Goal: Task Accomplishment & Management: Use online tool/utility

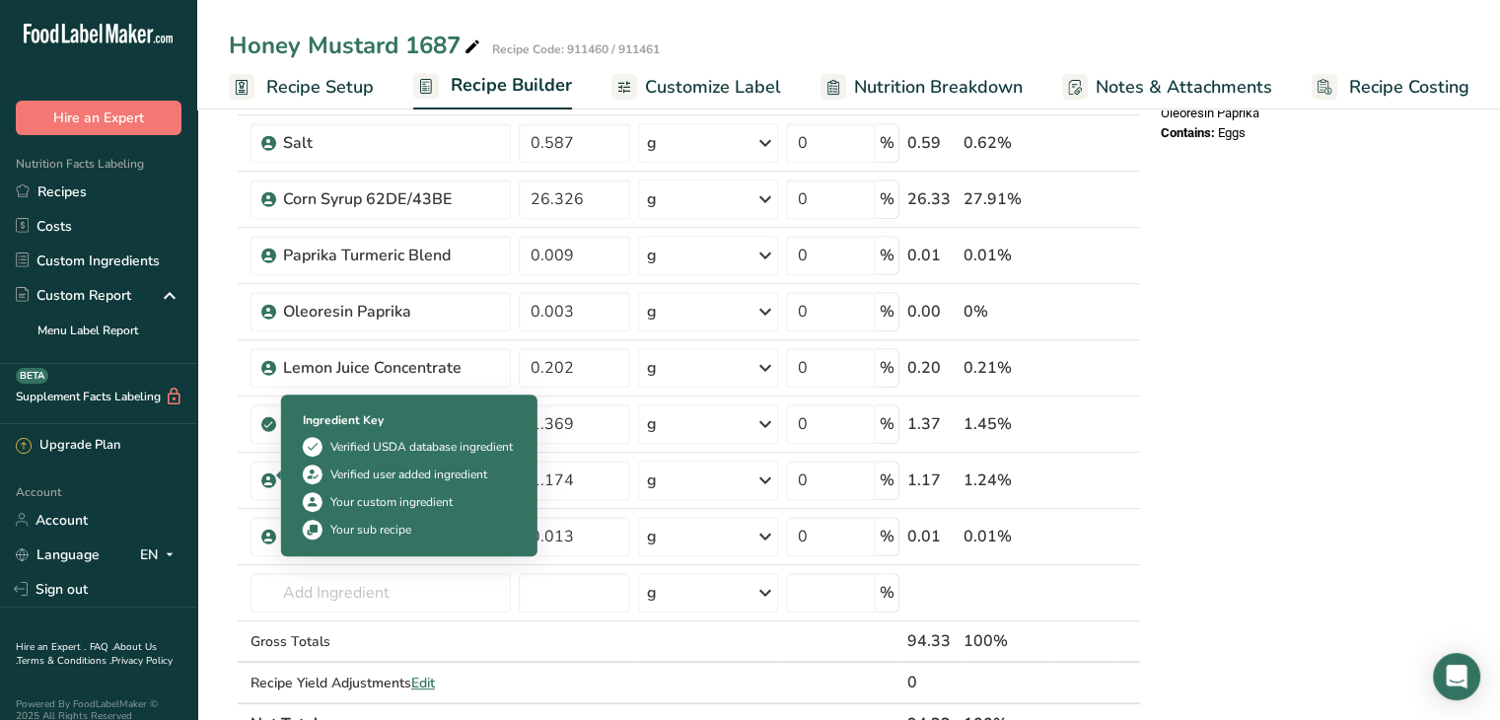
scroll to position [1085, 0]
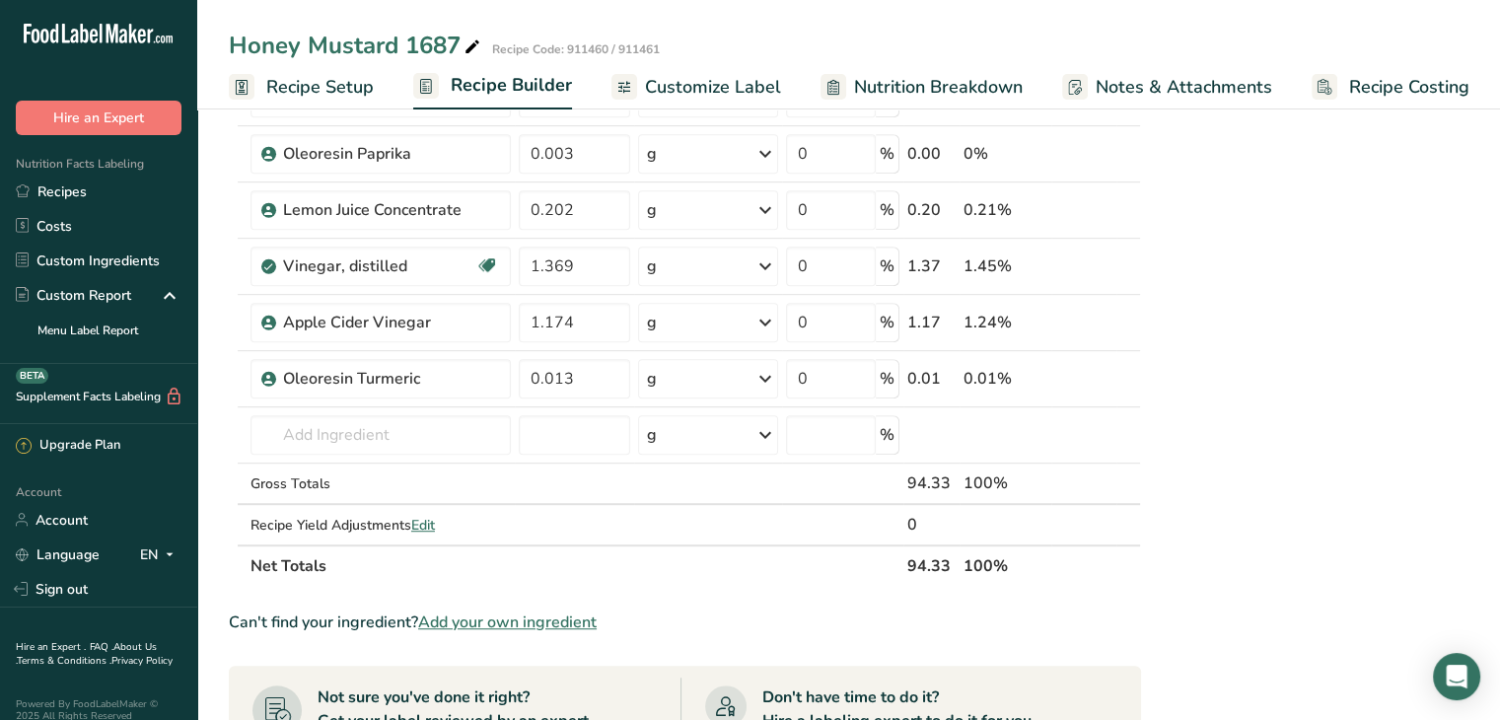
click at [496, 611] on span "Add your own ingredient" at bounding box center [507, 622] width 178 height 24
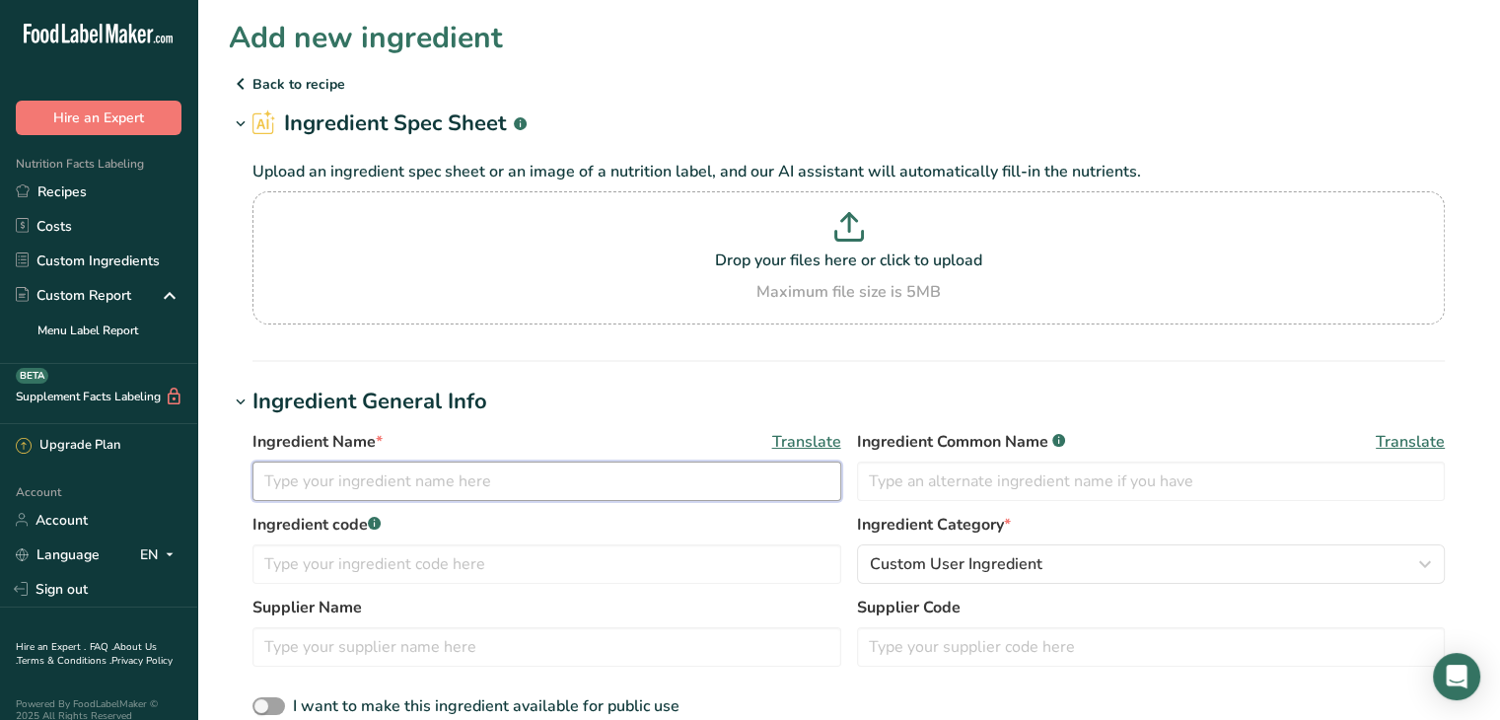
click at [361, 470] on input "text" at bounding box center [546, 480] width 589 height 39
click at [475, 480] on input "text" at bounding box center [546, 480] width 589 height 39
type input "M"
click at [475, 488] on input "White Must" at bounding box center [546, 480] width 589 height 39
type input "White Mustard Paste"
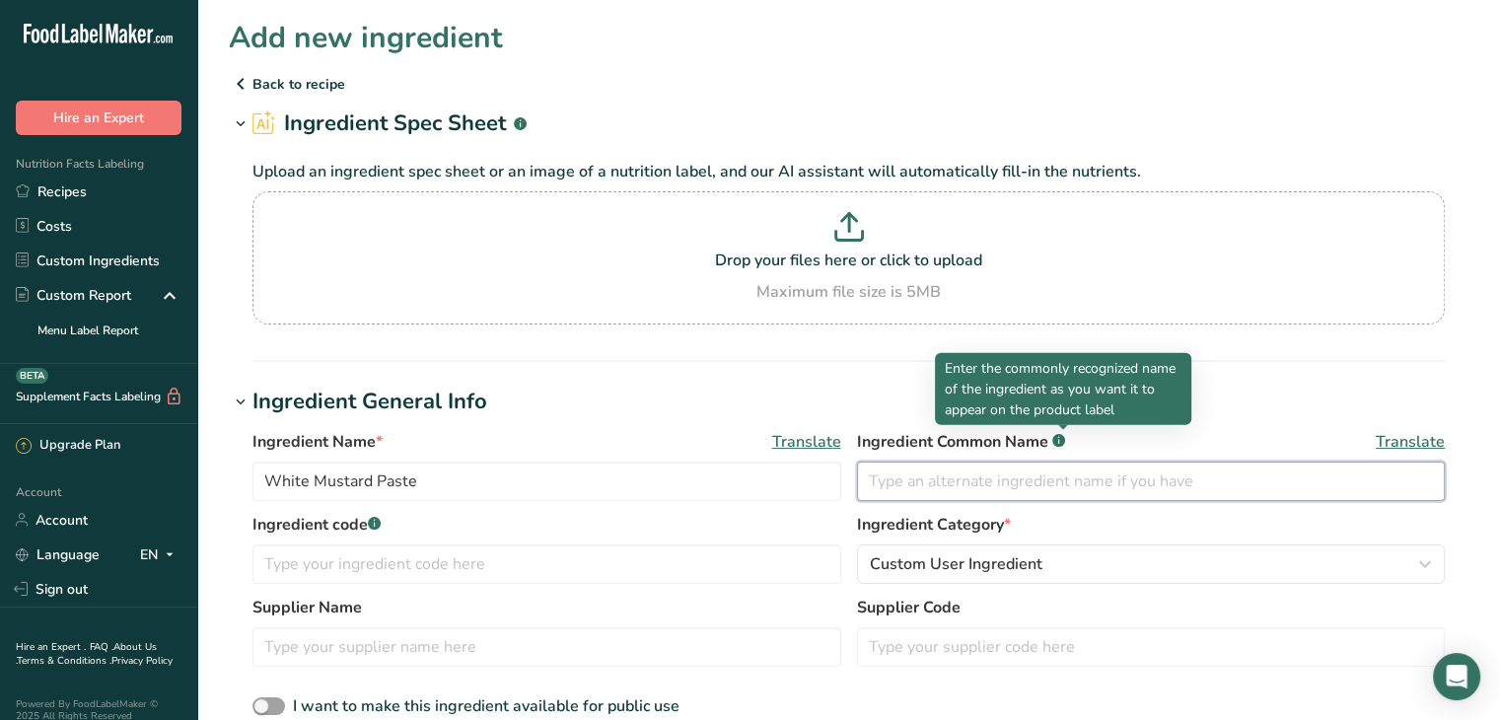
click at [995, 486] on input "text" at bounding box center [1151, 480] width 589 height 39
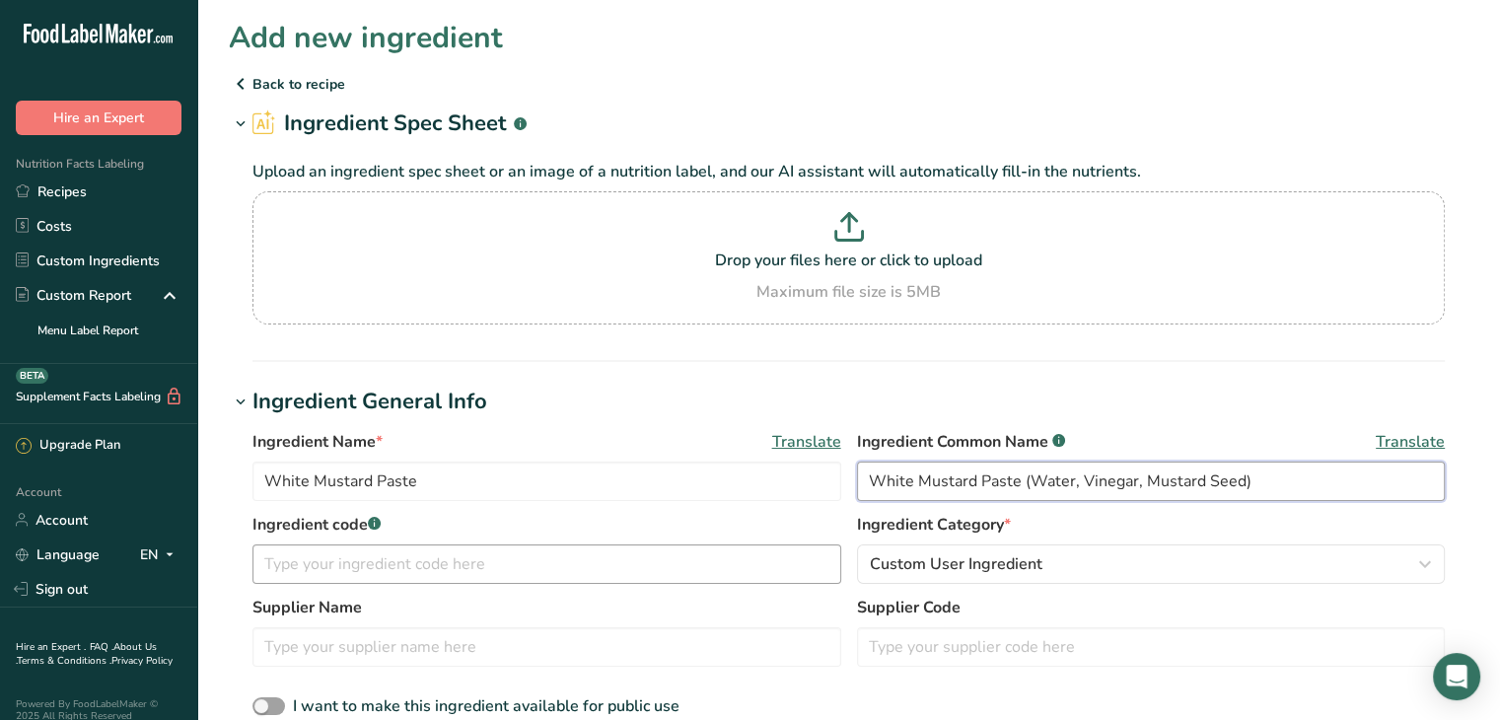
type input "White Mustard Paste (Water, Vinegar, Mustard Seed)"
click at [544, 558] on input "text" at bounding box center [546, 563] width 589 height 39
type input "616410"
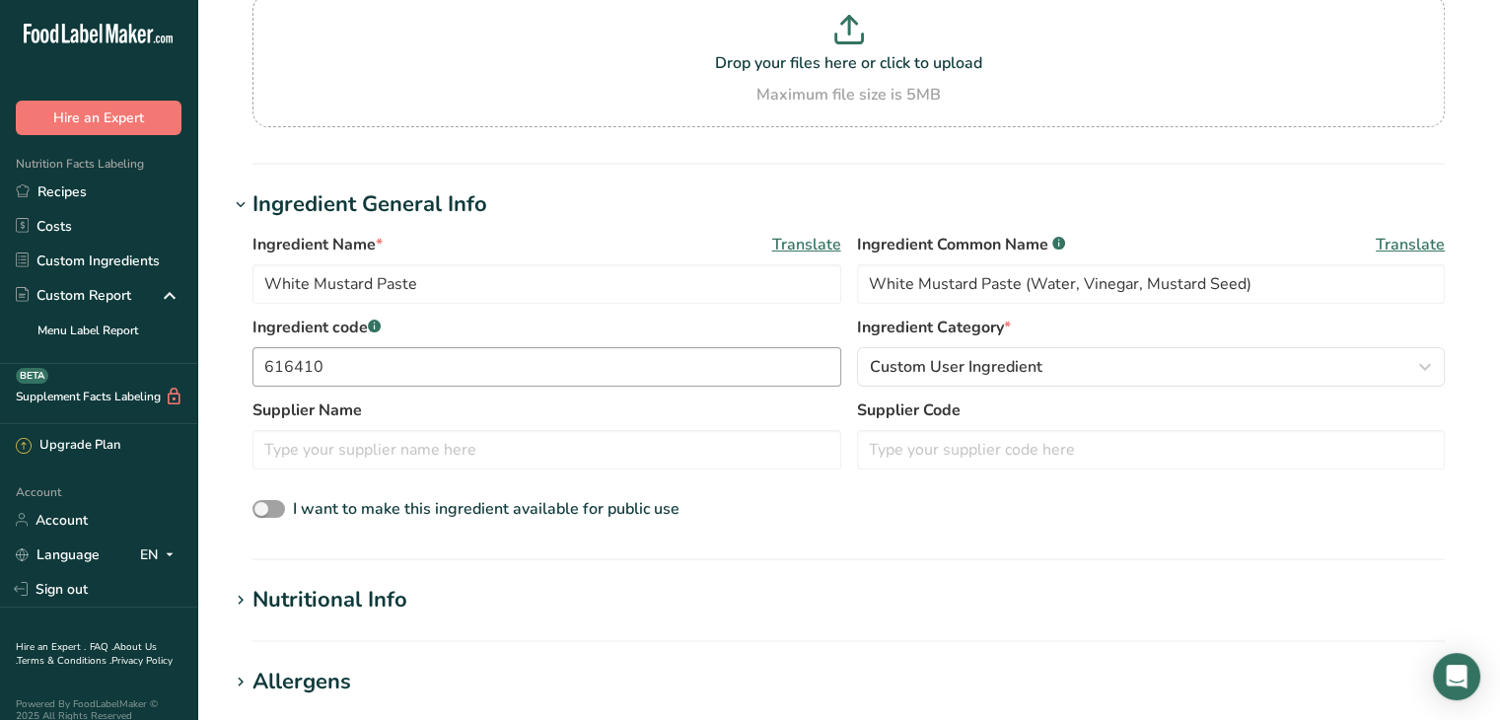
scroll to position [592, 0]
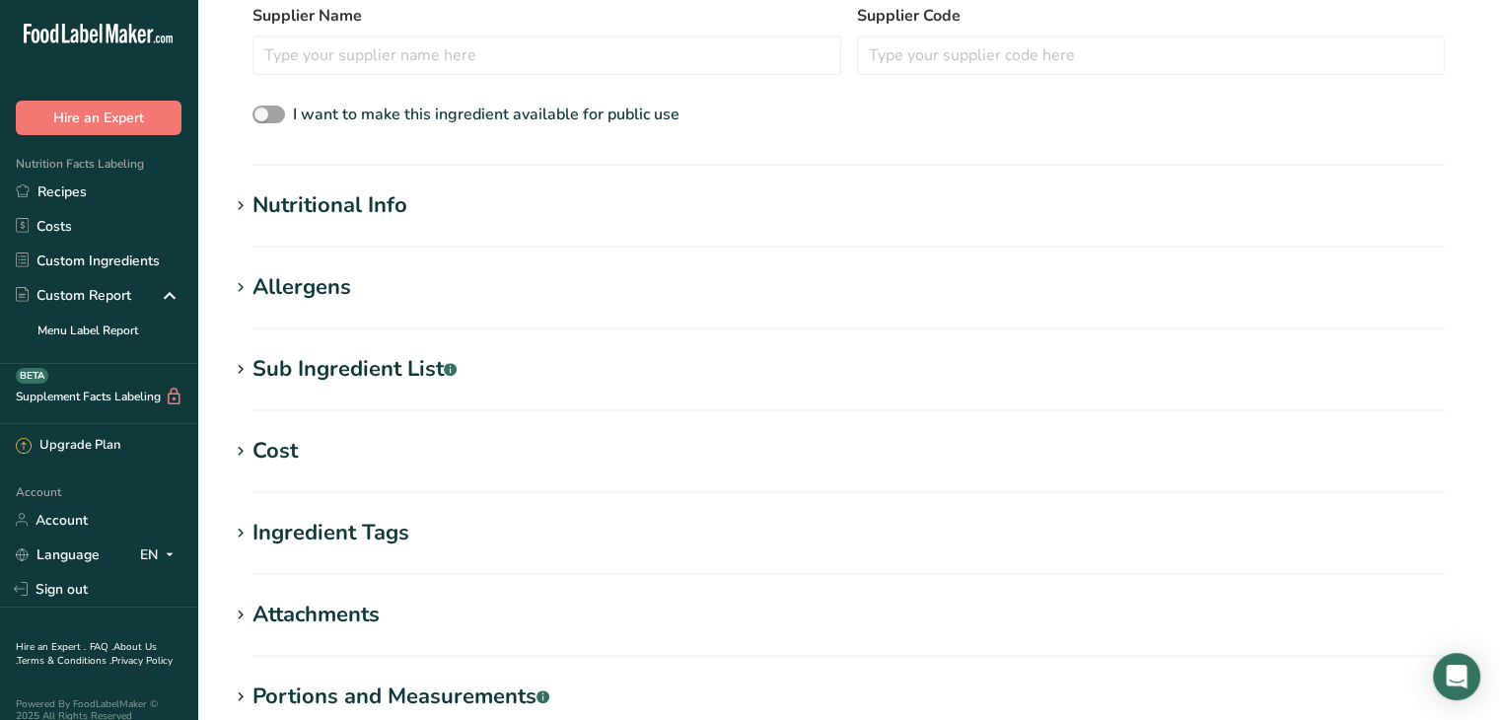
drag, startPoint x: 231, startPoint y: 194, endPoint x: 292, endPoint y: 217, distance: 65.2
click at [232, 194] on icon at bounding box center [241, 206] width 18 height 28
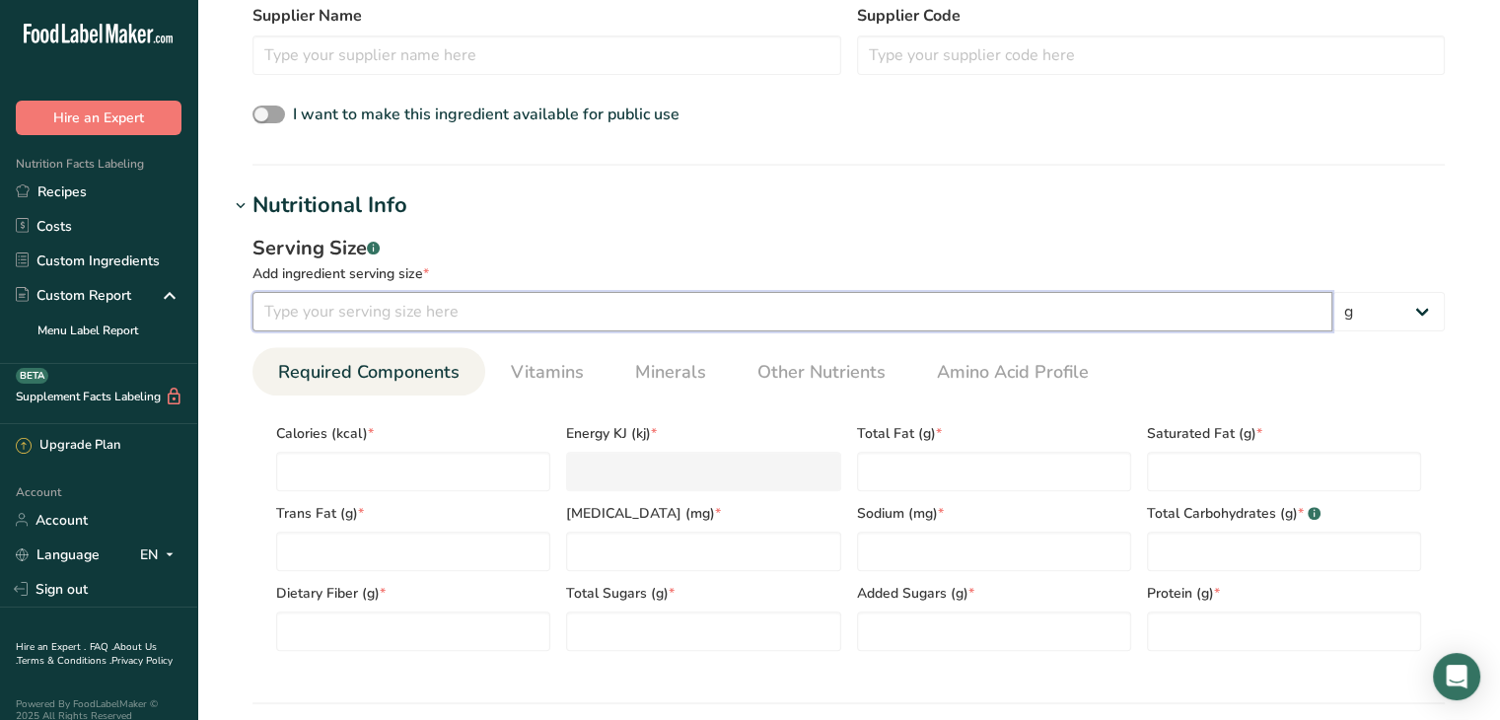
click at [337, 322] on input "number" at bounding box center [792, 311] width 1080 height 39
type input "100"
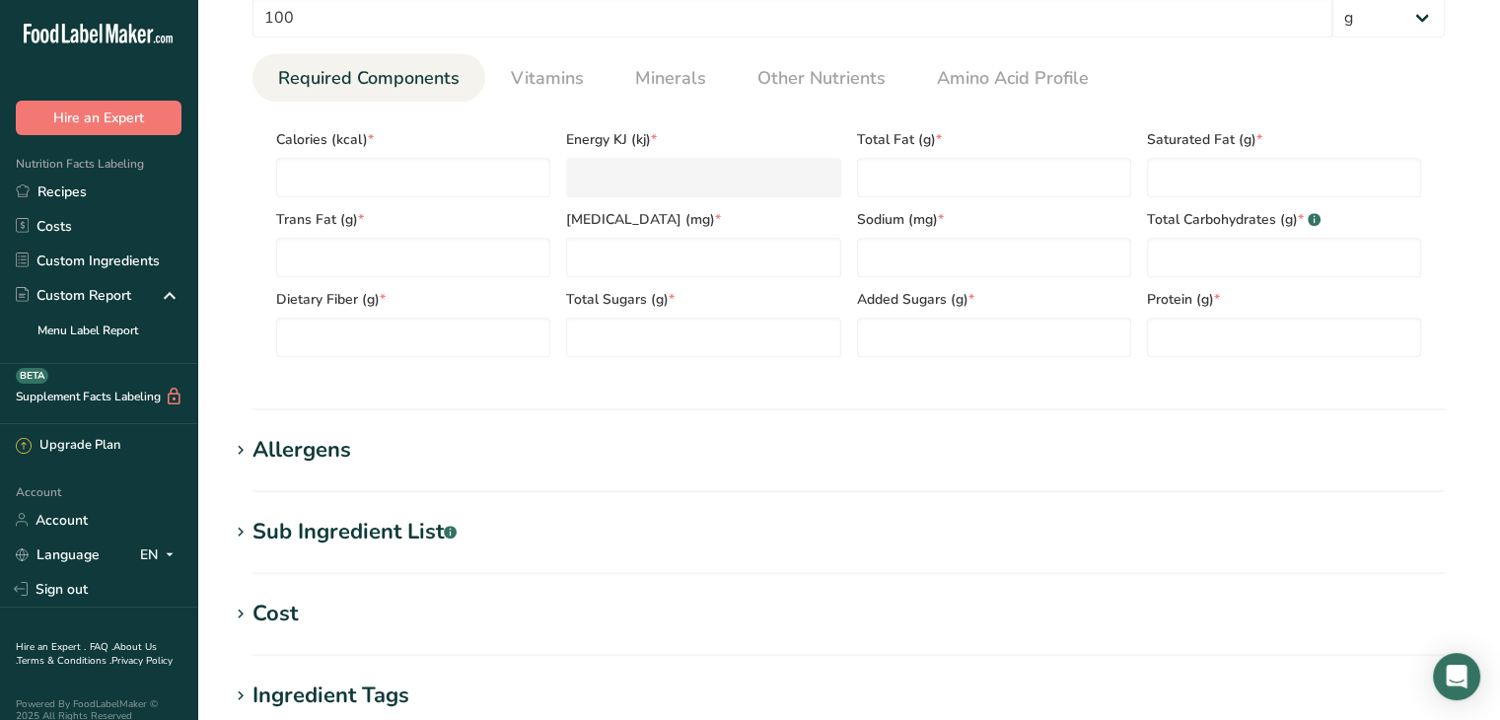
scroll to position [887, 0]
click at [354, 185] on input "number" at bounding box center [413, 175] width 274 height 39
type input "1"
type KJ "4.2"
type input "10"
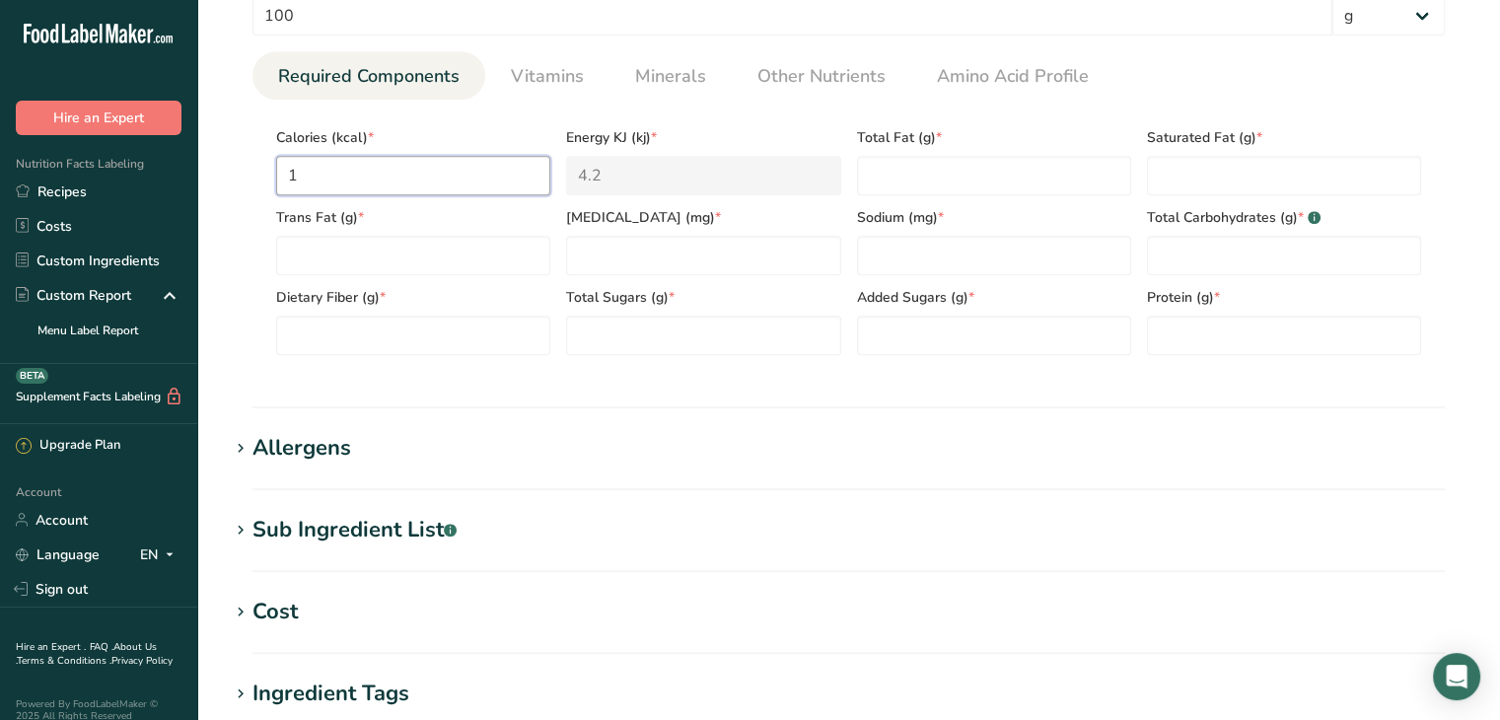
type KJ "41.8"
type input "103"
type KJ "431"
type input "103"
type Fat "7.0"
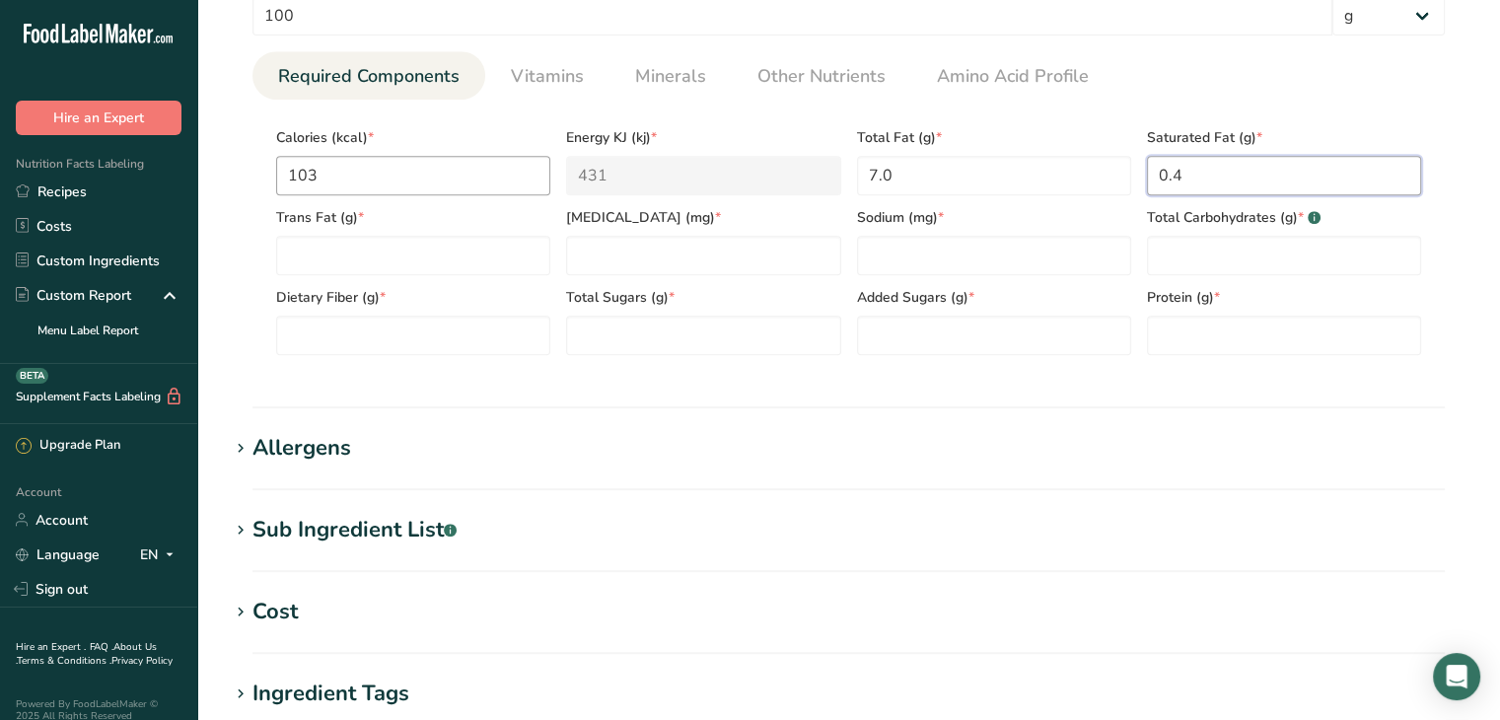
type Fat "0.4"
type Fat "00"
type input "0"
type input "4.7"
type Carbohydrates "5.4"
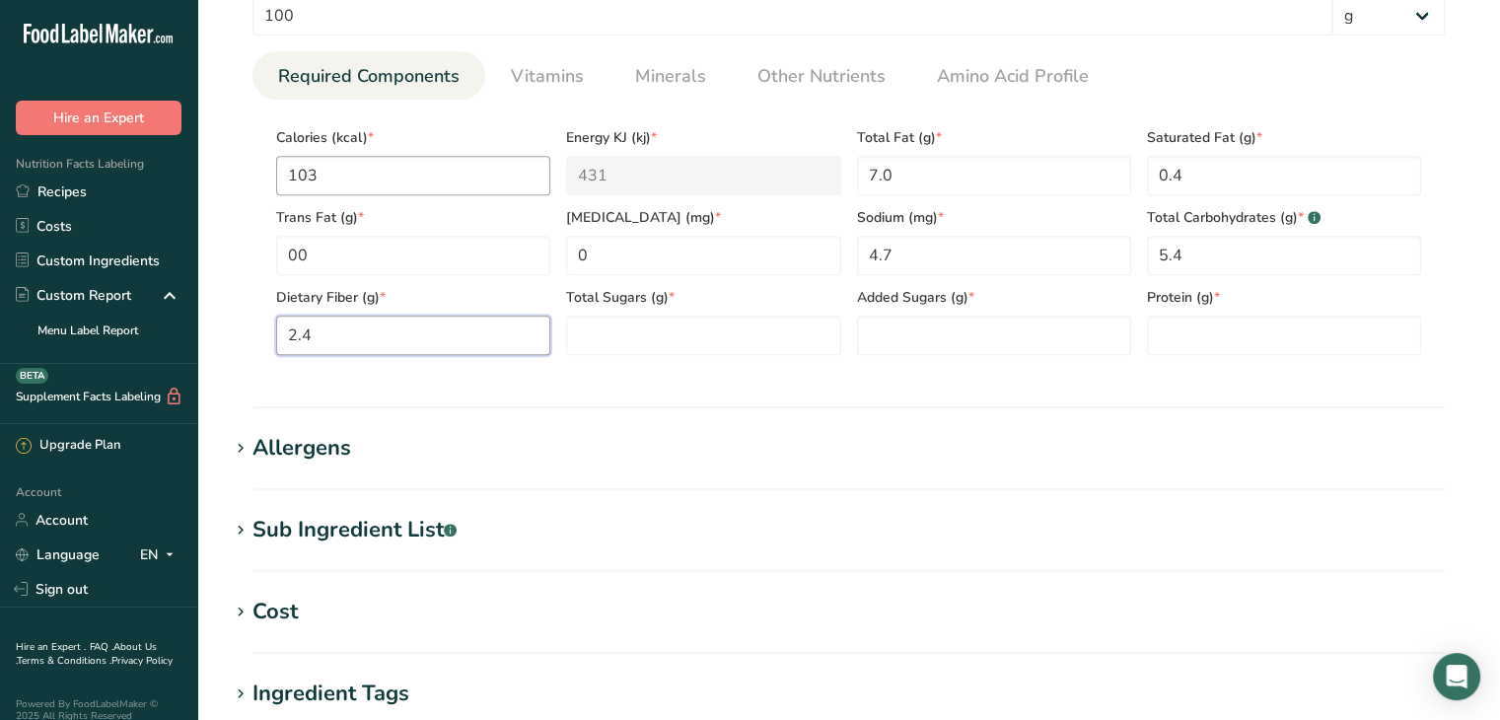
type Fiber "2.4"
drag, startPoint x: 579, startPoint y: 357, endPoint x: 621, endPoint y: 347, distance: 43.5
click at [615, 347] on section "Calories (kcal) * 103 Energy KJ (kj) * 431 Total Fat (g) * 7.0 Saturated Fat (g…" at bounding box center [848, 235] width 1192 height 271
click at [632, 344] on Sugars "1.36" at bounding box center [703, 334] width 274 height 39
type Sugars "1.3"
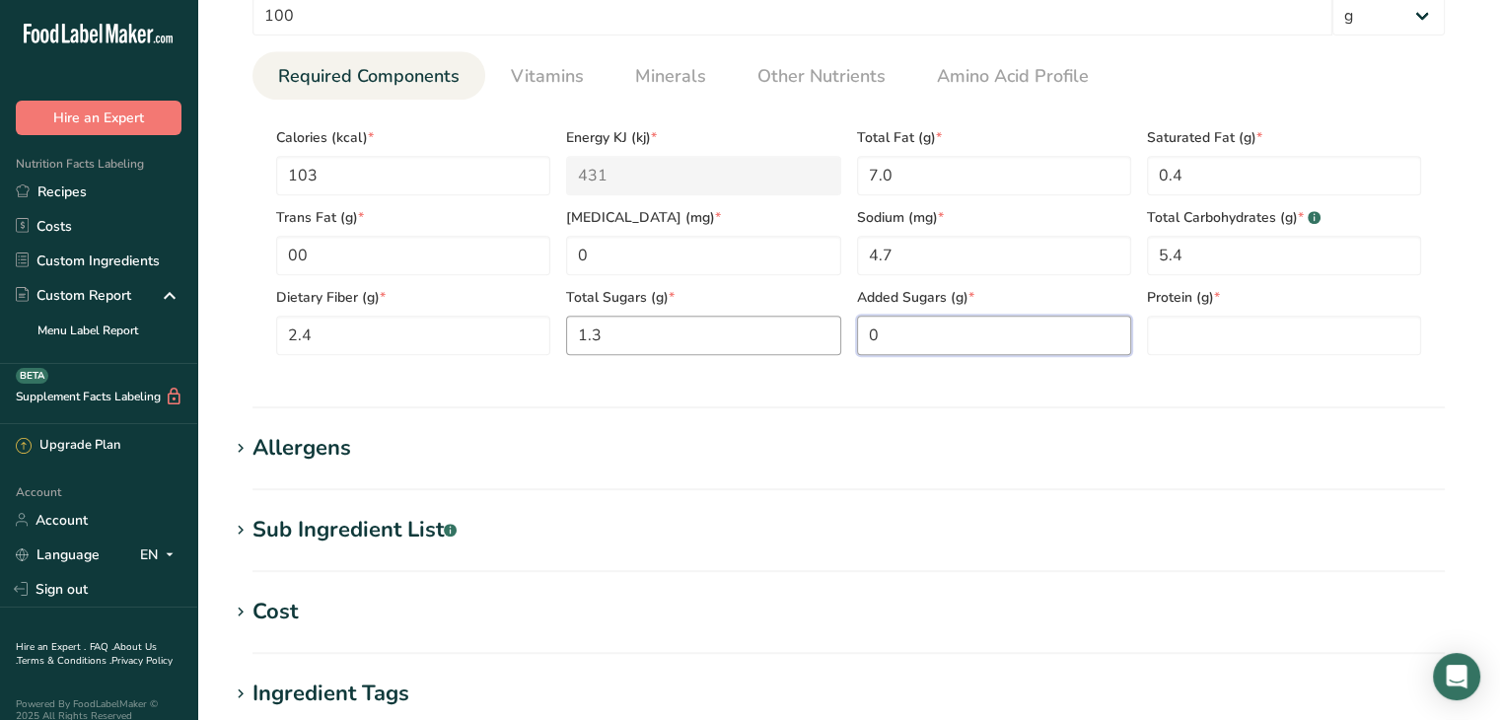
type Sugars "0"
type input "5.0"
click at [571, 79] on span "Vitamins" at bounding box center [547, 76] width 73 height 27
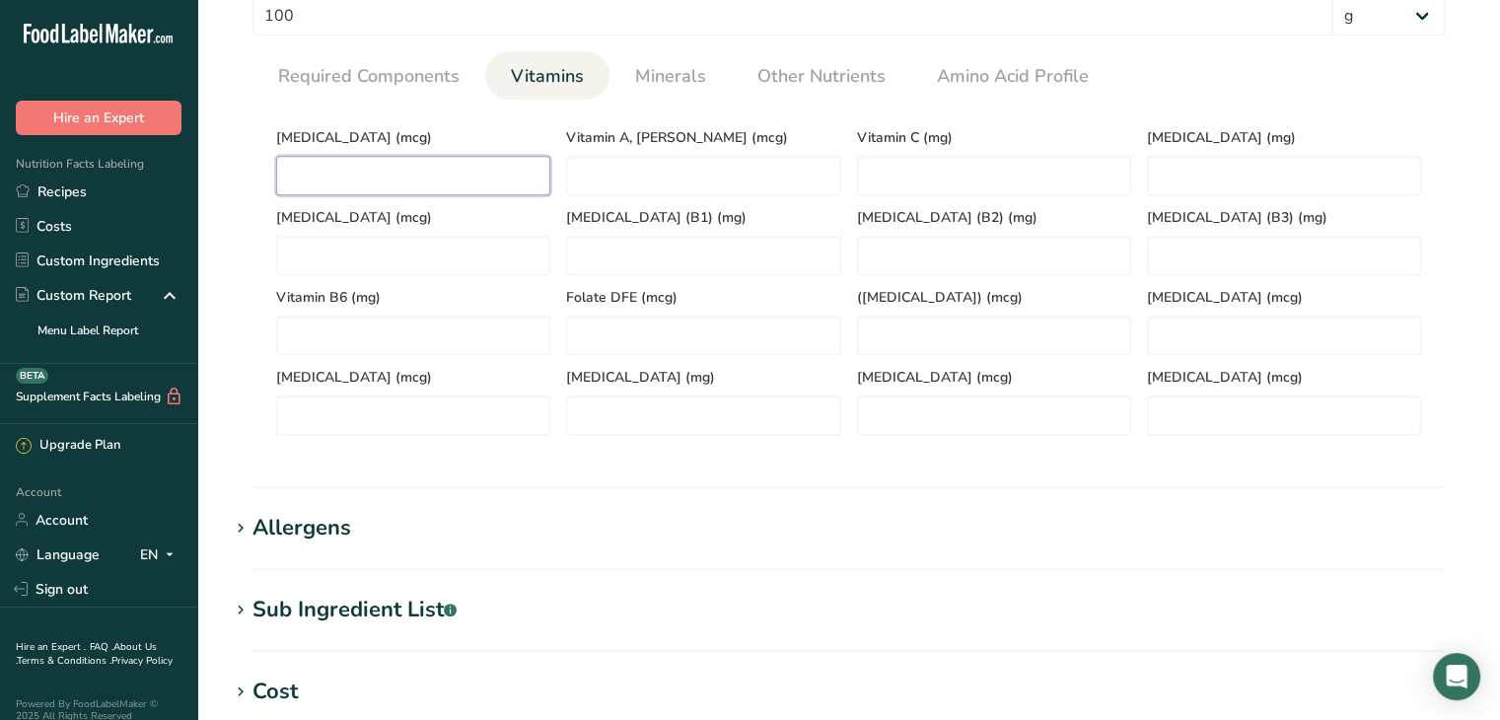
click at [457, 178] on D "number" at bounding box center [413, 175] width 274 height 39
type D "0"
click at [685, 74] on span "Minerals" at bounding box center [670, 76] width 71 height 27
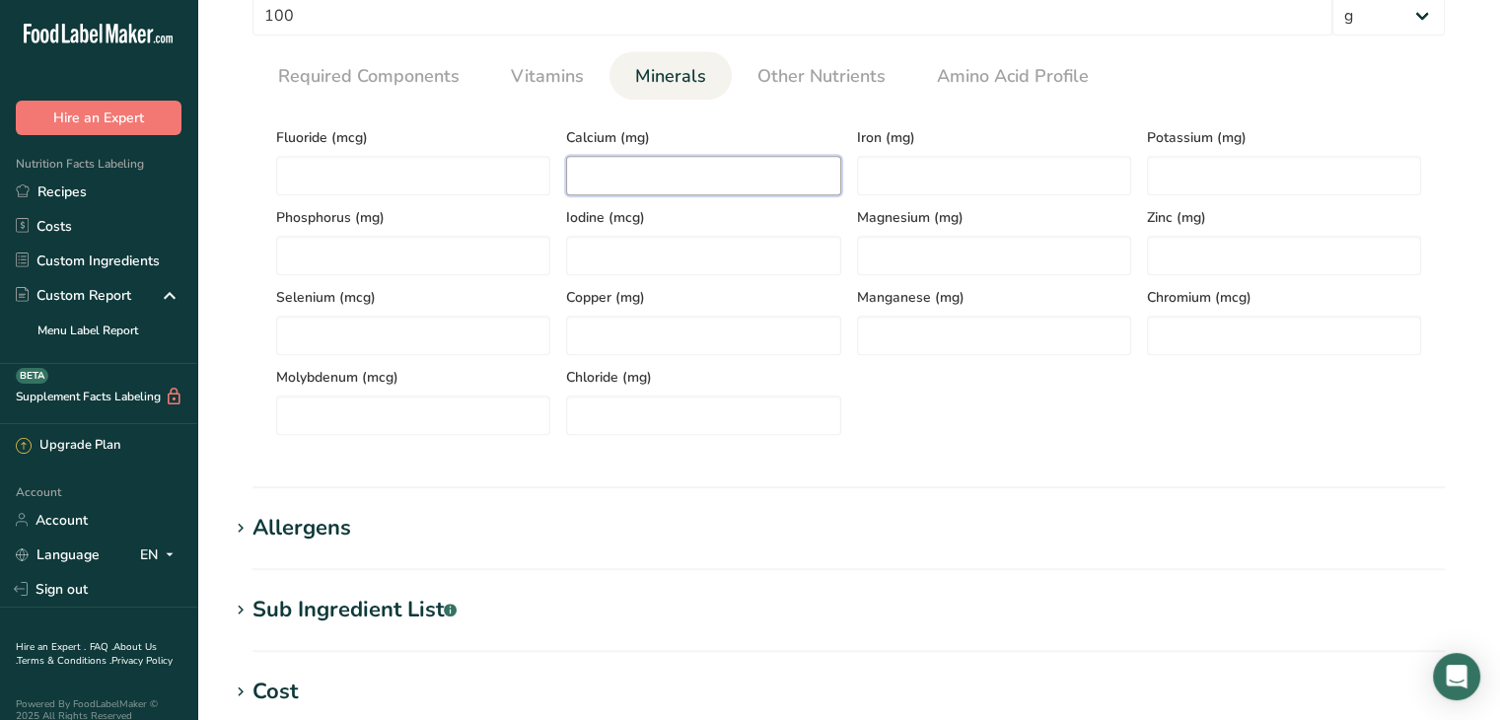
click at [627, 179] on input "number" at bounding box center [703, 175] width 274 height 39
type input "54.5"
type input "1.8"
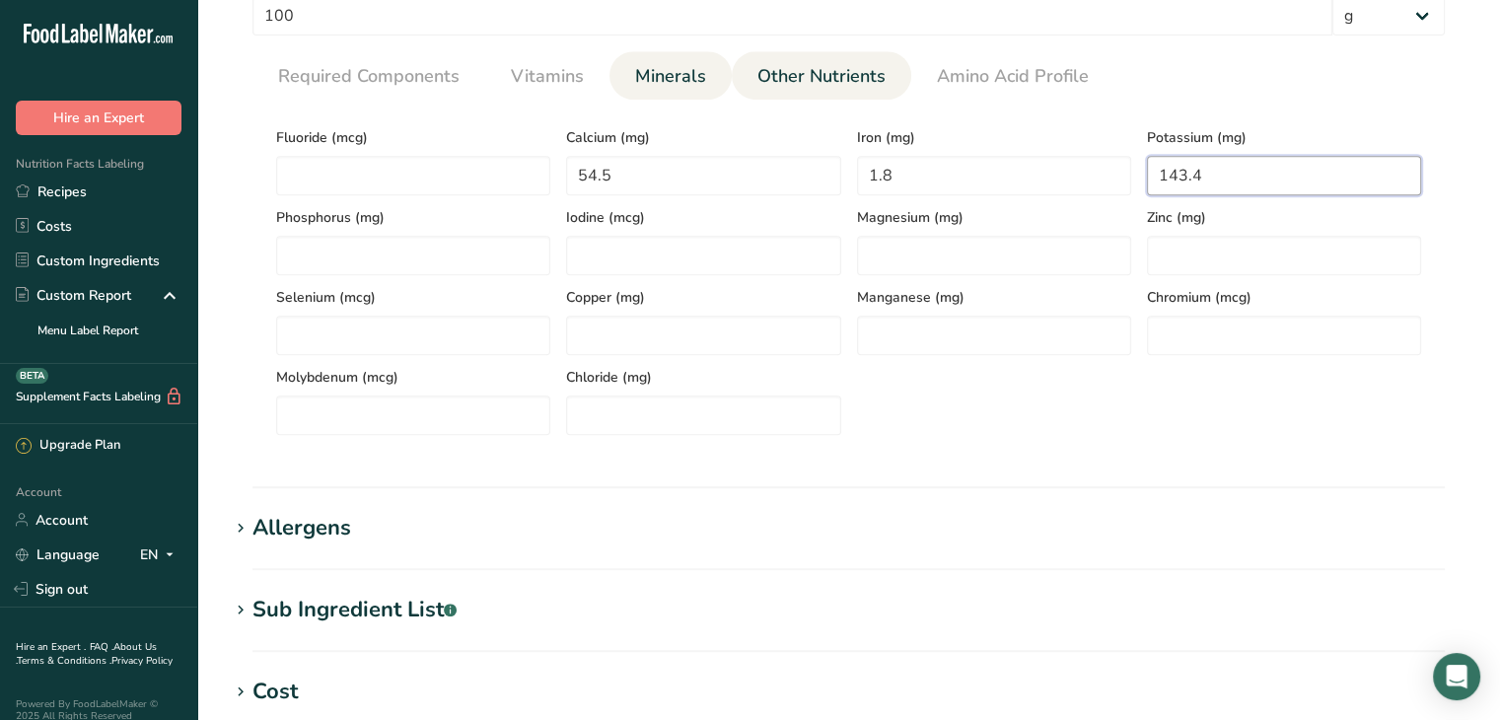
type input "143.4"
click at [794, 75] on span "Other Nutrients" at bounding box center [821, 76] width 128 height 27
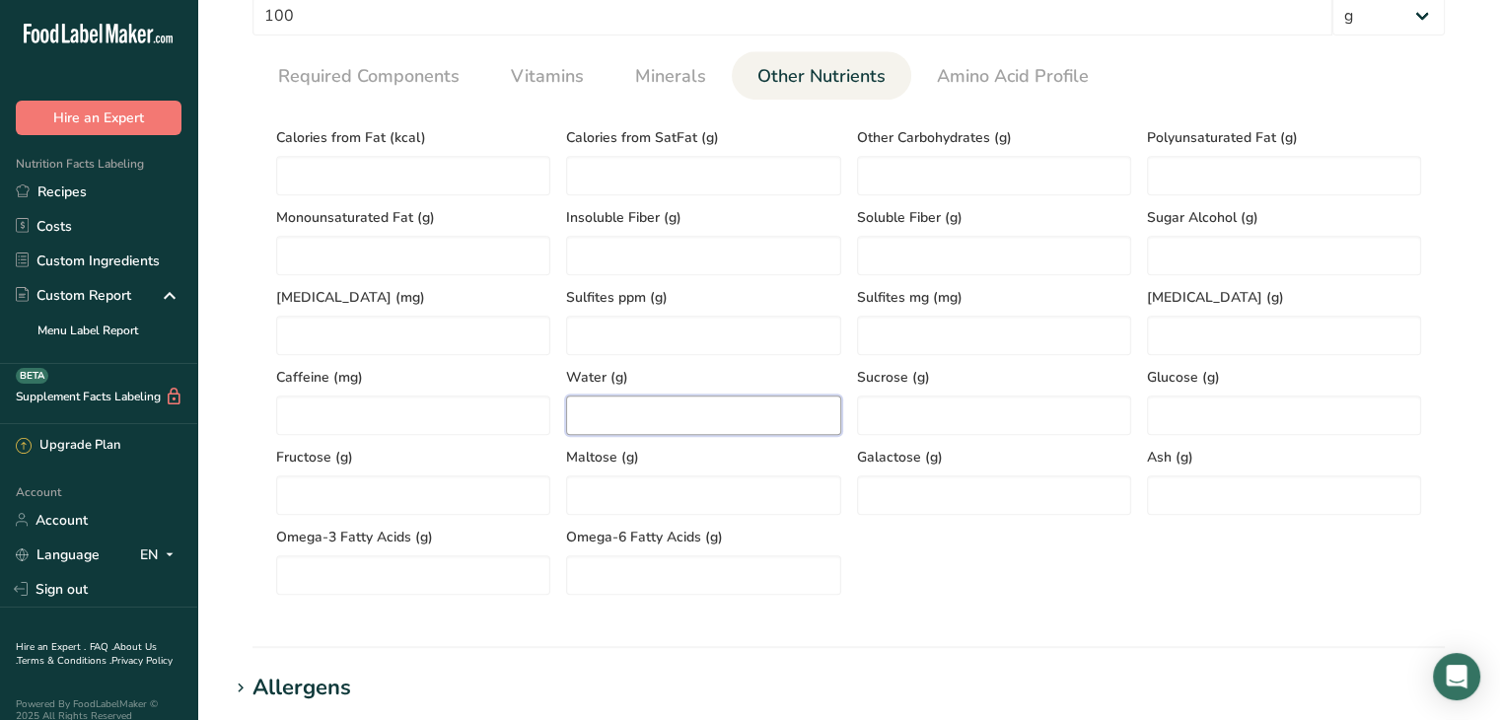
click at [661, 401] on input "number" at bounding box center [703, 414] width 274 height 39
type input "80.3"
click at [1203, 495] on input "number" at bounding box center [1284, 494] width 274 height 39
type input "0.9"
click at [1179, 172] on Fat "number" at bounding box center [1284, 175] width 274 height 39
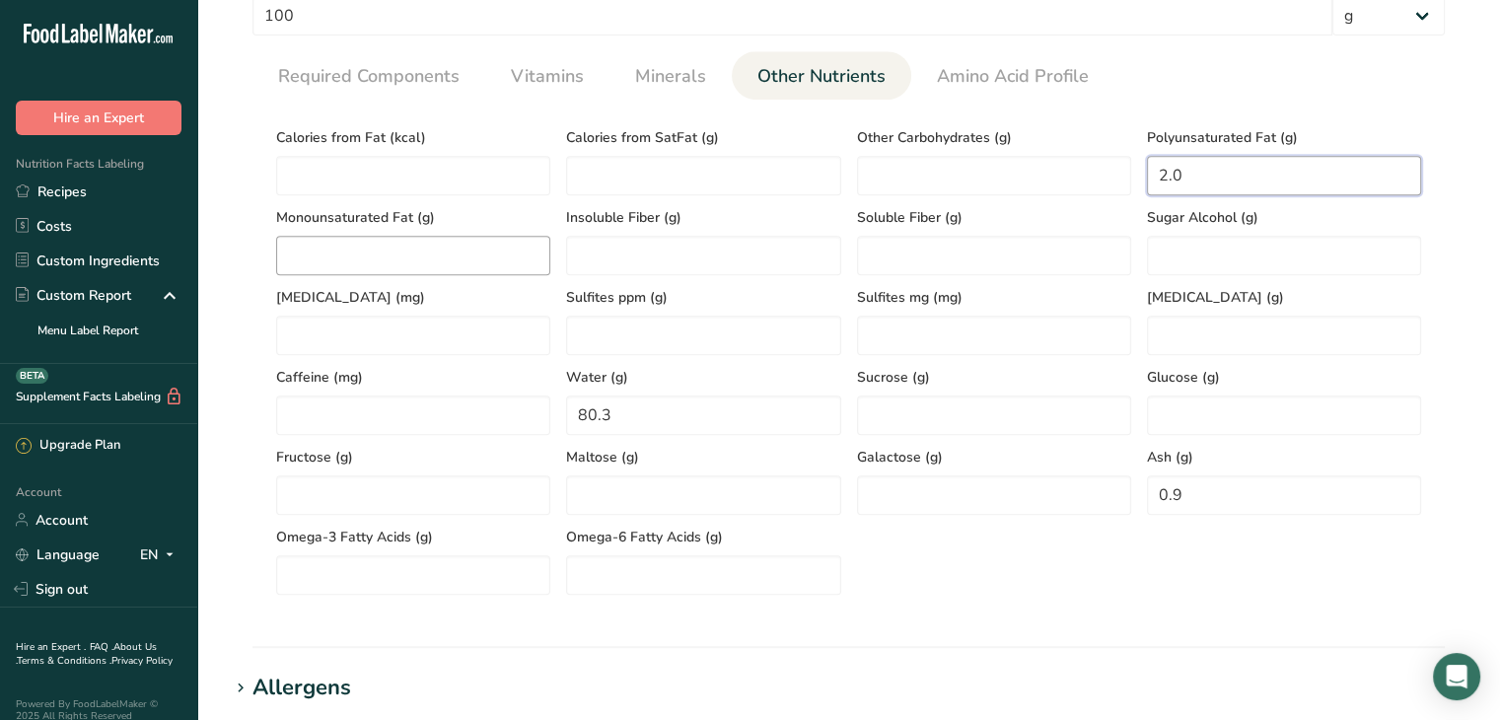
type Fat "2.0"
click at [515, 259] on Fat "number" at bounding box center [413, 255] width 274 height 39
type Fat "4.3"
click at [291, 89] on span "Required Components" at bounding box center [368, 76] width 181 height 27
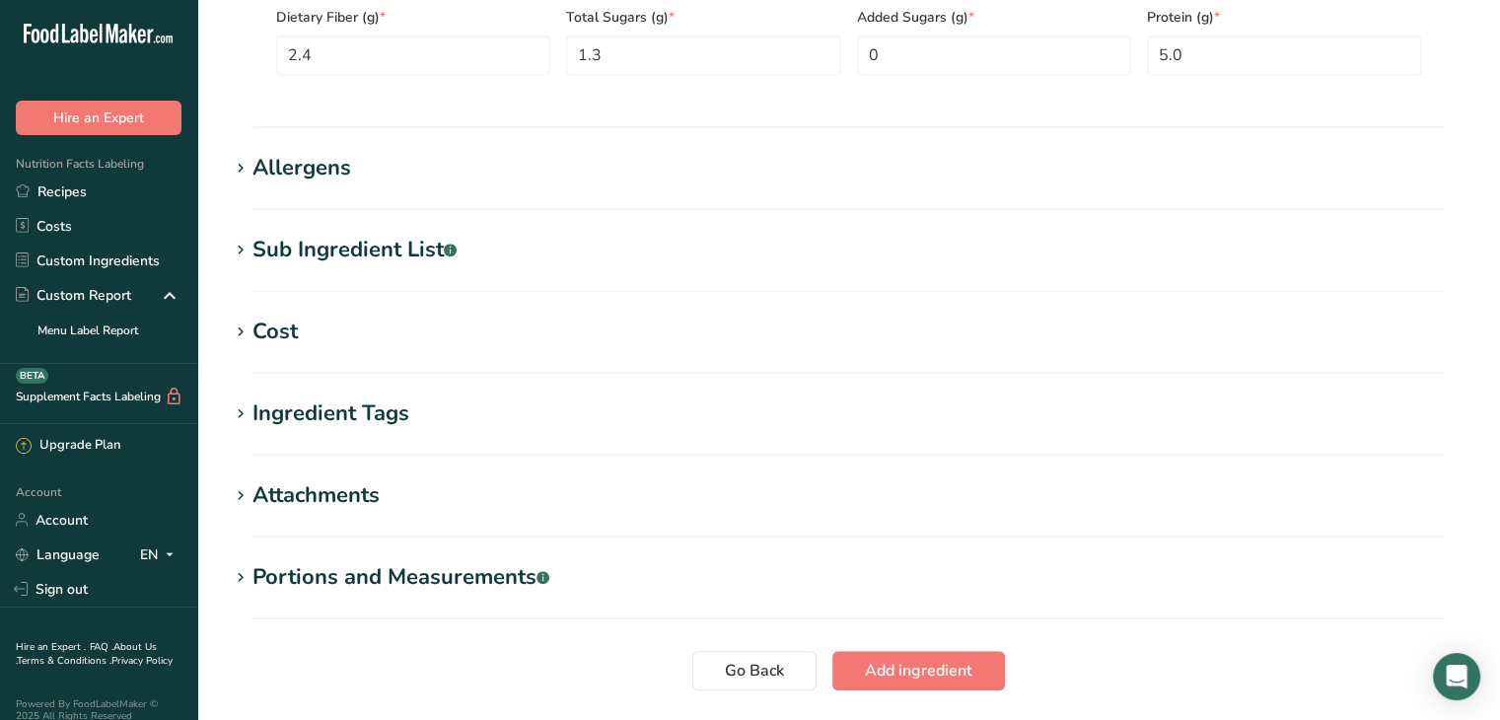
scroll to position [1183, 0]
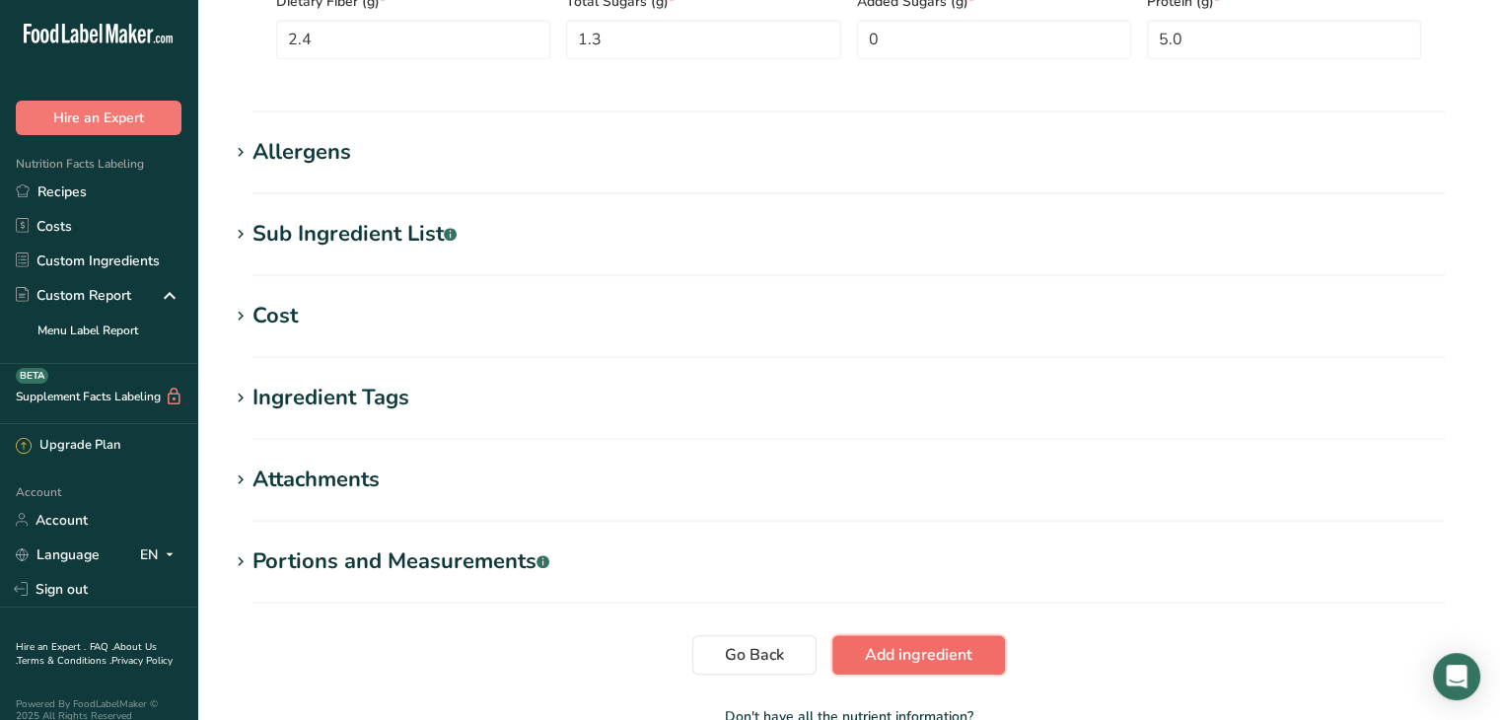
click at [865, 661] on span "Add ingredient" at bounding box center [918, 655] width 107 height 24
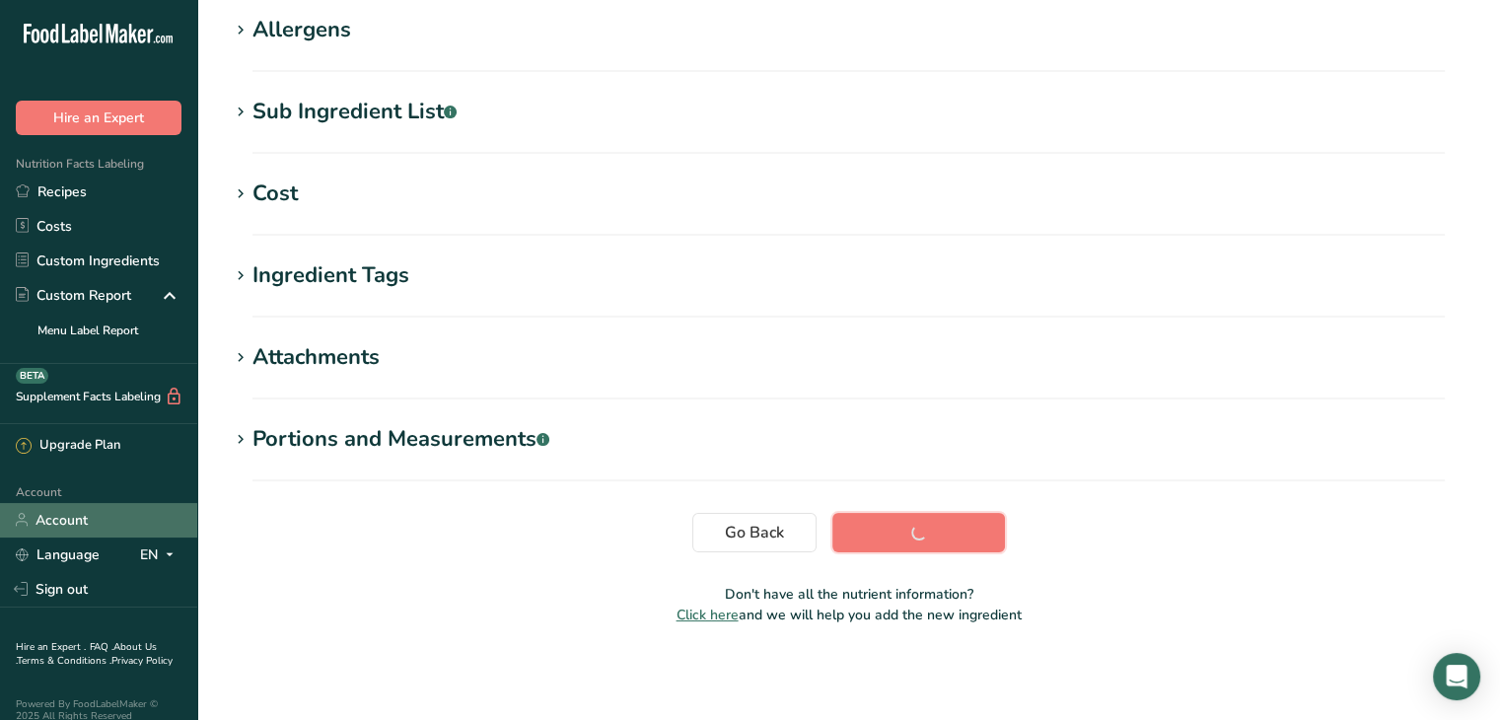
scroll to position [339, 0]
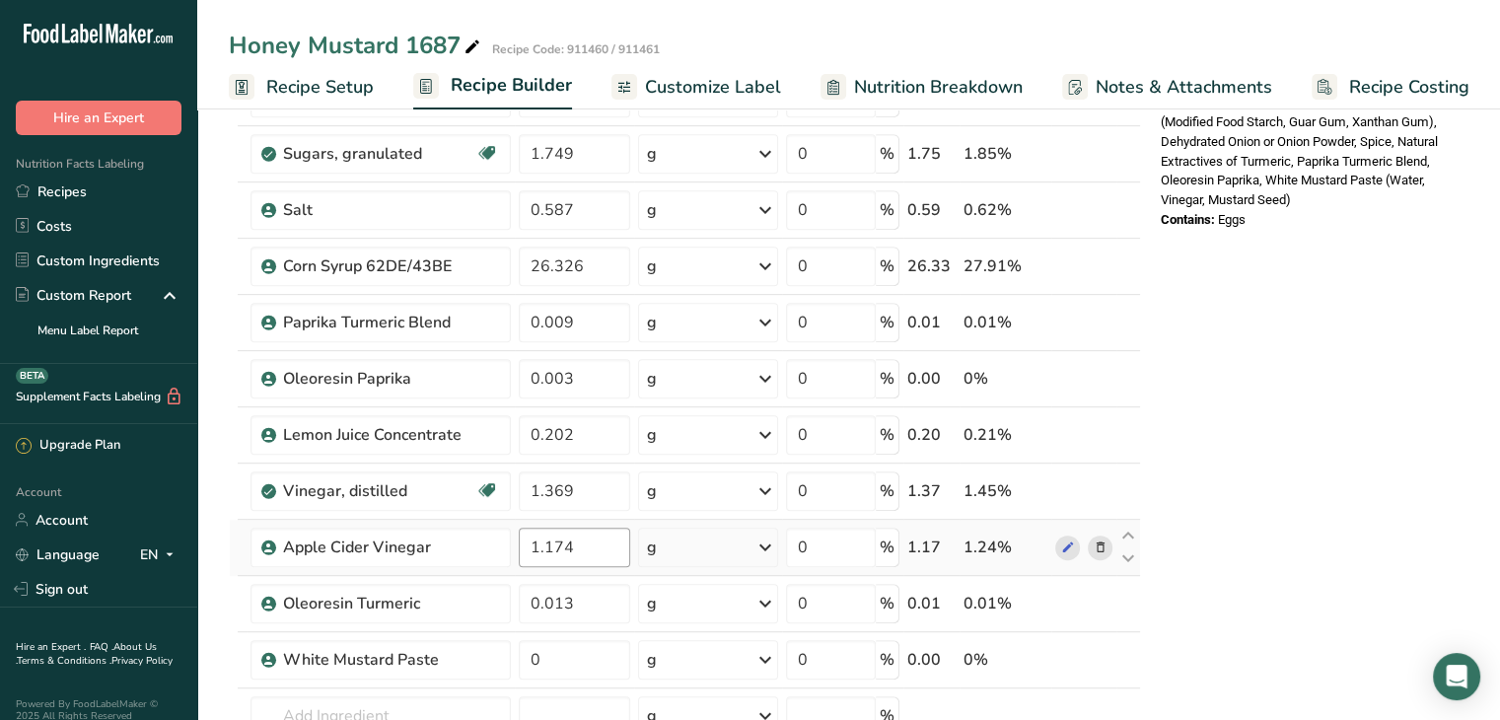
scroll to position [887, 0]
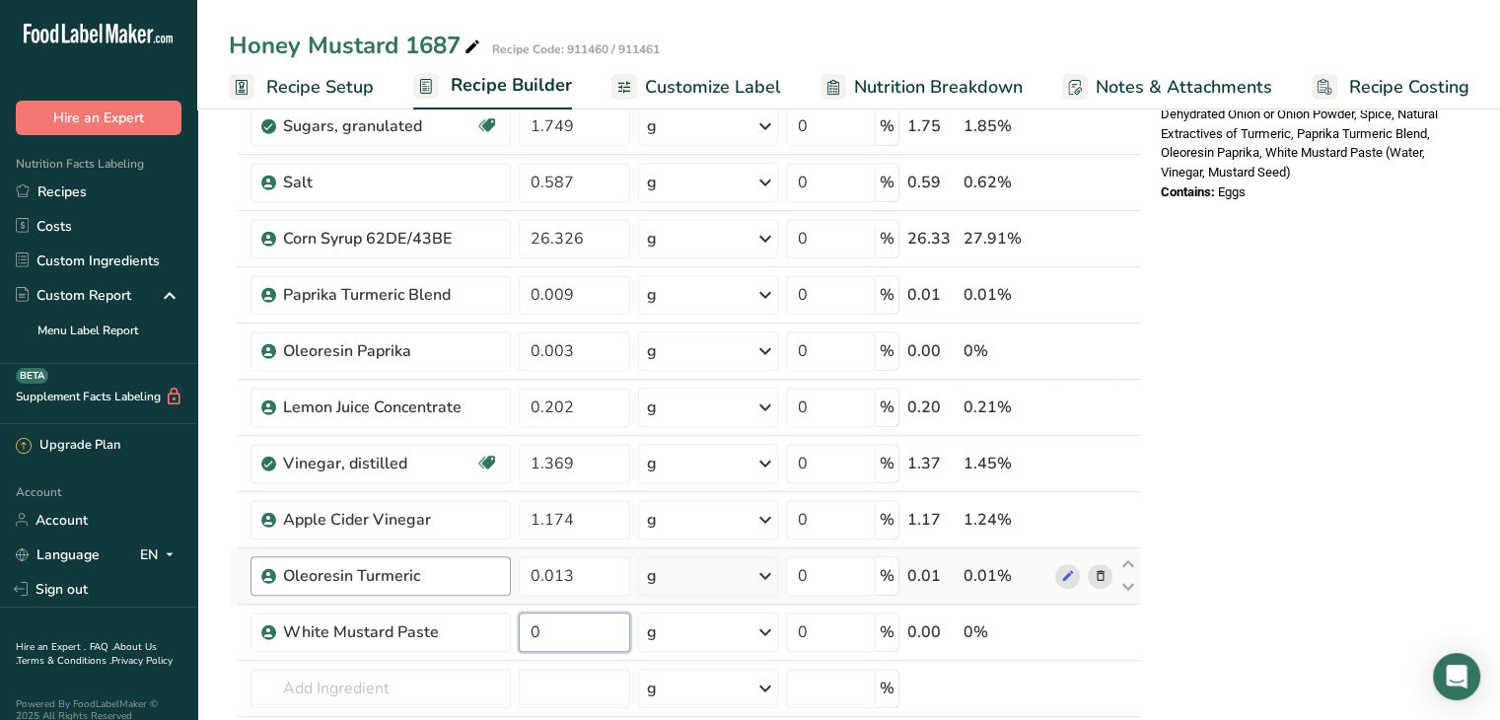
drag, startPoint x: 536, startPoint y: 626, endPoint x: 477, endPoint y: 579, distance: 75.8
click at [521, 615] on input "0" at bounding box center [574, 631] width 111 height 39
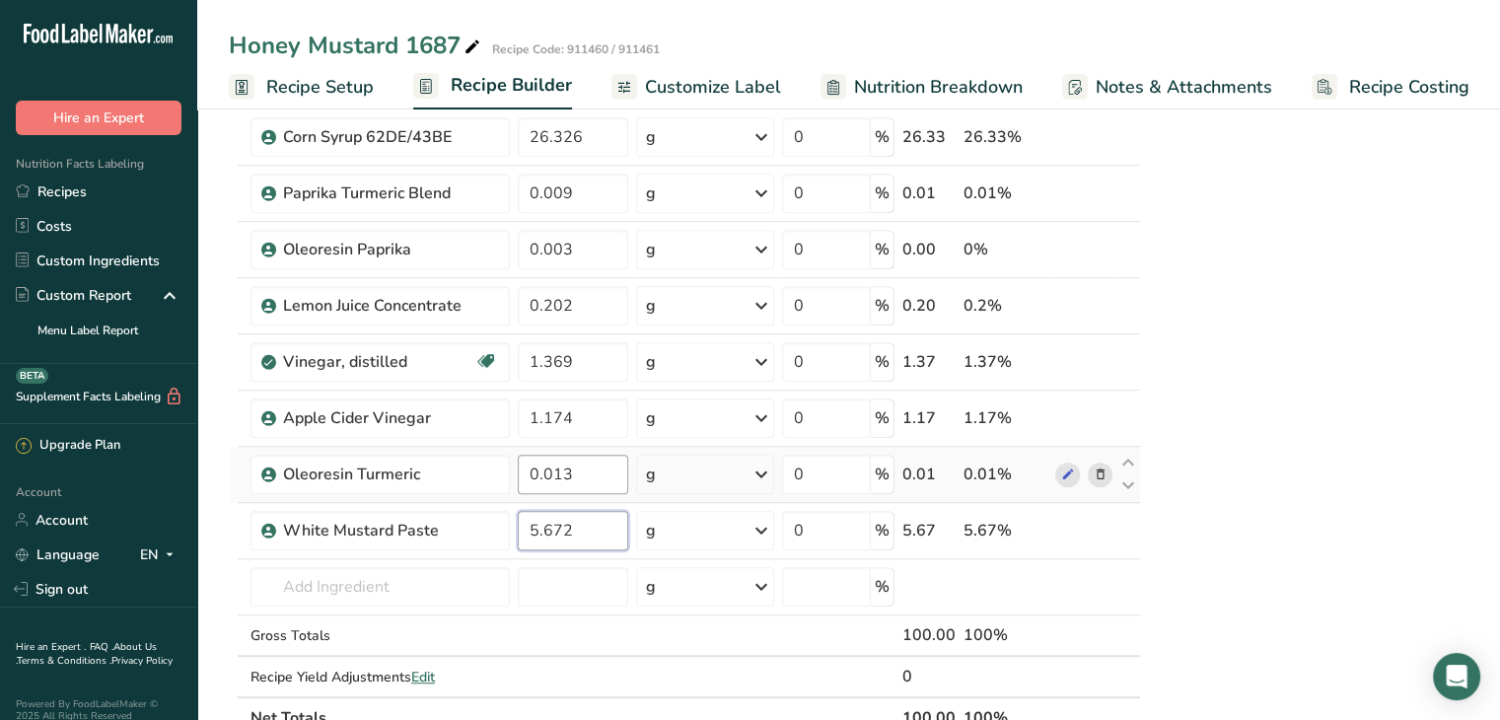
scroll to position [1085, 0]
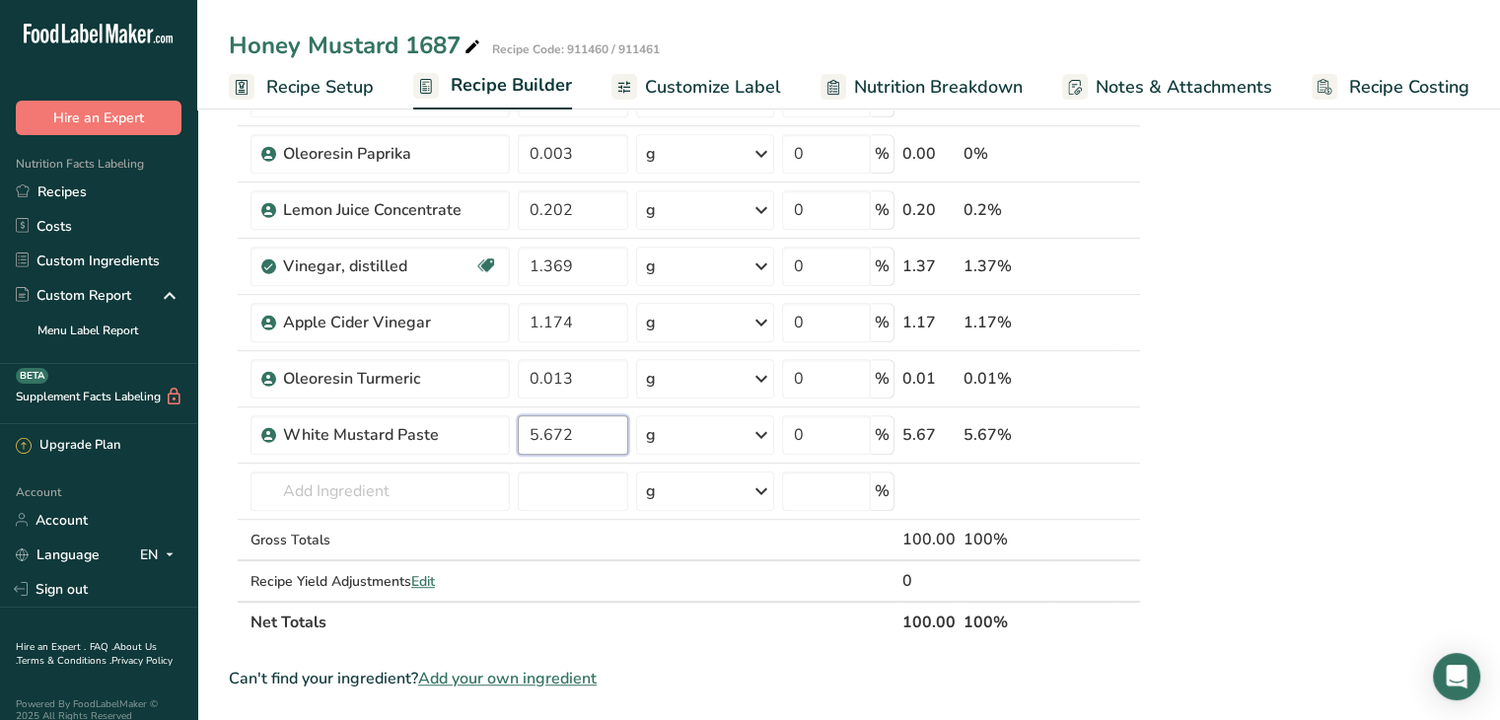
type input "5.672"
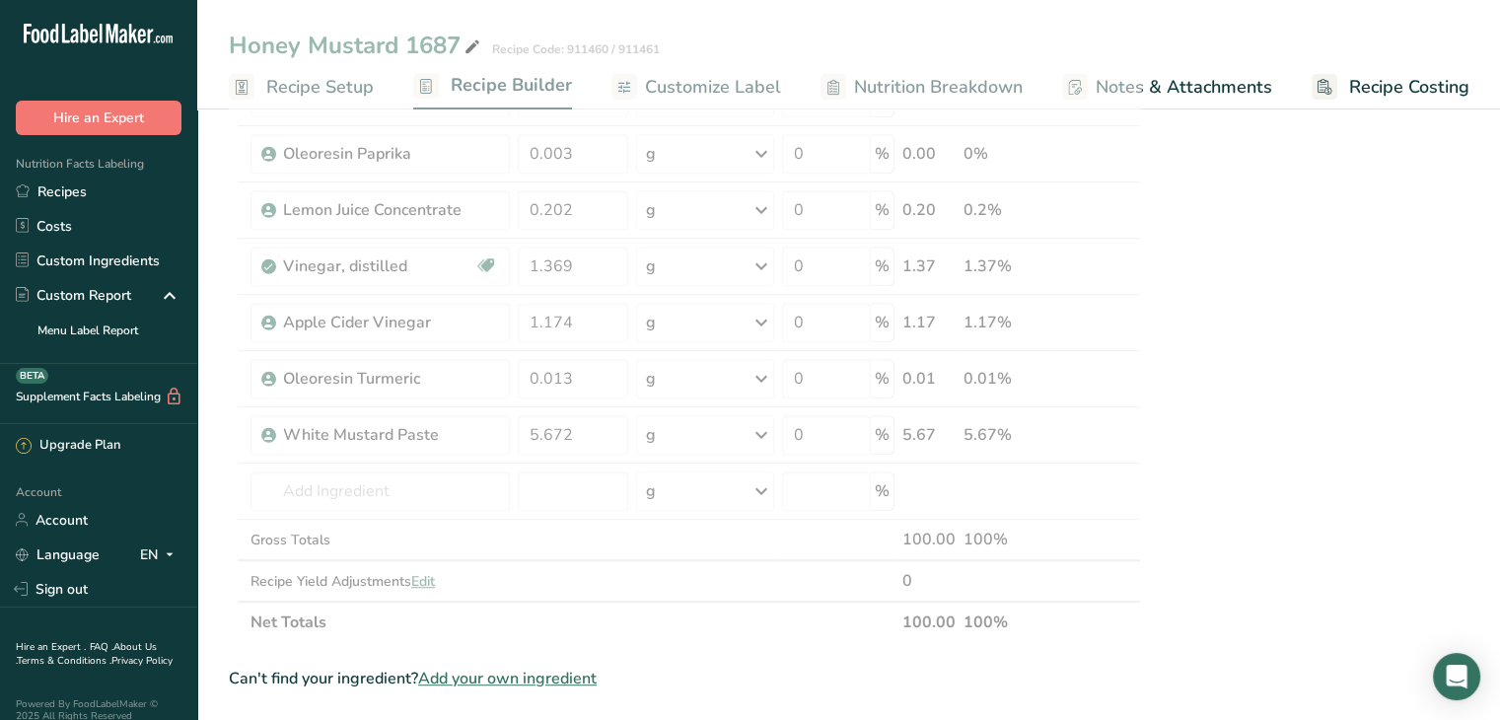
click at [637, 637] on section "Ingredient * Amount * Unit * Waste * .a-a{fill:#347362;}.b-a{fill:#fff;} Grams …" at bounding box center [685, 209] width 912 height 2163
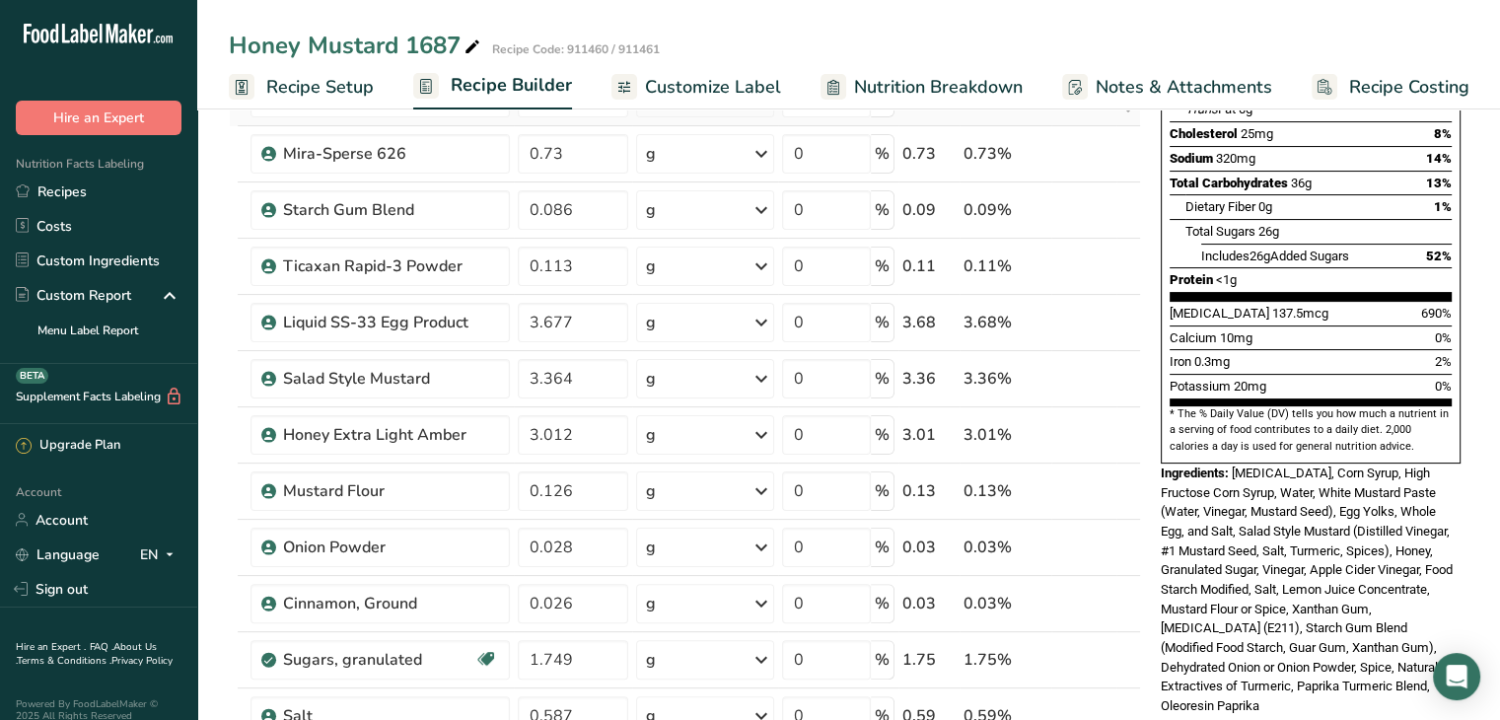
scroll to position [0, 0]
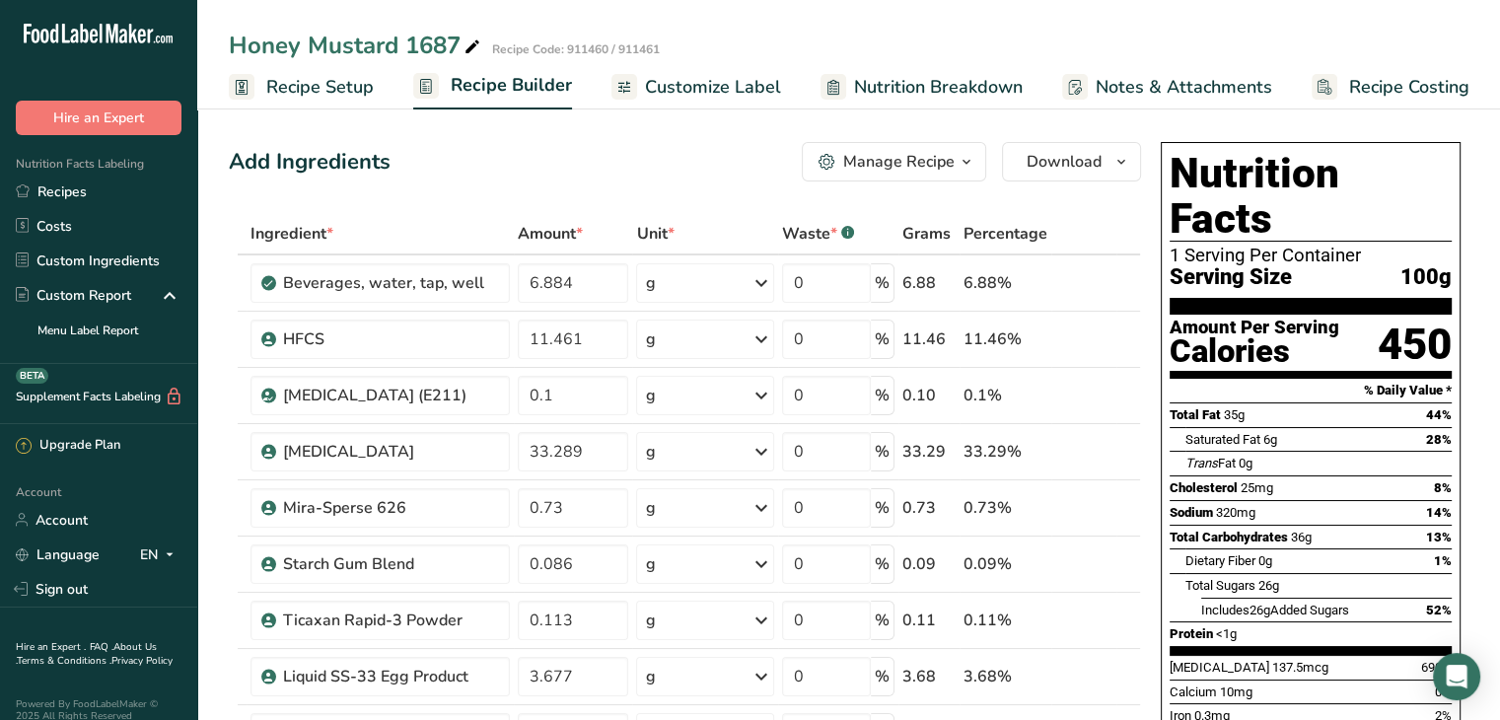
click at [957, 169] on span "button" at bounding box center [966, 162] width 24 height 24
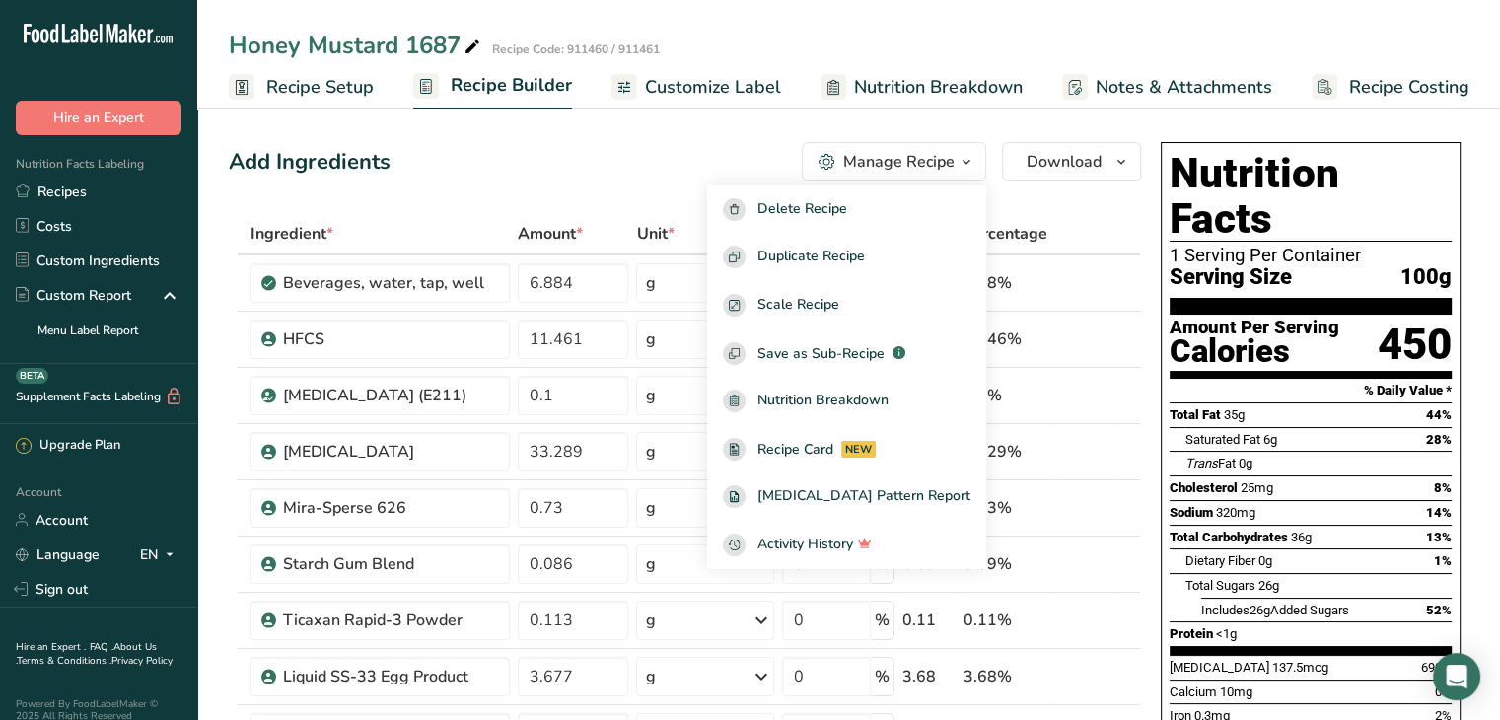
click at [957, 169] on span "button" at bounding box center [966, 162] width 24 height 24
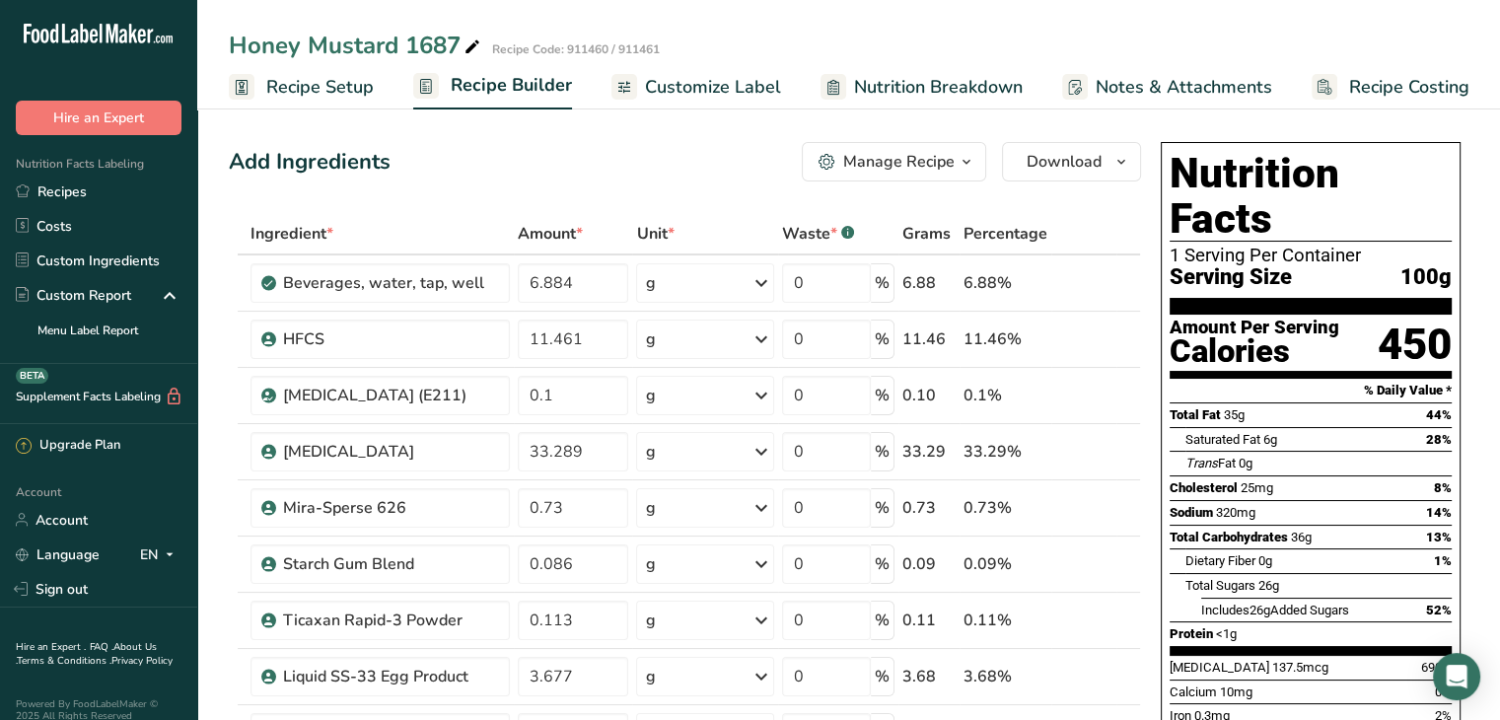
click at [737, 96] on span "Customize Label" at bounding box center [713, 87] width 136 height 27
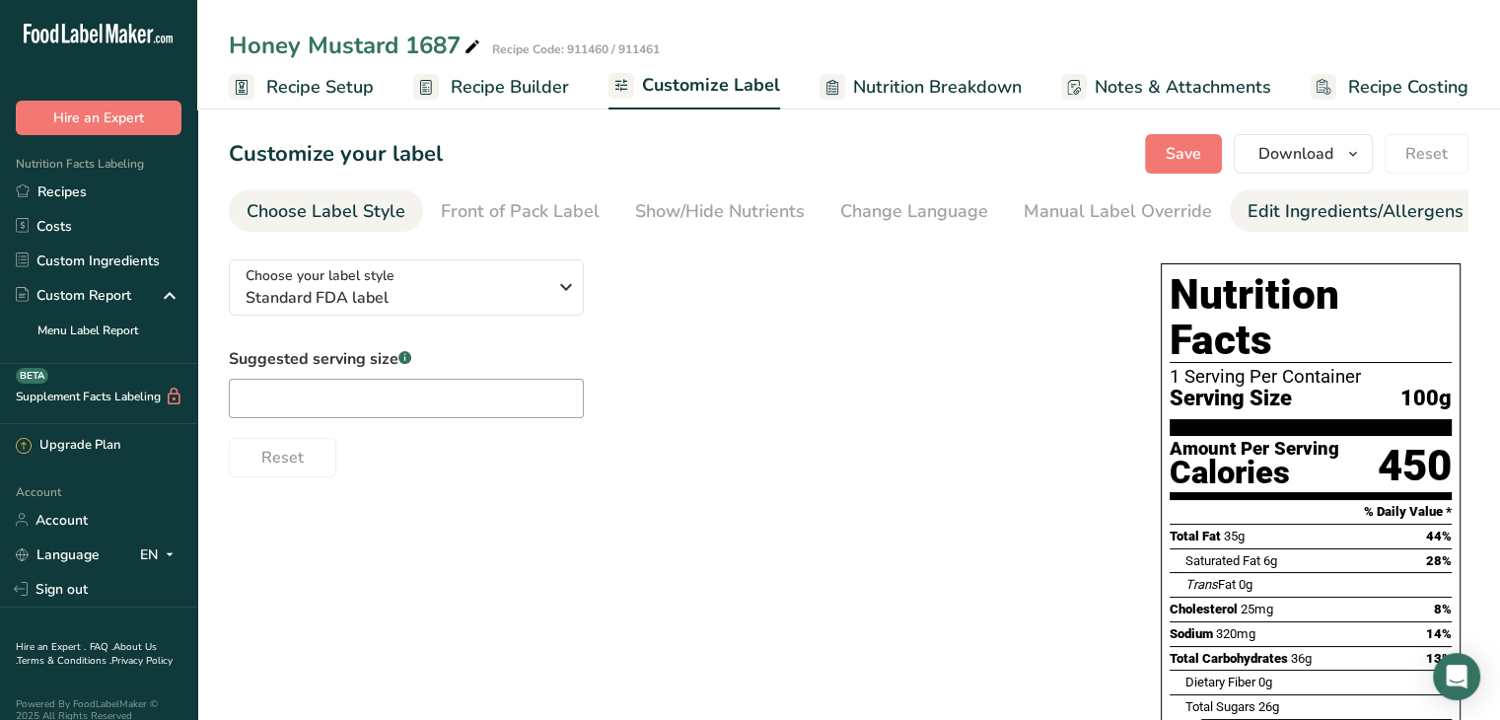
click at [1296, 215] on div "Edit Ingredients/Allergens List" at bounding box center [1372, 211] width 250 height 27
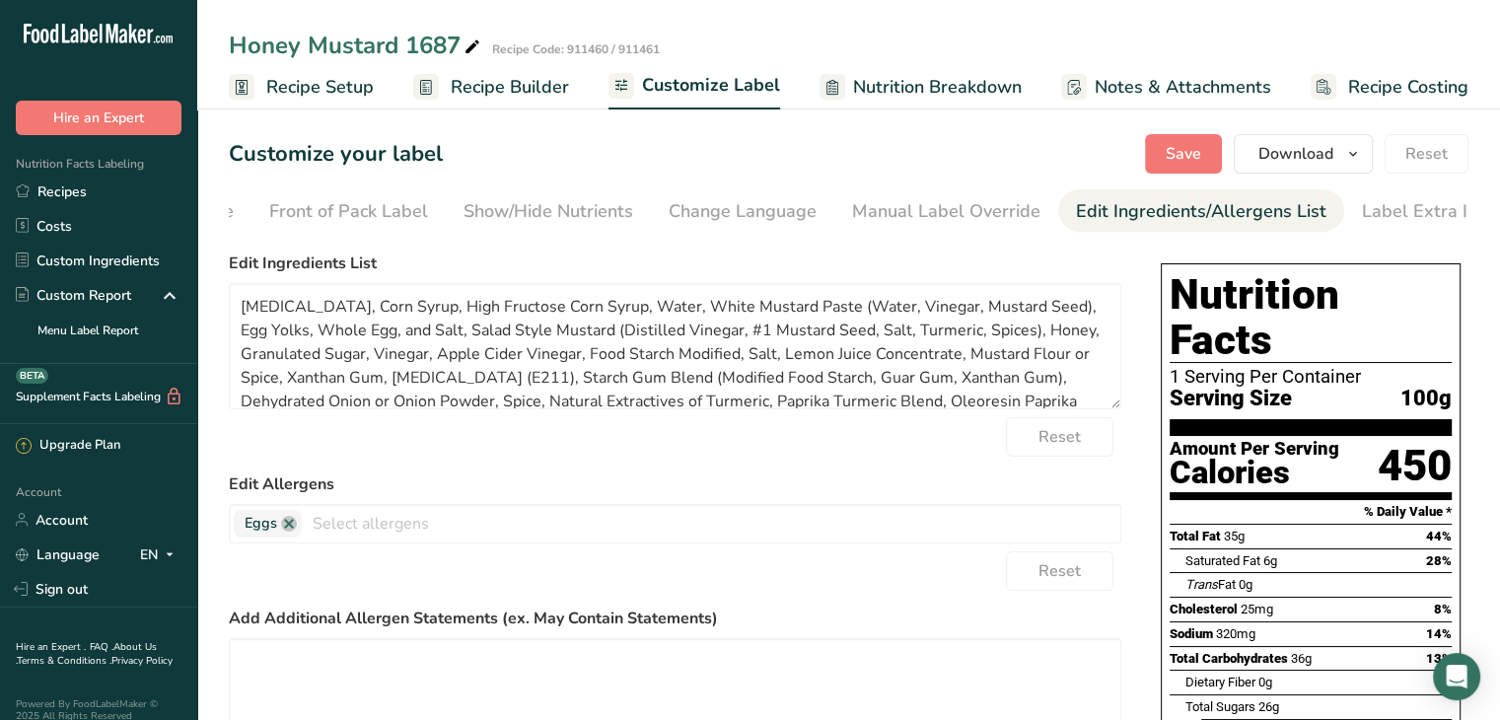
scroll to position [0, 193]
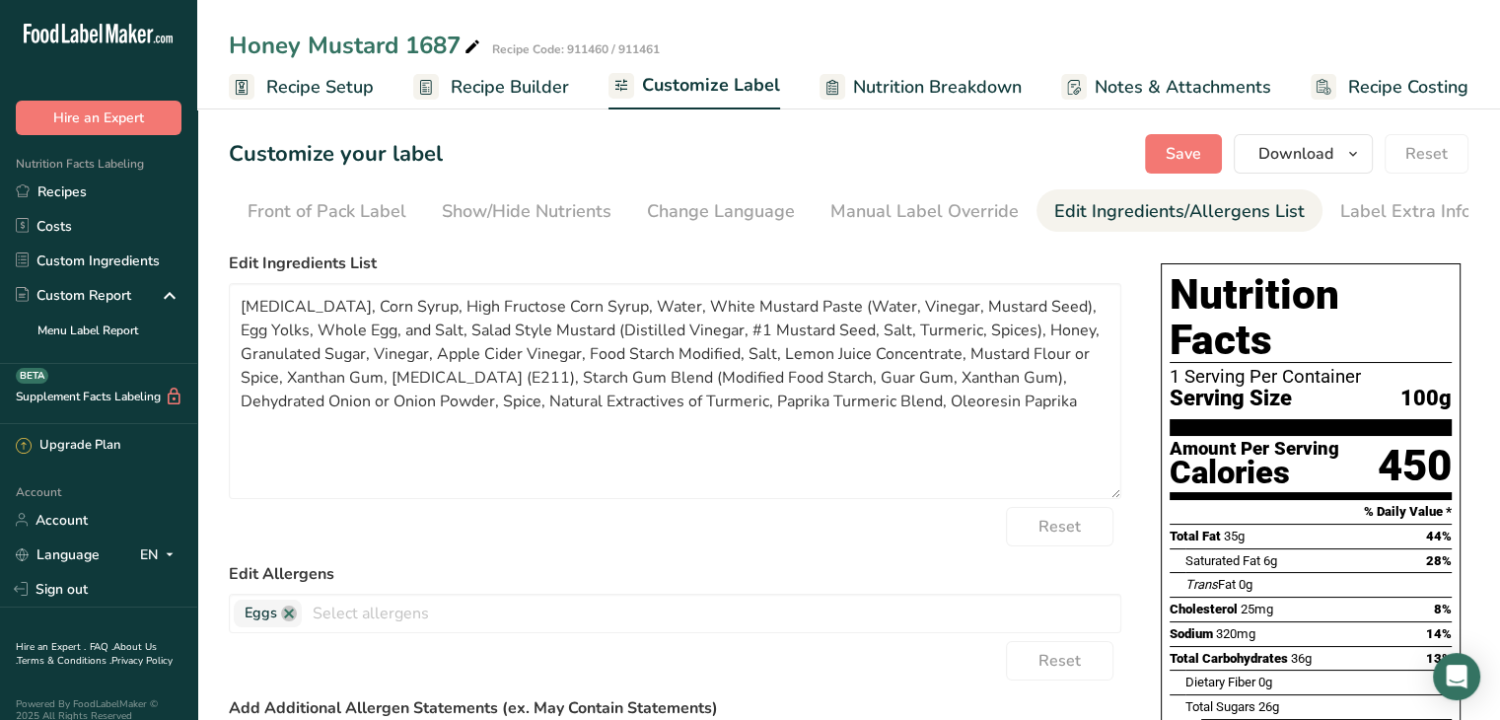
drag, startPoint x: 1116, startPoint y: 411, endPoint x: 1148, endPoint y: 492, distance: 86.8
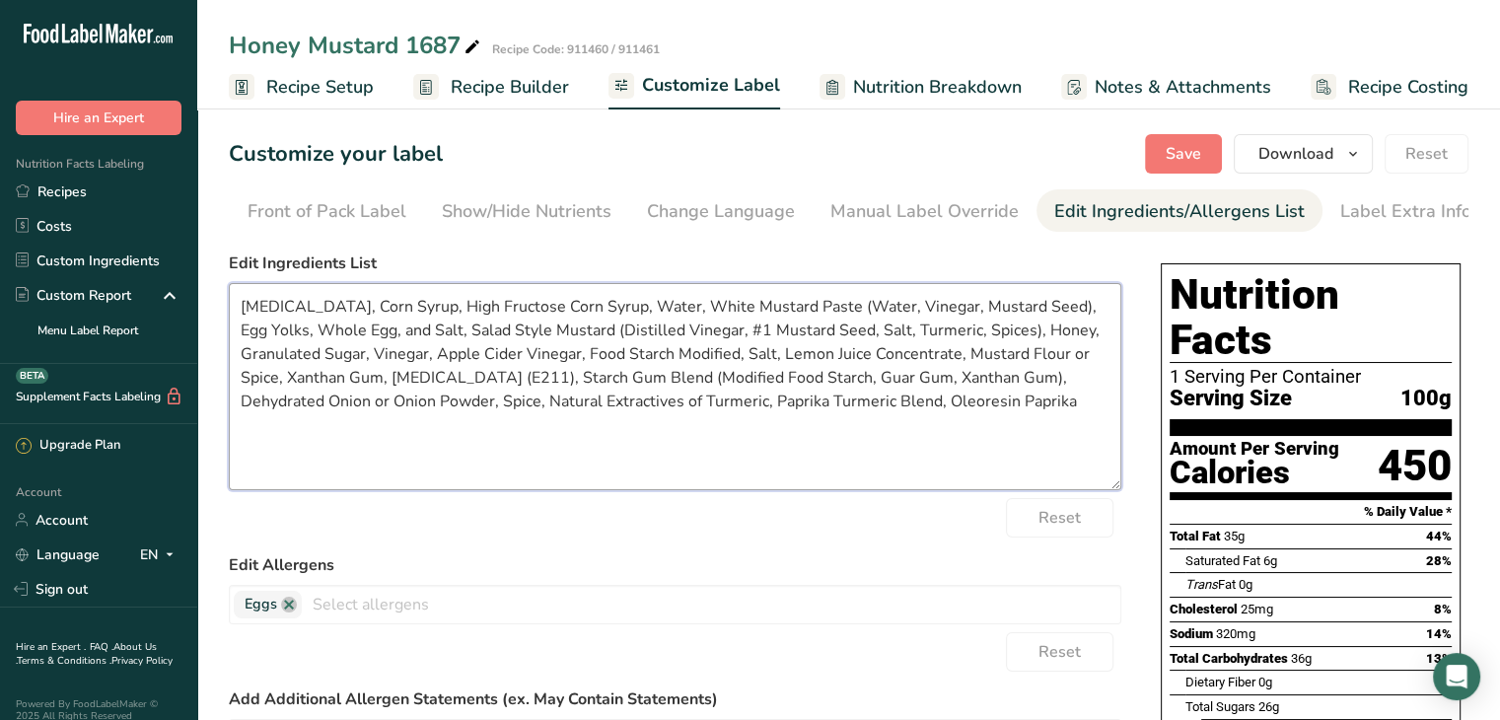
click at [1049, 311] on textarea "[MEDICAL_DATA], Corn Syrup, High Fructose Corn Syrup, Water, White Mustard Past…" at bounding box center [675, 386] width 892 height 207
click at [1043, 311] on textarea "[MEDICAL_DATA], Corn Syrup, High Fructose Corn Syrup, Water, White Mustard Past…" at bounding box center [675, 386] width 892 height 207
click at [1045, 312] on textarea "[MEDICAL_DATA], Corn Syrup, High Fructose Corn Syrup, Water, White Mustard Past…" at bounding box center [675, 386] width 892 height 207
click at [497, 336] on textarea "[MEDICAL_DATA], Corn Syrup, High Fructose Corn Syrup, Water, White Mustard Past…" at bounding box center [675, 386] width 892 height 207
drag, startPoint x: 373, startPoint y: 349, endPoint x: 295, endPoint y: 356, distance: 78.2
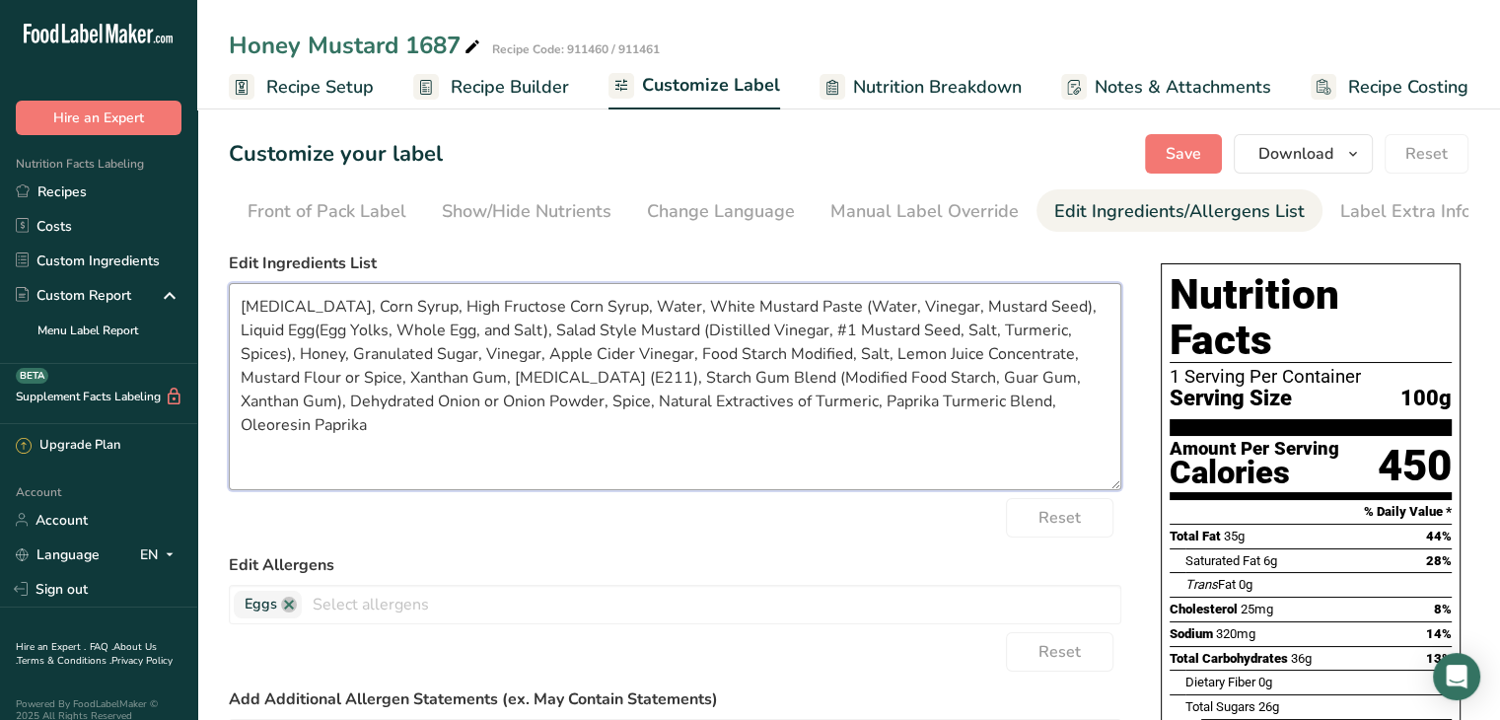
click at [295, 356] on textarea "[MEDICAL_DATA], Corn Syrup, High Fructose Corn Syrup, Water, White Mustard Past…" at bounding box center [675, 386] width 892 height 207
click at [636, 357] on textarea "[MEDICAL_DATA], Corn Syrup, High Fructose Corn Syrup, Water, White Mustard Past…" at bounding box center [675, 386] width 892 height 207
click at [643, 355] on textarea "[MEDICAL_DATA], Corn Syrup, High Fructose Corn Syrup, Water, White Mustard Past…" at bounding box center [675, 386] width 892 height 207
click at [468, 378] on textarea "[MEDICAL_DATA], Corn Syrup, High Fructose Corn Syrup, Water, White Mustard Past…" at bounding box center [675, 386] width 892 height 207
drag, startPoint x: 385, startPoint y: 409, endPoint x: 244, endPoint y: 417, distance: 142.2
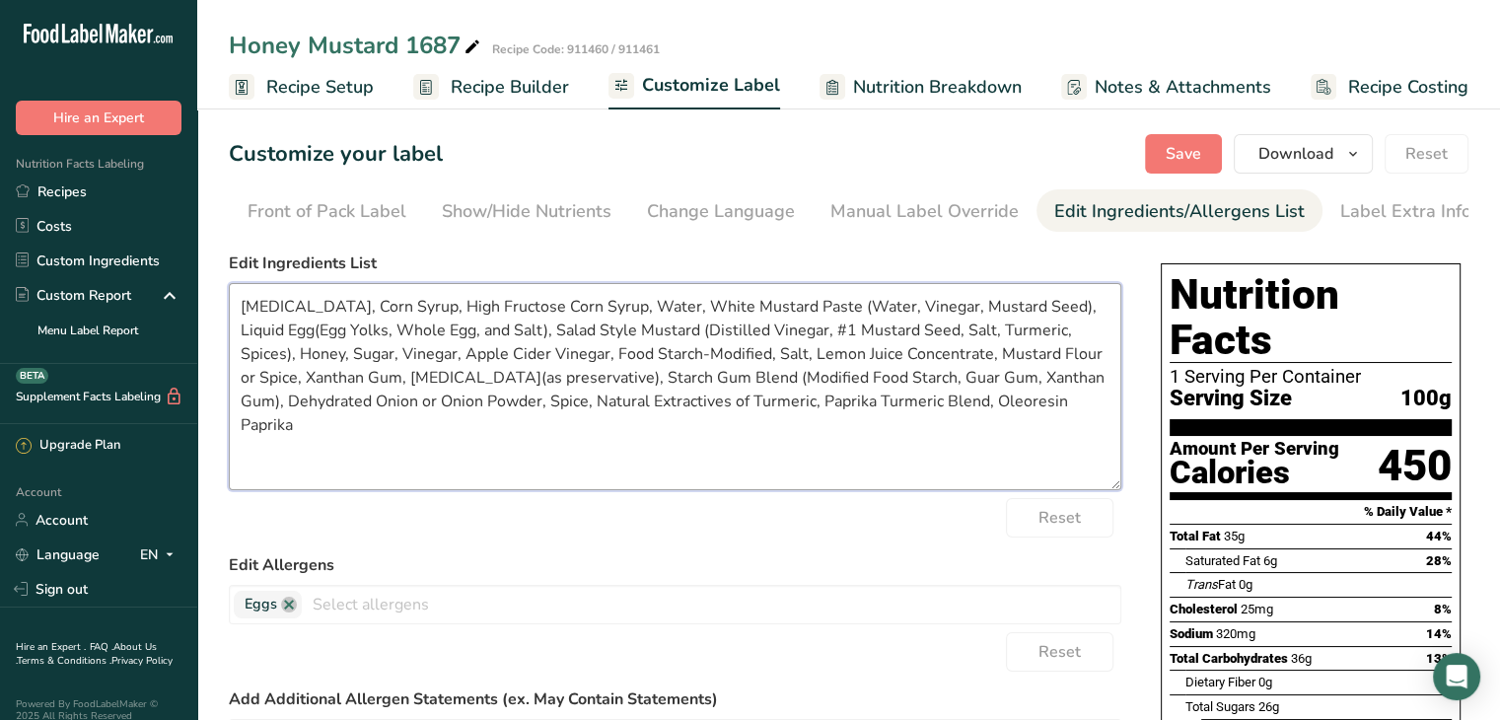
click at [244, 417] on textarea "[MEDICAL_DATA], Corn Syrup, High Fructose Corn Syrup, Water, White Mustard Past…" at bounding box center [675, 386] width 892 height 207
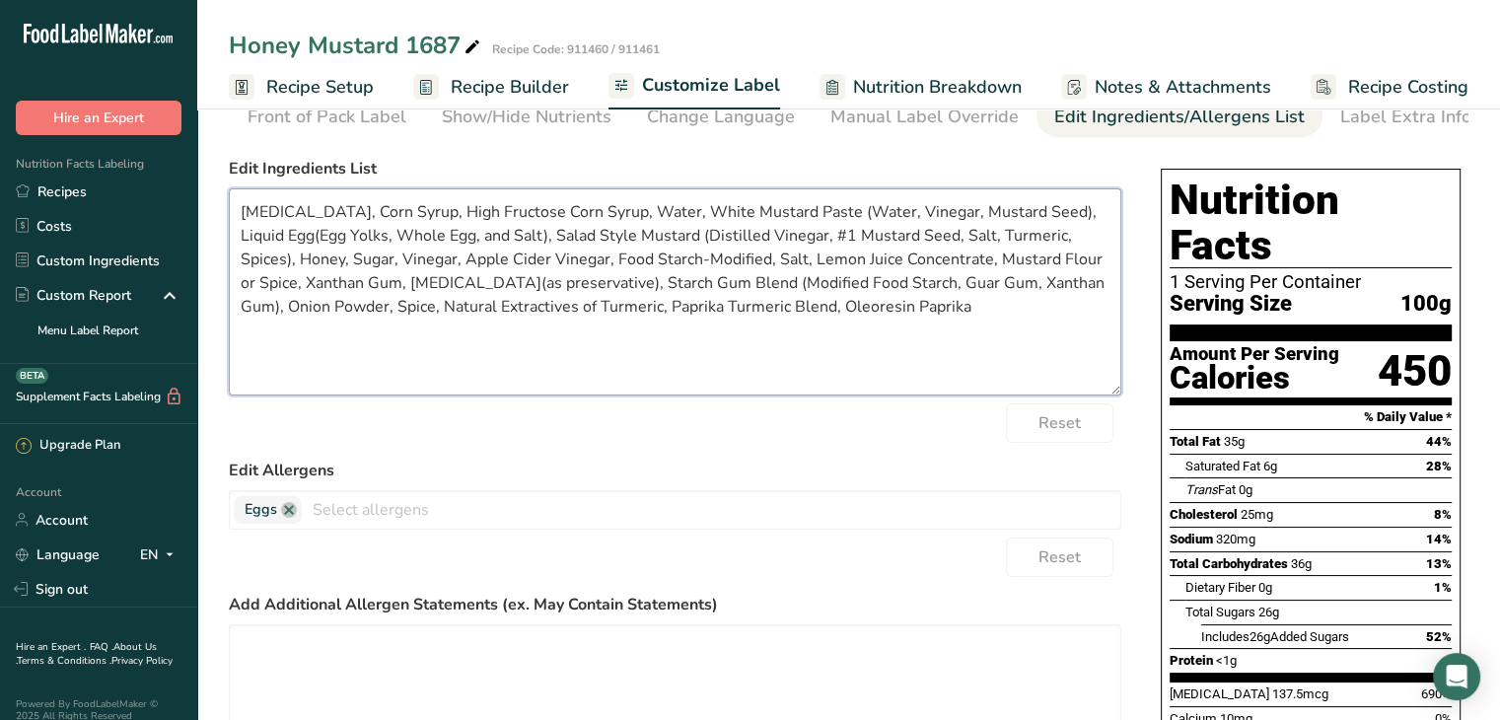
scroll to position [5, 0]
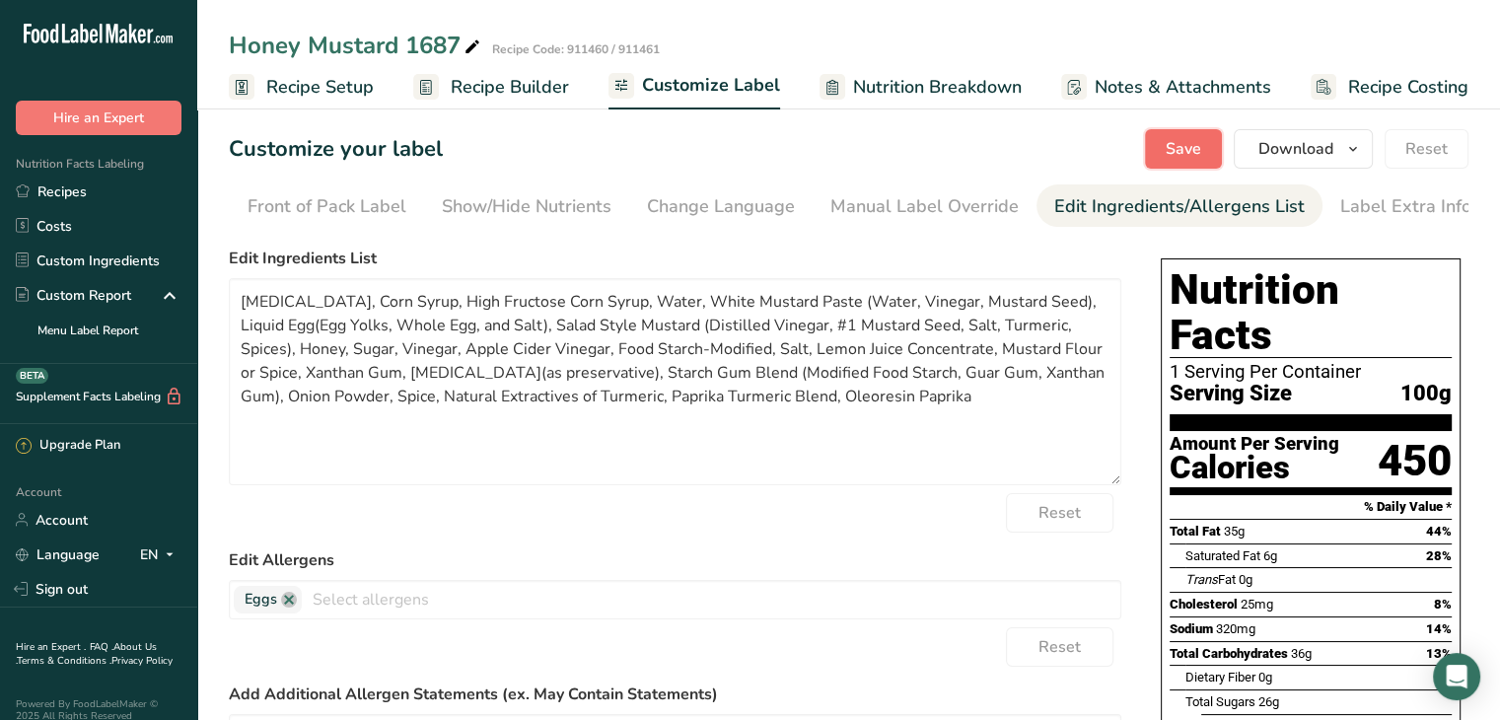
click at [1197, 147] on span "Save" at bounding box center [1182, 149] width 35 height 24
click at [816, 308] on textarea "[MEDICAL_DATA], Corn Syrup, High Fructose Corn Syrup, Water, White Mustard Past…" at bounding box center [675, 381] width 892 height 207
drag, startPoint x: 651, startPoint y: 326, endPoint x: 807, endPoint y: 313, distance: 157.4
click at [659, 324] on textarea "[MEDICAL_DATA], Corn Syrup, High Fructose Corn Syrup, Water, White Mustard Past…" at bounding box center [675, 381] width 892 height 207
click at [865, 391] on textarea "[MEDICAL_DATA], Corn Syrup, High Fructose Corn Syrup, Water, White Mustard Past…" at bounding box center [675, 381] width 892 height 207
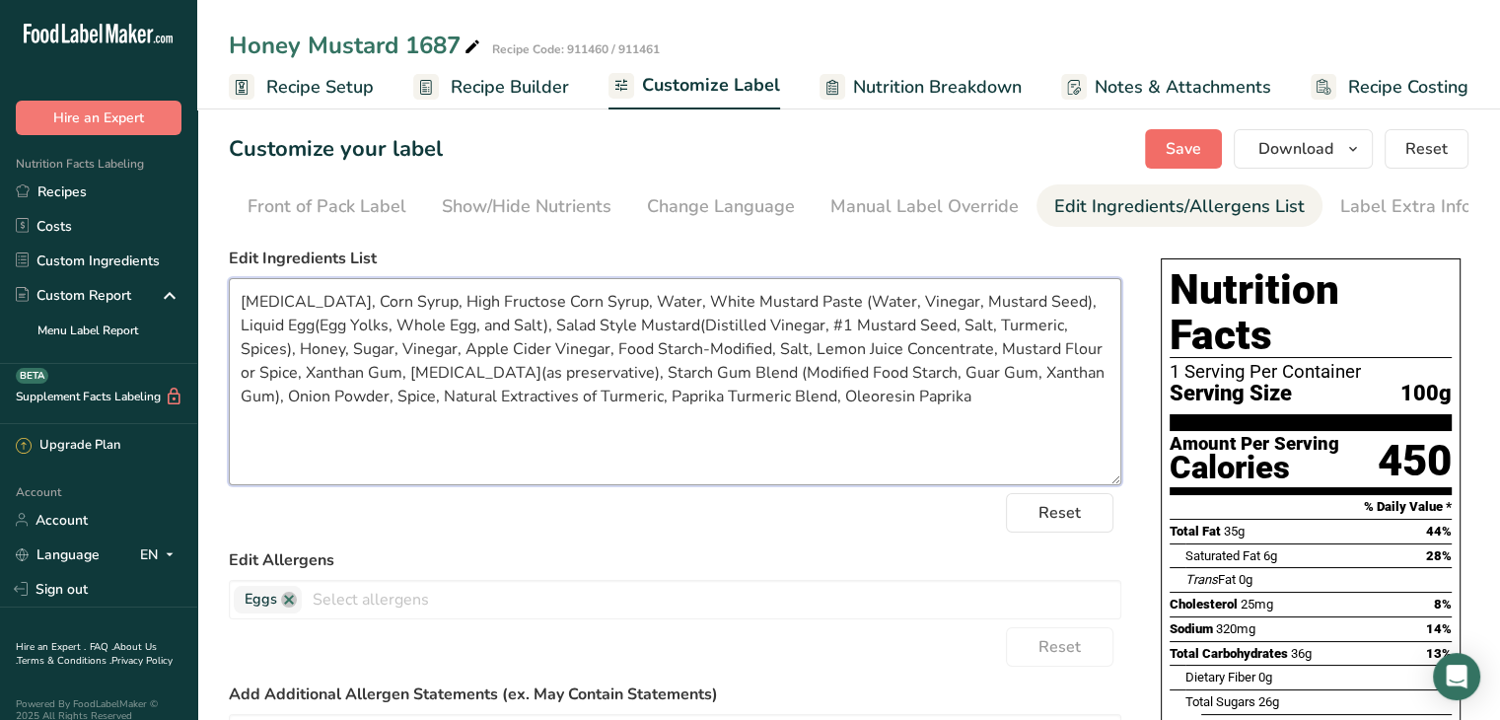
type textarea "[MEDICAL_DATA], Corn Syrup, High Fructose Corn Syrup, Water, White Mustard Past…"
click at [1195, 148] on span "Save" at bounding box center [1182, 149] width 35 height 24
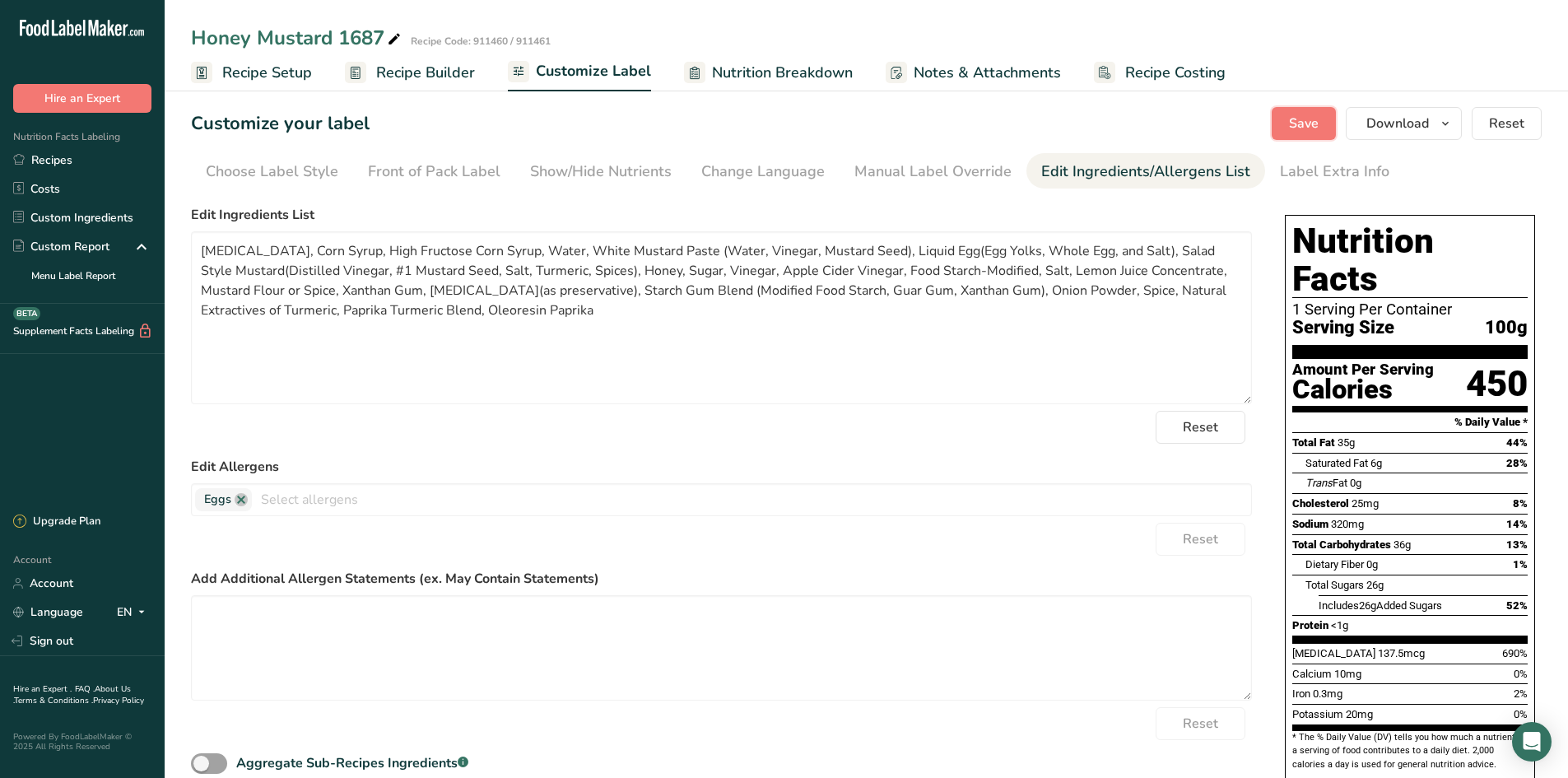
scroll to position [0, 0]
drag, startPoint x: 714, startPoint y: 72, endPoint x: 966, endPoint y: 113, distance: 255.3
click at [714, 72] on span "Nutrition Breakdown" at bounding box center [782, 73] width 141 height 23
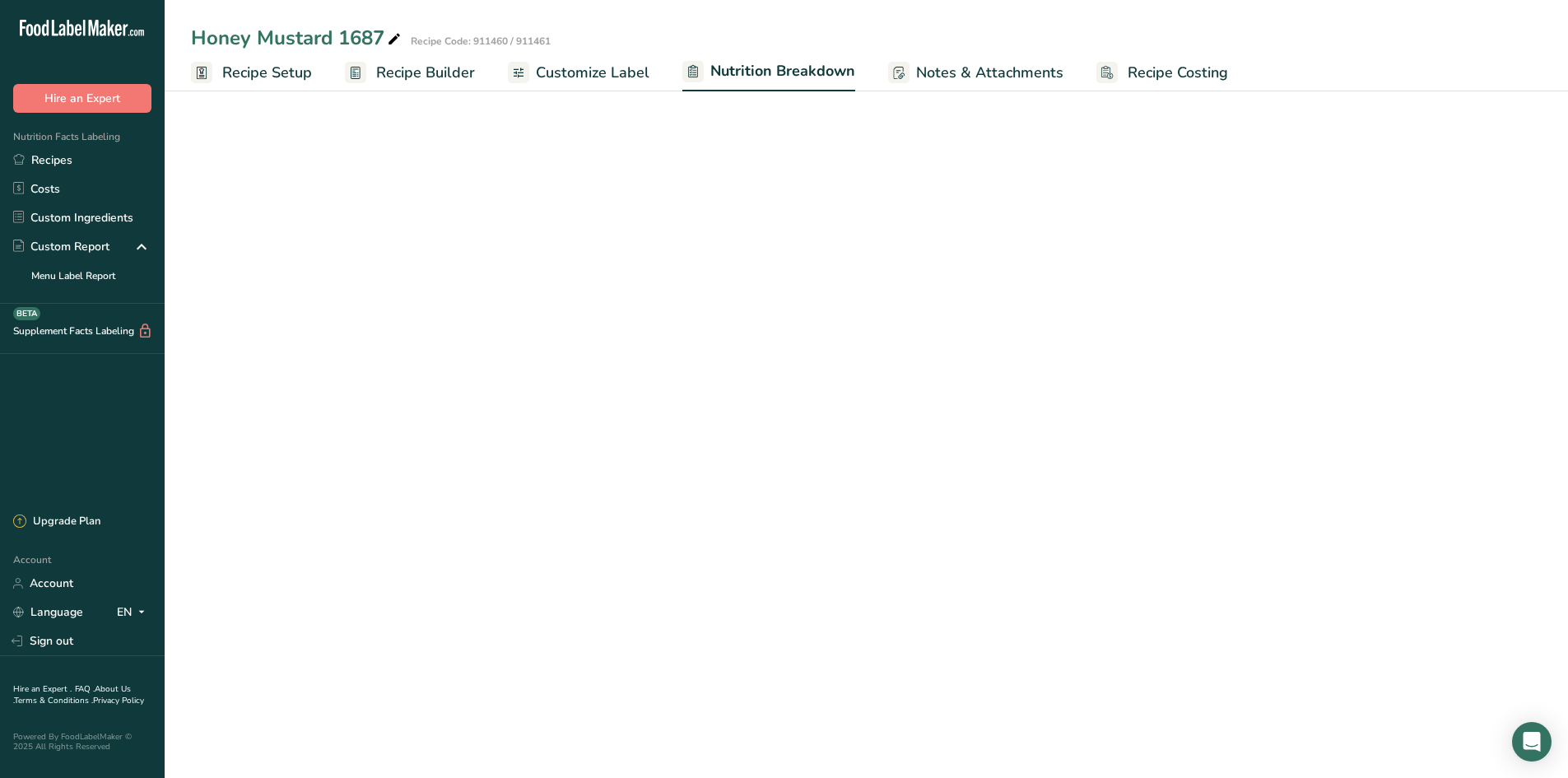
select select "Calories"
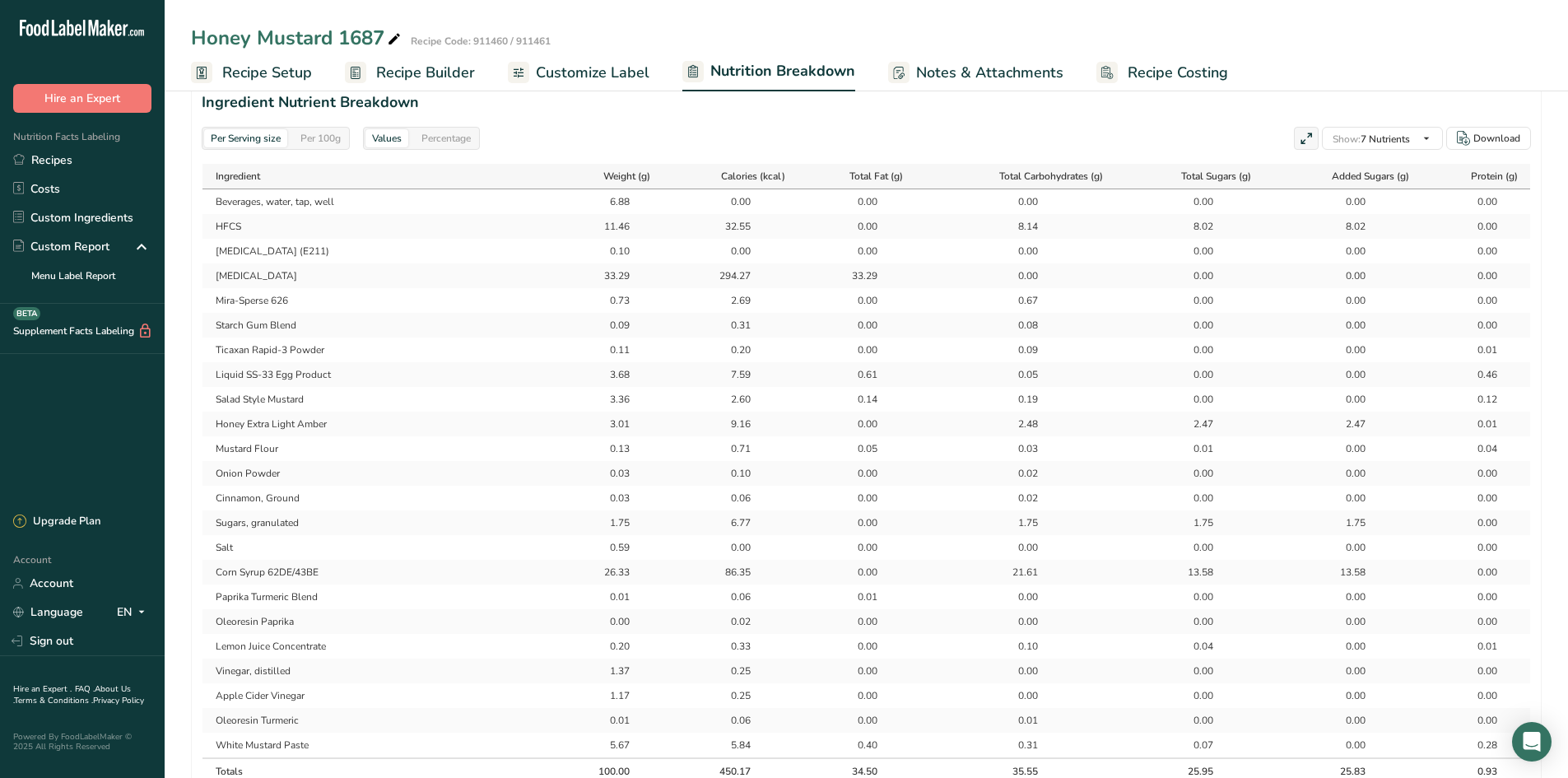
scroll to position [576, 0]
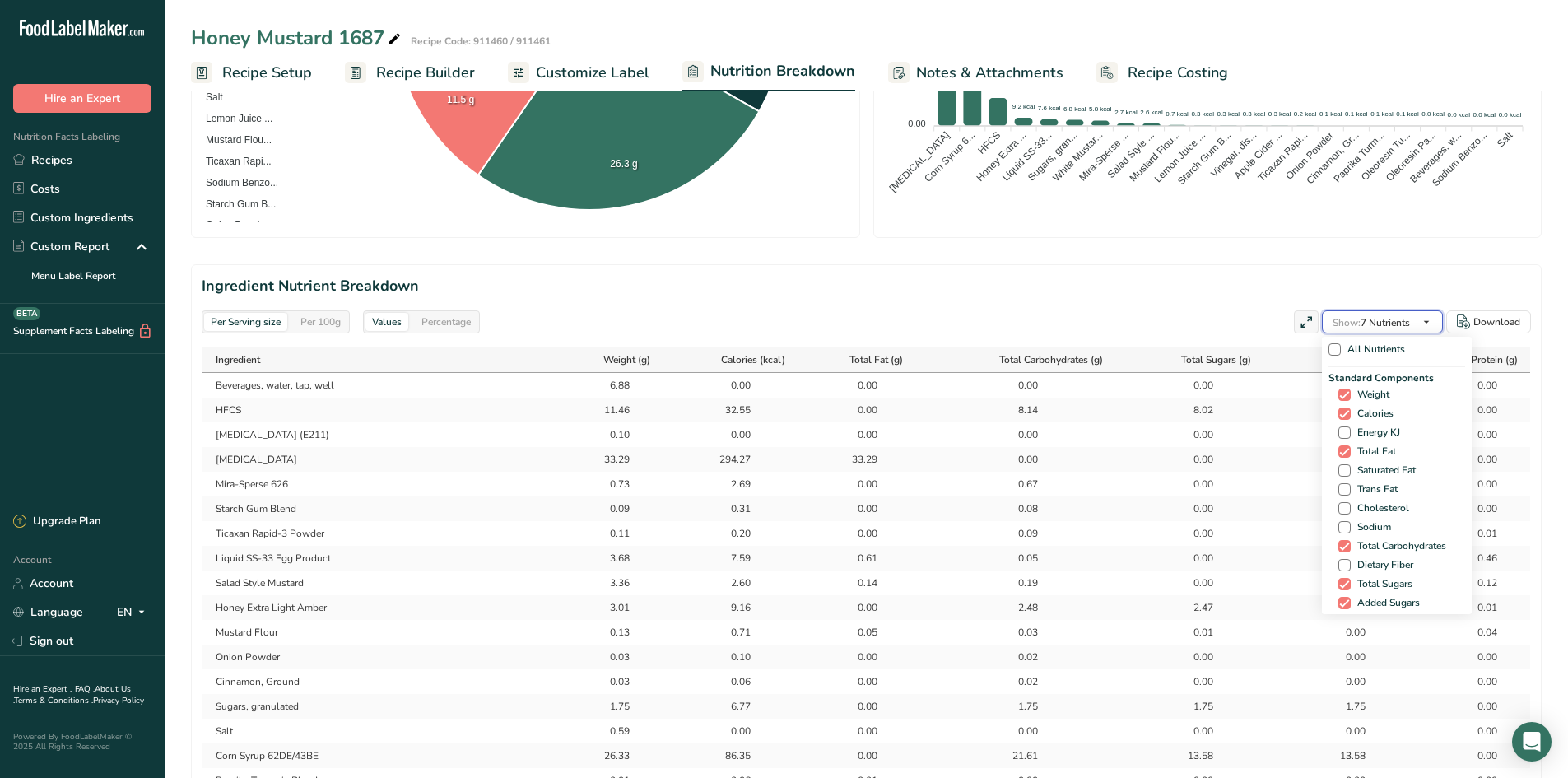
click at [1252, 324] on span "Show:" at bounding box center [1347, 323] width 28 height 13
click at [1252, 412] on span "[MEDICAL_DATA]" at bounding box center [1394, 418] width 88 height 13
click at [1252, 413] on input "[MEDICAL_DATA]" at bounding box center [1343, 418] width 11 height 11
checkbox input "true"
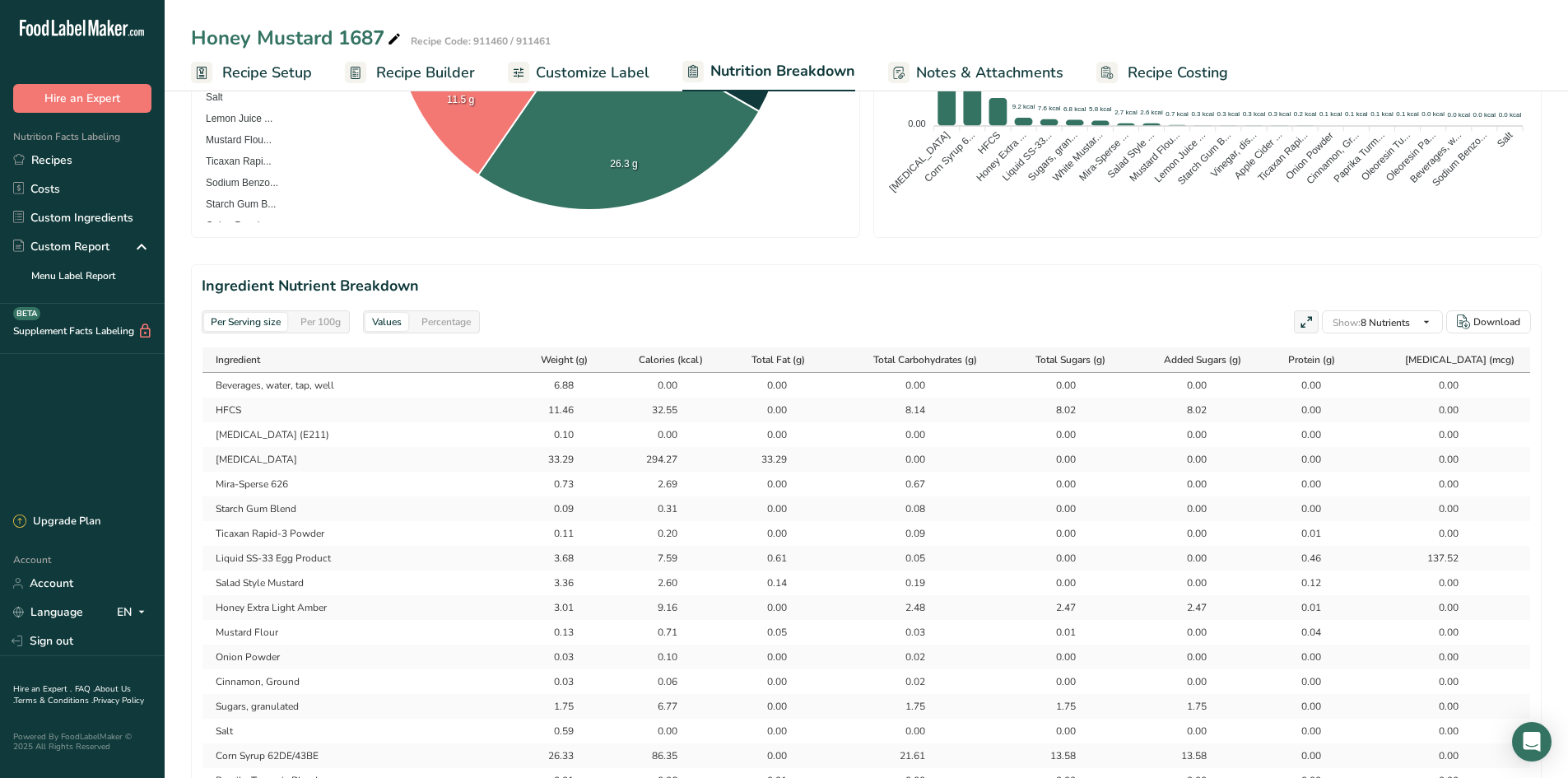
drag, startPoint x: 1508, startPoint y: 555, endPoint x: 203, endPoint y: 564, distance: 1305.0
click at [203, 564] on tr "Liquid SS-33 Egg Product 3.68 7.59 0.61 0.05 0.00 0.00 0.46 137.52" at bounding box center [867, 558] width 1328 height 25
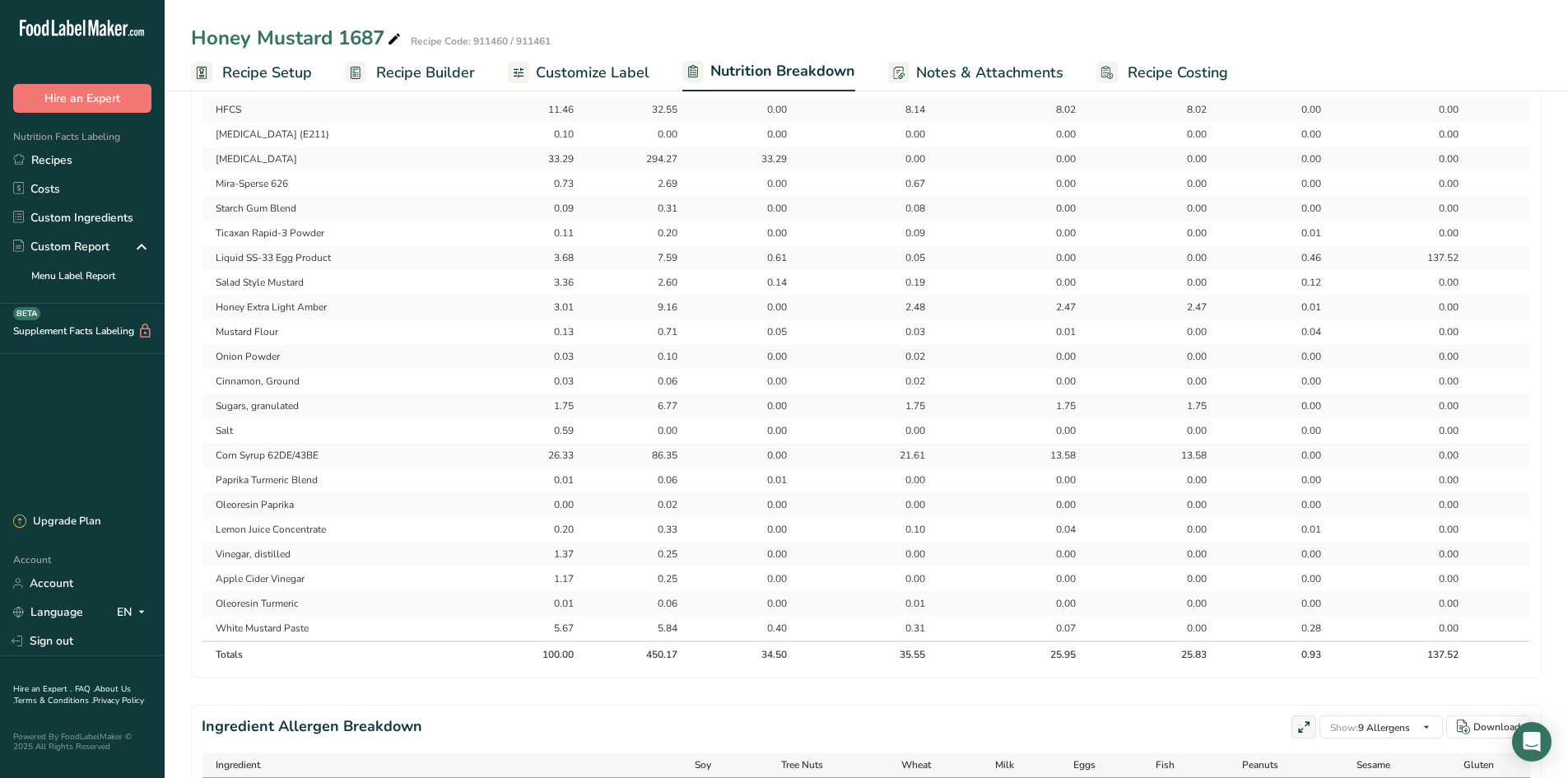
scroll to position [906, 0]
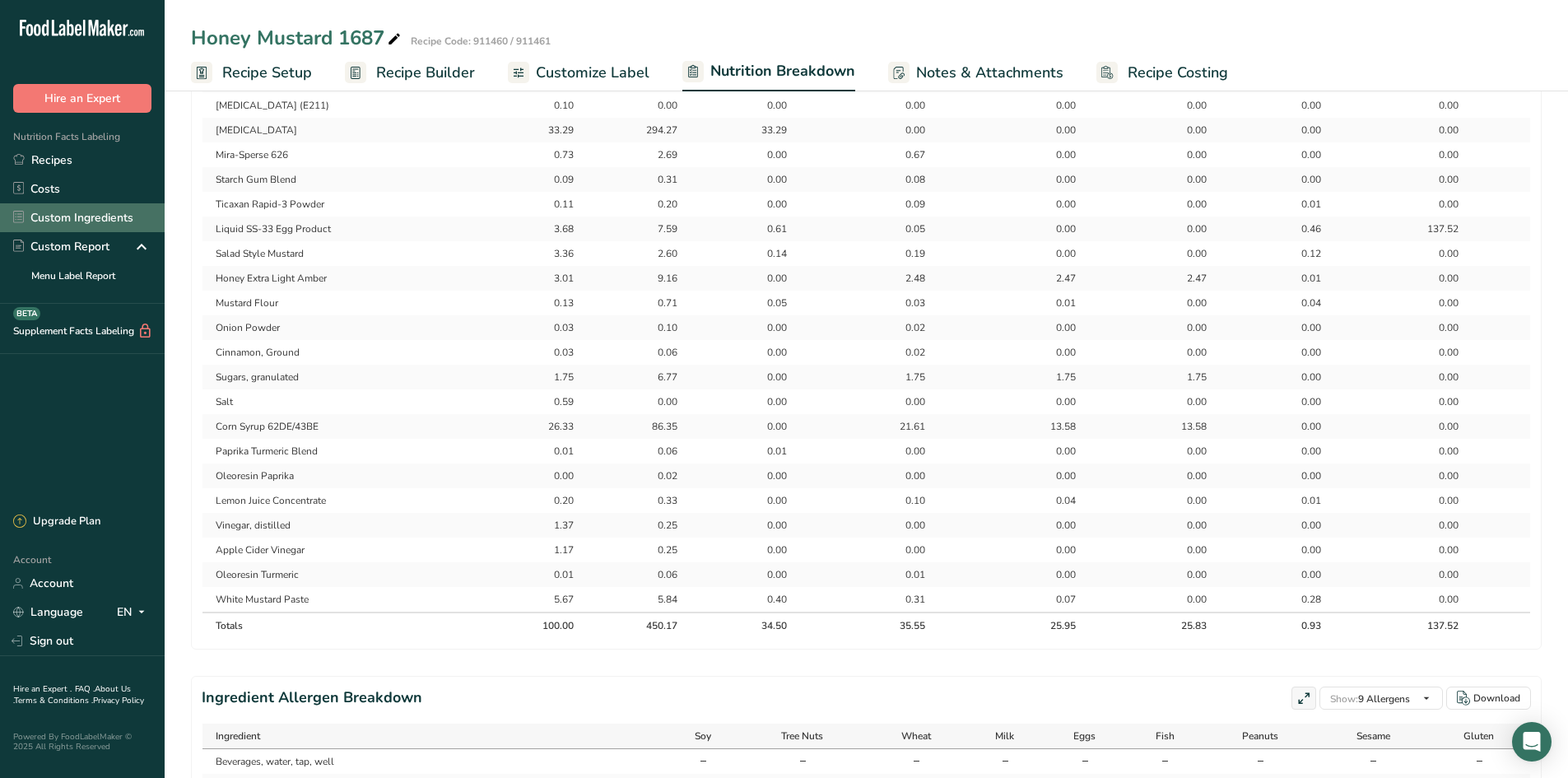
click at [75, 211] on link "Custom Ingredients" at bounding box center [82, 218] width 164 height 29
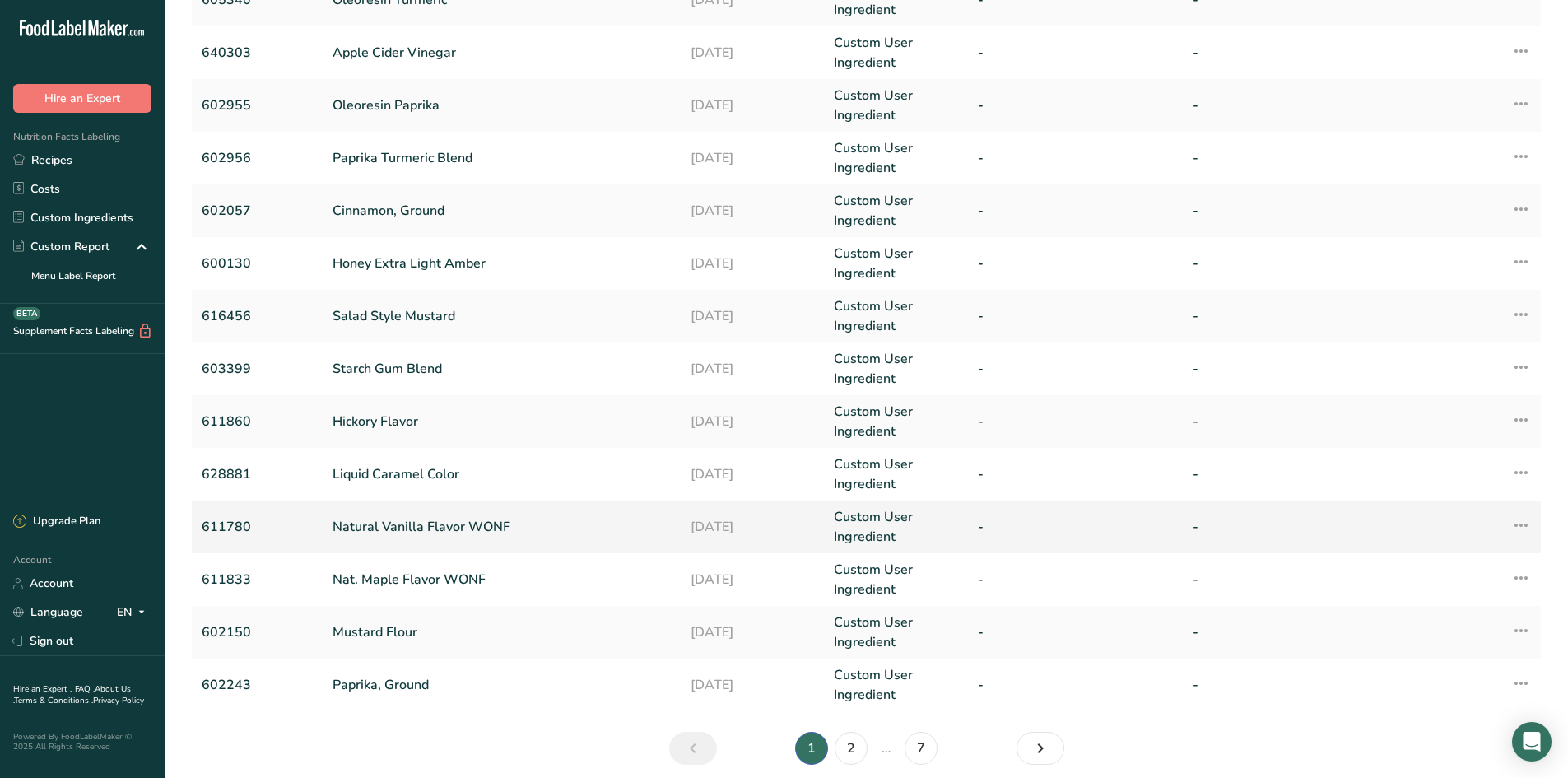
scroll to position [247, 0]
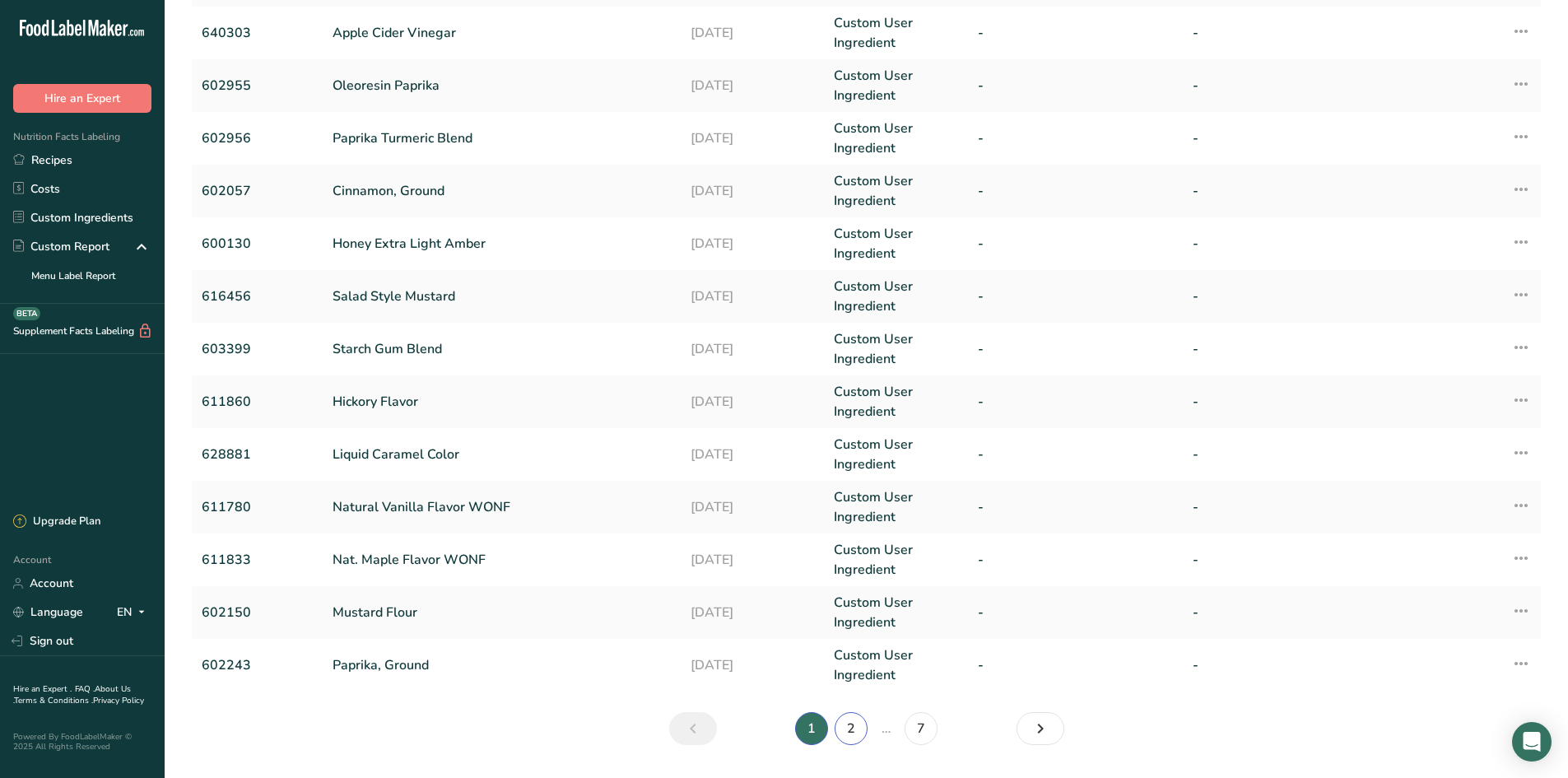
click at [850, 600] on link "2" at bounding box center [851, 728] width 33 height 33
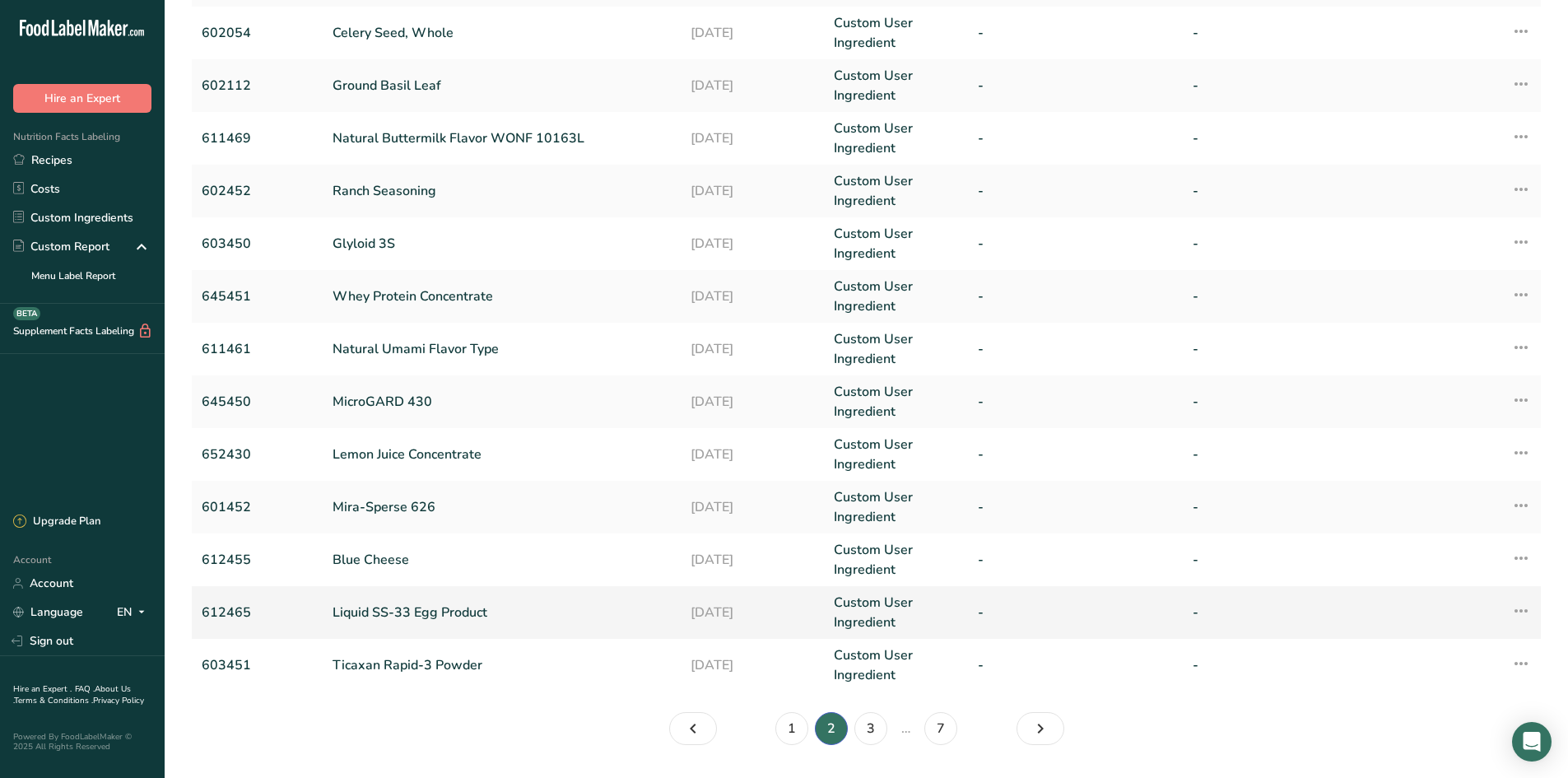
click at [206, 600] on link "612465" at bounding box center [257, 613] width 111 height 20
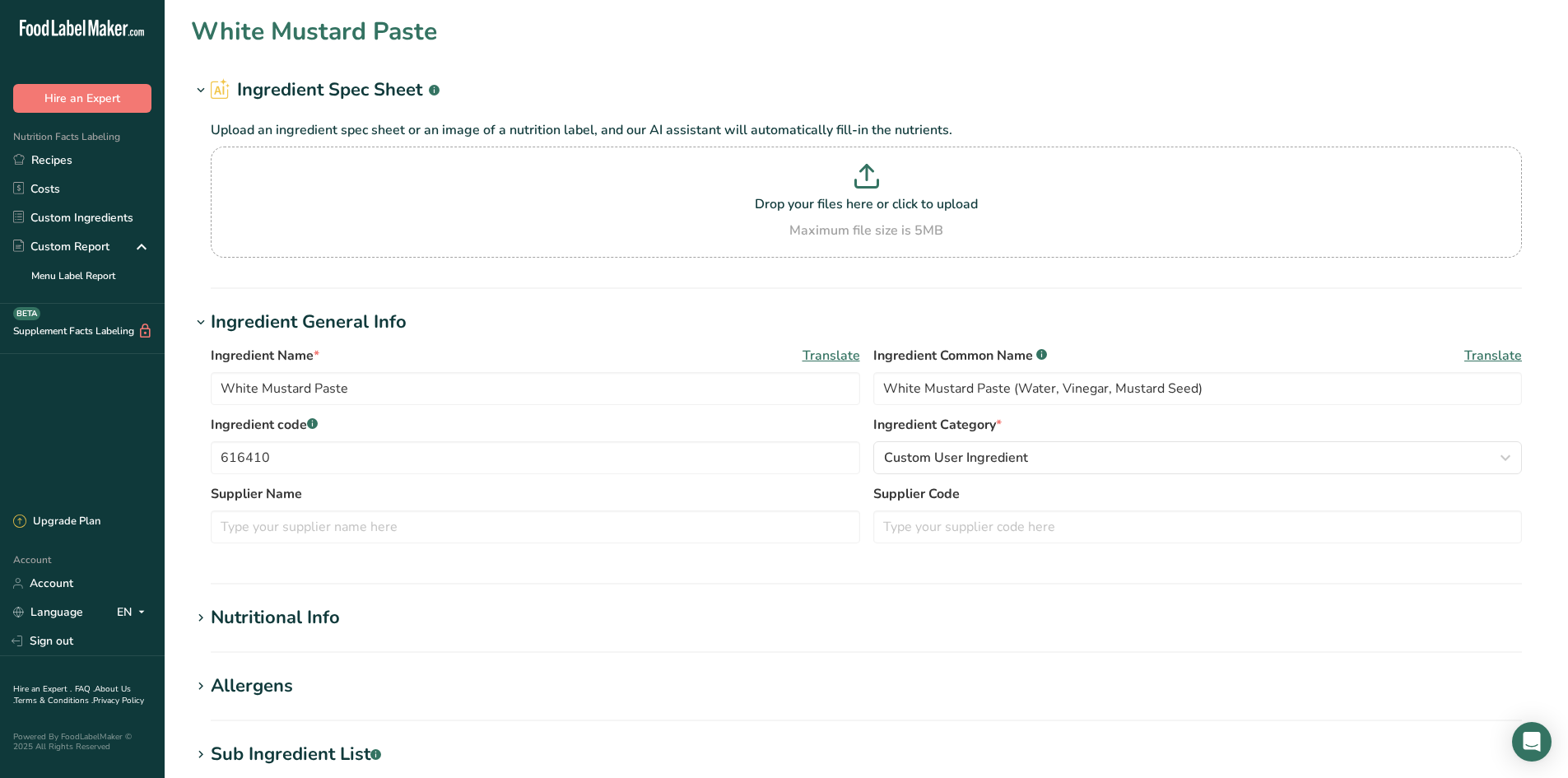
type input "Liquid SS-33 Egg Product"
type input "Egg Yolks, Whole Egg, and Salt"
type input "612465"
type input "206.5"
type KJ "864"
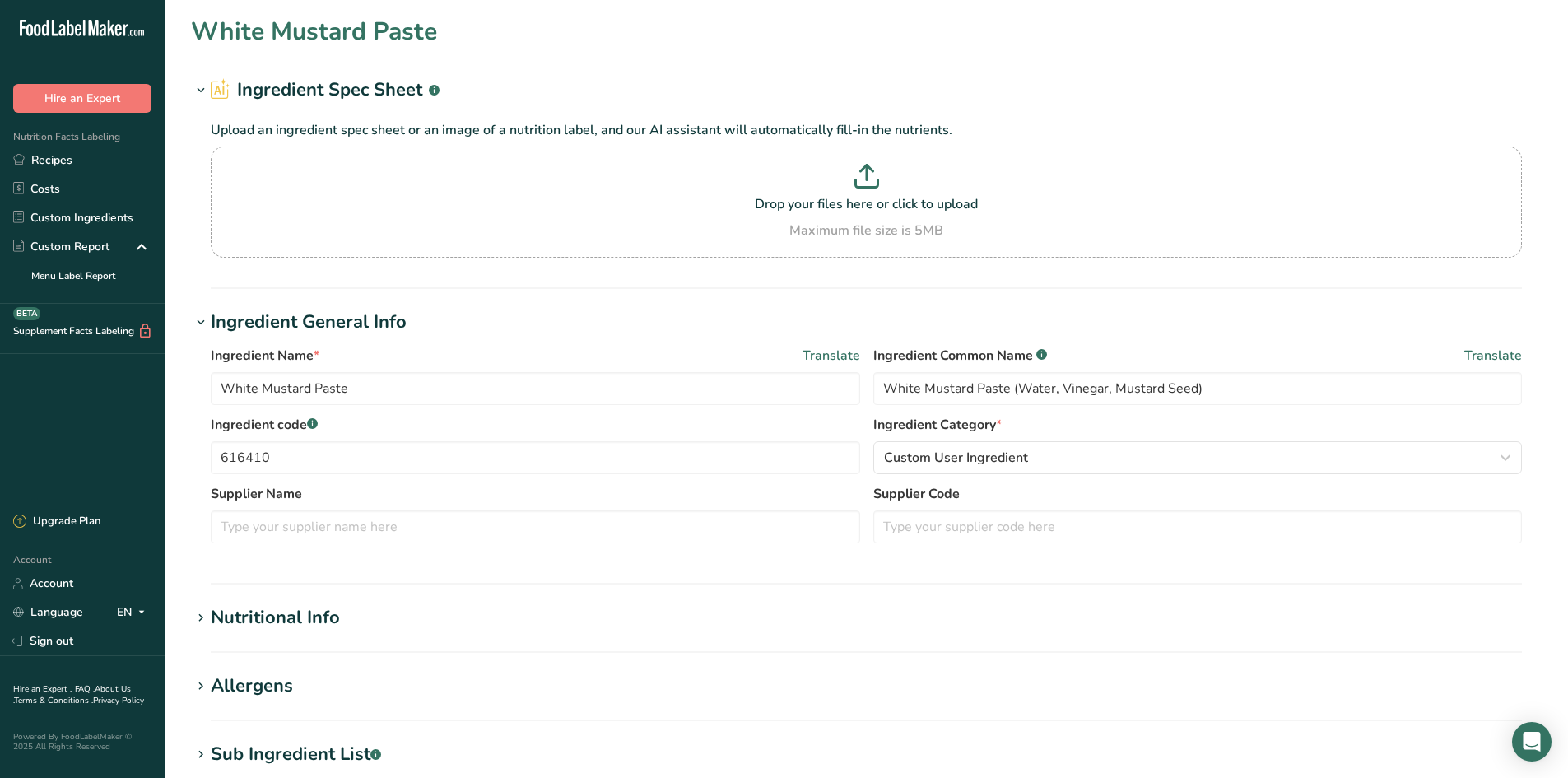
type Fat "16.5"
type Fat "5.17"
type Fat "0.103"
type input "649.5"
type input "357.5"
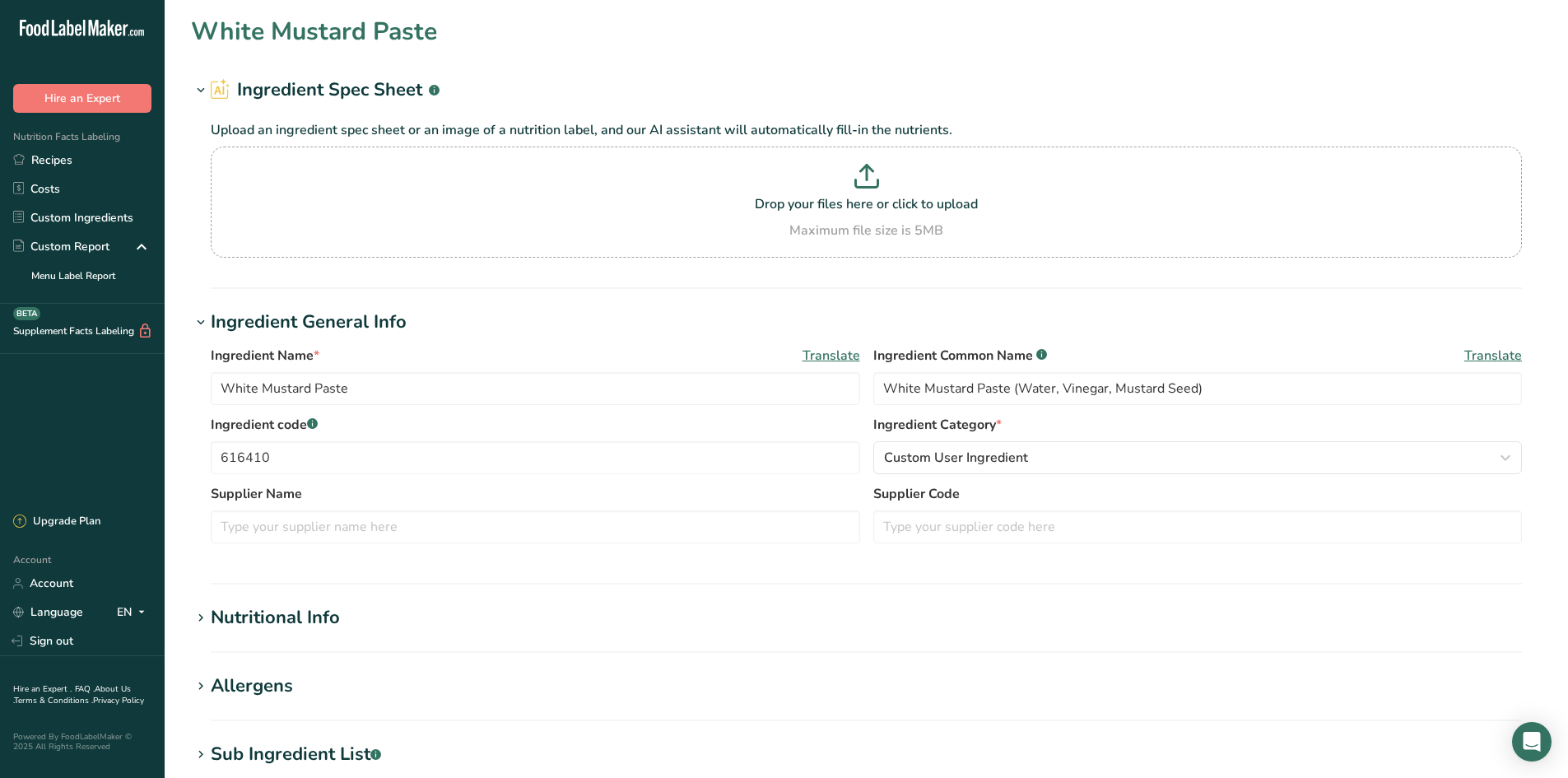
type Carbohydrates "1.3"
type Fiber "0"
type Sugars "0.07"
type Sugars "0"
type input "12.52"
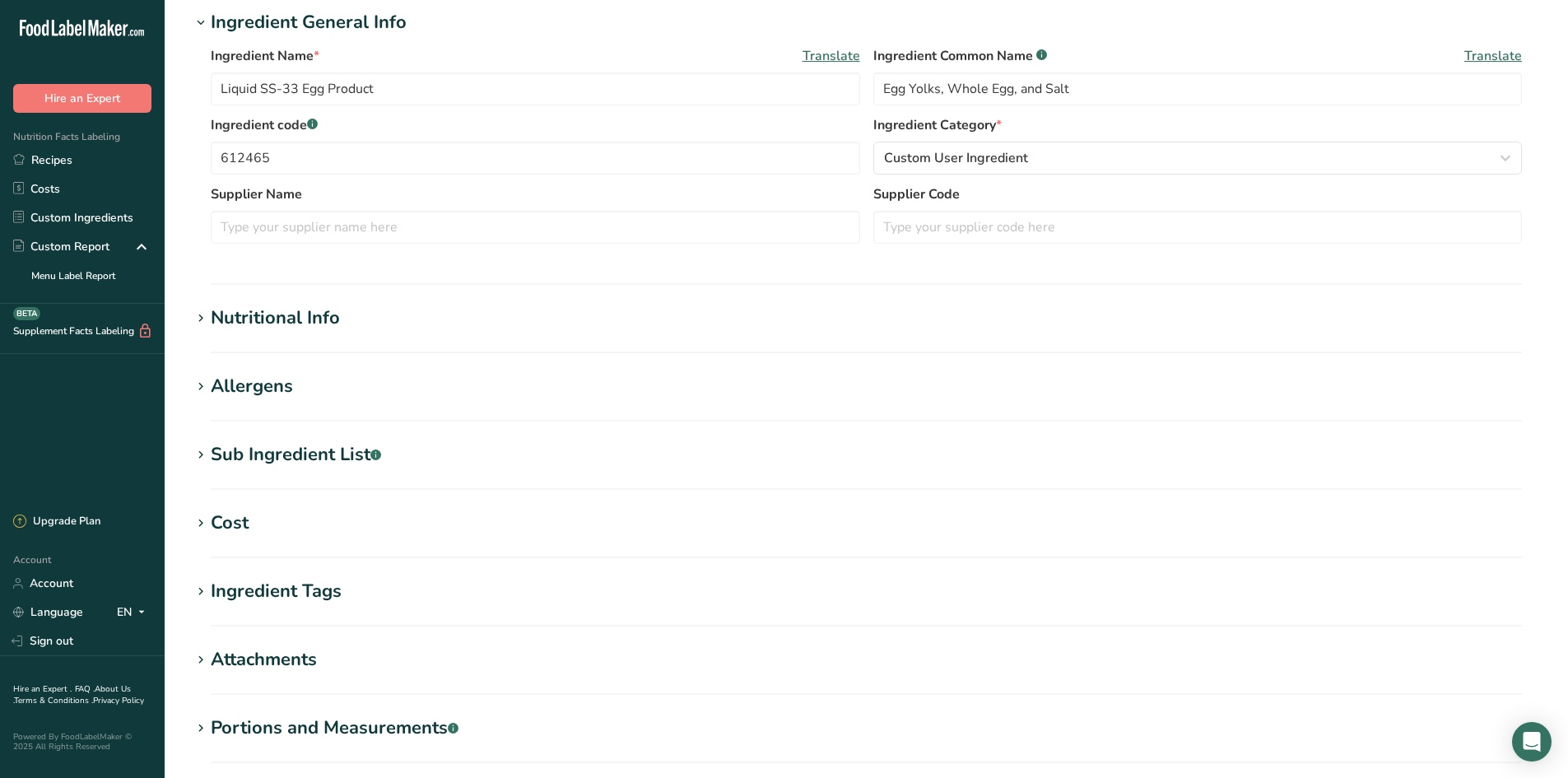
scroll to position [329, 0]
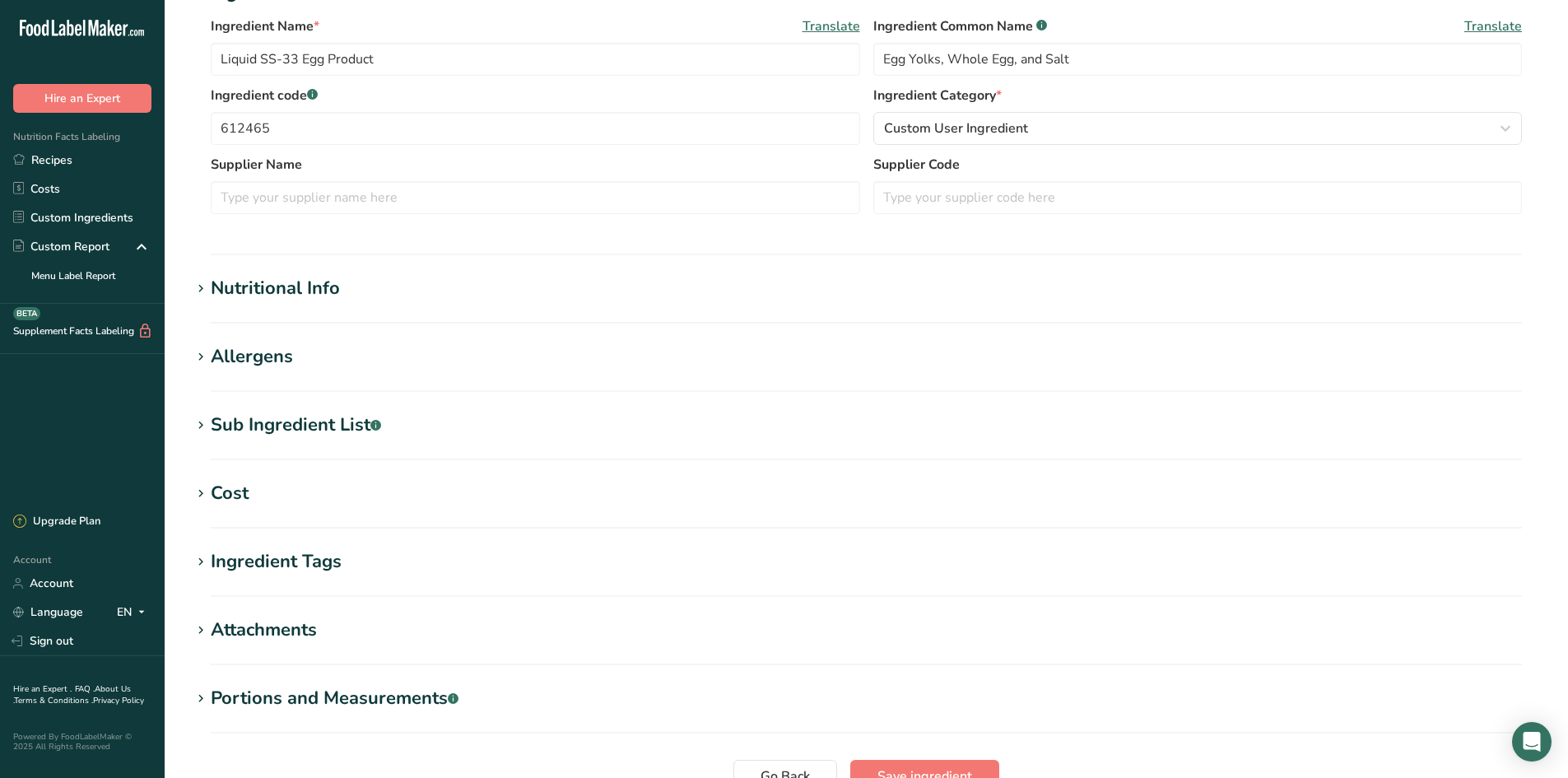
click at [200, 291] on icon at bounding box center [201, 289] width 15 height 23
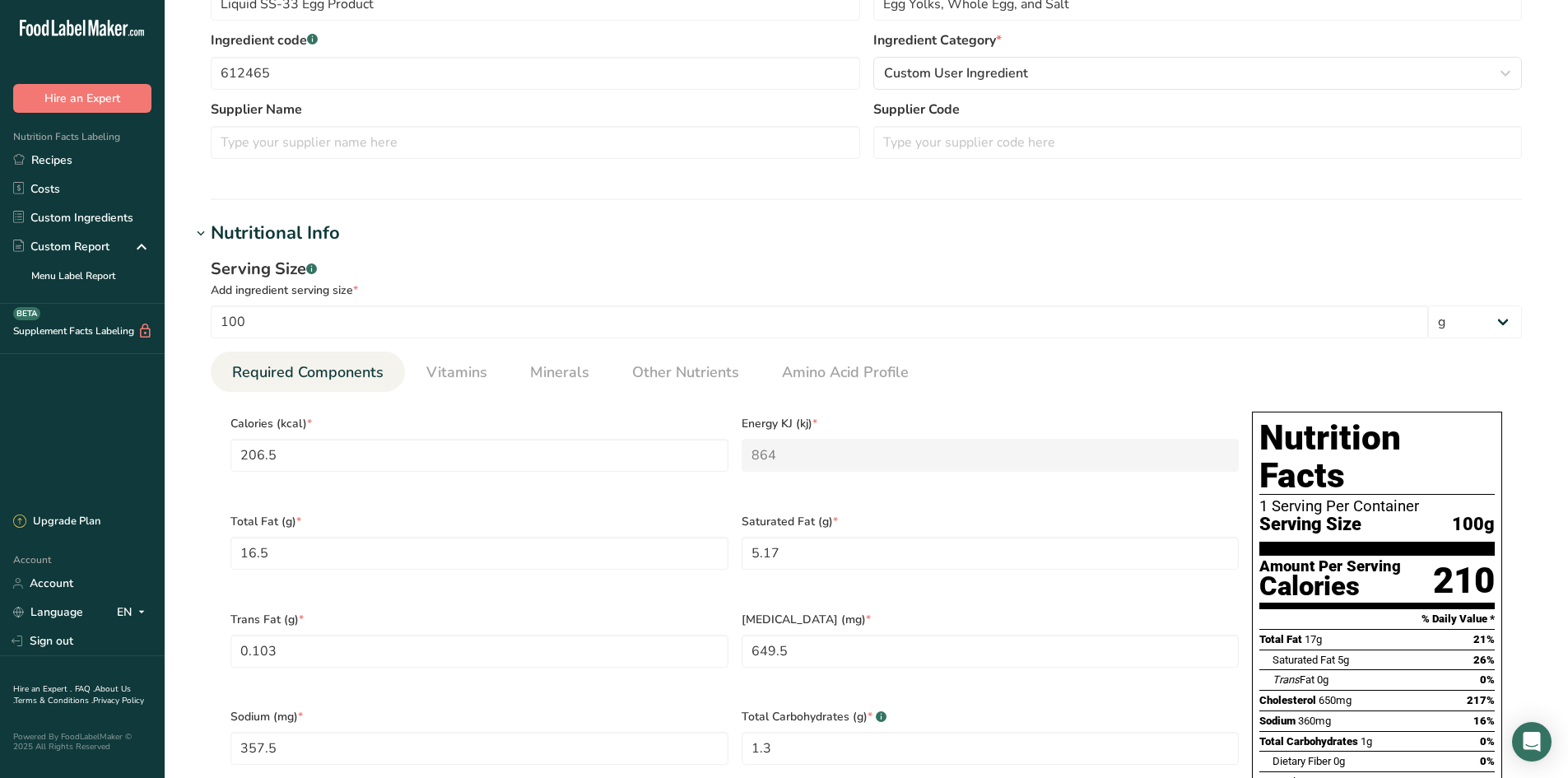
scroll to position [412, 0]
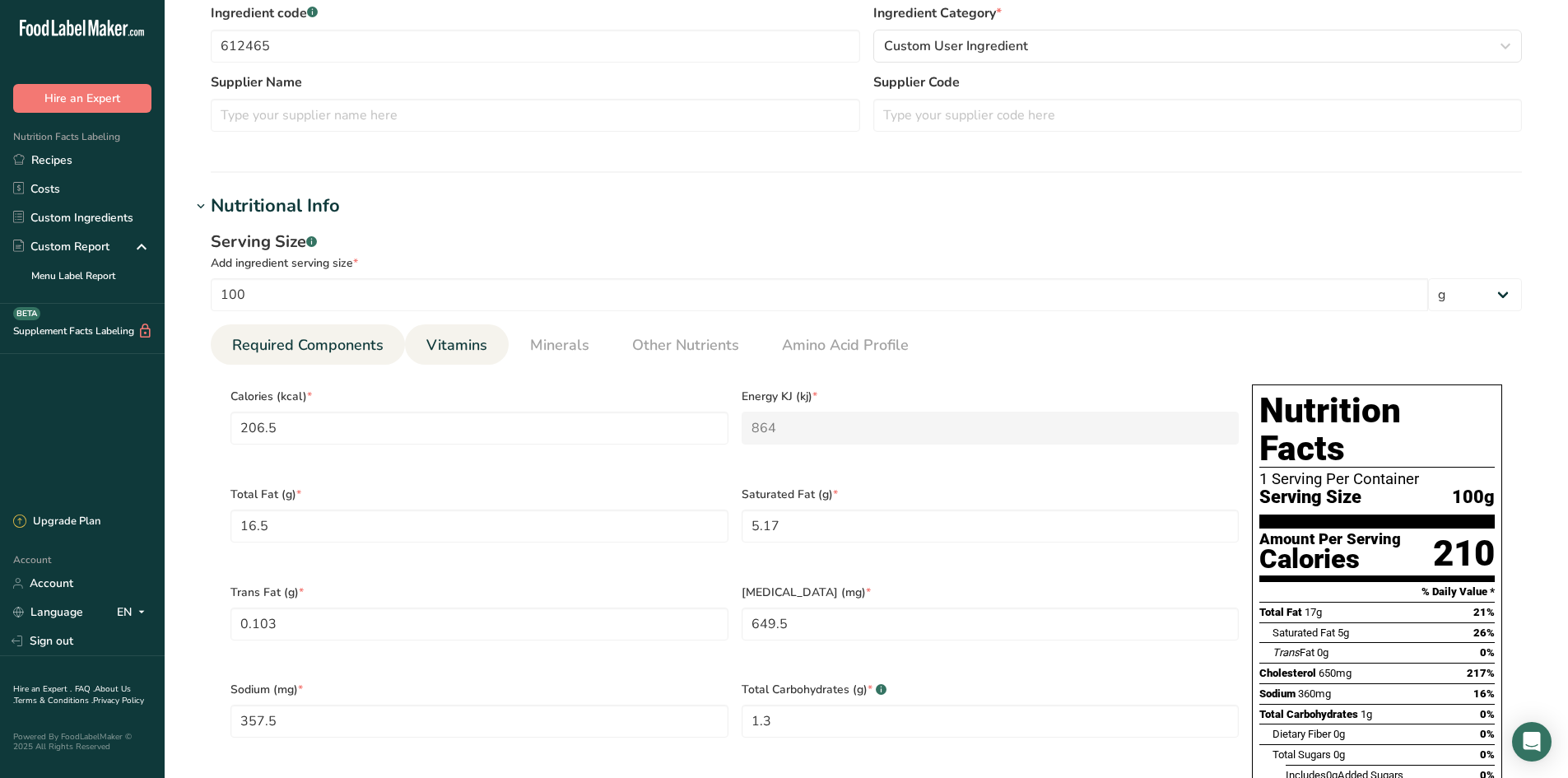
click at [498, 341] on li "Vitamins" at bounding box center [457, 344] width 104 height 40
click at [450, 350] on span "Vitamins" at bounding box center [457, 345] width 61 height 23
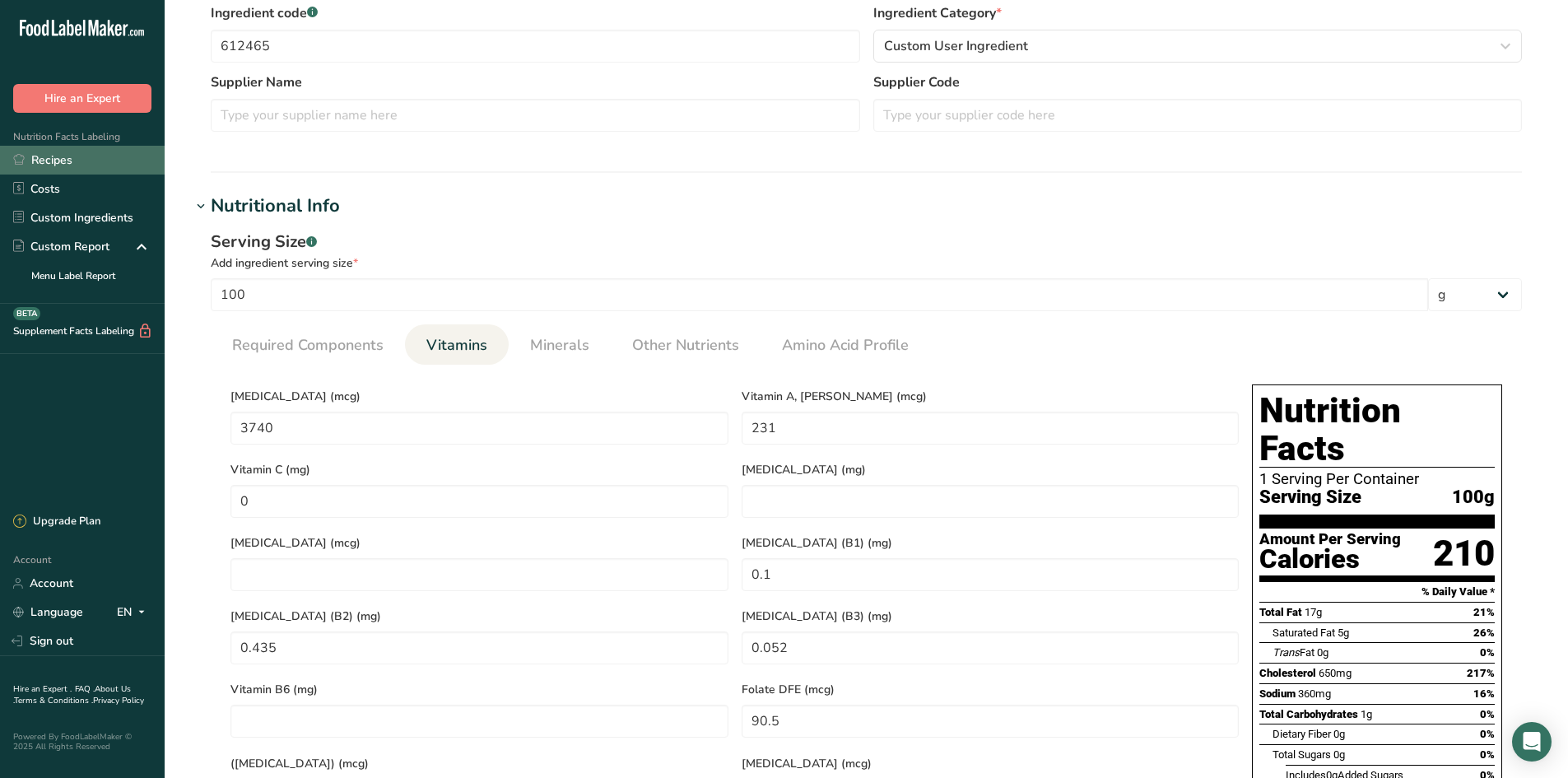
click at [77, 165] on link "Recipes" at bounding box center [82, 160] width 164 height 29
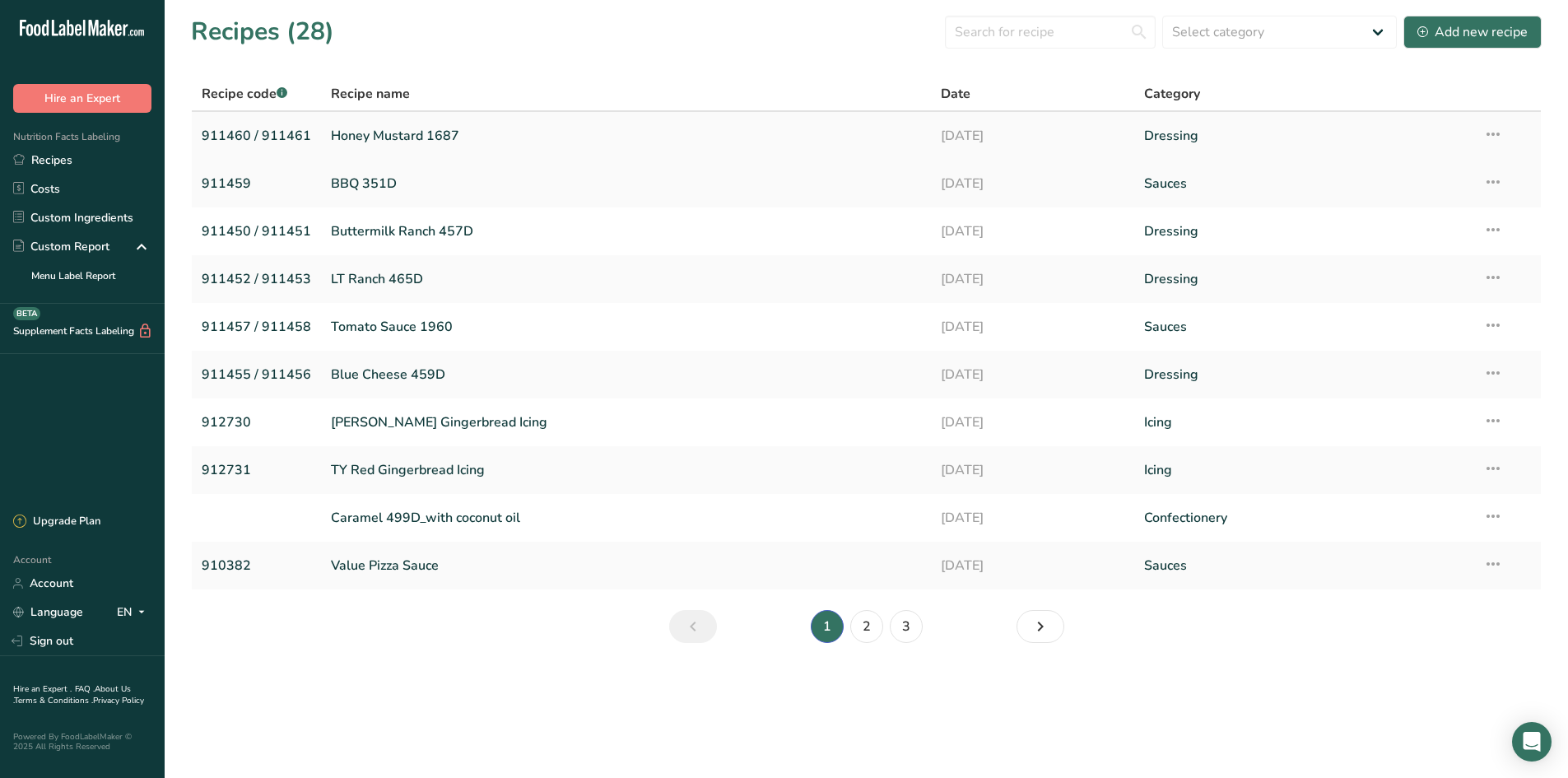
click at [425, 136] on link "Honey Mustard 1687" at bounding box center [625, 135] width 590 height 34
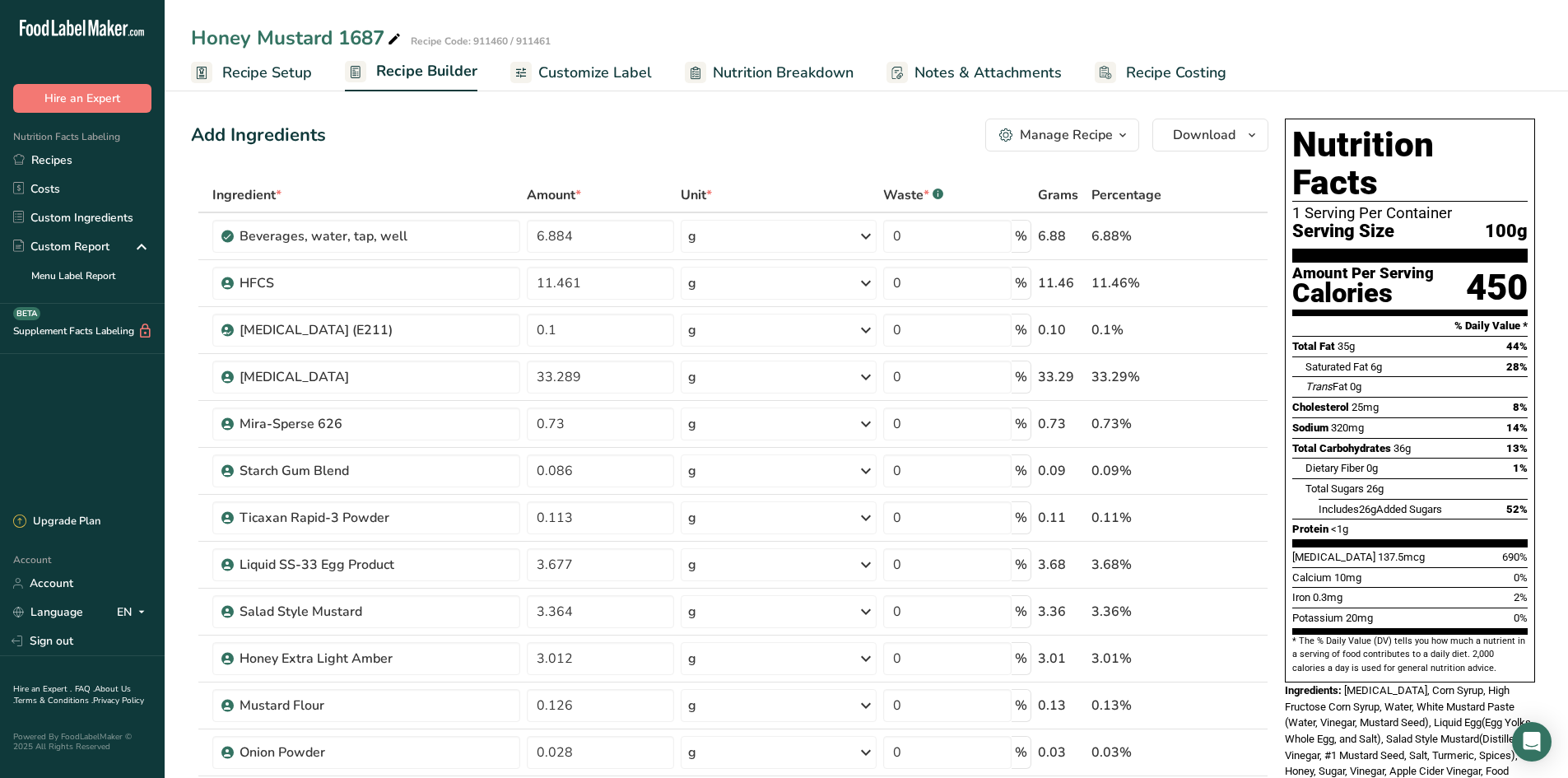
click at [635, 64] on span "Customize Label" at bounding box center [595, 73] width 114 height 23
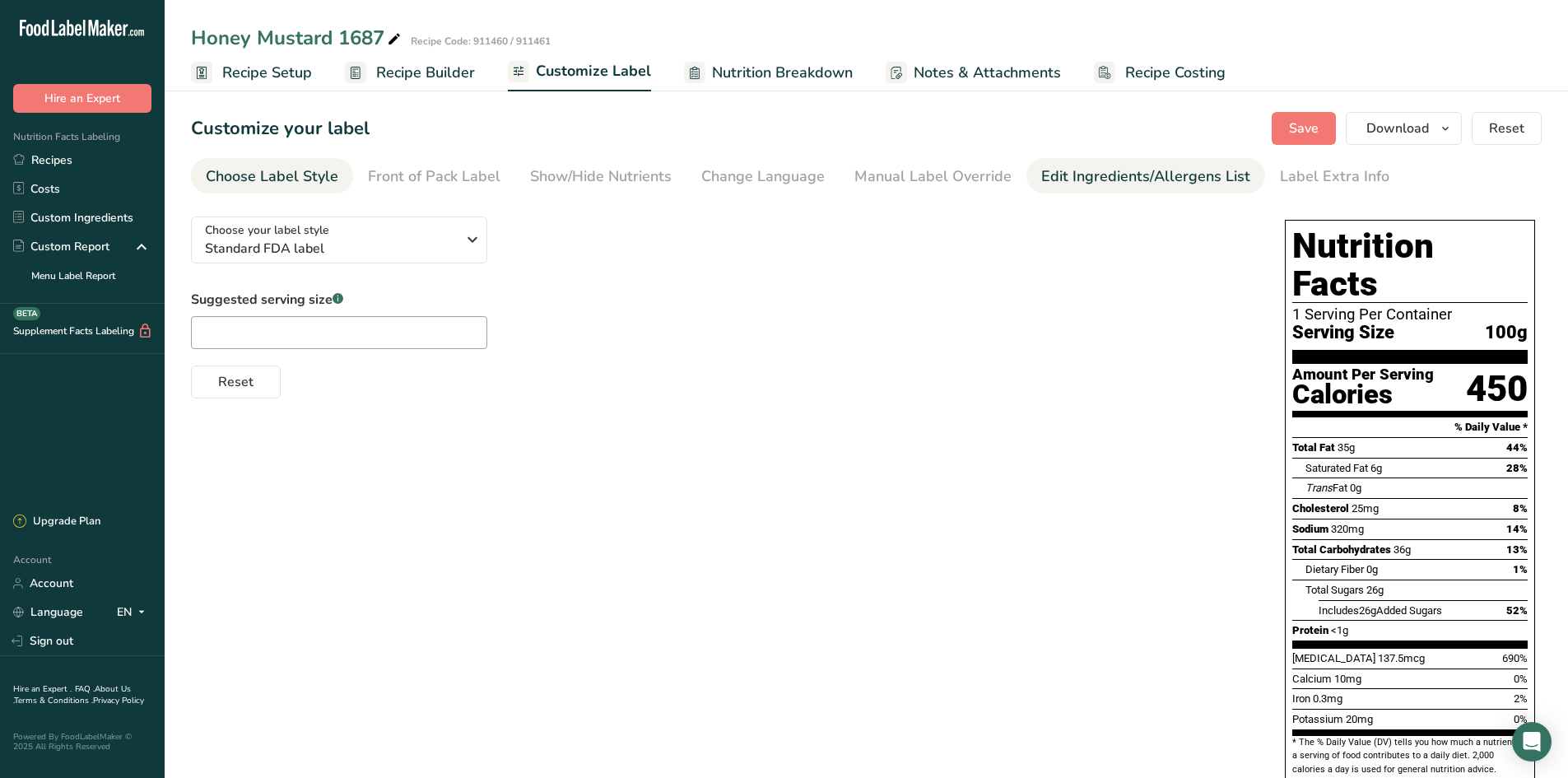
click at [1093, 178] on div "Edit Ingredients/Allergens List" at bounding box center [1146, 176] width 209 height 23
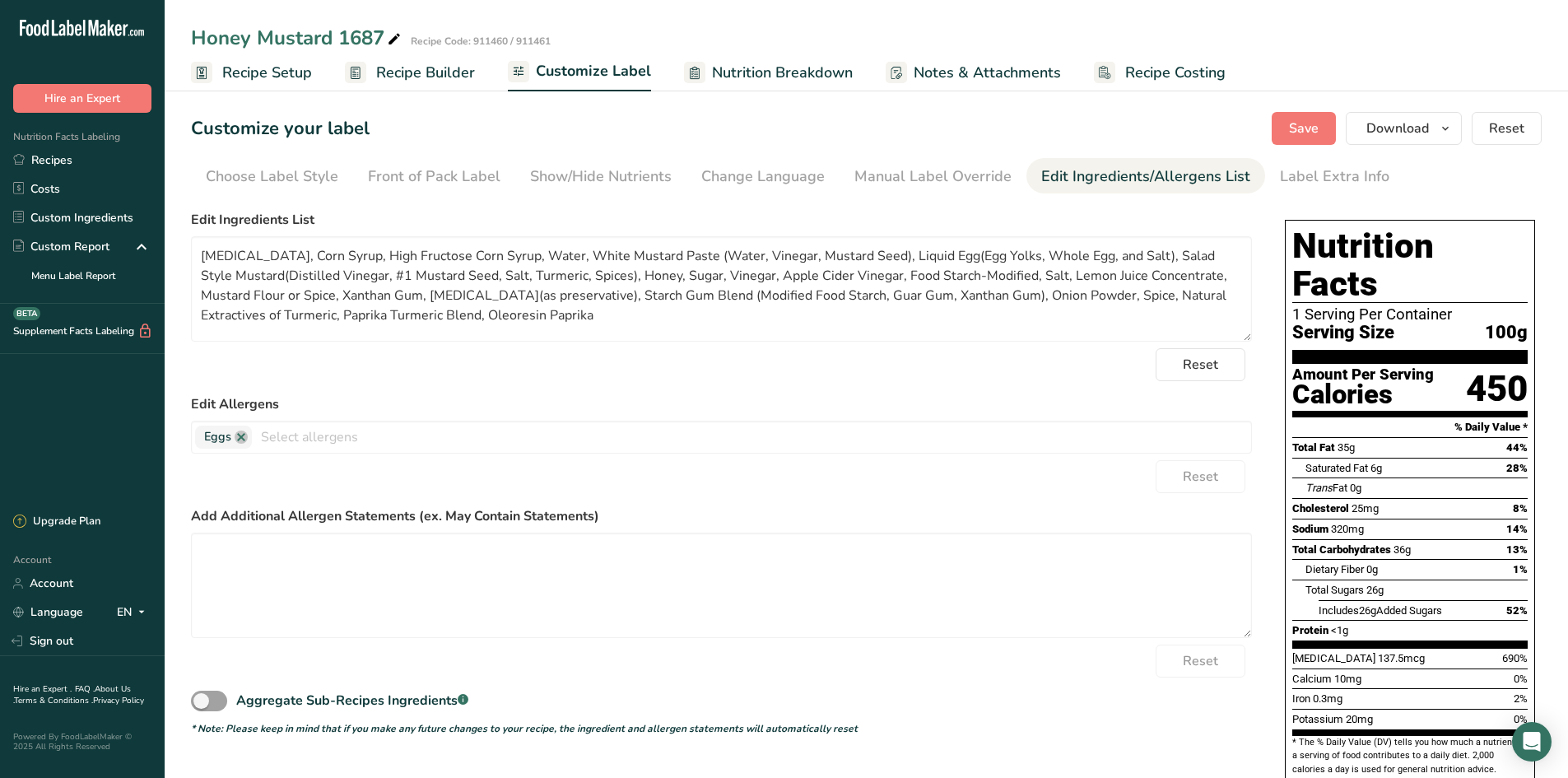
click at [240, 80] on span "Recipe Setup" at bounding box center [266, 73] width 89 height 23
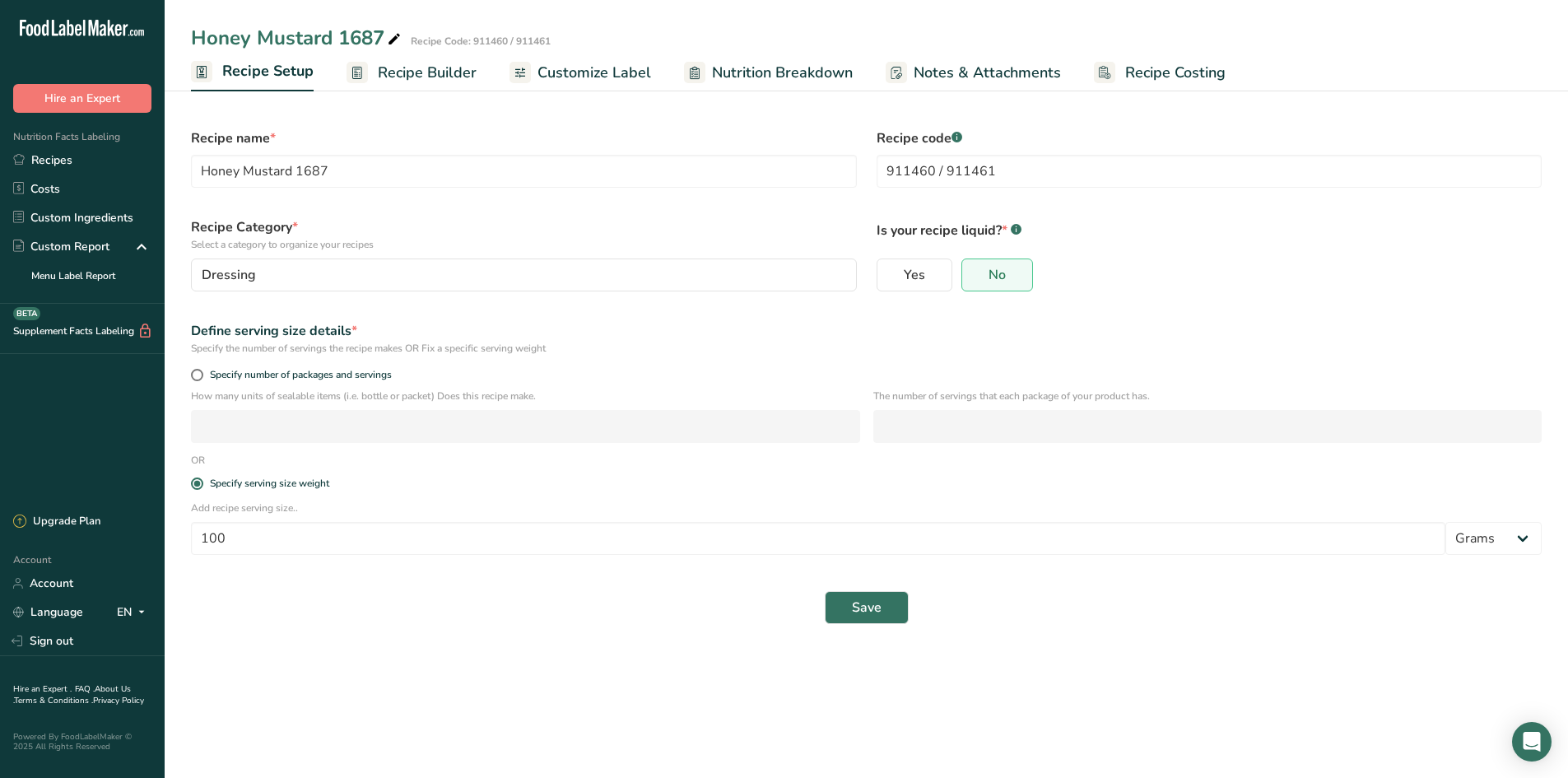
click at [426, 81] on span "Recipe Builder" at bounding box center [427, 73] width 99 height 23
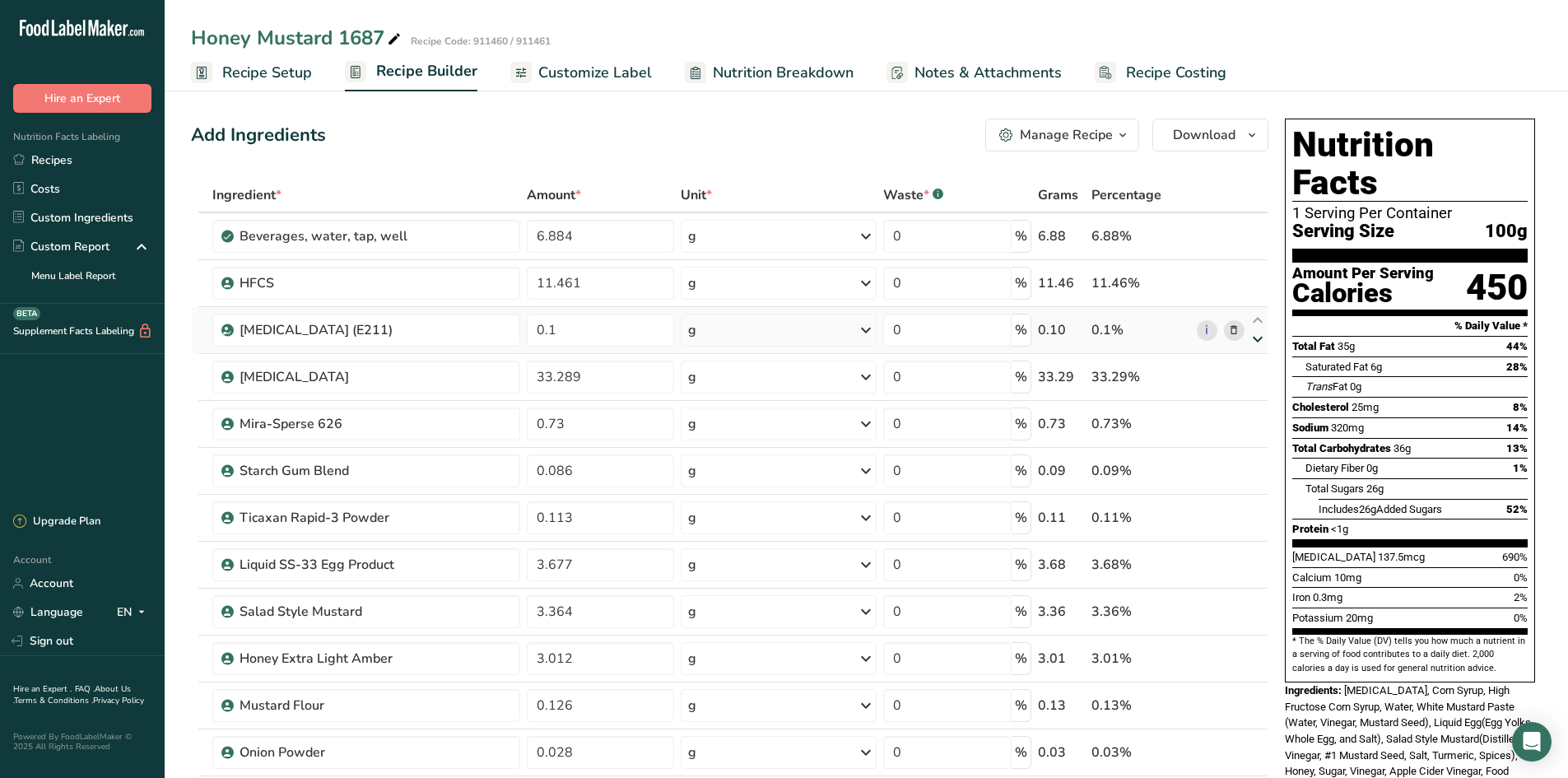
click at [1252, 336] on icon at bounding box center [1258, 339] width 20 height 13
type input "33.289"
type input "0.1"
click at [640, 62] on span "Customize Label" at bounding box center [595, 73] width 114 height 23
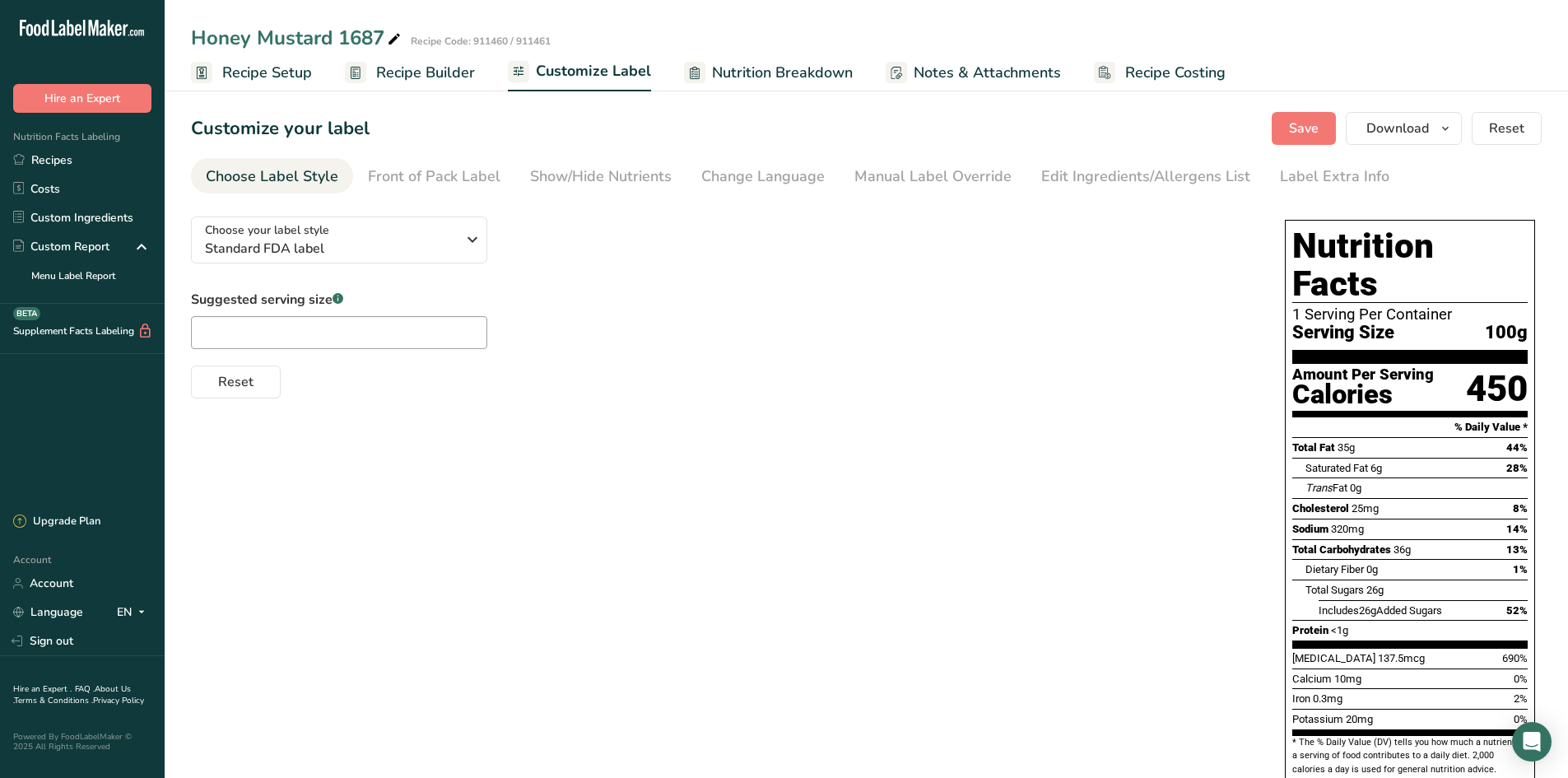
click at [1125, 156] on section "Customize your label Save Download Choose what to show on your downloaded label…" at bounding box center [866, 562] width 1404 height 952
click at [1079, 174] on div "Edit Ingredients/Allergens List" at bounding box center [1146, 176] width 209 height 23
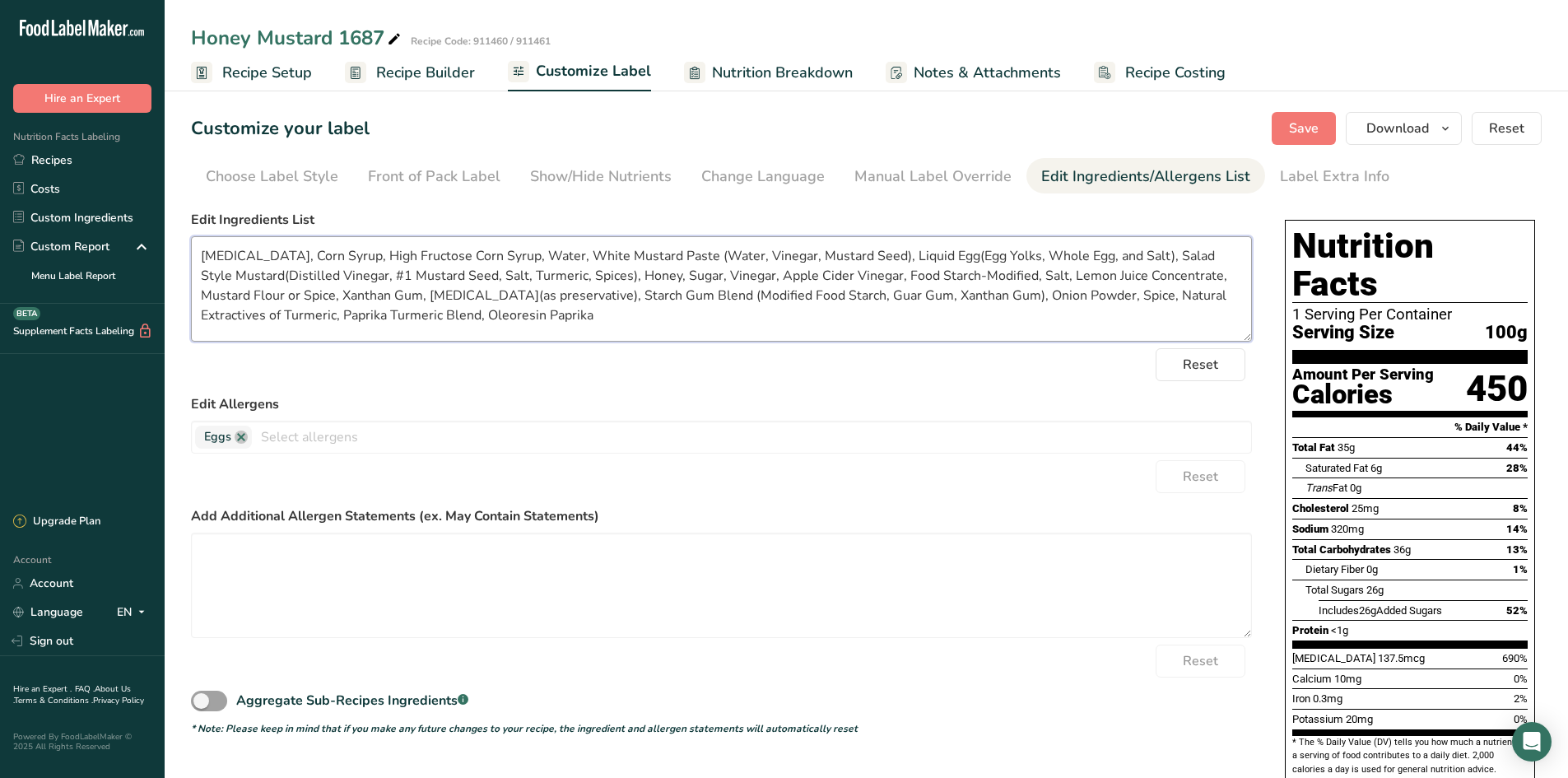
click at [645, 273] on textarea "[MEDICAL_DATA], Corn Syrup, High Fructose Corn Syrup, Water, White Mustard Past…" at bounding box center [721, 289] width 1061 height 105
drag, startPoint x: 410, startPoint y: 295, endPoint x: 310, endPoint y: 290, distance: 100.1
click at [312, 292] on textarea "[MEDICAL_DATA], Corn Syrup, High Fructose Corn Syrup, Water, White Mustard Past…" at bounding box center [721, 289] width 1061 height 105
click at [339, 293] on textarea "[MEDICAL_DATA], Corn Syrup, High Fructose Corn Syrup, Water, White Mustard Past…" at bounding box center [721, 289] width 1061 height 105
drag, startPoint x: 1183, startPoint y: 297, endPoint x: 1146, endPoint y: 297, distance: 37.0
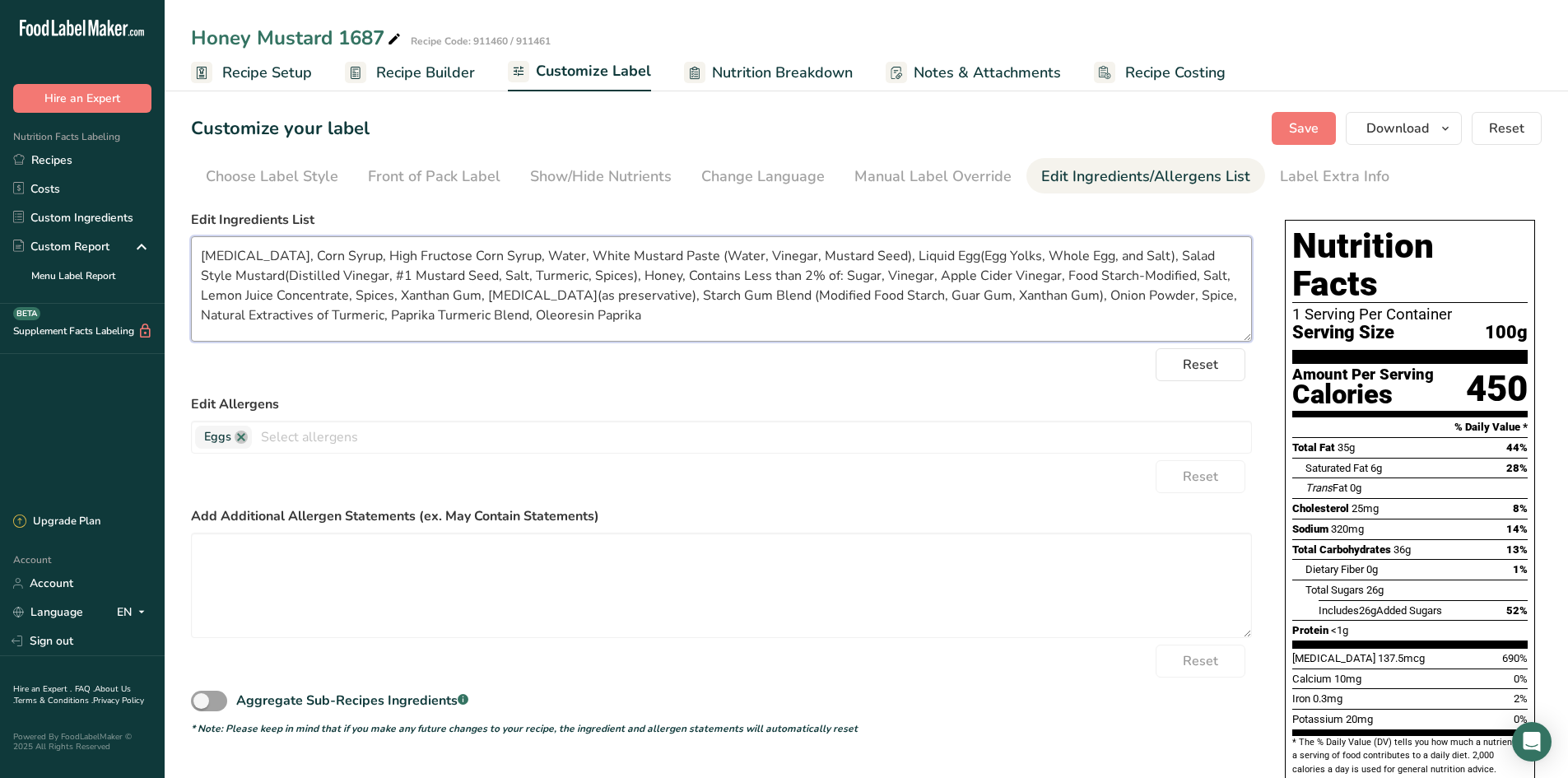
click at [1146, 297] on textarea "[MEDICAL_DATA], Corn Syrup, High Fructose Corn Syrup, Water, White Mustard Past…" at bounding box center [721, 289] width 1061 height 105
click at [738, 335] on textarea "[MEDICAL_DATA], Corn Syrup, High Fructose Corn Syrup, Water, White Mustard Past…" at bounding box center [721, 289] width 1061 height 105
drag, startPoint x: 620, startPoint y: 317, endPoint x: 199, endPoint y: 316, distance: 421.0
click at [199, 316] on textarea "[MEDICAL_DATA], Corn Syrup, High Fructose Corn Syrup, Water, White Mustard Past…" at bounding box center [721, 289] width 1061 height 105
drag, startPoint x: 1149, startPoint y: 275, endPoint x: 1024, endPoint y: 270, distance: 125.1
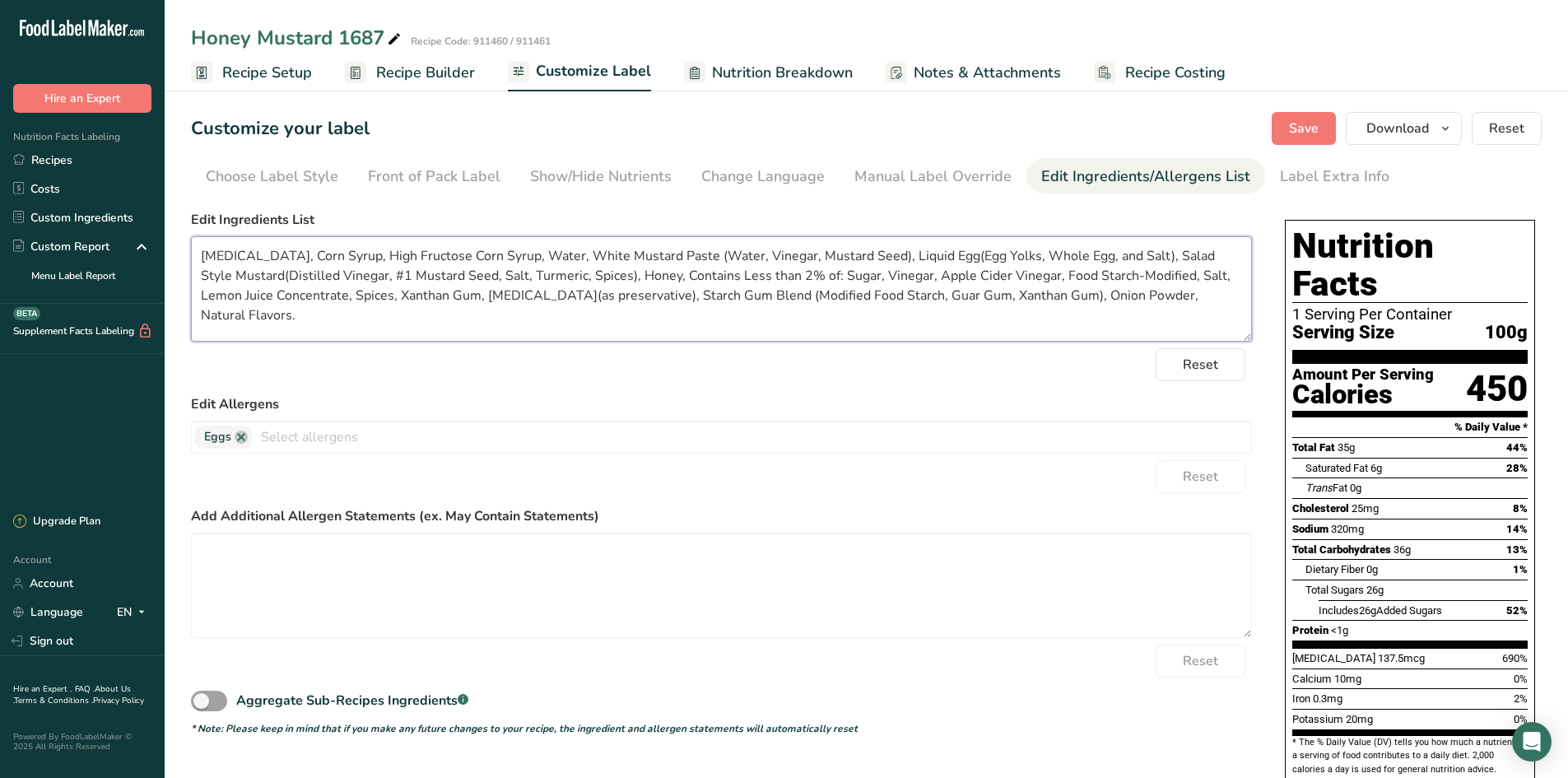
click at [1024, 270] on textarea "[MEDICAL_DATA], Corn Syrup, High Fructose Corn Syrup, Water, White Mustard Past…" at bounding box center [721, 289] width 1061 height 105
click at [933, 260] on textarea "[MEDICAL_DATA], Corn Syrup, High Fructose Corn Syrup, Water, White Mustard Past…" at bounding box center [721, 289] width 1061 height 105
click at [1252, 129] on button "Save" at bounding box center [1303, 128] width 64 height 33
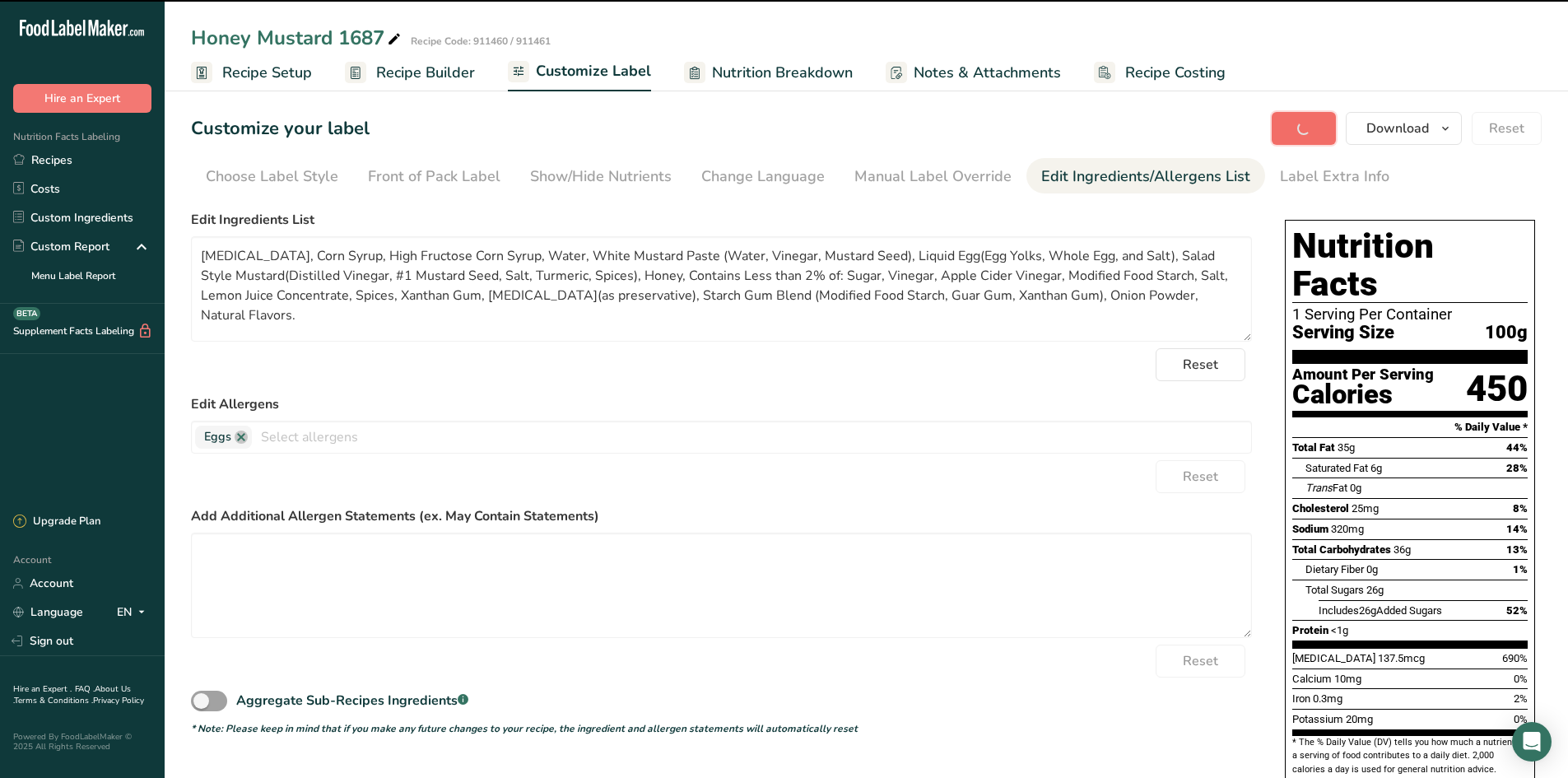
type textarea "[MEDICAL_DATA], Corn Syrup, High Fructose Corn Syrup, Water, White Mustard Past…"
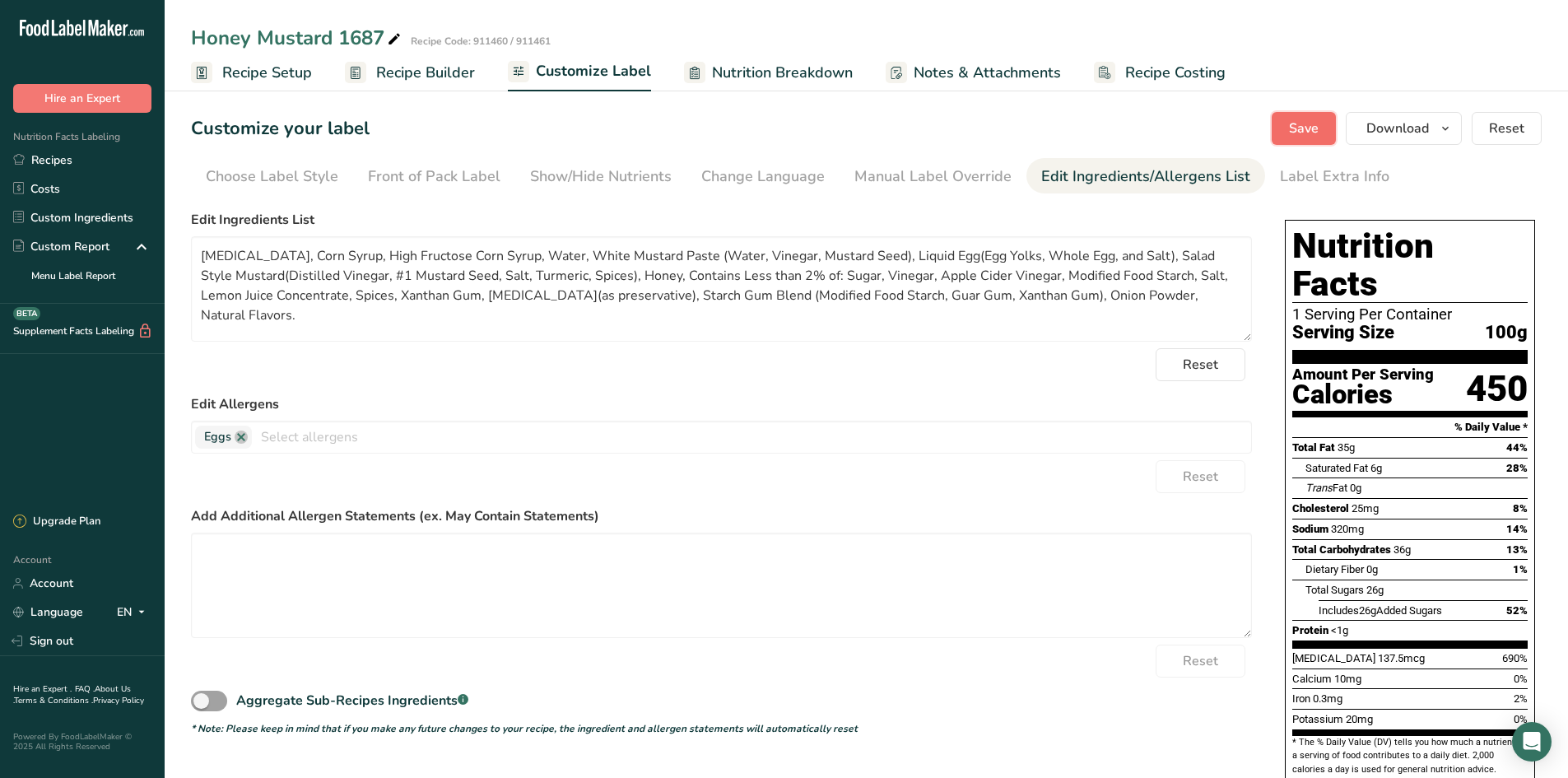
click at [1252, 129] on span "Save" at bounding box center [1303, 129] width 29 height 20
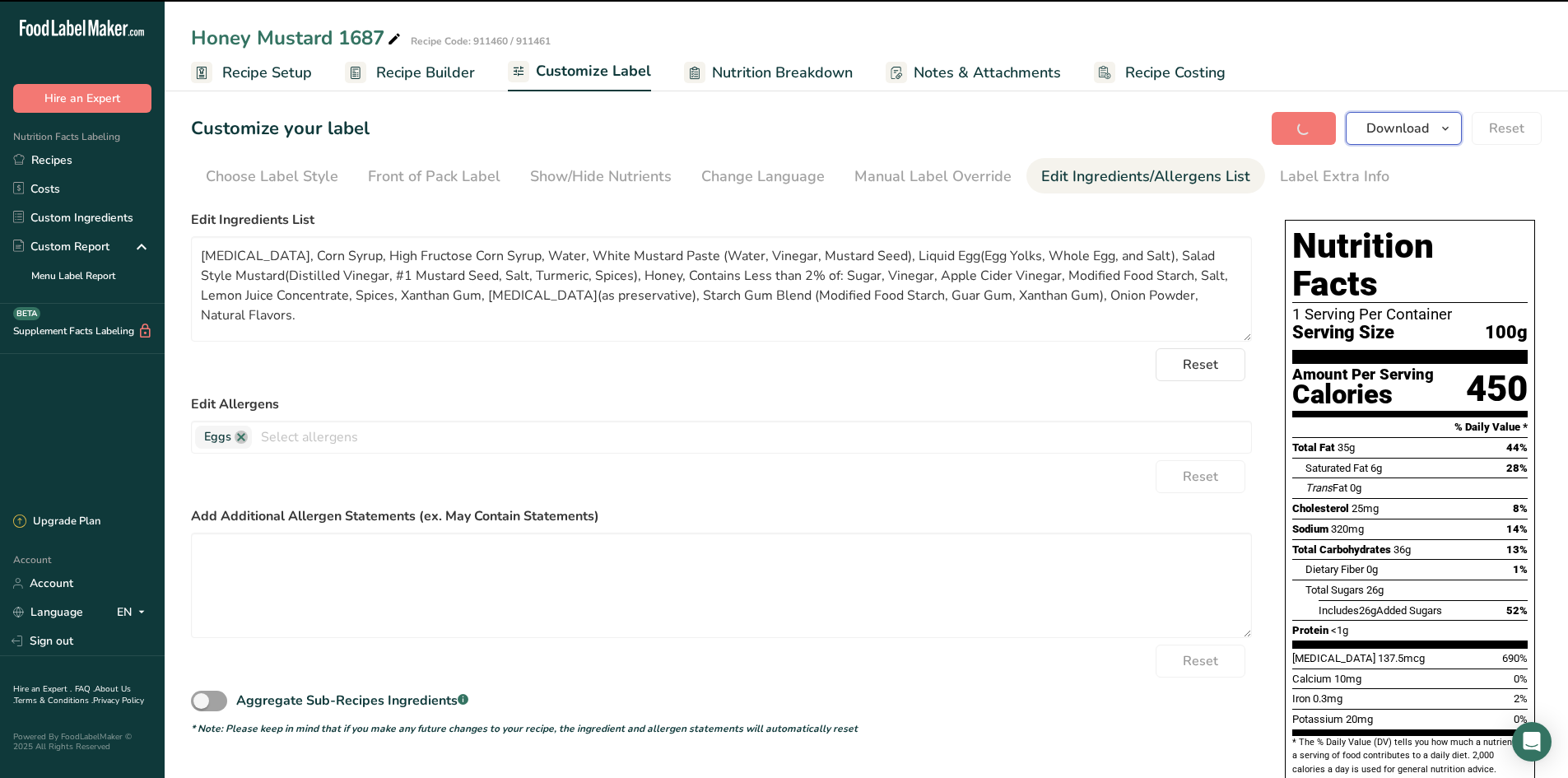
click at [1252, 132] on span "Download" at bounding box center [1398, 129] width 63 height 20
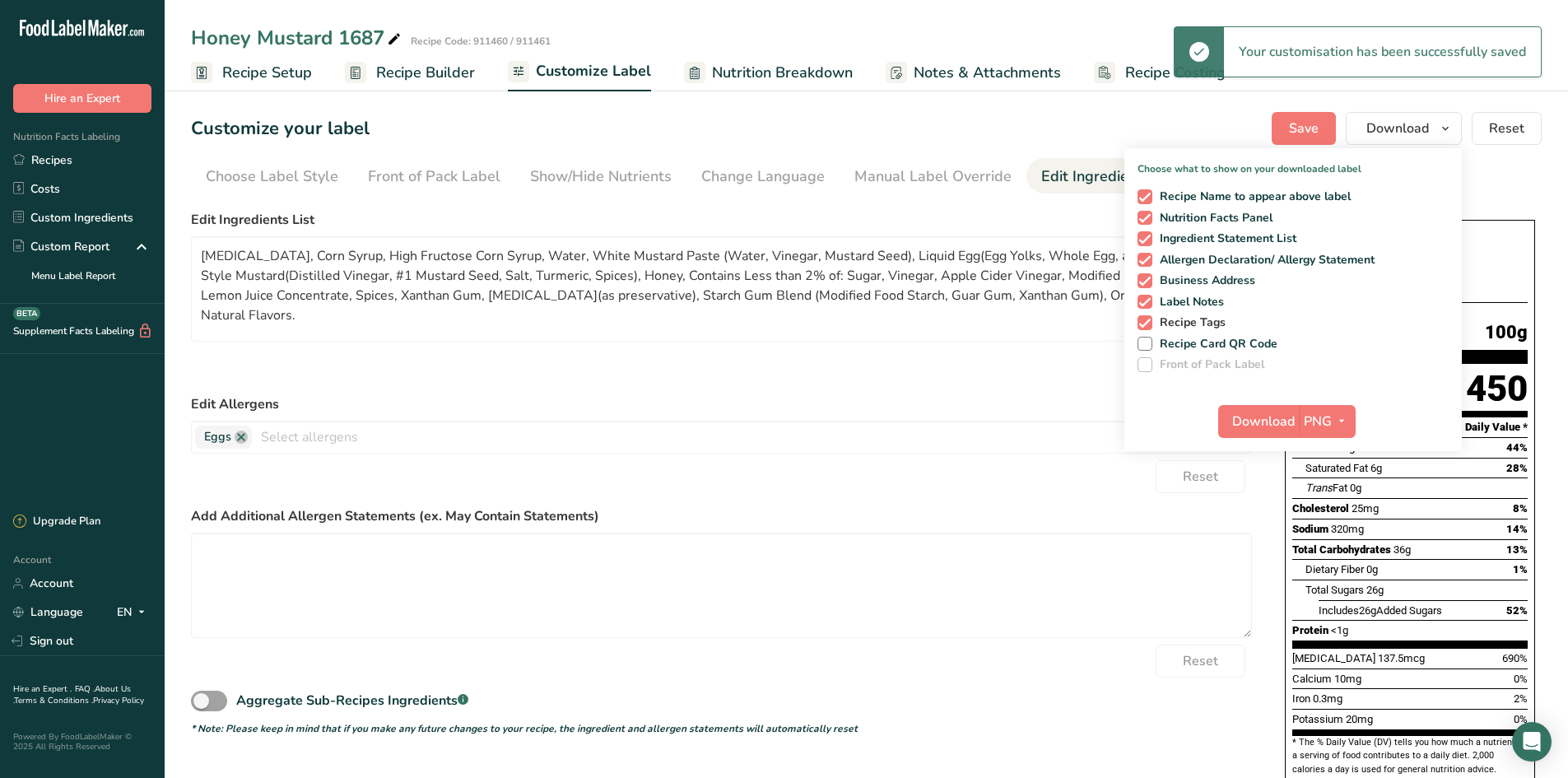
click at [1191, 322] on span "Recipe Tags" at bounding box center [1189, 323] width 74 height 15
click at [1148, 322] on input "Recipe Tags" at bounding box center [1143, 322] width 11 height 11
checkbox input "false"
click at [1193, 303] on span "Label Notes" at bounding box center [1188, 302] width 73 height 15
click at [1148, 303] on input "Label Notes" at bounding box center [1143, 301] width 11 height 11
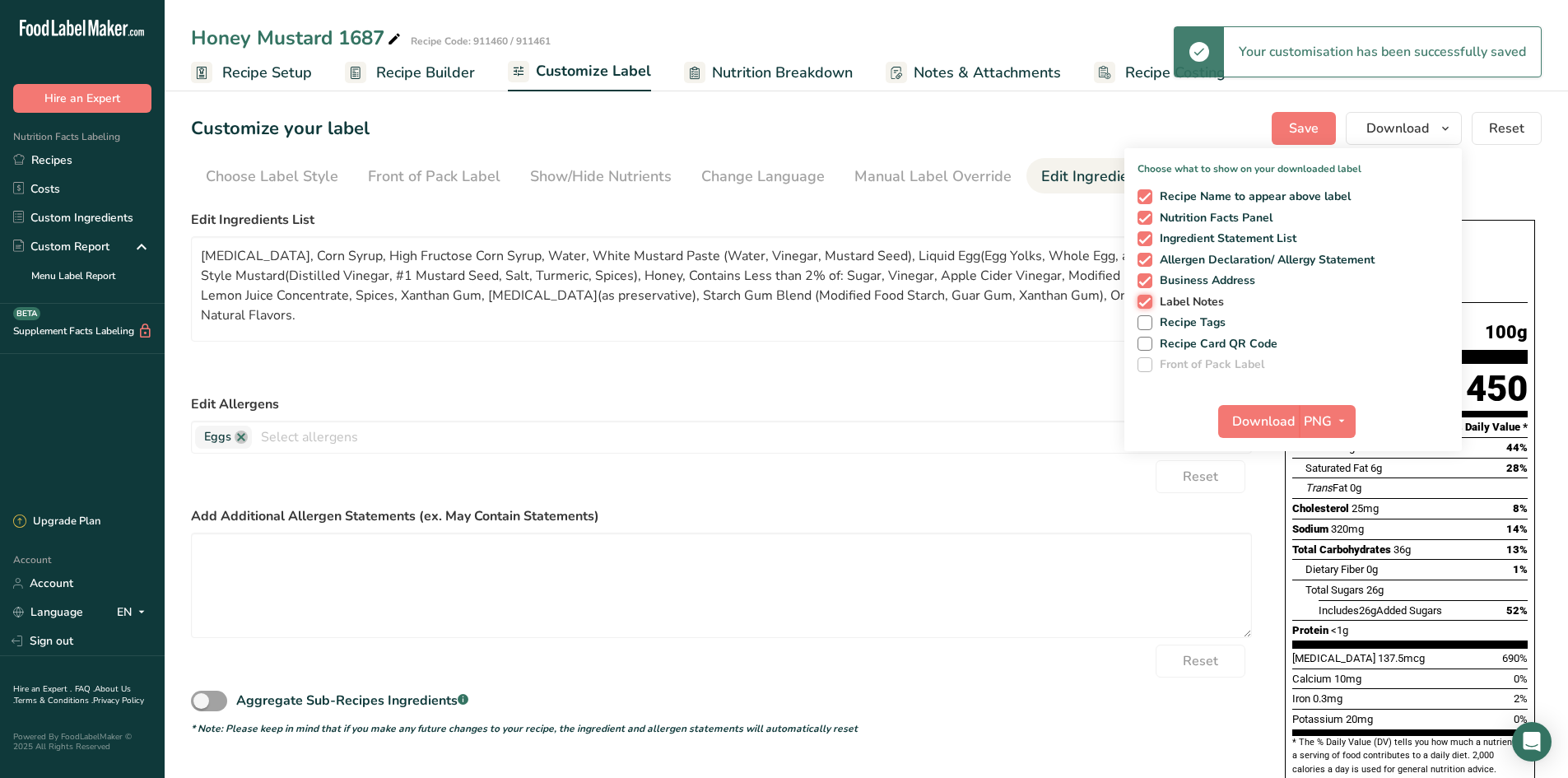
checkbox input "false"
click at [1209, 273] on span "Business Address" at bounding box center [1204, 280] width 104 height 15
click at [1148, 275] on input "Business Address" at bounding box center [1143, 280] width 11 height 11
checkbox input "false"
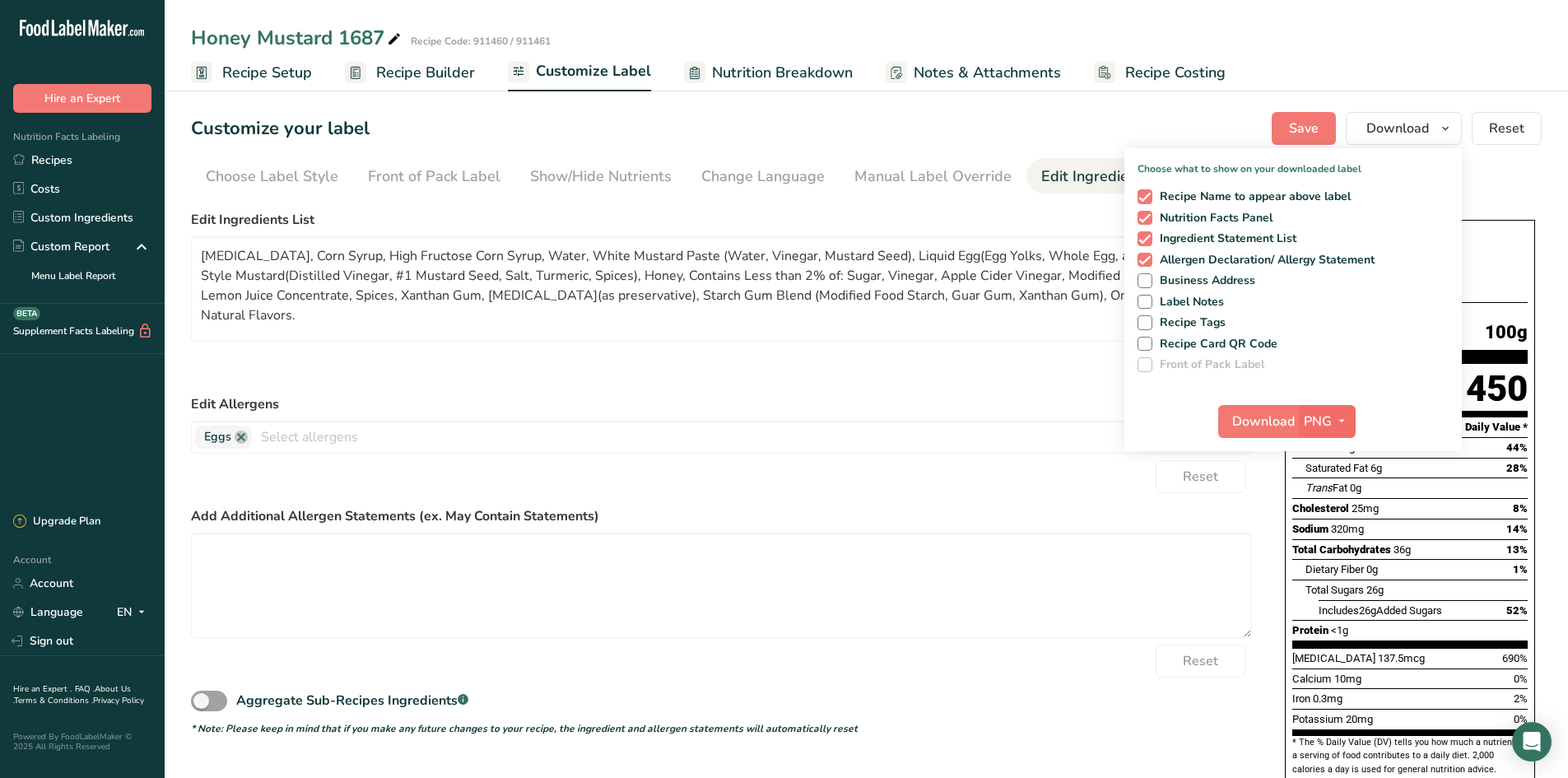
drag, startPoint x: 1362, startPoint y: 419, endPoint x: 1334, endPoint y: 422, distance: 28.2
click at [1252, 420] on div "Download PNG PNG BMP SVG PDF TXT" at bounding box center [1293, 424] width 337 height 53
click at [1252, 422] on span "button" at bounding box center [1342, 422] width 20 height 20
click at [1252, 531] on link "PDF" at bounding box center [1329, 536] width 53 height 28
click at [1252, 423] on span "Download" at bounding box center [1264, 422] width 63 height 20
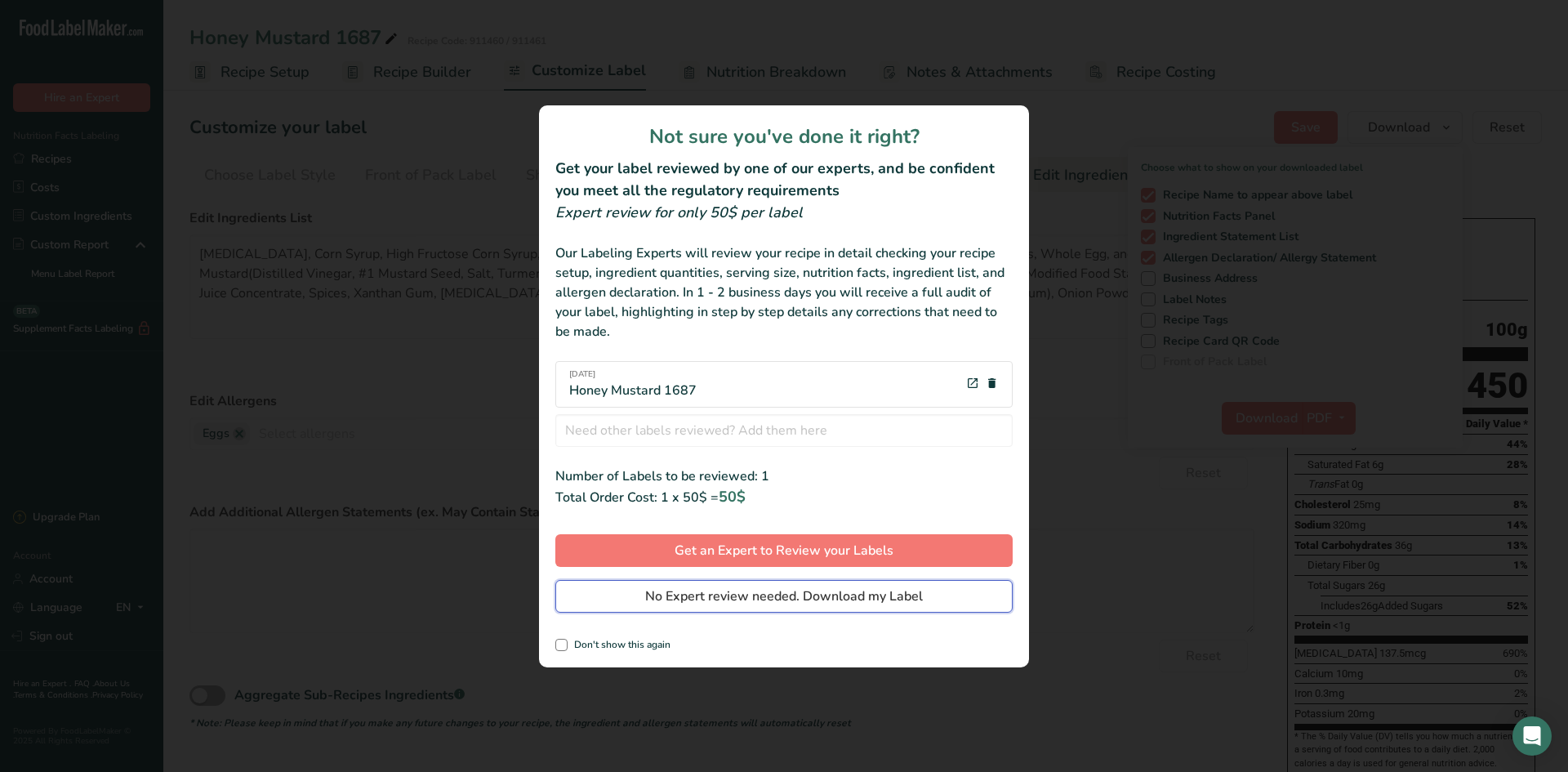
click at [717, 596] on span "No Expert review needed. Download my Label" at bounding box center [784, 596] width 277 height 20
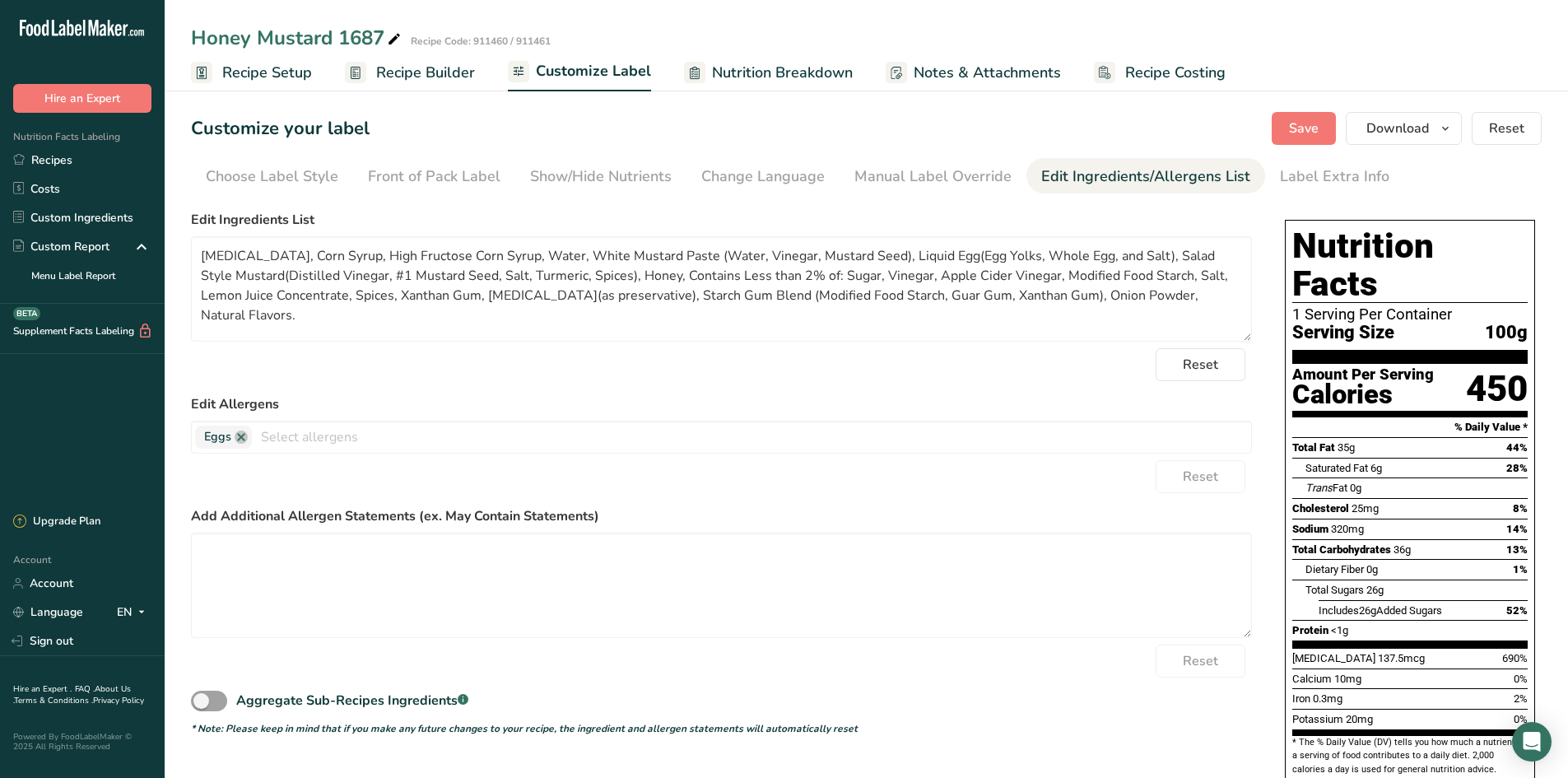
drag, startPoint x: 57, startPoint y: 171, endPoint x: 387, endPoint y: 146, distance: 330.9
click at [57, 171] on link "Recipes" at bounding box center [82, 160] width 164 height 29
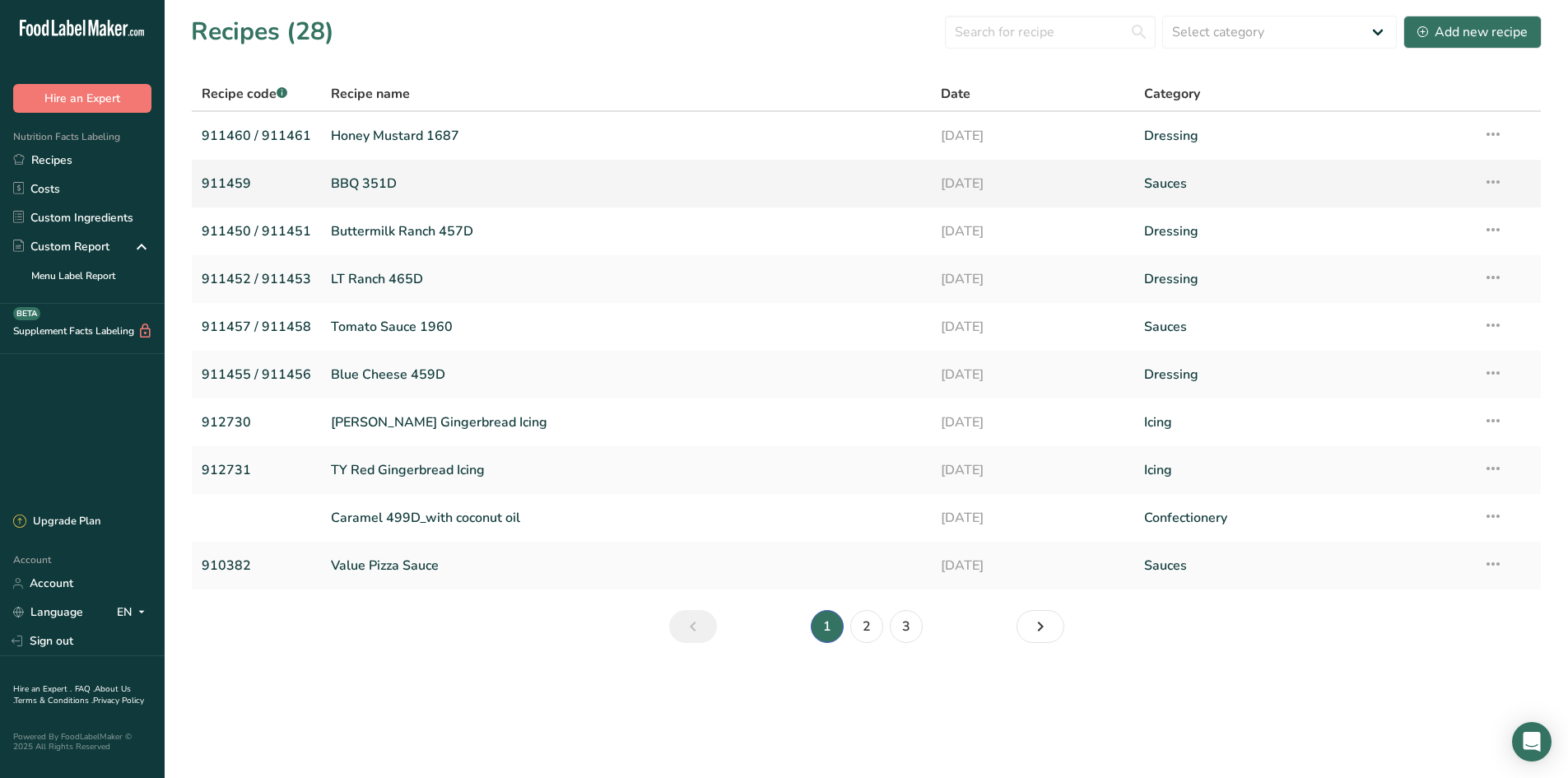
click at [372, 180] on link "BBQ 351D" at bounding box center [625, 183] width 590 height 34
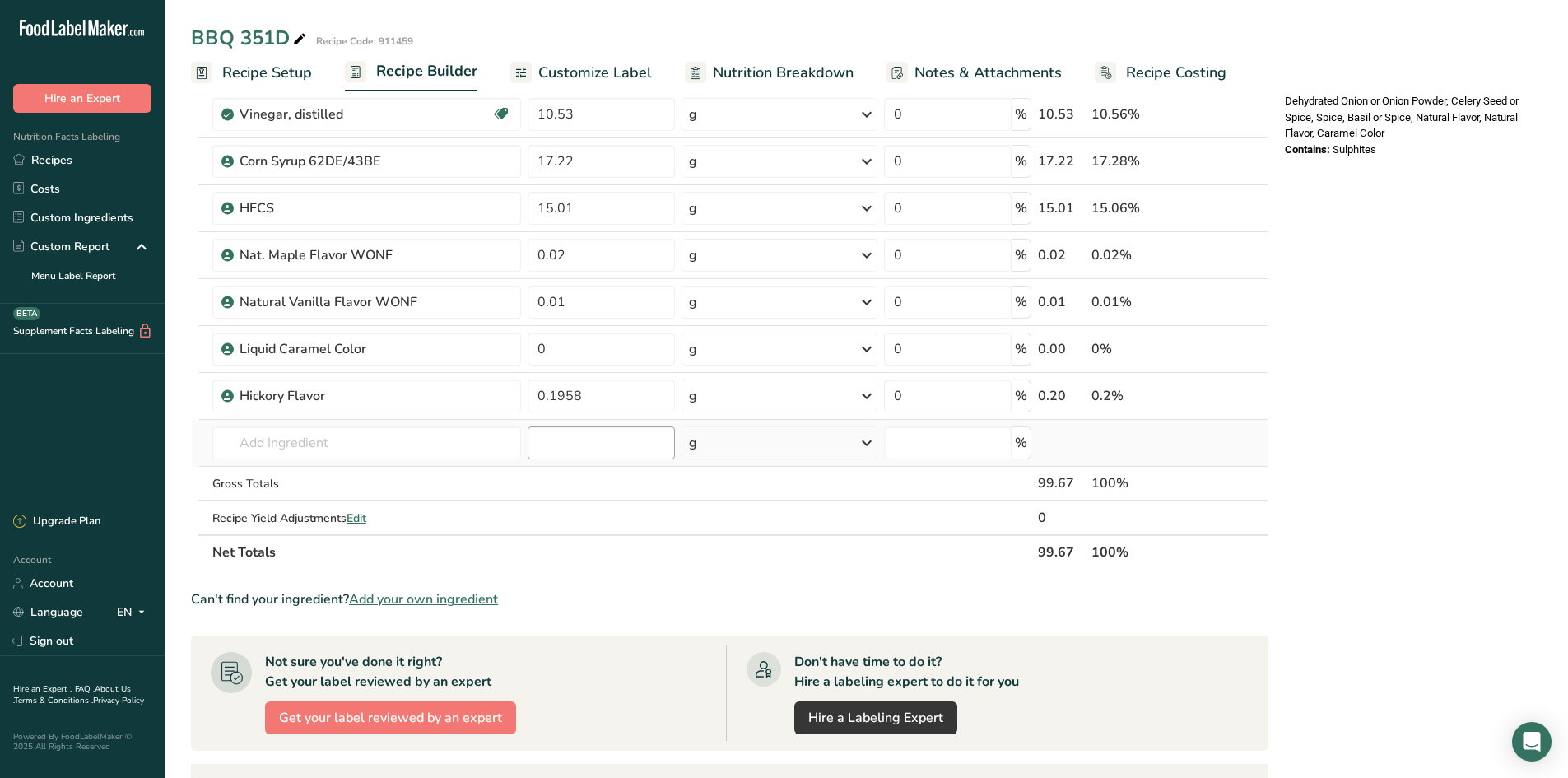
scroll to position [740, 0]
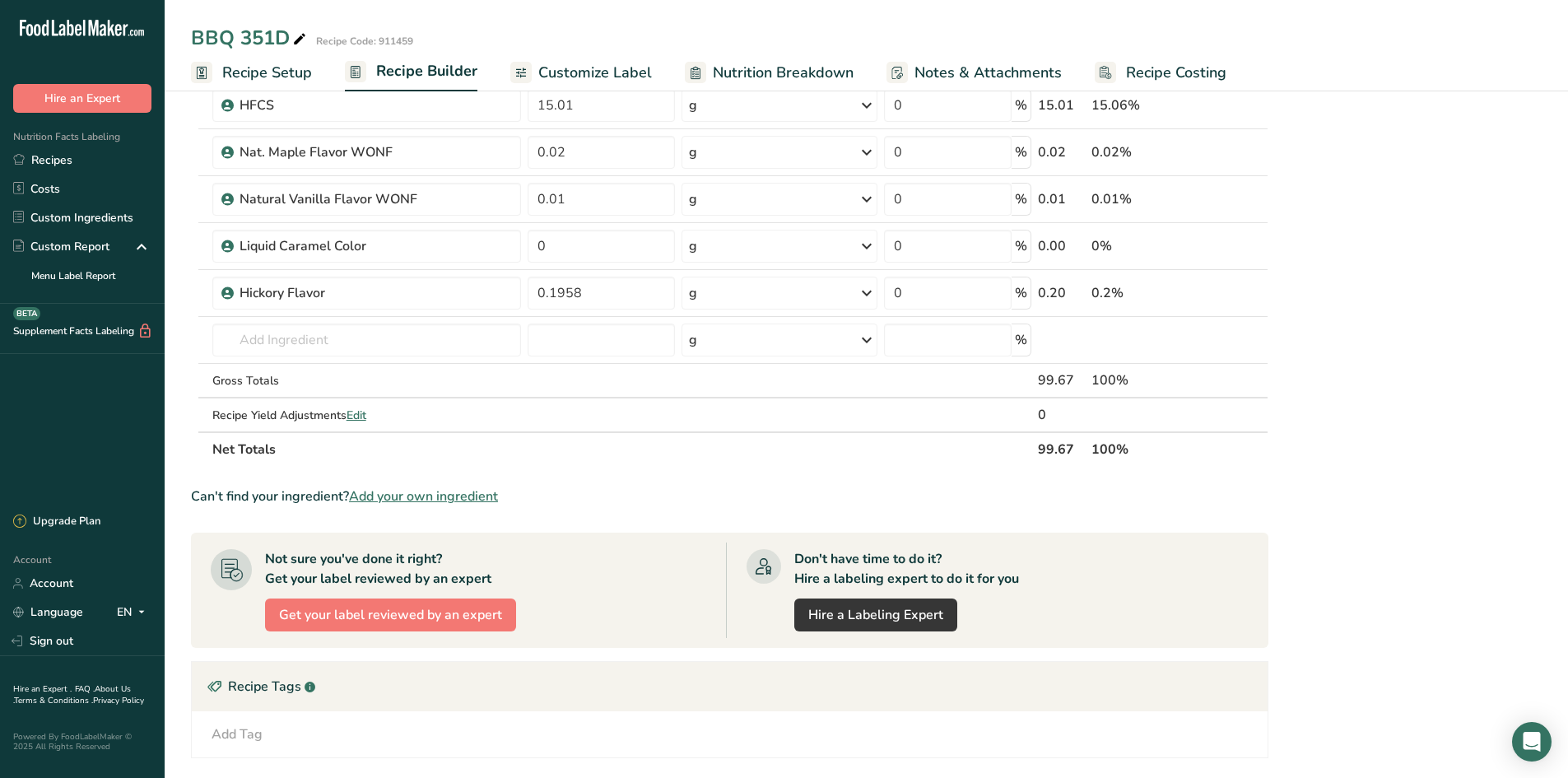
click at [425, 502] on span "Add your own ingredient" at bounding box center [423, 497] width 149 height 20
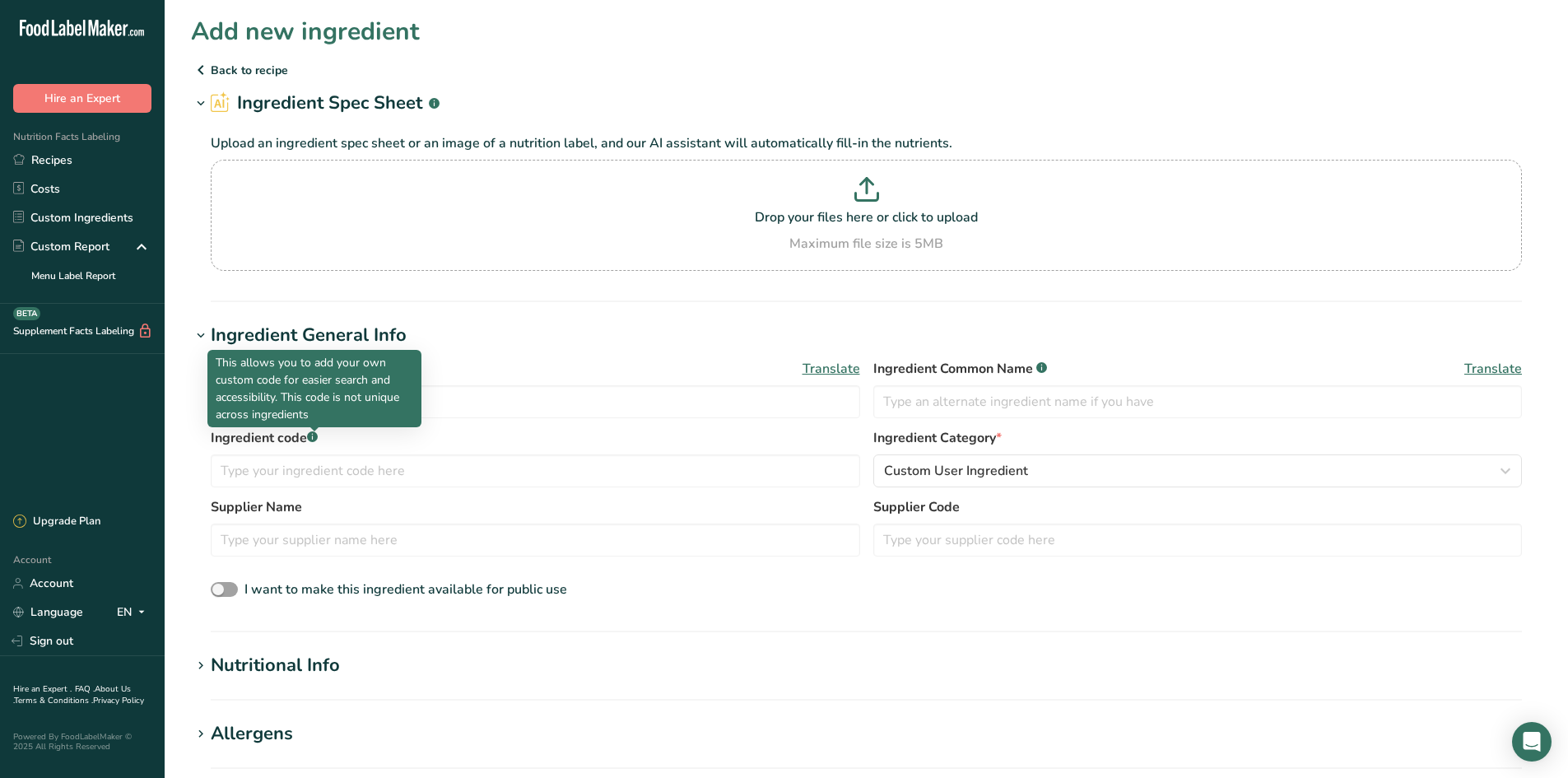
click at [311, 411] on p "This allows you to add your own custom code for easier search and accessibility…" at bounding box center [314, 388] width 198 height 69
click at [458, 395] on input "text" at bounding box center [535, 401] width 650 height 33
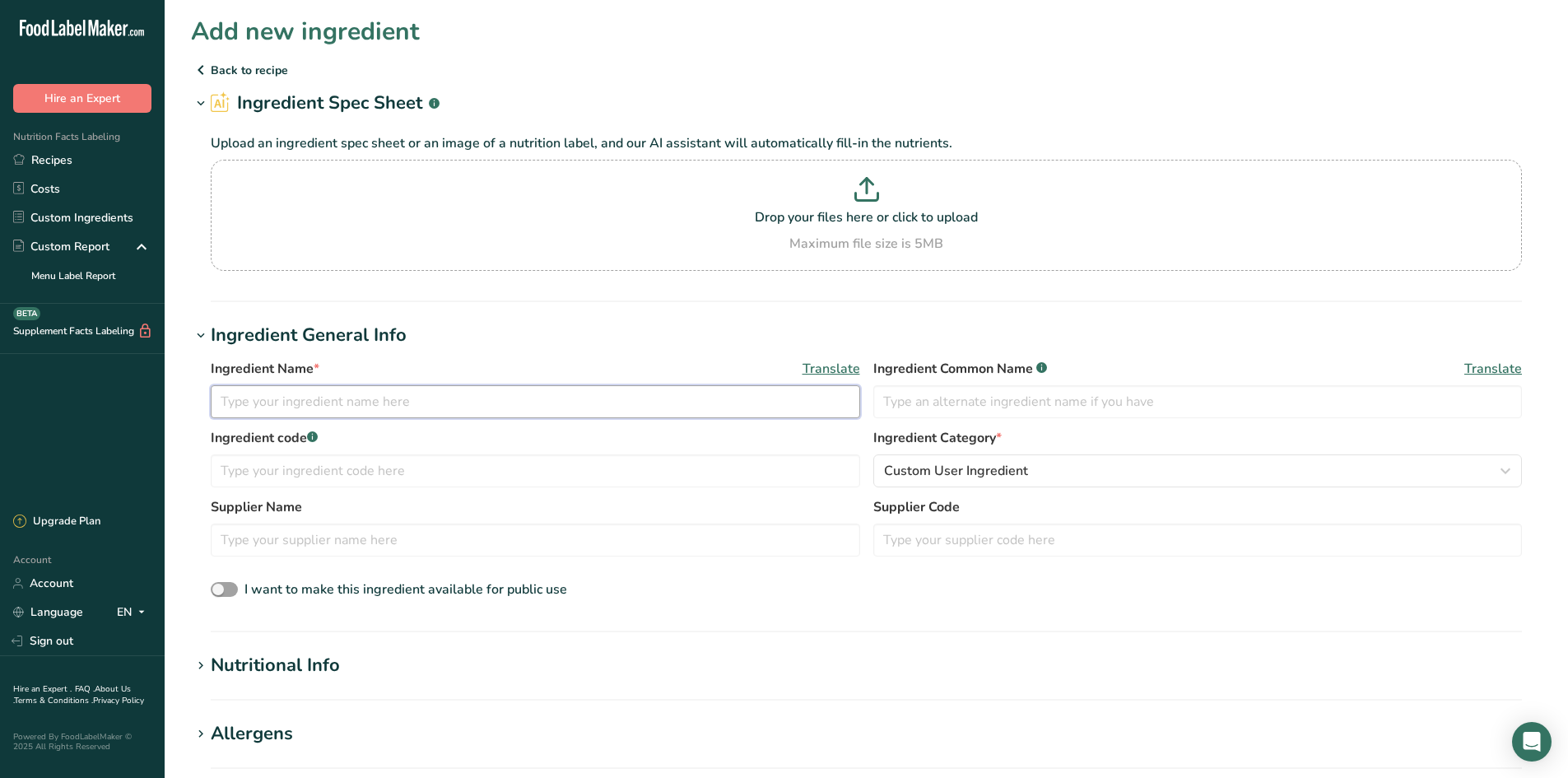
click at [322, 401] on input "text" at bounding box center [535, 401] width 650 height 33
type input "Catsup Seasoning"
click at [918, 411] on input "text" at bounding box center [1198, 401] width 650 height 33
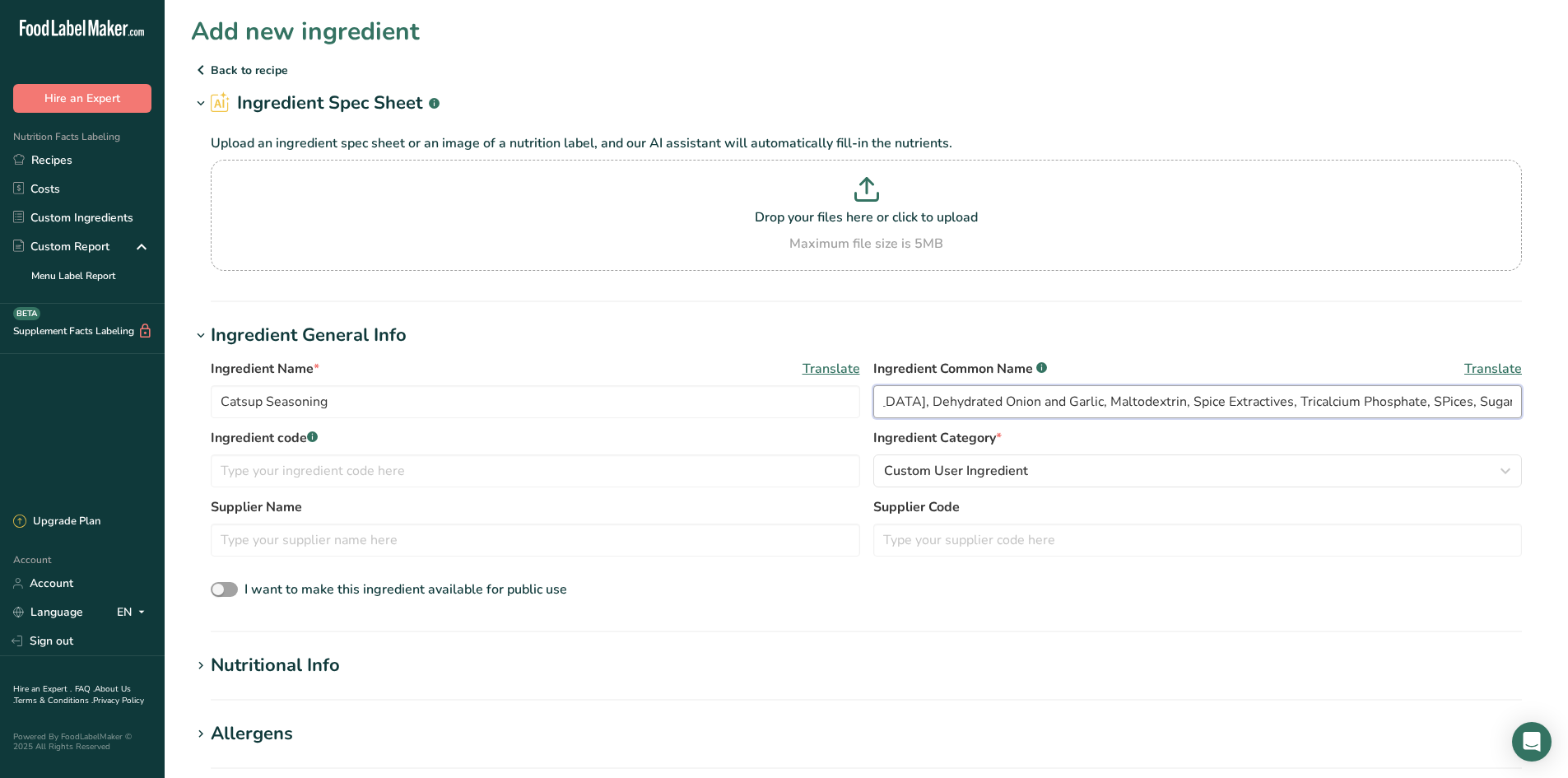
scroll to position [0, 190]
click at [1252, 398] on input "Catsup Seasoning ([MEDICAL_DATA], Dehydrated Onion and Garlic, Maltodextrin, Sp…" at bounding box center [1198, 401] width 650 height 33
click at [1252, 416] on input "Catsup Seasoning ([MEDICAL_DATA], Dehydrated Onion and Garlic, Maltodextrin, Sp…" at bounding box center [1198, 401] width 650 height 33
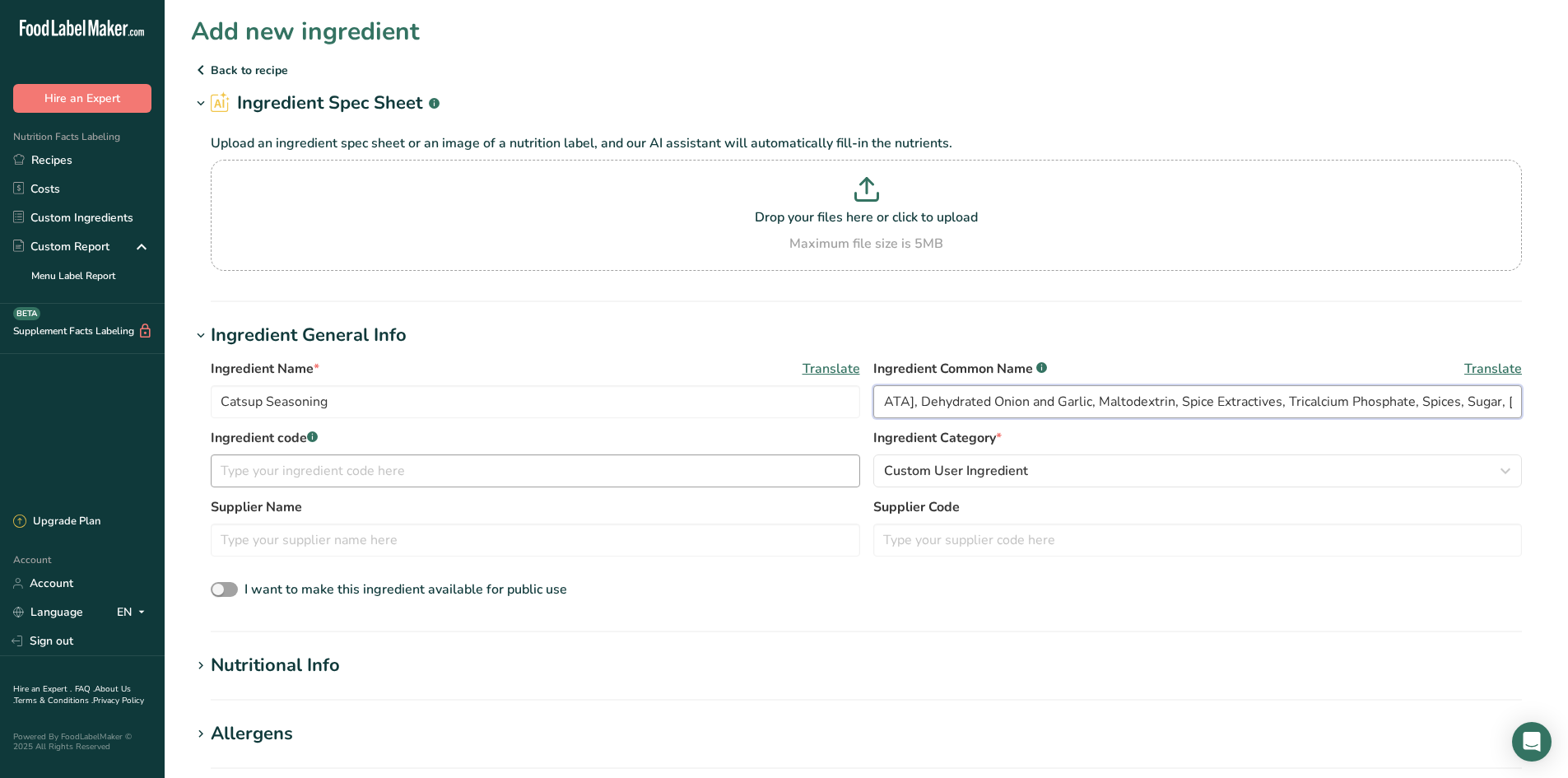
type input "Catsup Seasoning ([MEDICAL_DATA], Dehydrated Onion and Garlic, Maltodextrin, Sp…"
click at [301, 470] on input "text" at bounding box center [535, 470] width 650 height 33
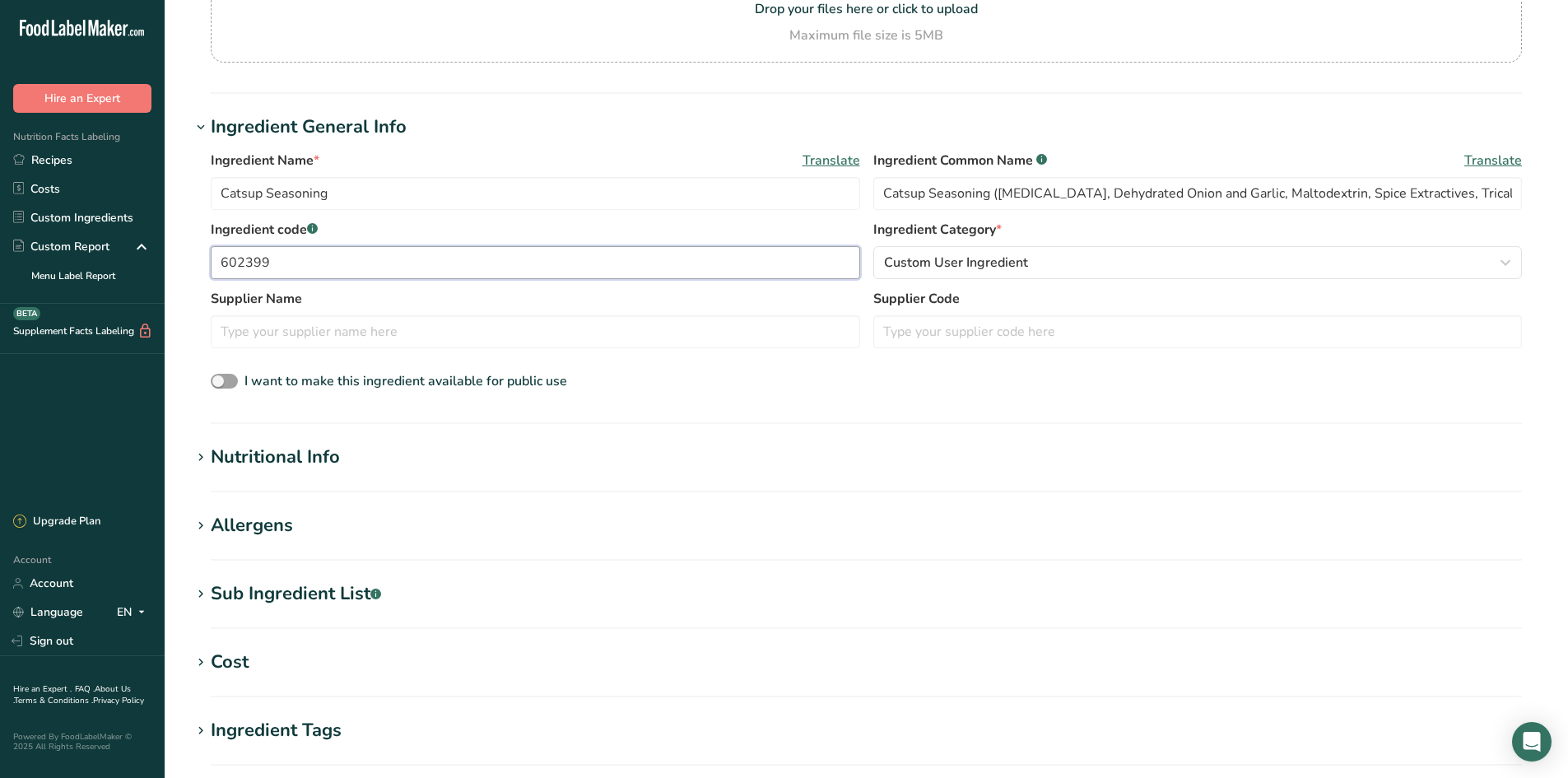
scroll to position [247, 0]
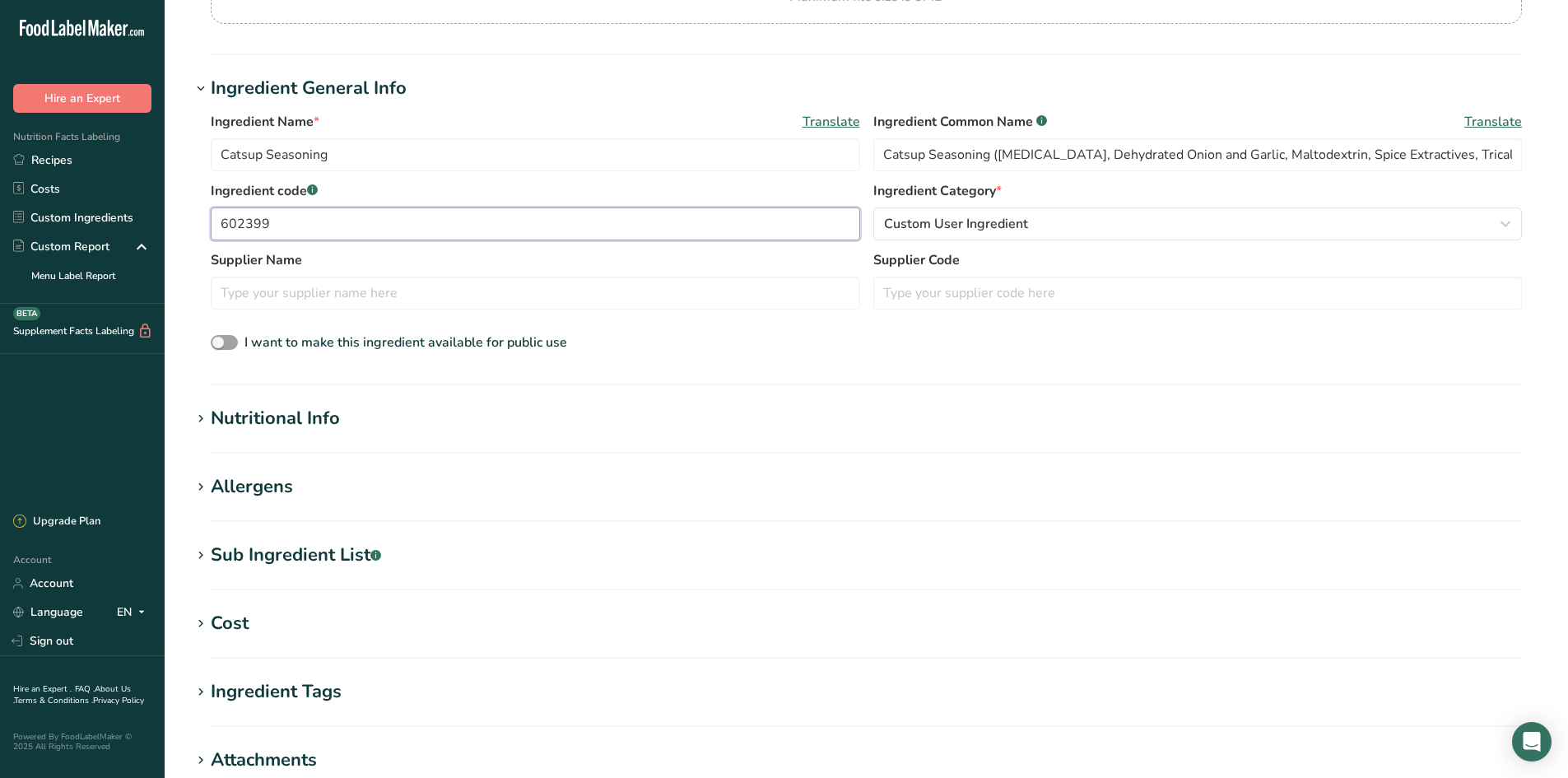
type input "602399"
click at [261, 417] on div "Nutritional Info" at bounding box center [275, 418] width 129 height 28
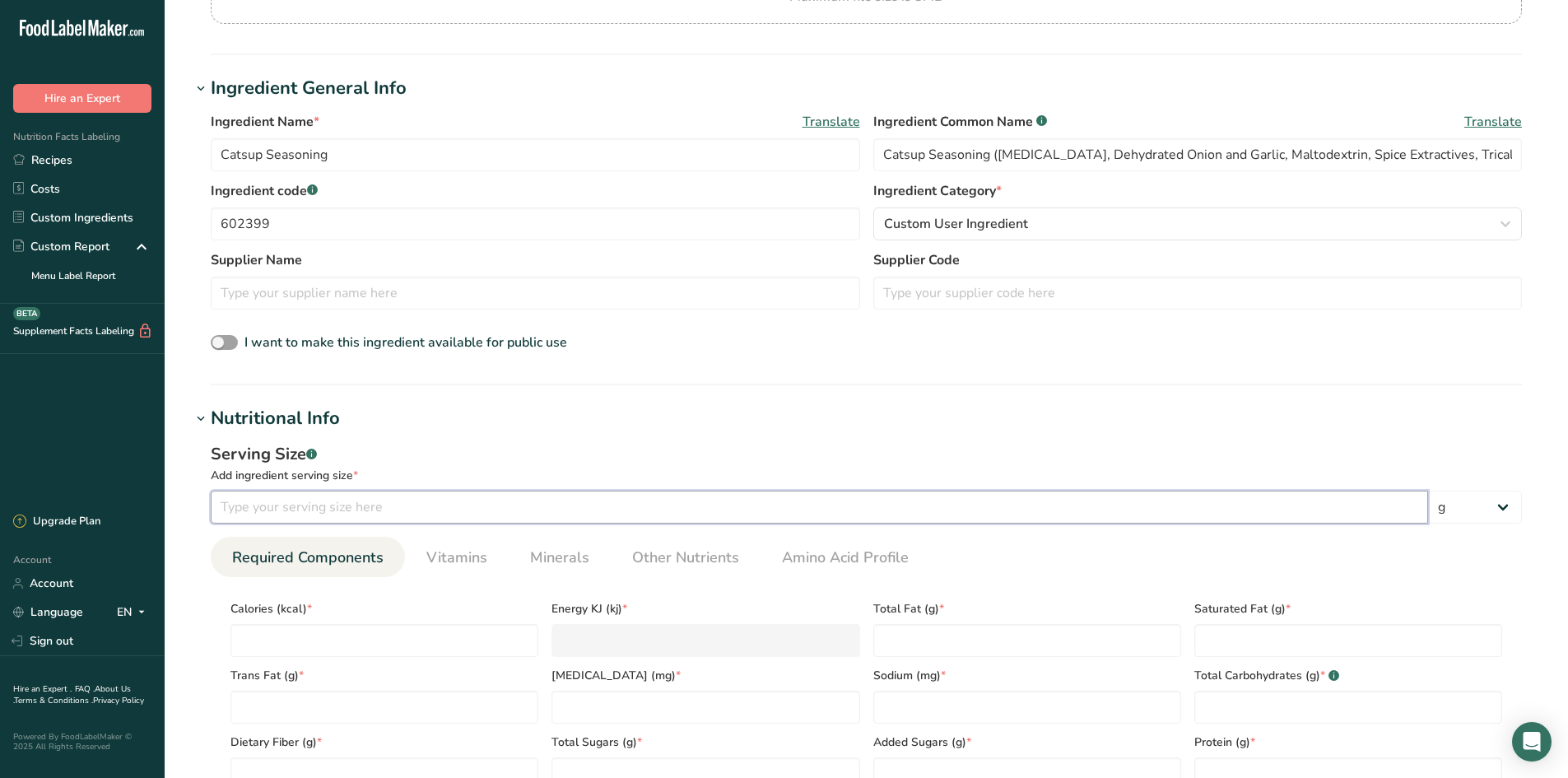
click at [280, 515] on input "number" at bounding box center [819, 507] width 1217 height 33
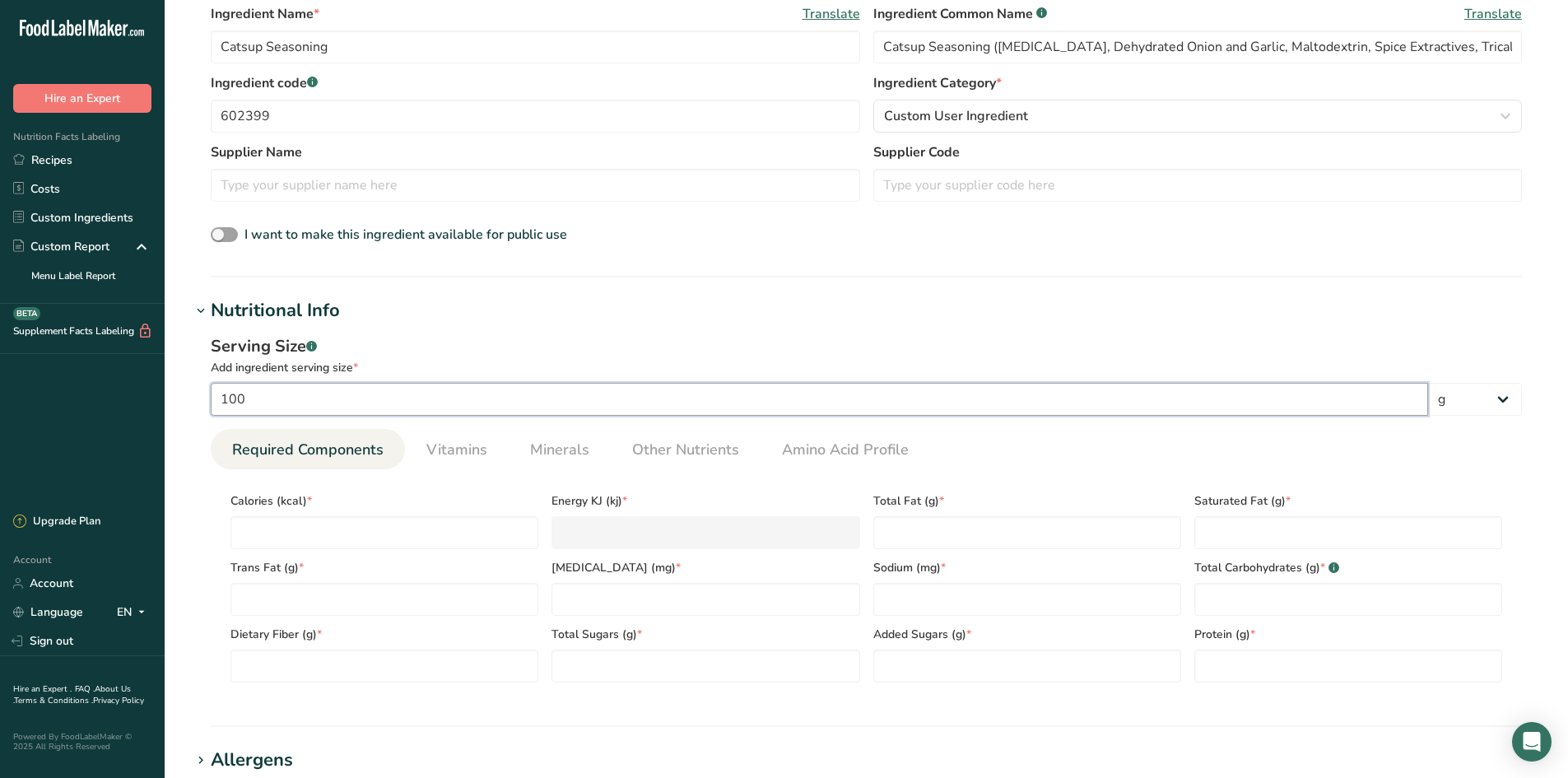
scroll to position [576, 0]
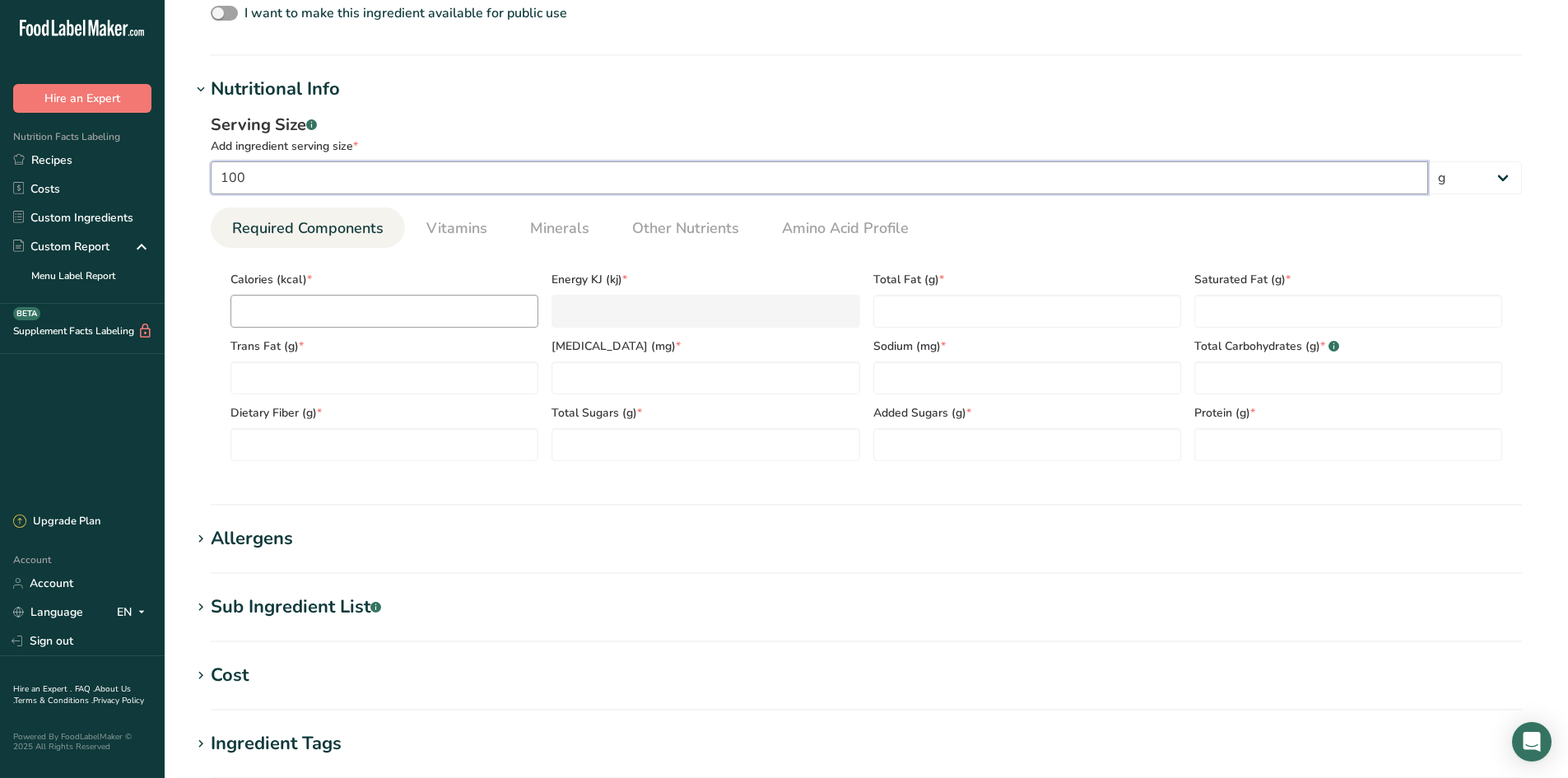
type input "100"
click at [304, 300] on input "number" at bounding box center [384, 311] width 308 height 33
click at [340, 321] on input "number" at bounding box center [384, 311] width 308 height 33
type input "3"
type KJ "12.6"
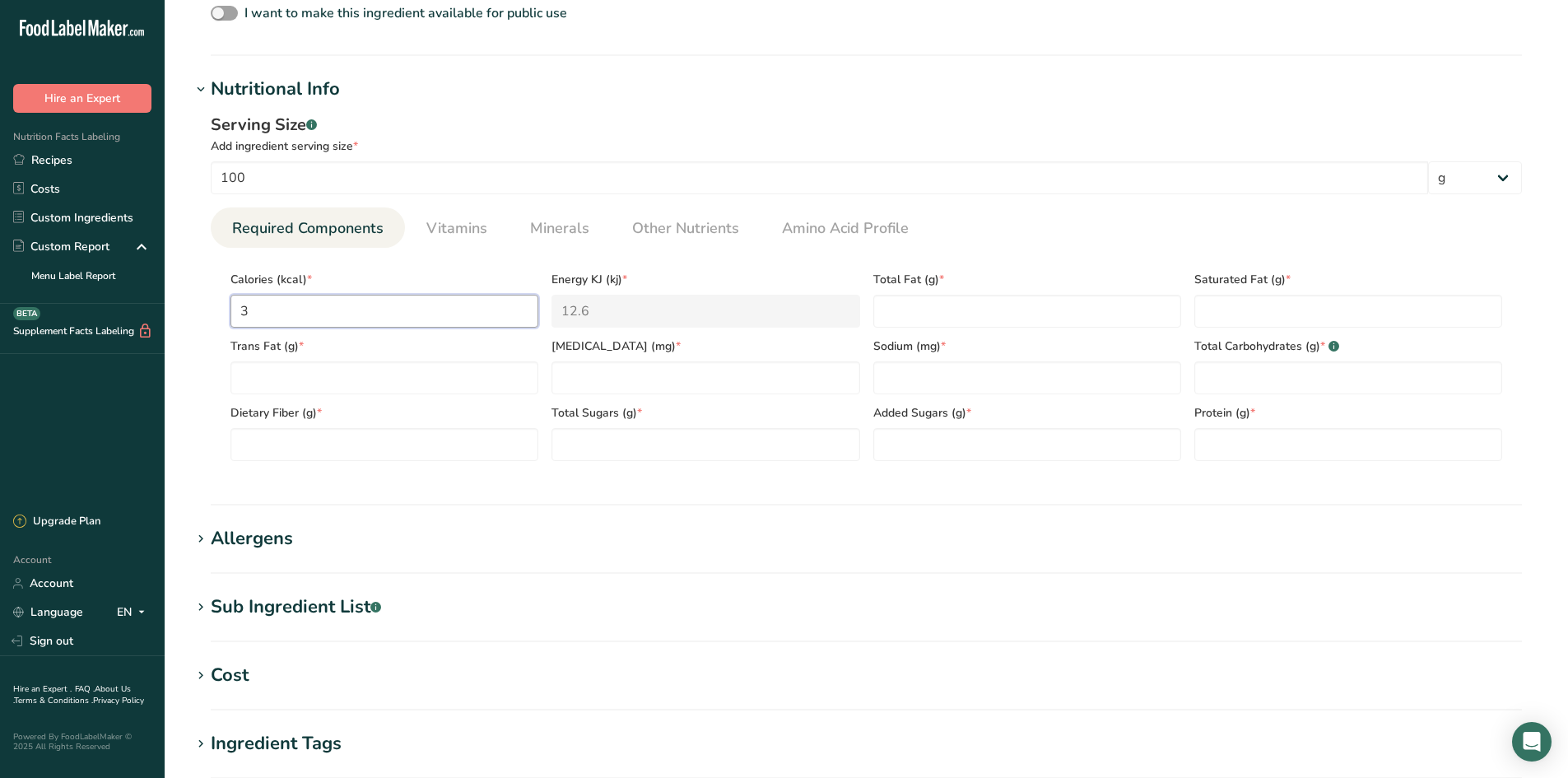
type input "36"
type KJ "150.6"
type input "365"
type KJ "1527.2"
type input "365.1"
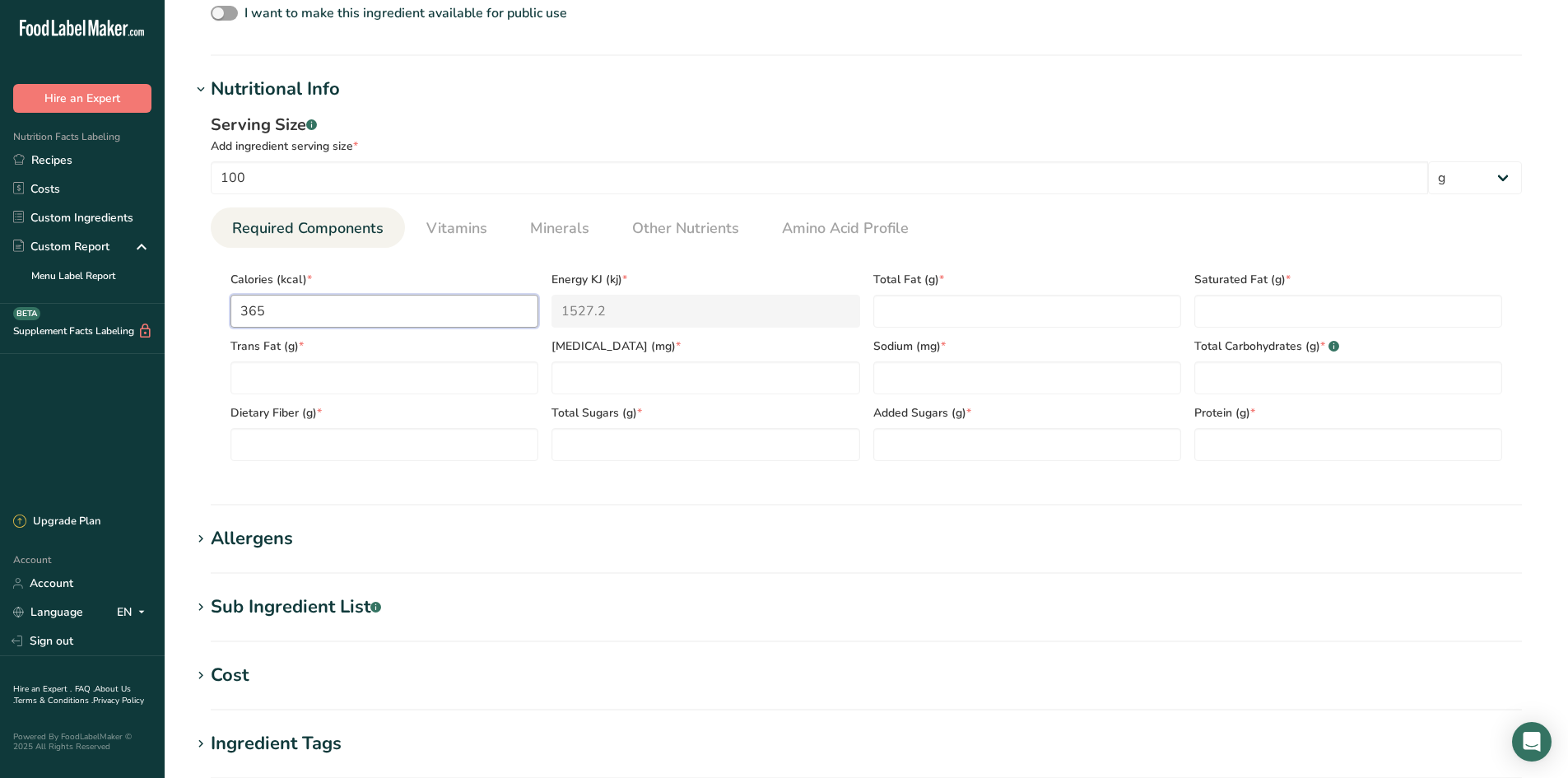
type KJ "1527.6"
type input "365.1"
type Fat "2.78"
type Fat "0.77"
type Fat "0.03"
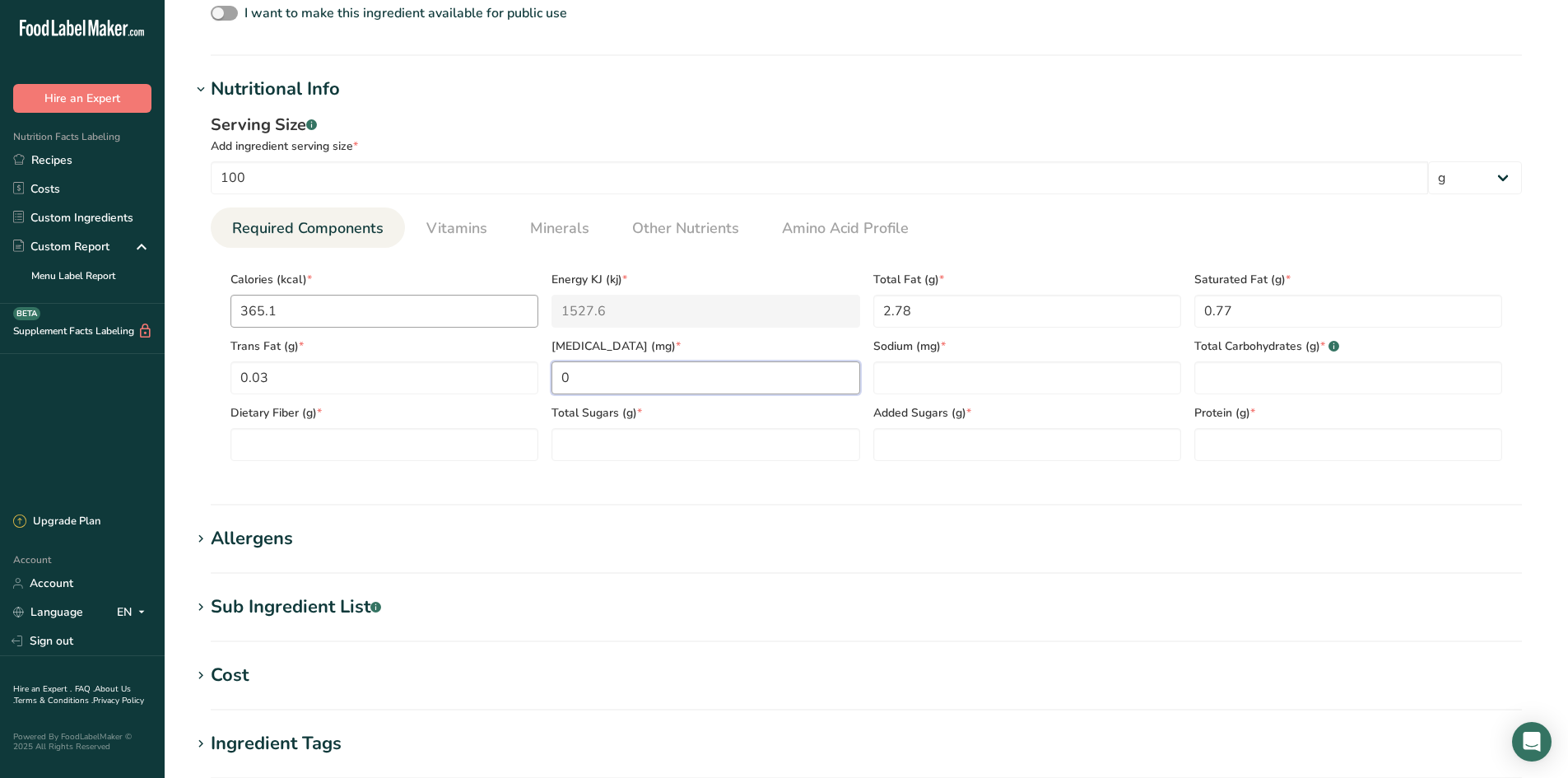
type input "0"
type input "42.49"
type Carbohydrates "83.48"
type Fiber "5.29"
type Sugars "37.79"
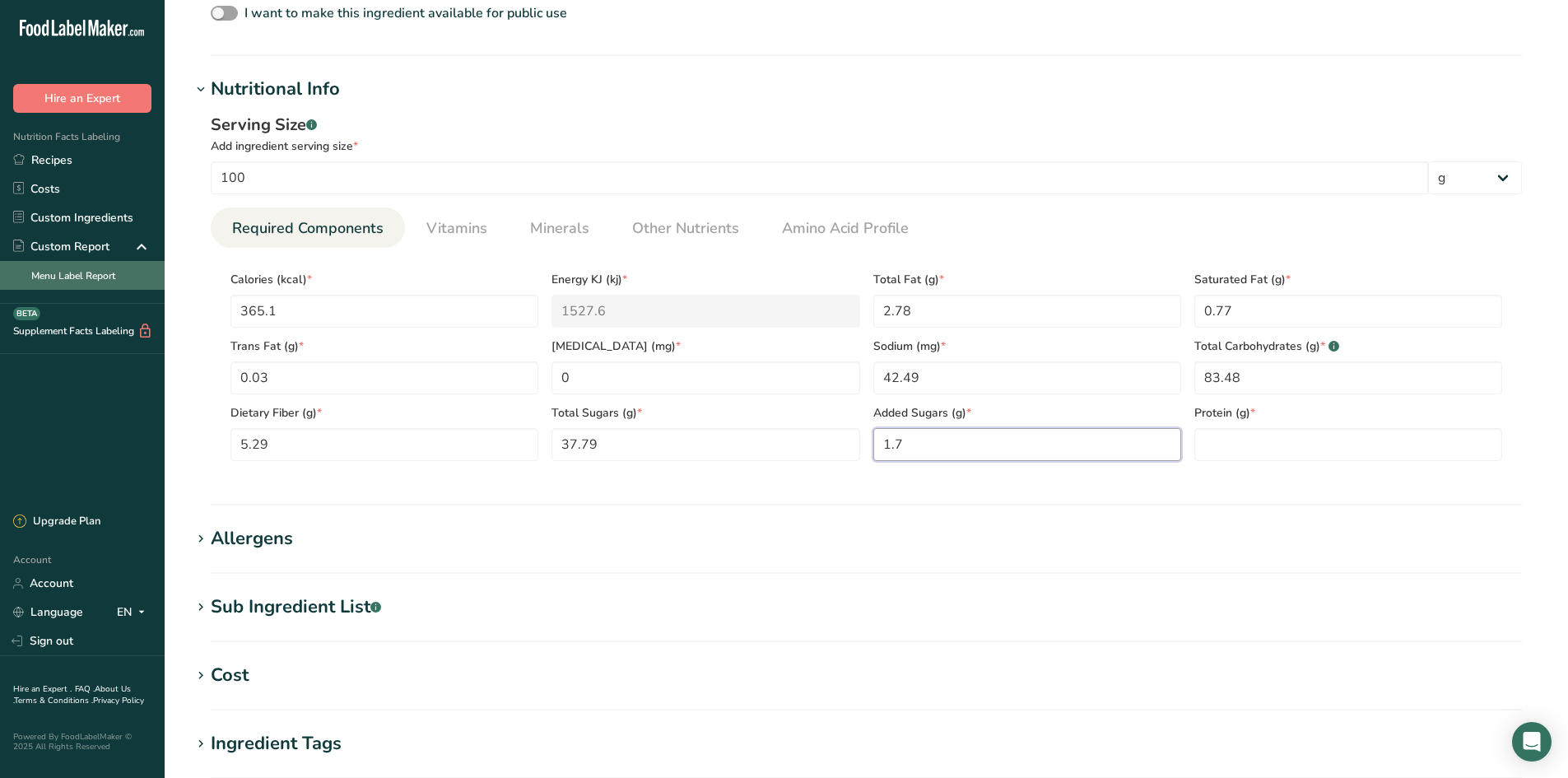
type Sugars "1.7"
type input "4.61"
drag, startPoint x: 452, startPoint y: 230, endPoint x: 437, endPoint y: 240, distance: 18.0
click at [448, 229] on span "Vitamins" at bounding box center [457, 228] width 61 height 23
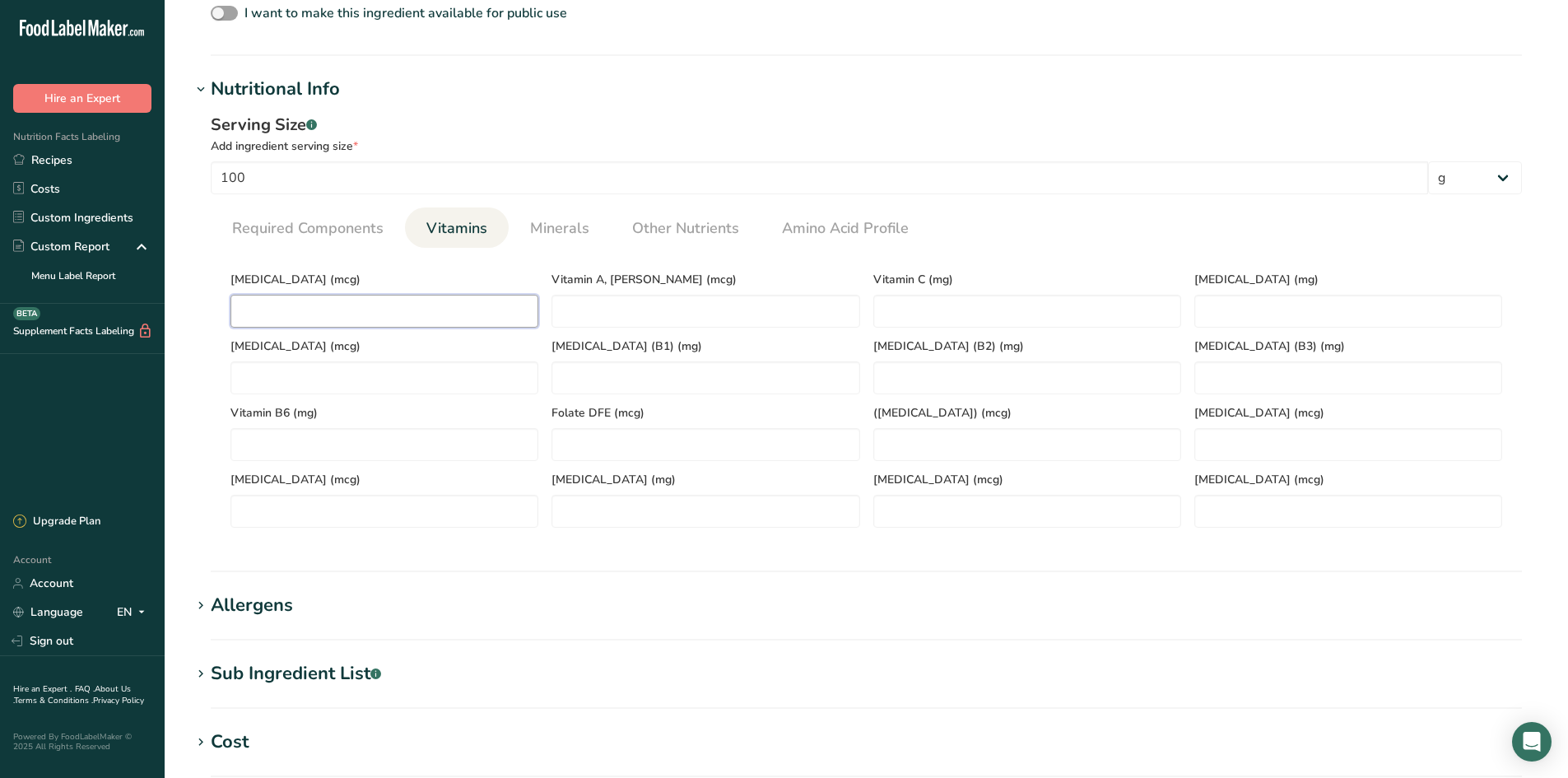
click at [336, 304] on D "number" at bounding box center [384, 311] width 308 height 33
type D "0"
type RAE "0"
click at [599, 307] on RAE "21.005" at bounding box center [706, 311] width 308 height 33
type RAE "21.05"
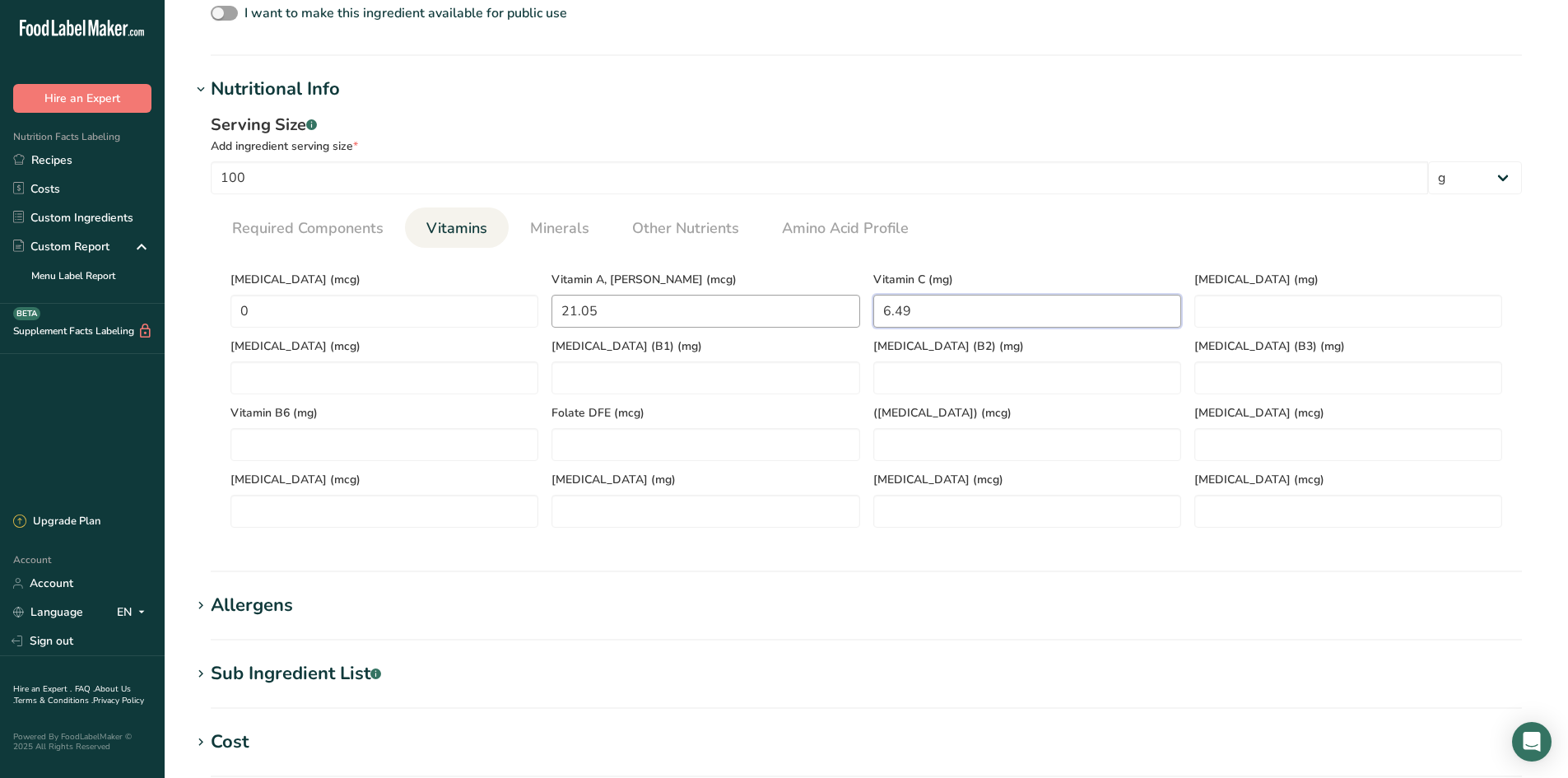
type C "6.49"
drag, startPoint x: 483, startPoint y: 237, endPoint x: 529, endPoint y: 231, distance: 46.4
click at [483, 237] on span "Vitamins" at bounding box center [457, 228] width 61 height 23
click at [564, 225] on span "Minerals" at bounding box center [559, 228] width 59 height 23
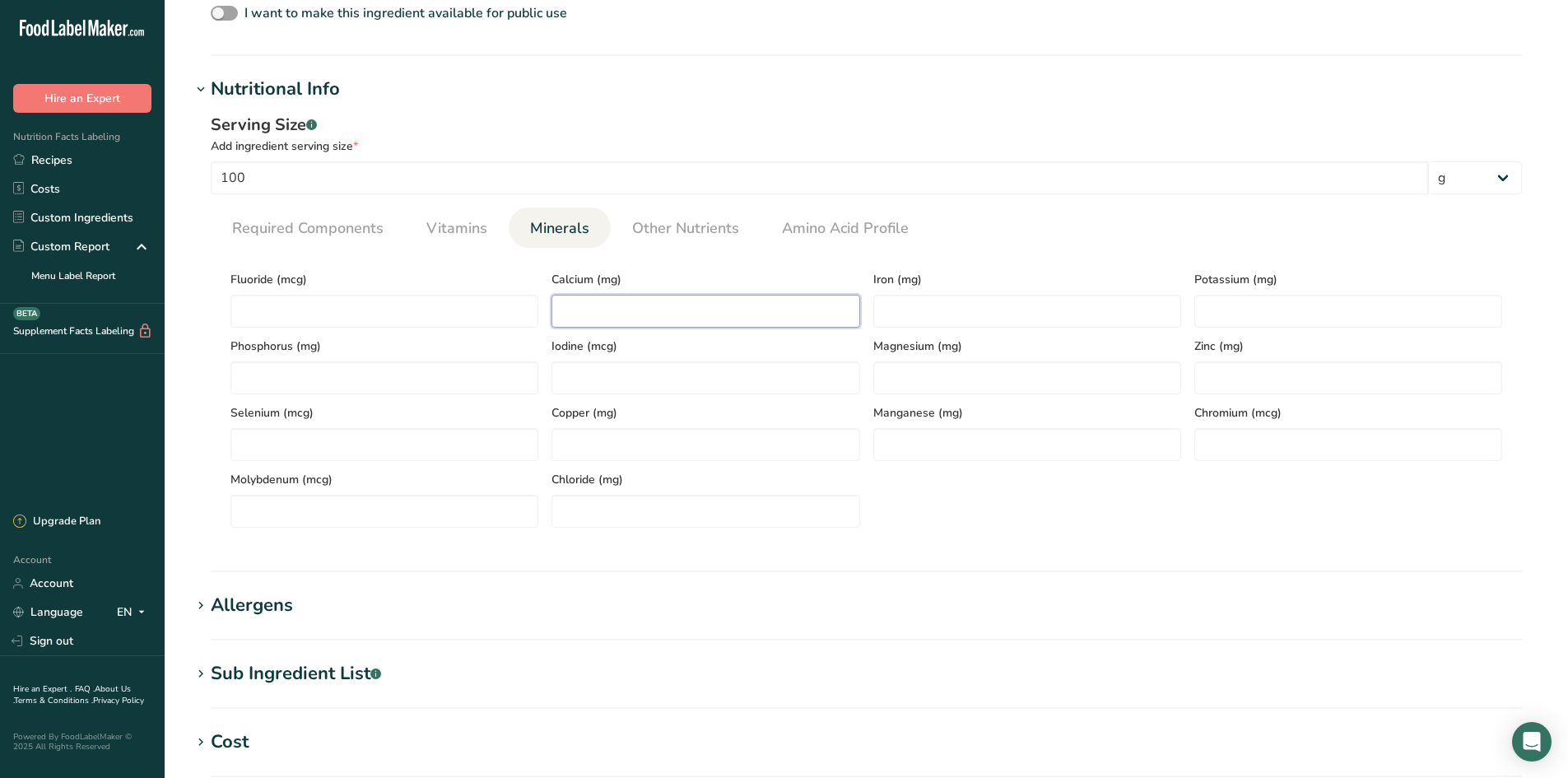
click at [604, 302] on input "number" at bounding box center [706, 311] width 308 height 33
type input "538.74"
type input "2.23"
type input "400.68"
click at [632, 220] on span "Other Nutrients" at bounding box center [685, 228] width 107 height 23
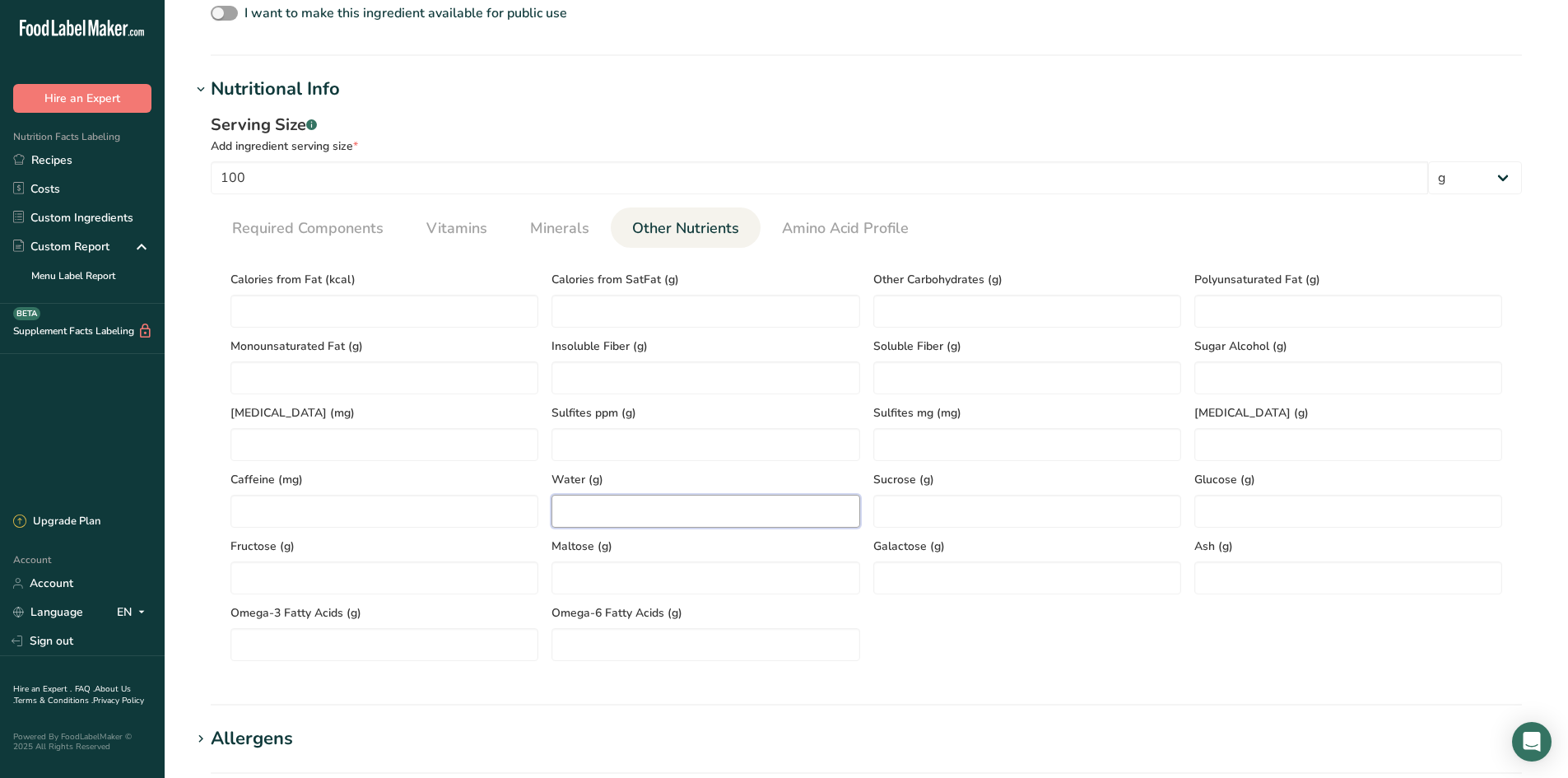
click at [622, 495] on input "number" at bounding box center [706, 511] width 308 height 33
type input "6.38"
click at [1252, 595] on div "Calories from Fat (kcal) Calories from SatFat (g) Other Carbohydrates (g) Polyu…" at bounding box center [866, 461] width 1285 height 400
click at [1252, 570] on input "number" at bounding box center [1348, 577] width 308 height 33
type input "2.71"
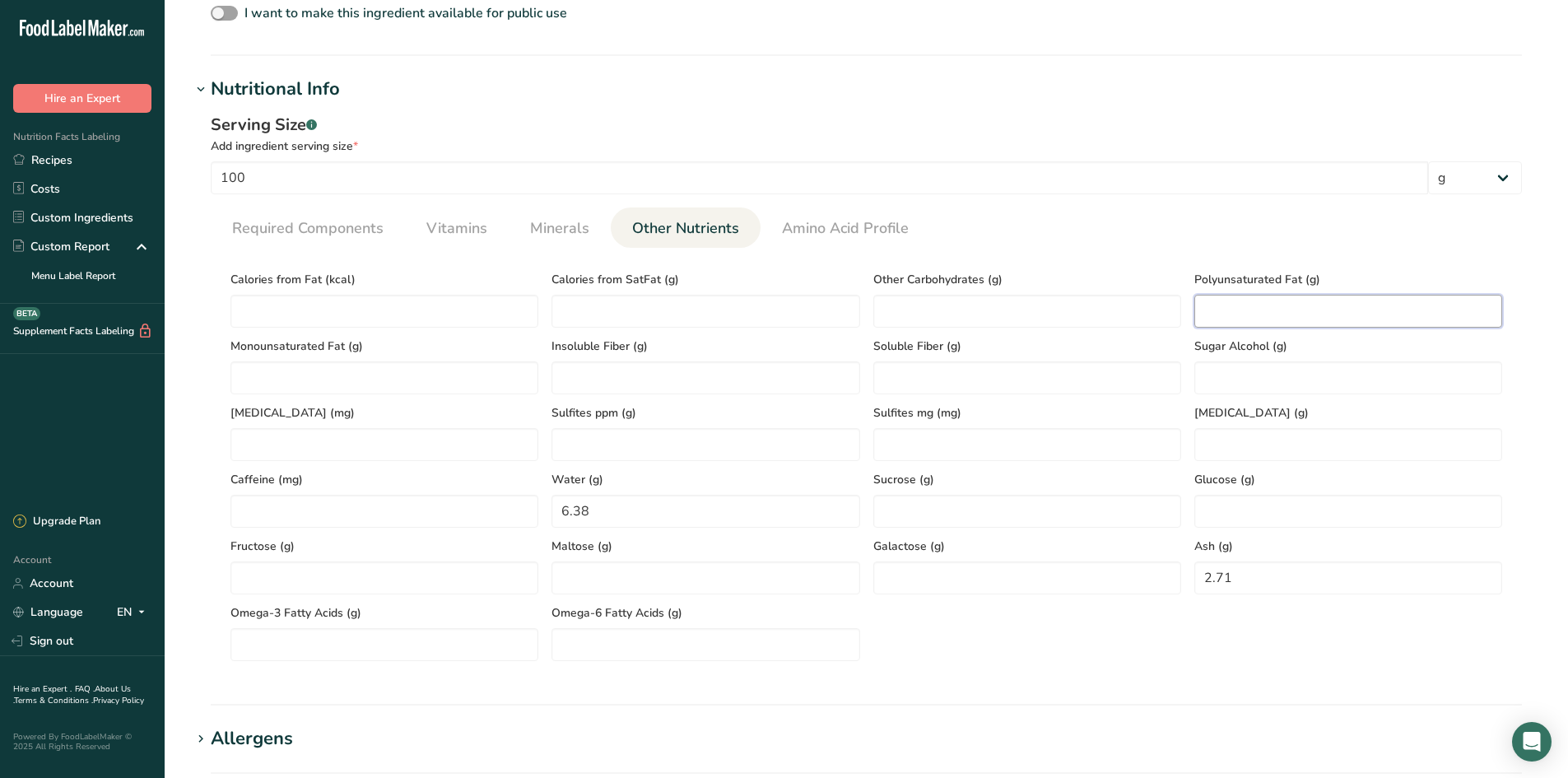
click at [1252, 314] on Fat "number" at bounding box center [1348, 311] width 308 height 33
type Fat "0.64"
click at [370, 389] on Fat "number" at bounding box center [384, 377] width 308 height 33
type Fat "0.28"
click at [256, 216] on link "Required Components" at bounding box center [307, 228] width 164 height 42
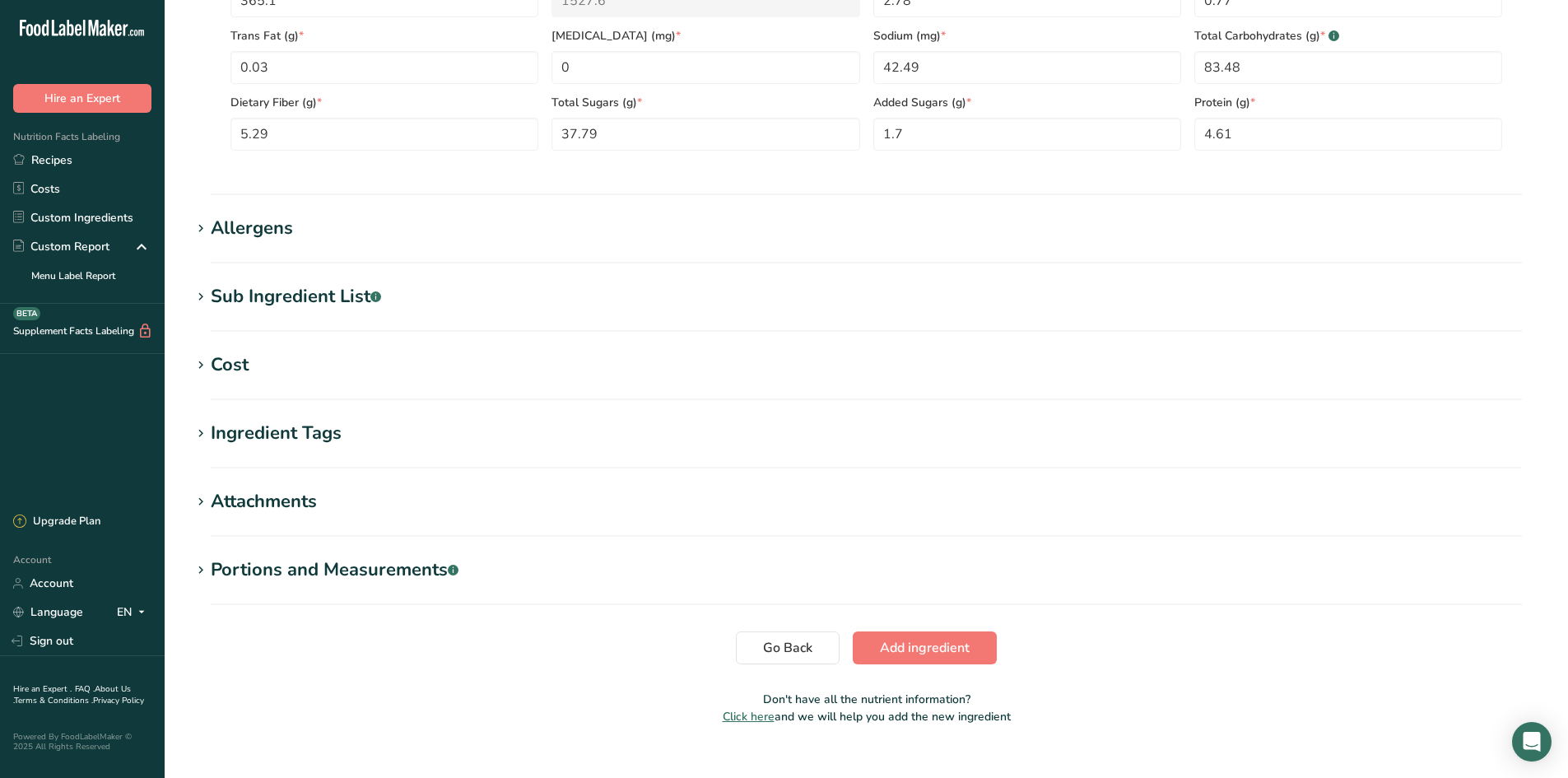
scroll to position [912, 0]
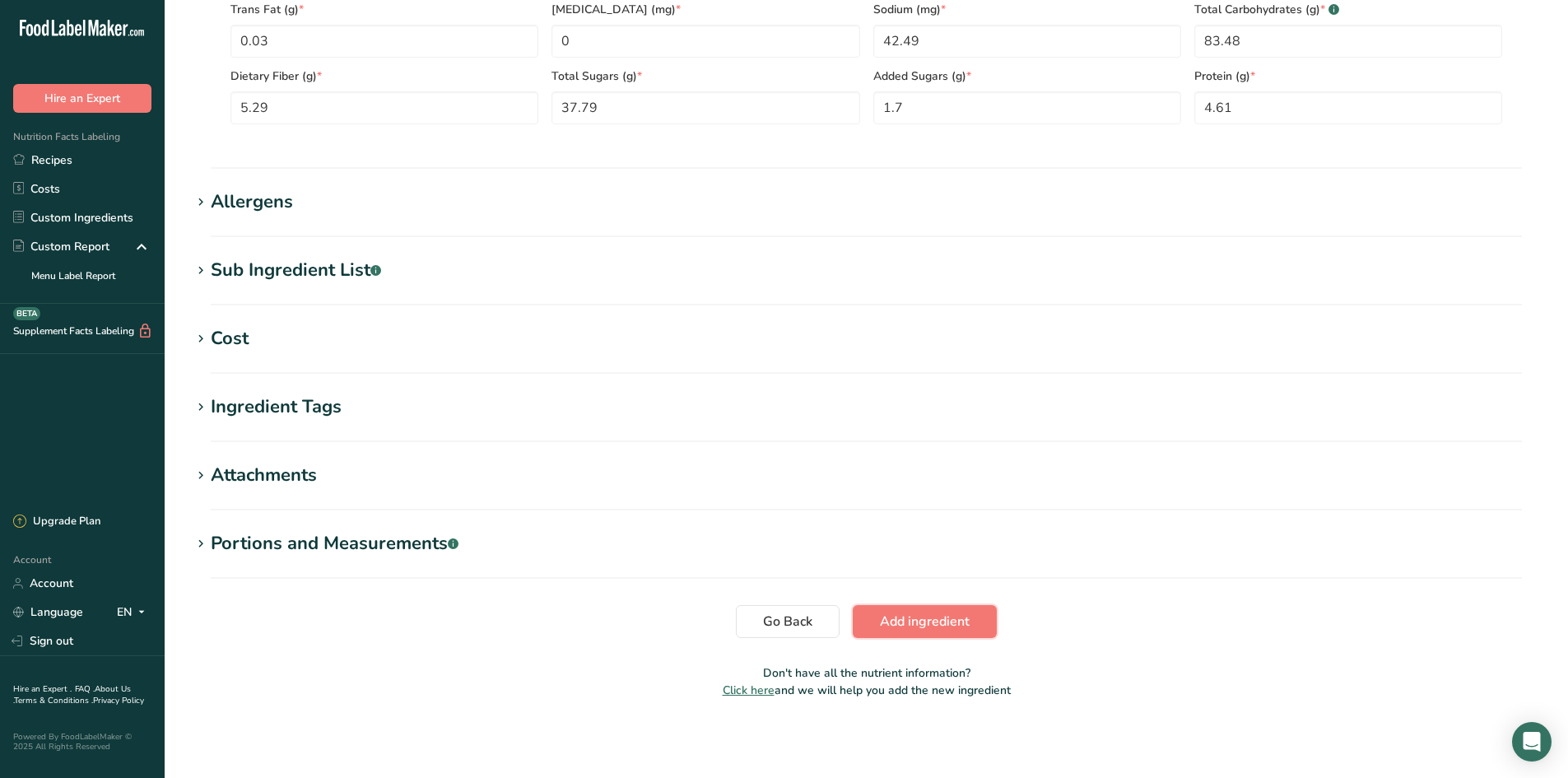
click at [949, 600] on span "Add ingredient" at bounding box center [924, 622] width 89 height 20
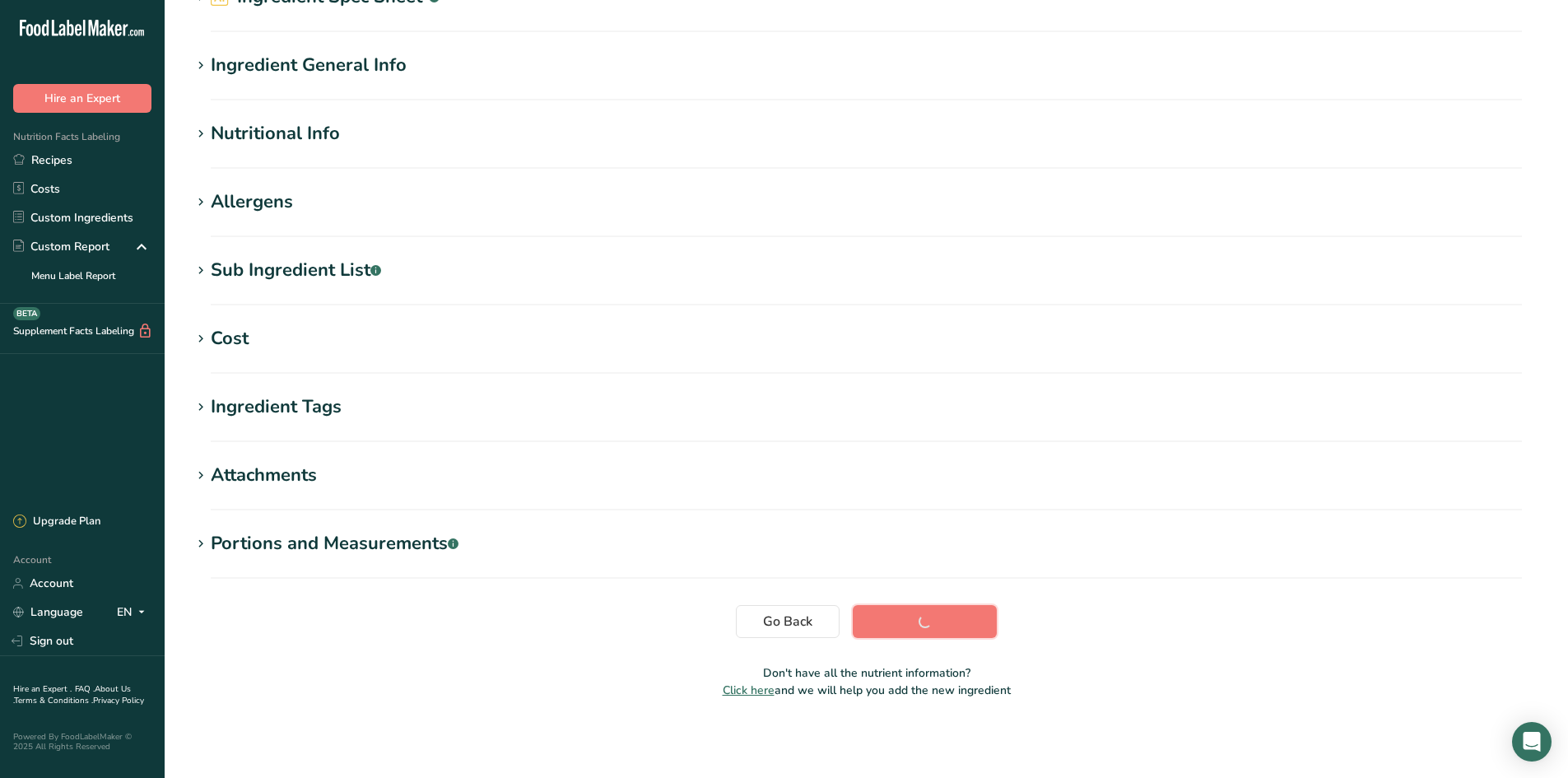
scroll to position [106, 0]
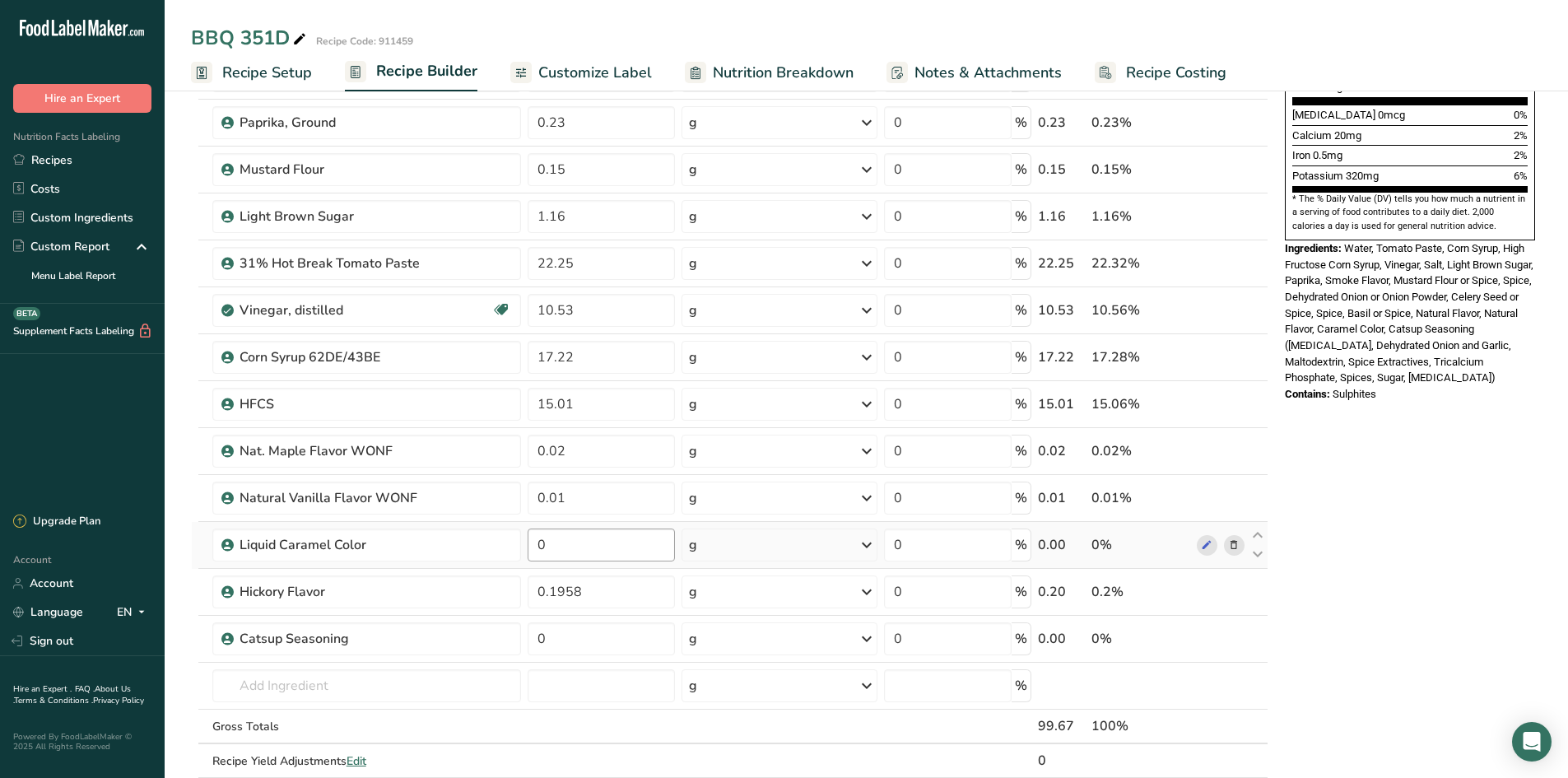
scroll to position [576, 0]
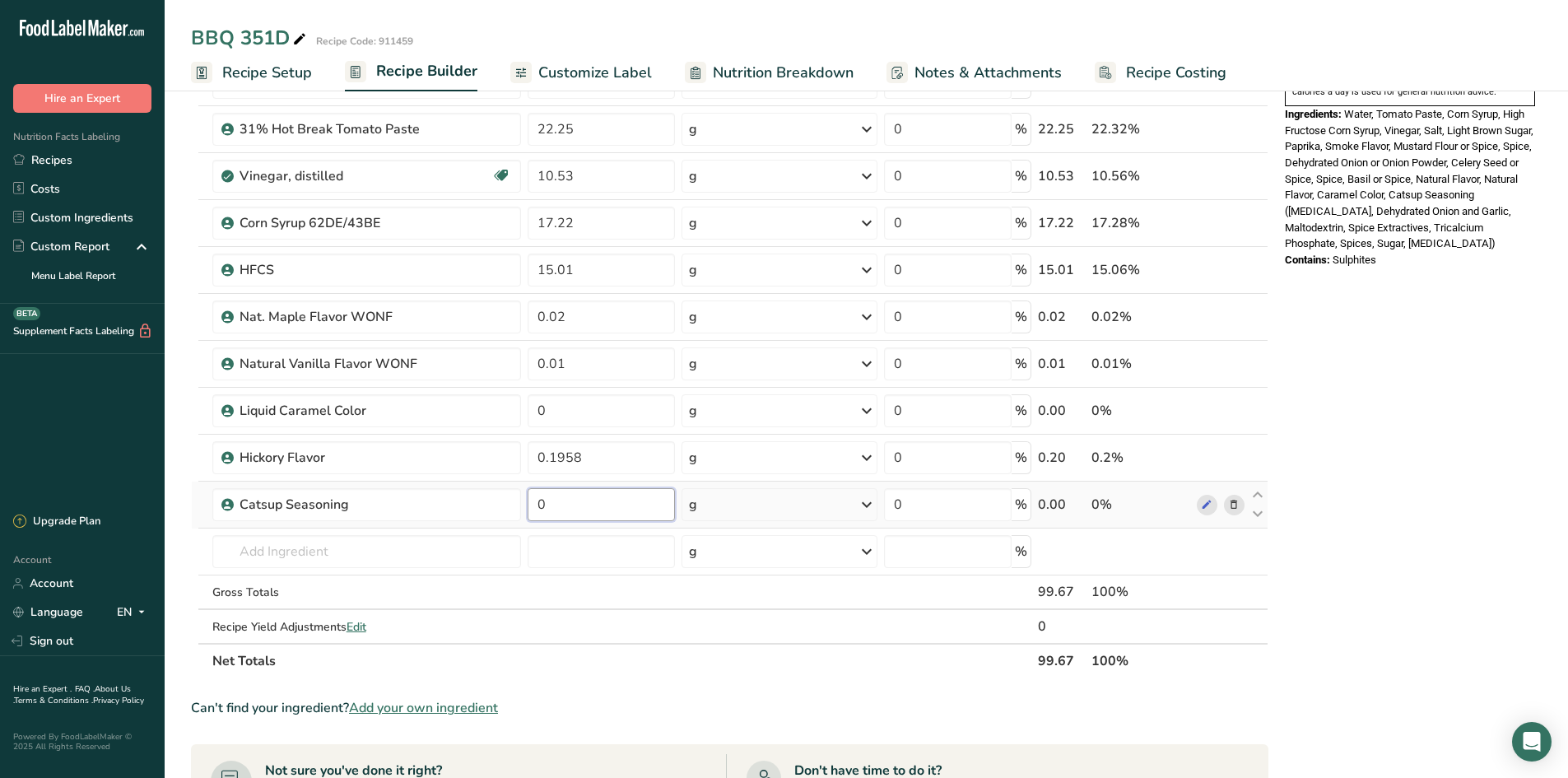
click at [569, 510] on input "0" at bounding box center [601, 504] width 147 height 33
type input "0.9"
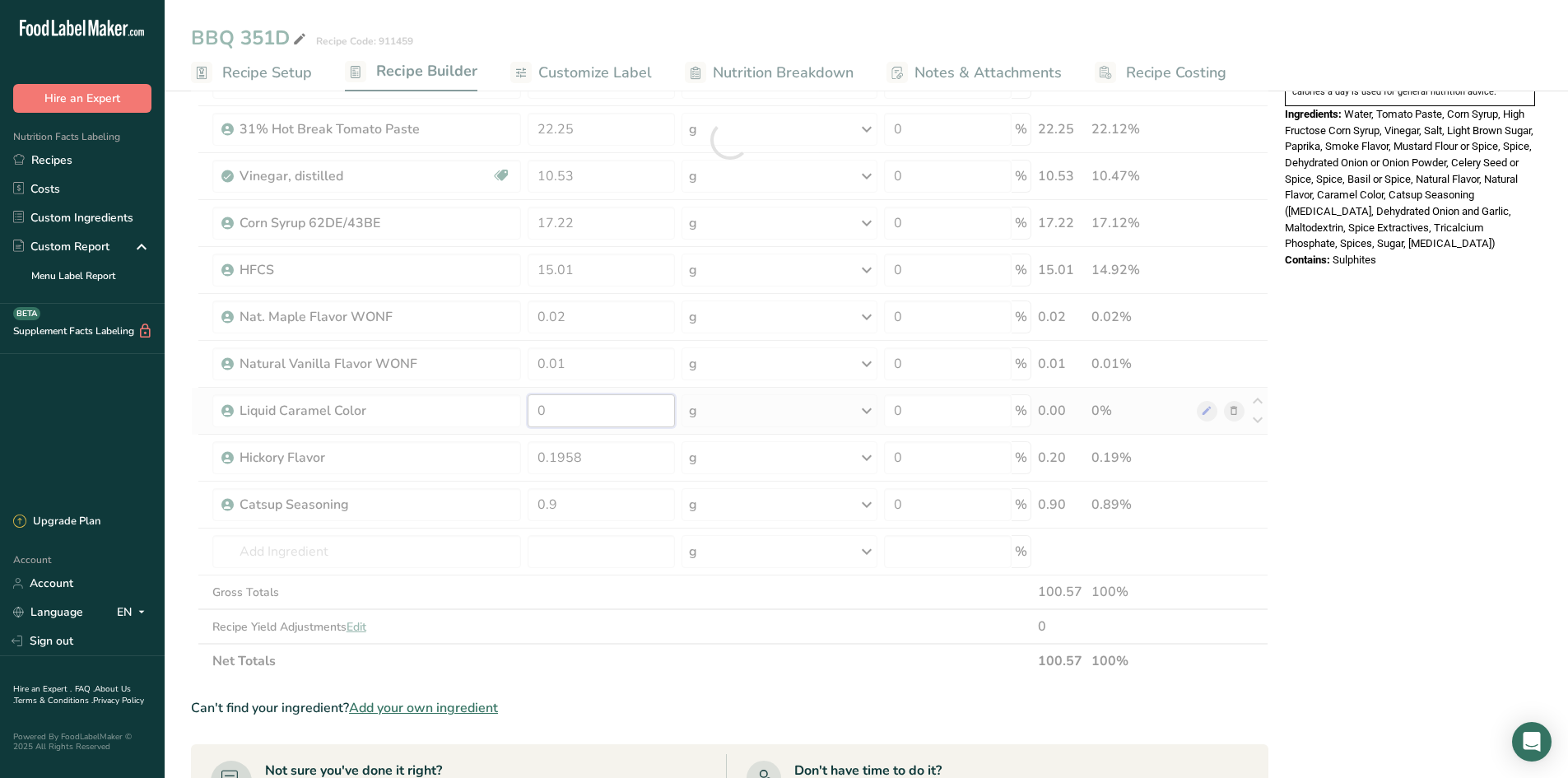
click at [592, 406] on div "Ingredient * Amount * Unit * Waste * .a-a{fill:#347362;}.b-a{fill:#fff;} Grams …" at bounding box center [730, 140] width 1078 height 1077
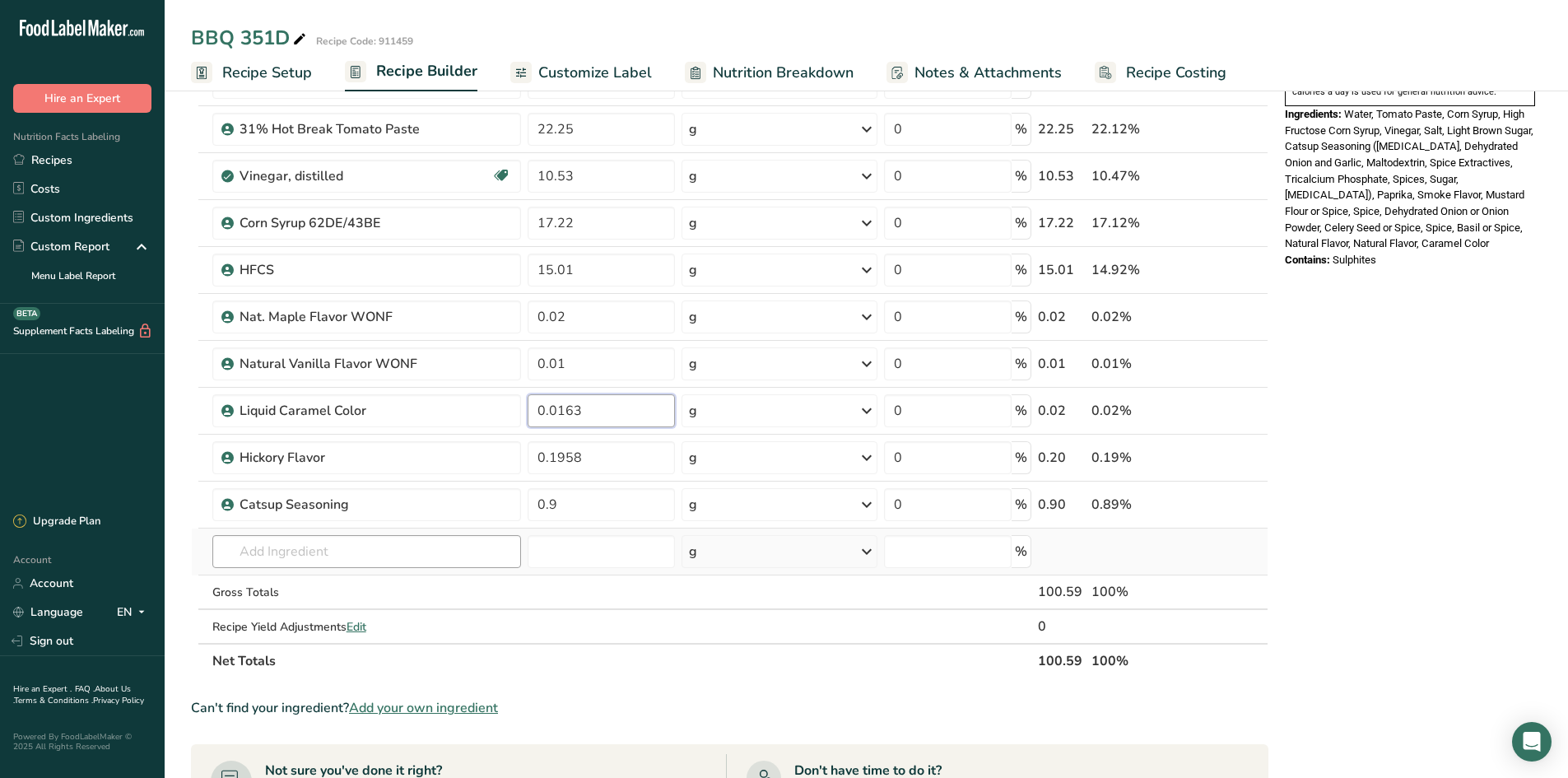
type input "0.0163"
click at [377, 553] on div "Ingredient * Amount * Unit * Waste * .a-a{fill:#347362;}.b-a{fill:#fff;} Grams …" at bounding box center [730, 140] width 1078 height 1077
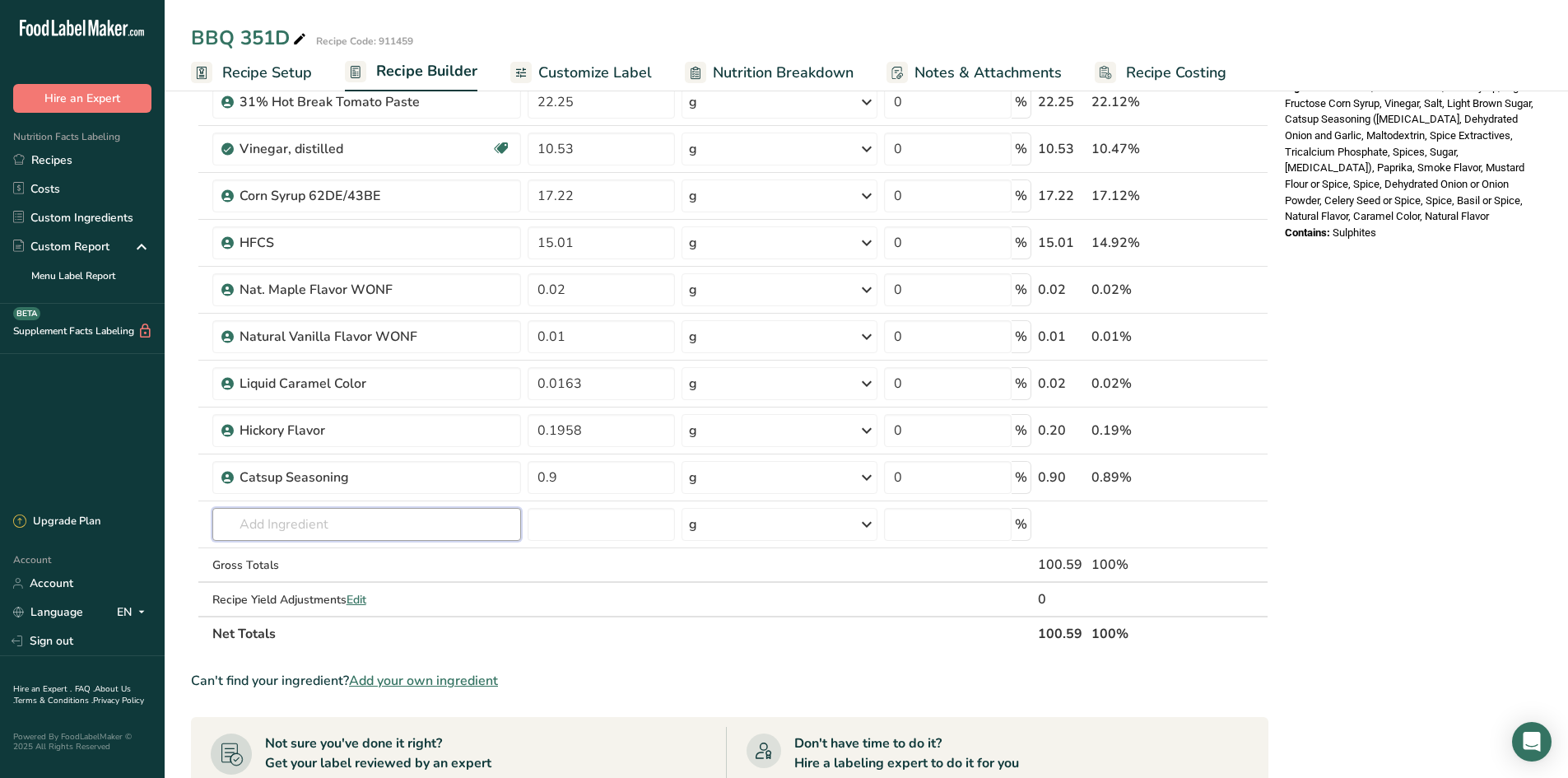
scroll to position [659, 0]
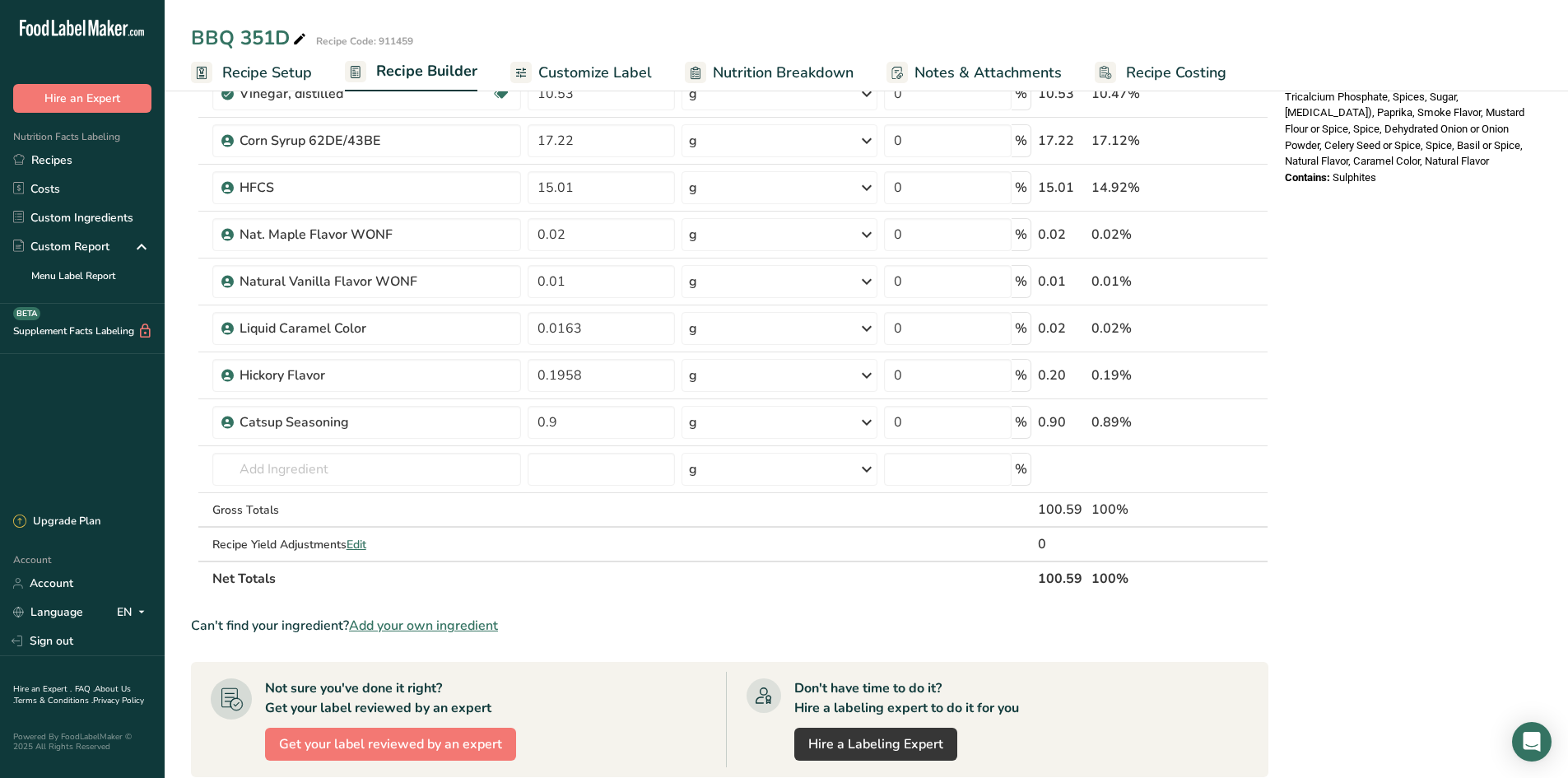
click at [362, 600] on section "Ingredient * Amount * Unit * Waste * .a-a{fill:#347362;}.b-a{fill:#fff;} Grams …" at bounding box center [730, 328] width 1078 height 1618
click at [375, 600] on span "Add your own ingredient" at bounding box center [423, 625] width 149 height 20
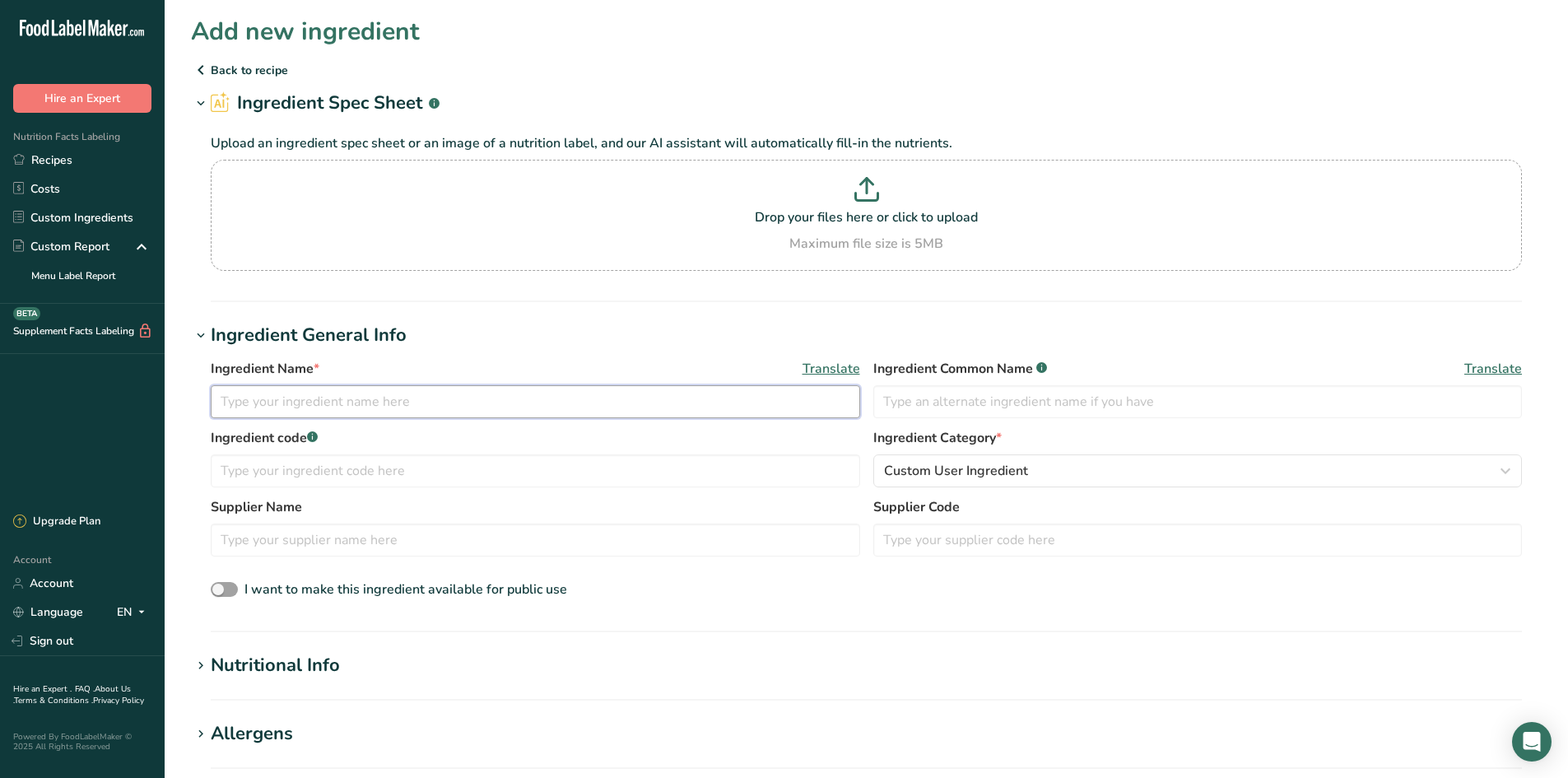
click at [438, 393] on input "text" at bounding box center [535, 401] width 650 height 33
type input "Worcestershire Sauce with Sea Salt"
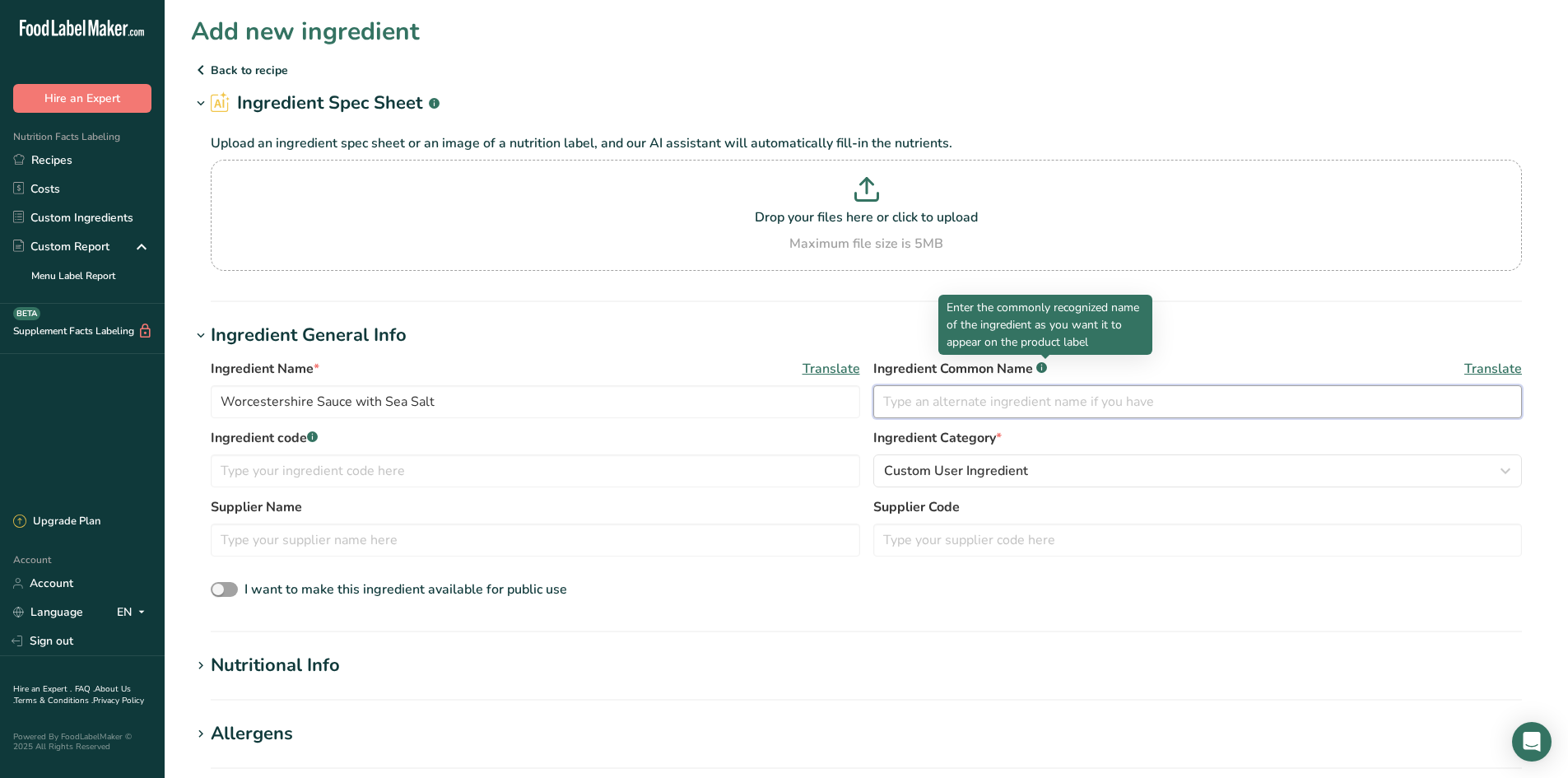
click at [977, 399] on input "text" at bounding box center [1198, 401] width 650 height 33
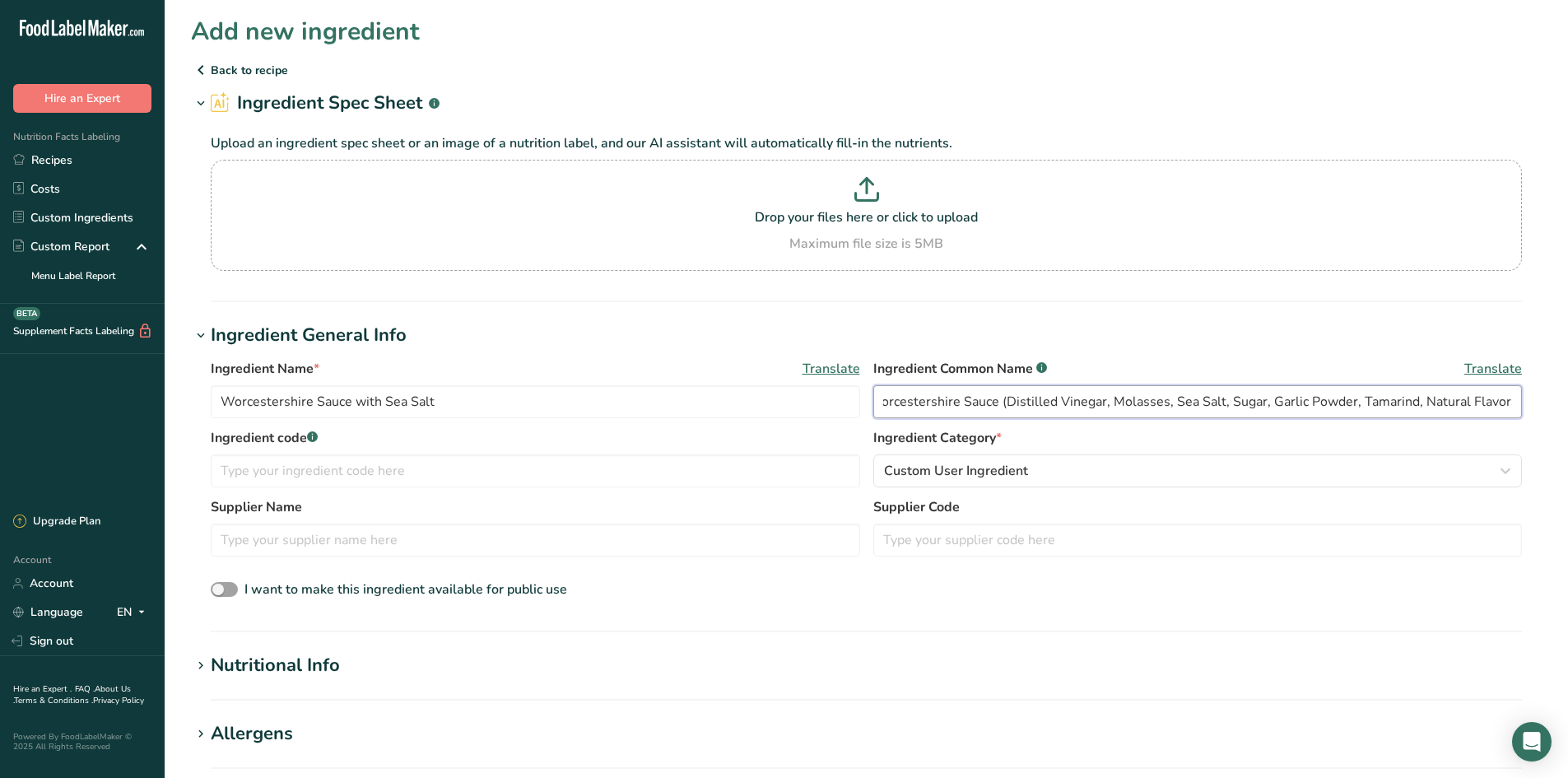
scroll to position [164, 0]
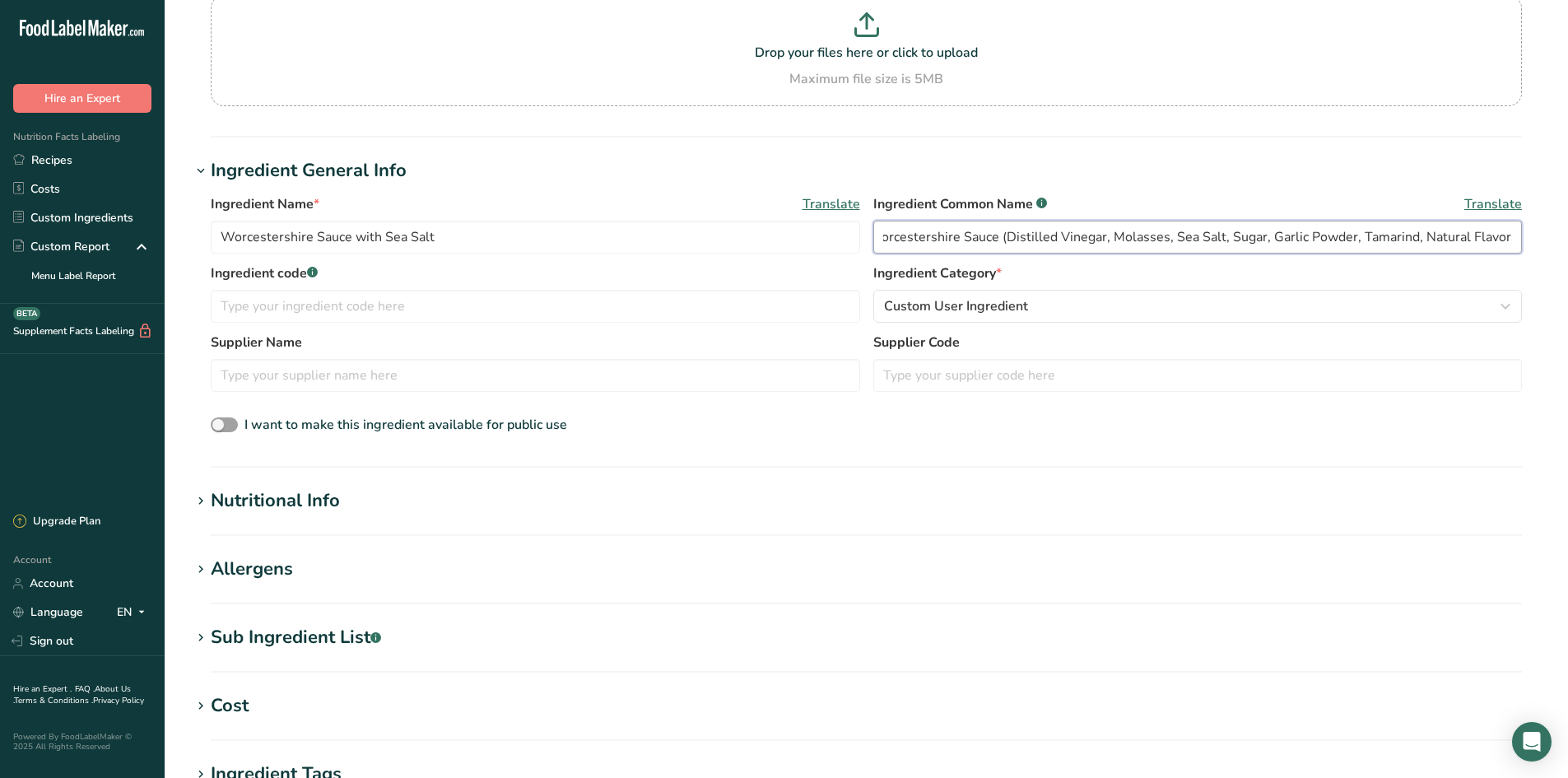
type input "Worcestershire Sauce (Distilled Vinegar, Molasses, Sea Salt, Sugar, Garlic Powd…"
click at [296, 587] on section "Allergens Add any known allergens associated with your ingredient Soy Tree Nuts…" at bounding box center [867, 579] width 1351 height 48
click at [305, 572] on h1 "Allergens" at bounding box center [867, 568] width 1351 height 28
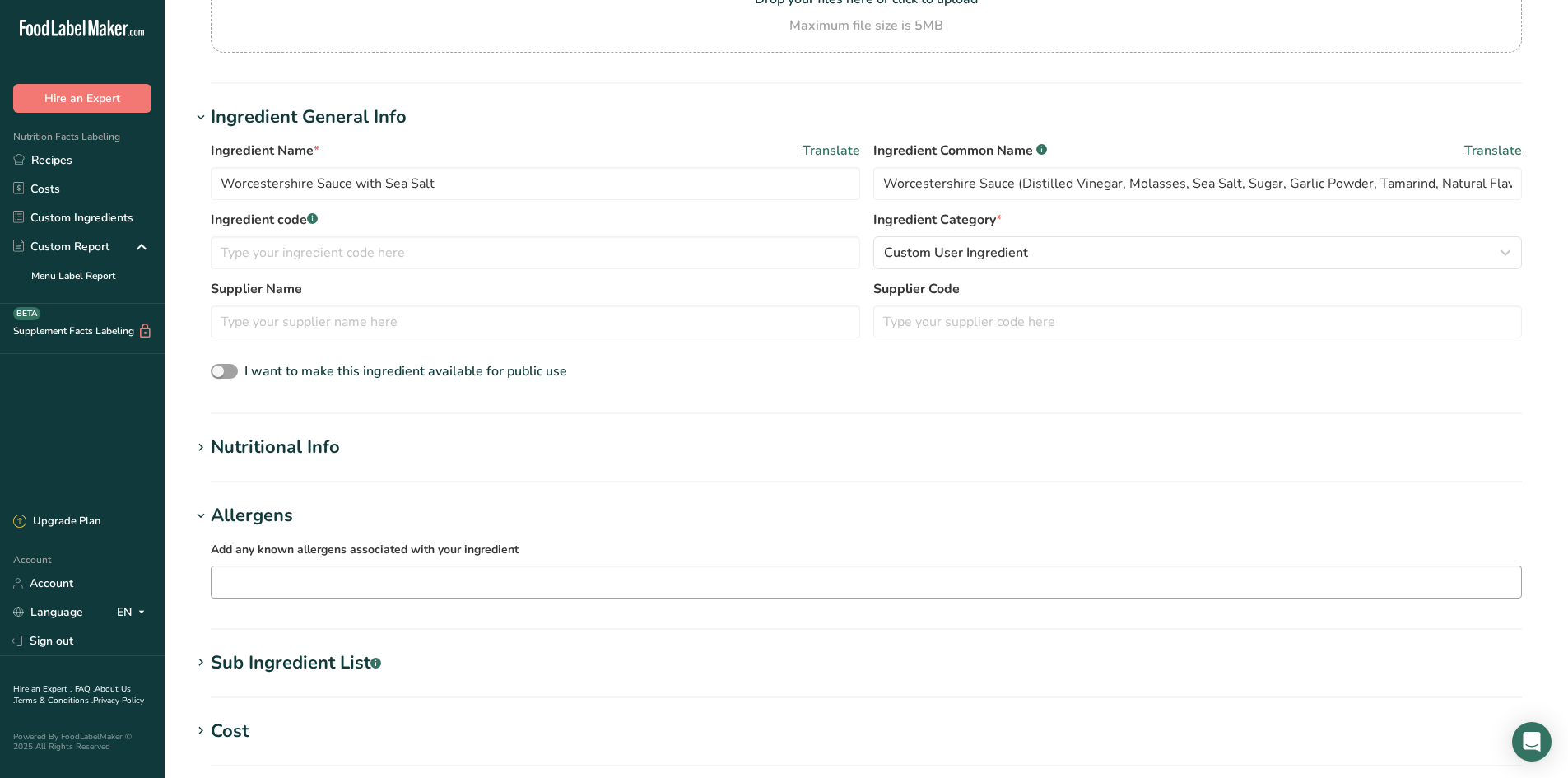
scroll to position [247, 0]
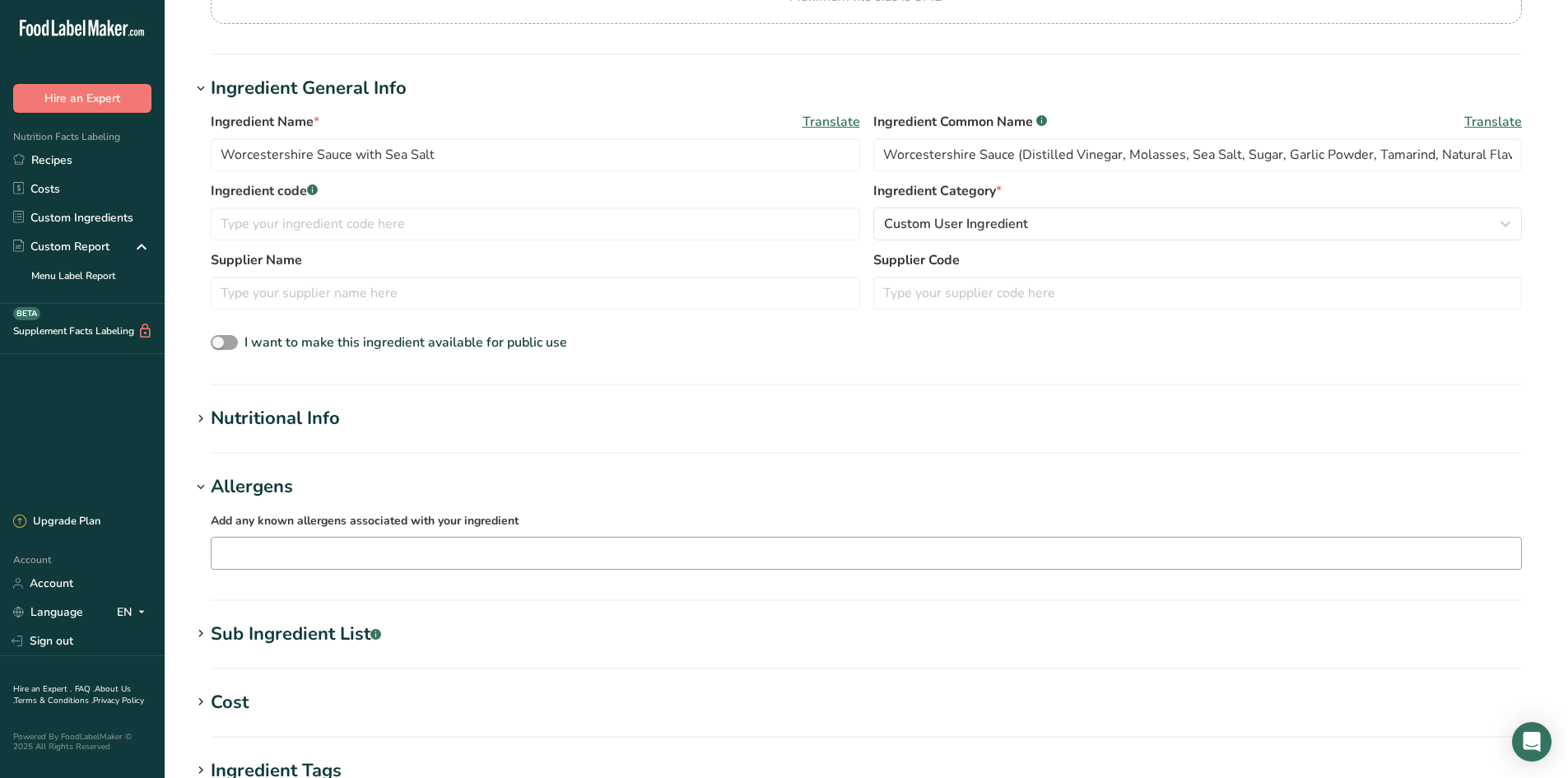
click at [368, 543] on input "text" at bounding box center [866, 553] width 1310 height 26
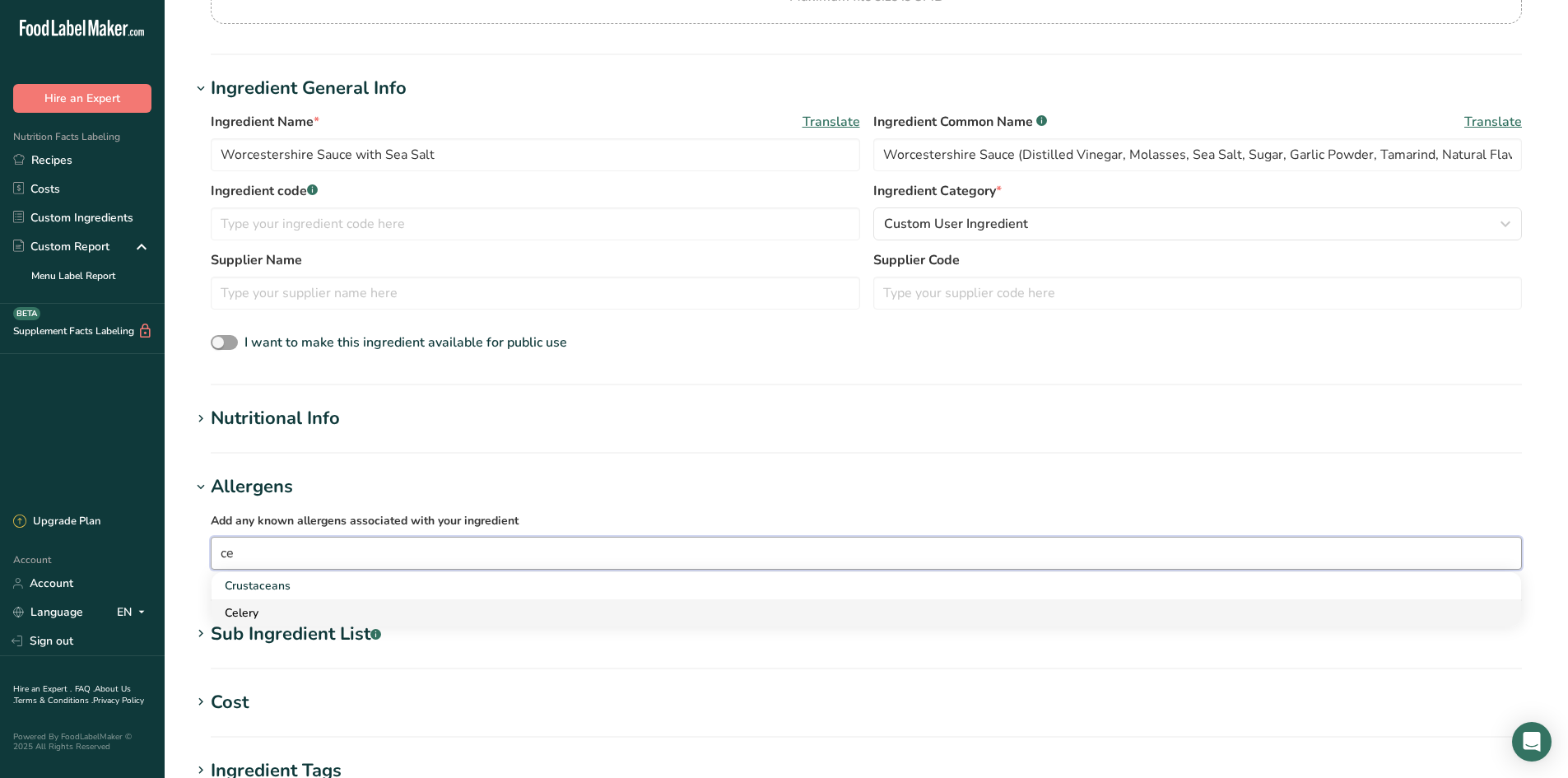
type input "ce"
click at [305, 600] on div "Celery" at bounding box center [853, 613] width 1257 height 18
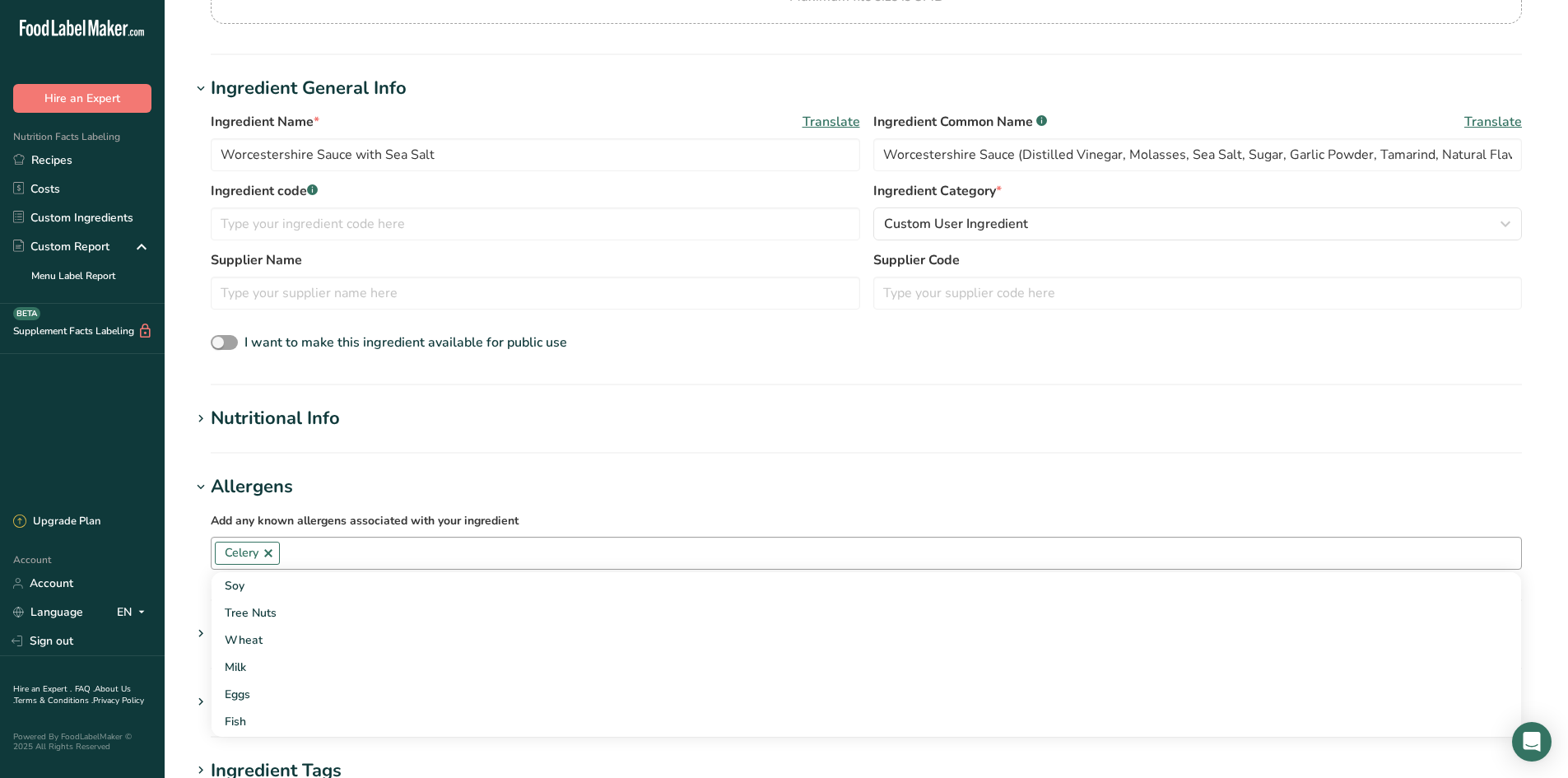
click at [554, 499] on h1 "Allergens" at bounding box center [867, 487] width 1351 height 28
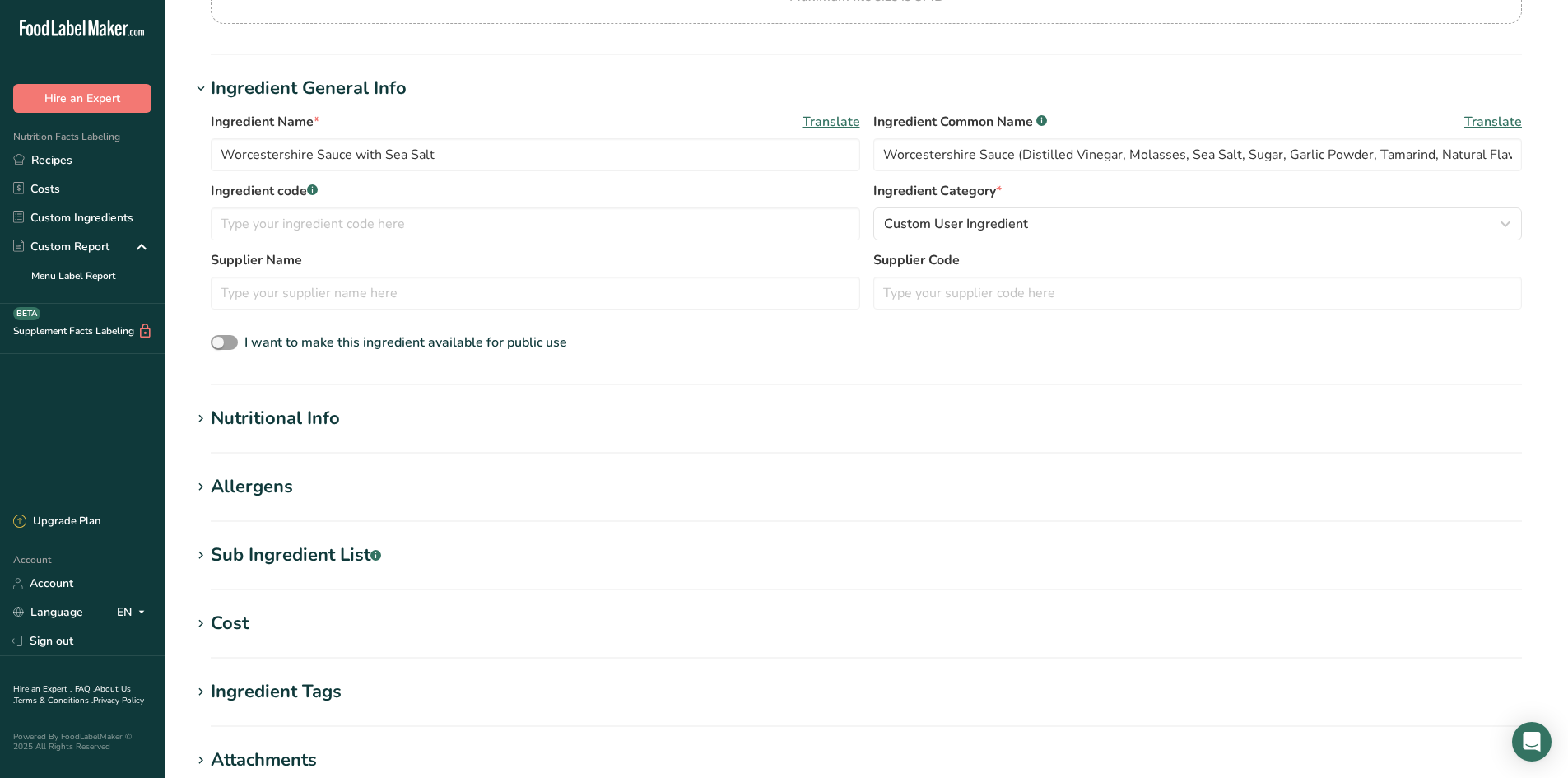
click at [342, 491] on h1 "Allergens" at bounding box center [867, 487] width 1351 height 28
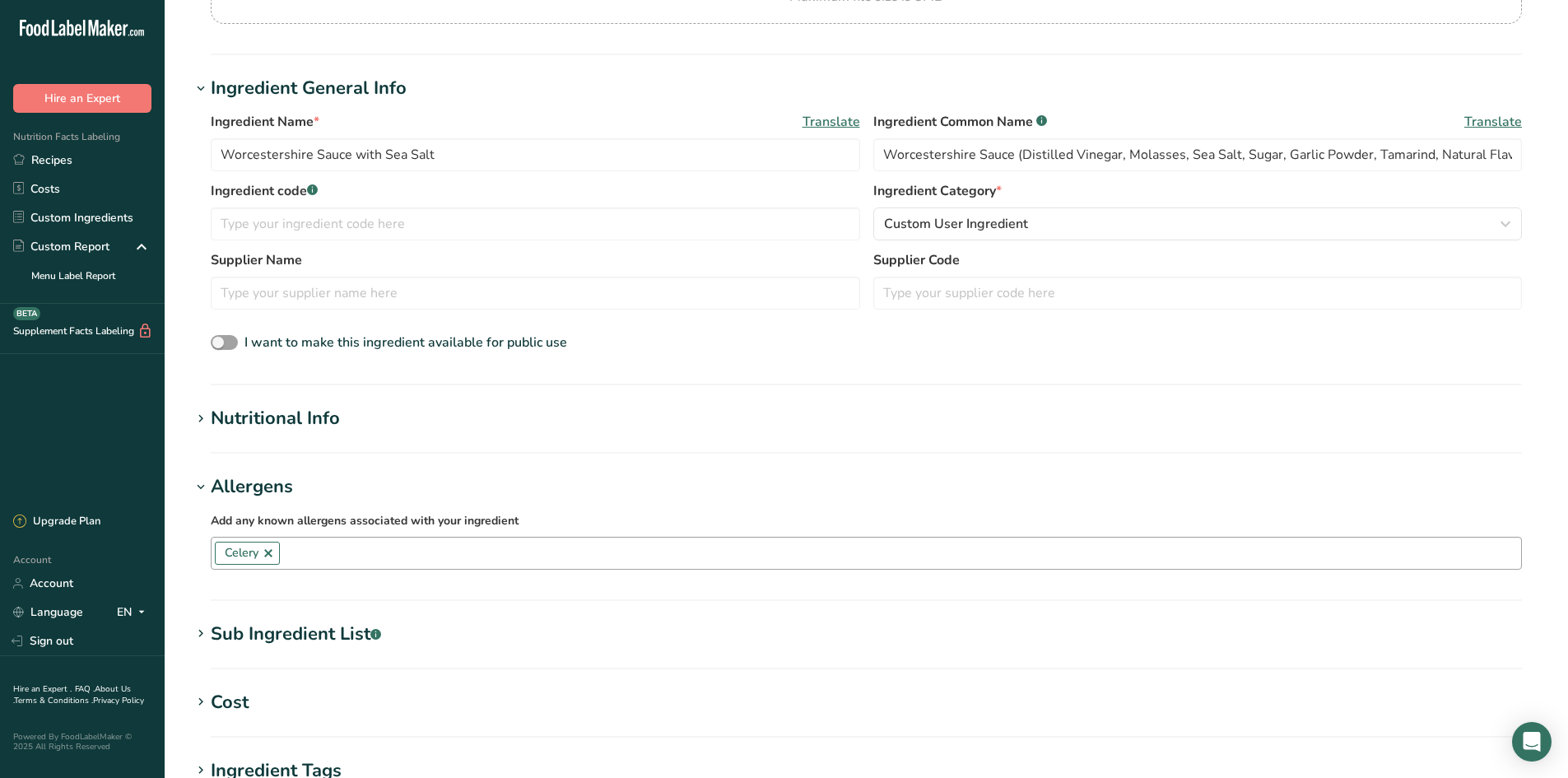
click at [463, 471] on section "Add new ingredient Back to recipe Ingredient Spec Sheet .a-a{fill:#347362;}.b-a…" at bounding box center [866, 421] width 1404 height 1336
click at [326, 424] on div "Nutritional Info" at bounding box center [275, 418] width 129 height 28
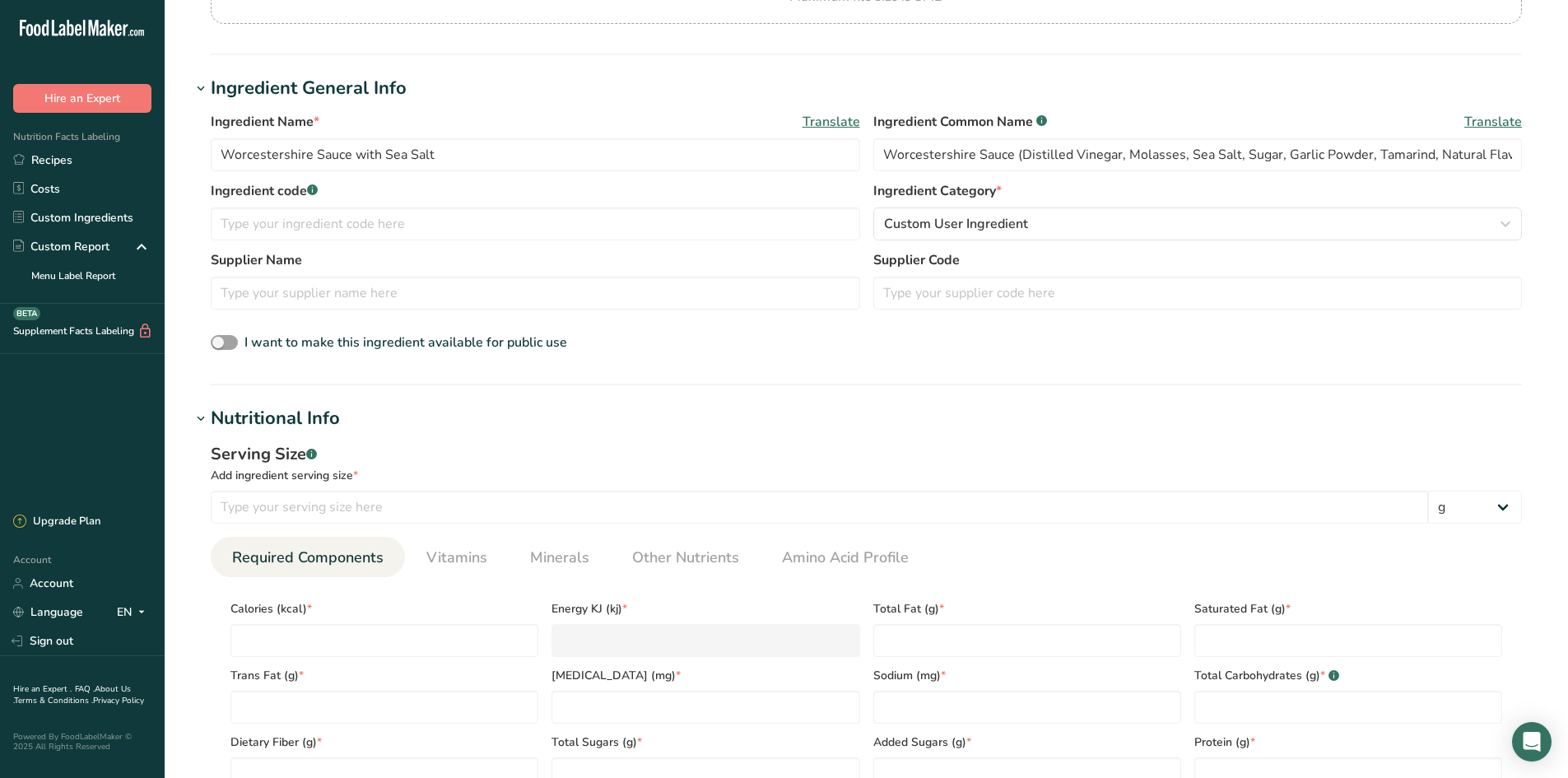
click at [326, 424] on div "Nutritional Info" at bounding box center [275, 418] width 129 height 28
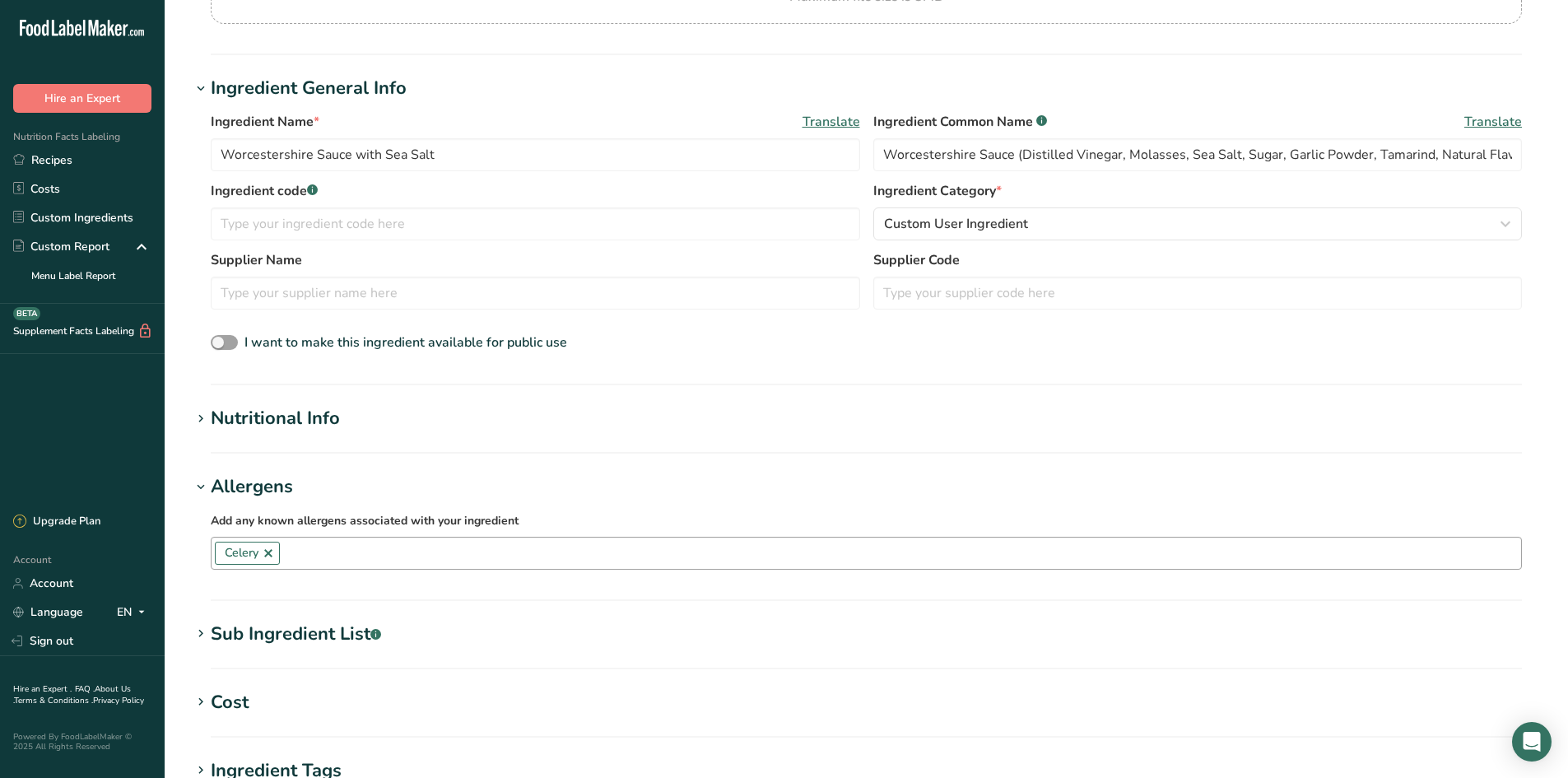
click at [326, 424] on div "Nutritional Info" at bounding box center [275, 418] width 129 height 28
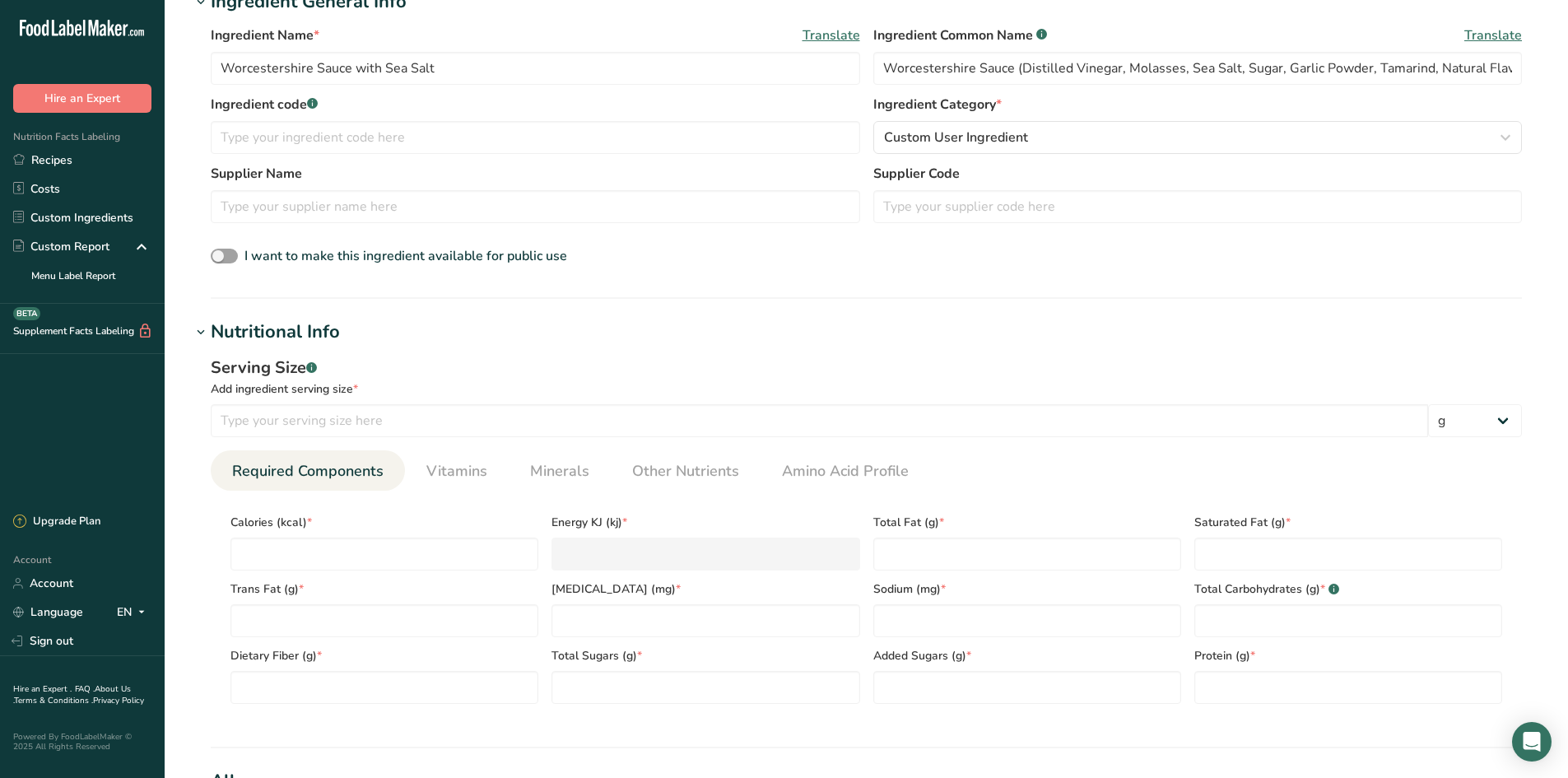
scroll to position [412, 0]
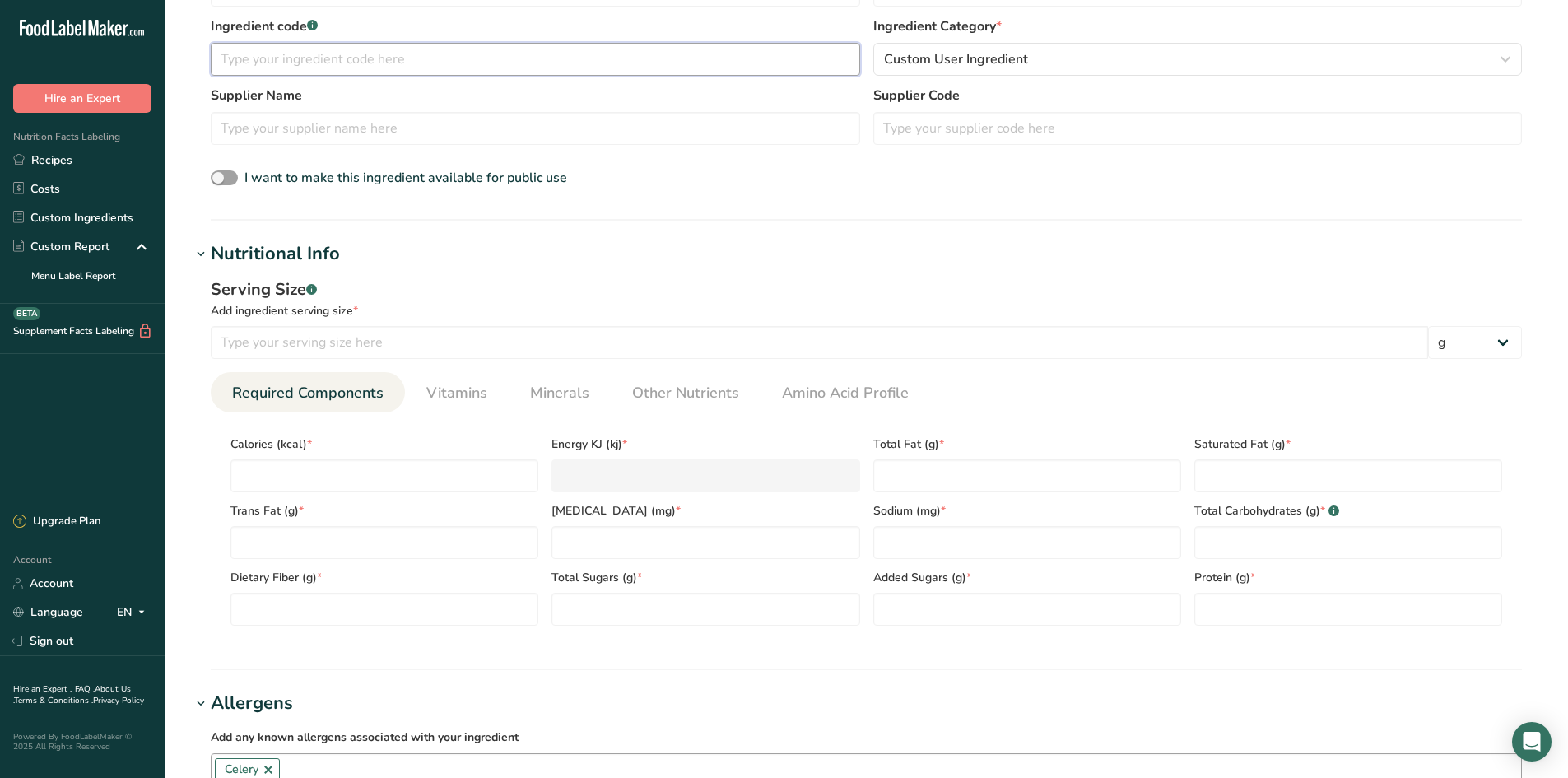
click at [318, 72] on input "text" at bounding box center [535, 58] width 650 height 33
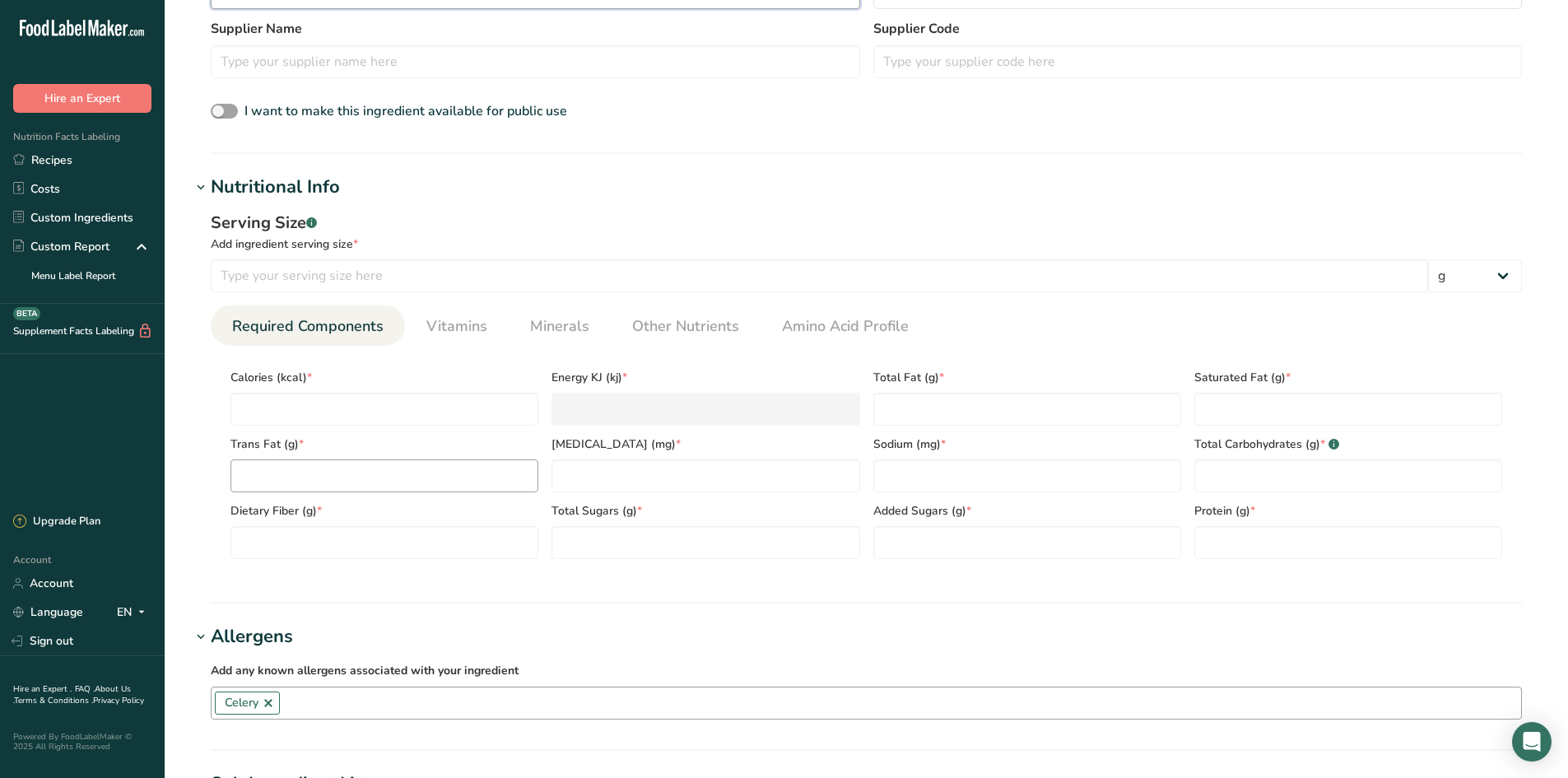
scroll to position [576, 0]
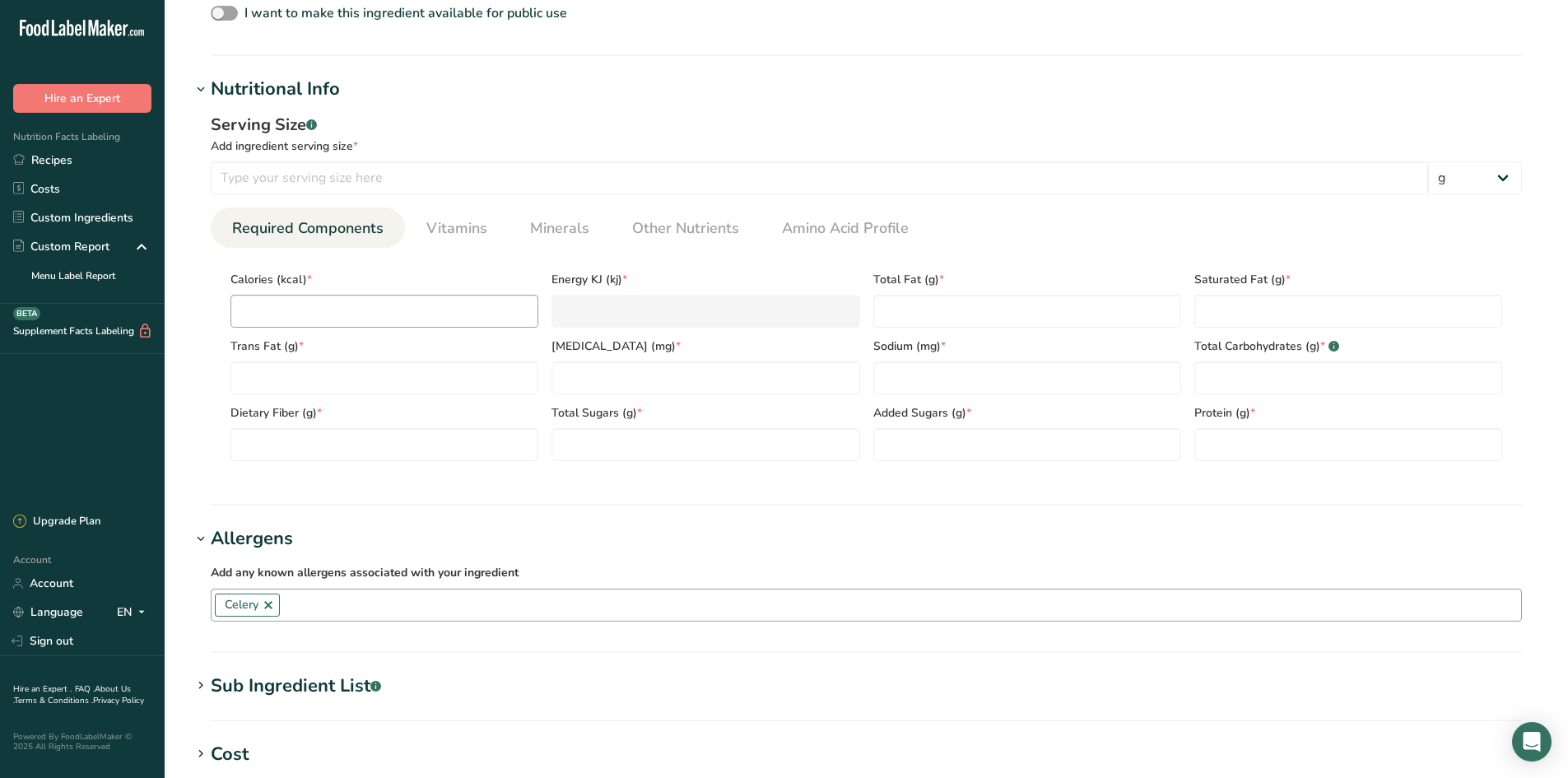
type input "652043"
click at [311, 311] on input "number" at bounding box center [384, 311] width 308 height 33
click at [325, 321] on input "number" at bounding box center [384, 311] width 308 height 33
type input "9"
type KJ "37.7"
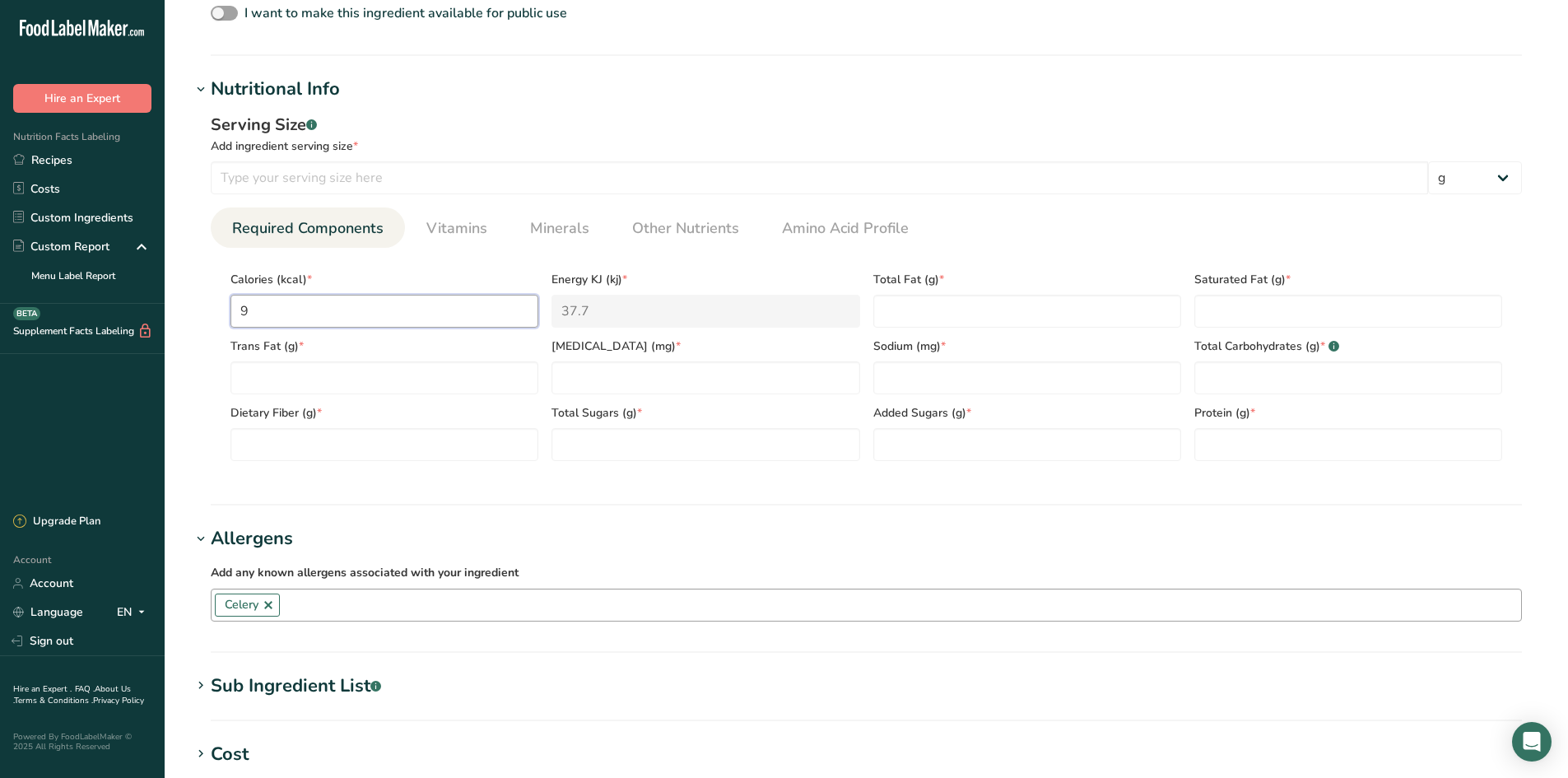
type input "90"
type KJ "376.6"
type input "90.3"
type KJ "377.8"
type input "90.3"
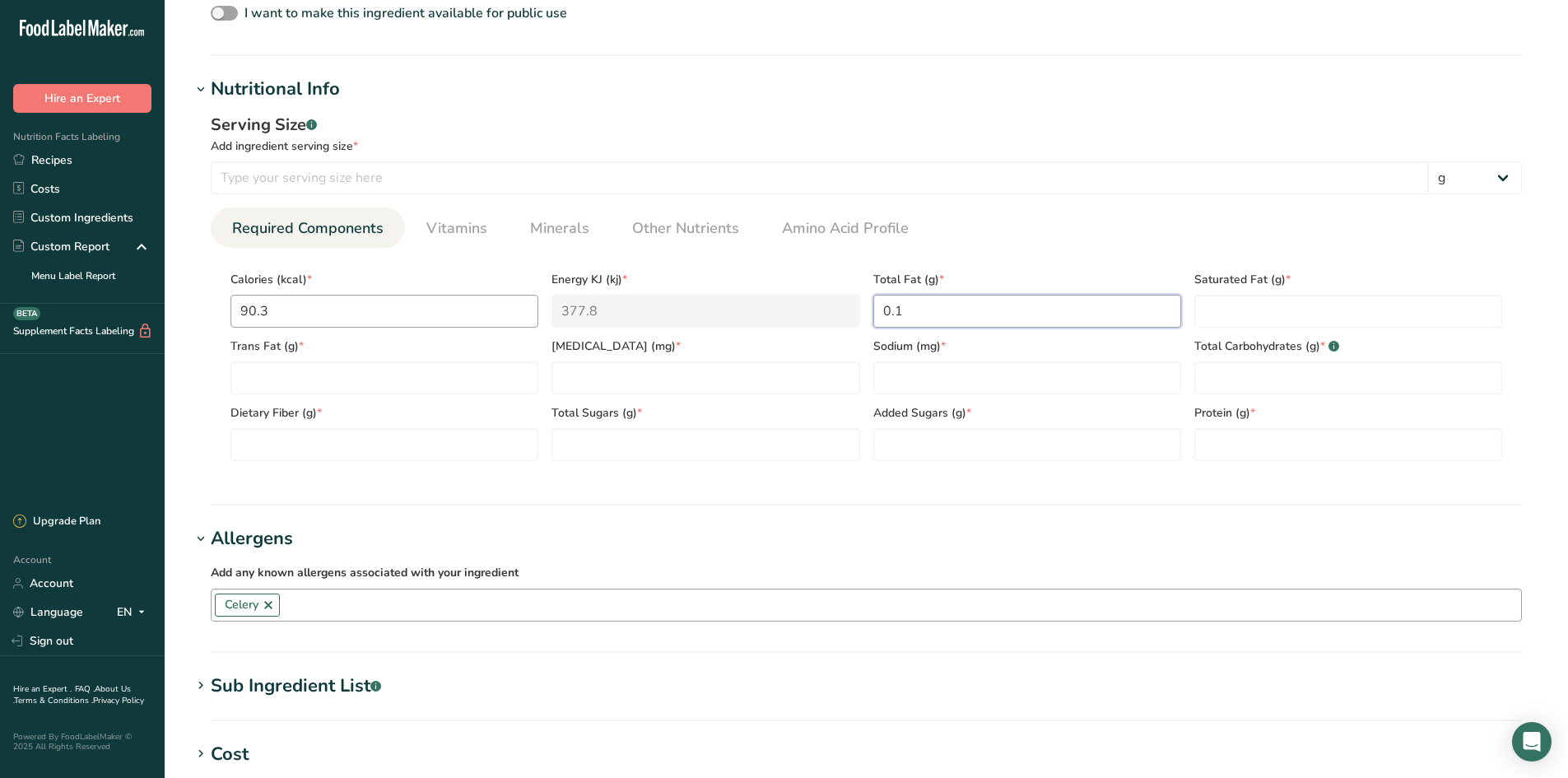
type Fat "0.1"
type Fat "0"
type input "0"
type input "2895"
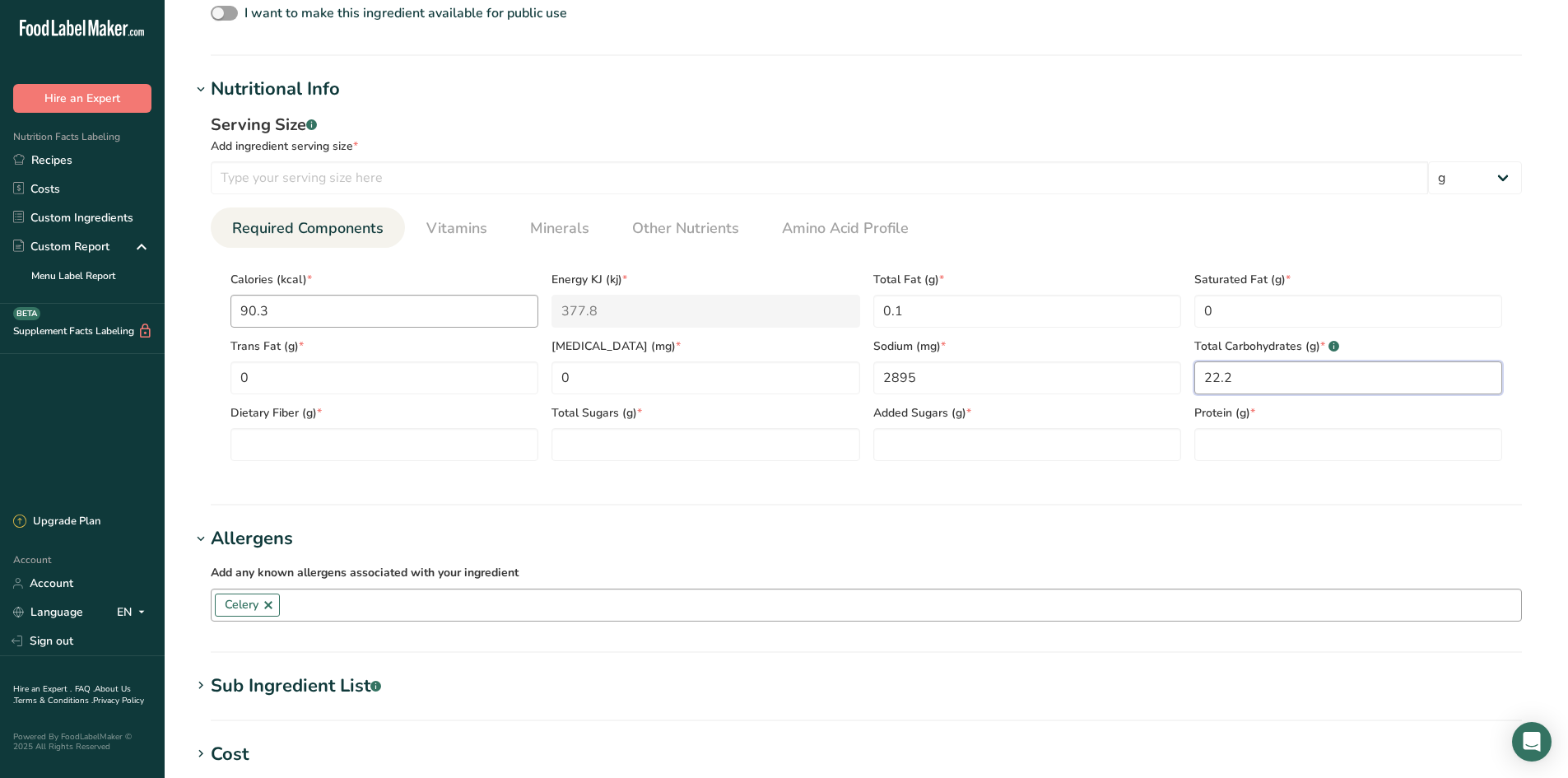
type Carbohydrates "22.2"
type Fiber "0.1"
type Sugars "4.7"
type Sugars "4.6"
type input "0.3"
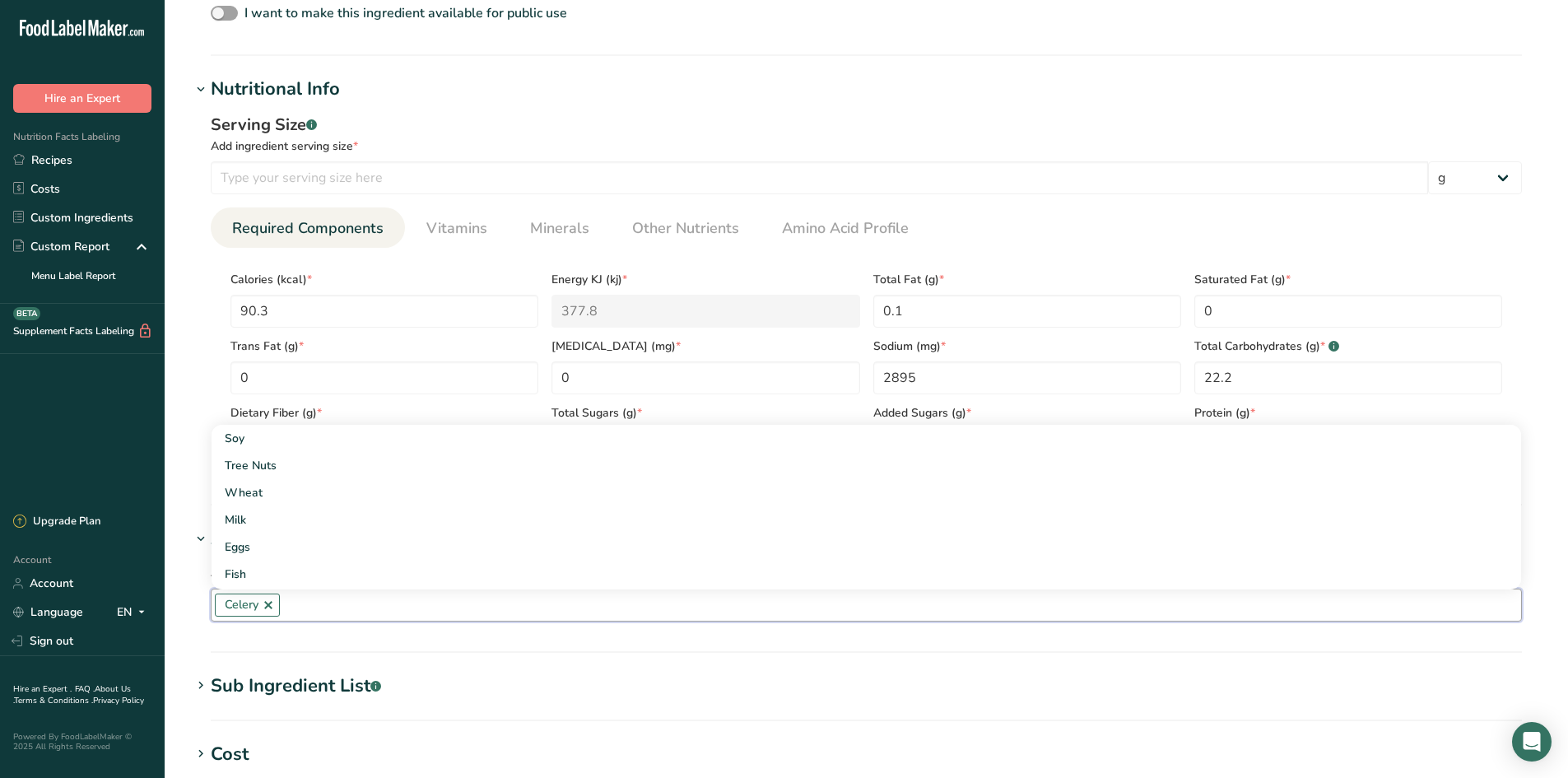
click at [205, 363] on div "Serving Size .a-a{fill:#347362;}.b-a{fill:#fff;} Add ingredient serving size * …" at bounding box center [867, 293] width 1351 height 381
click at [420, 235] on link "Vitamins" at bounding box center [457, 228] width 74 height 42
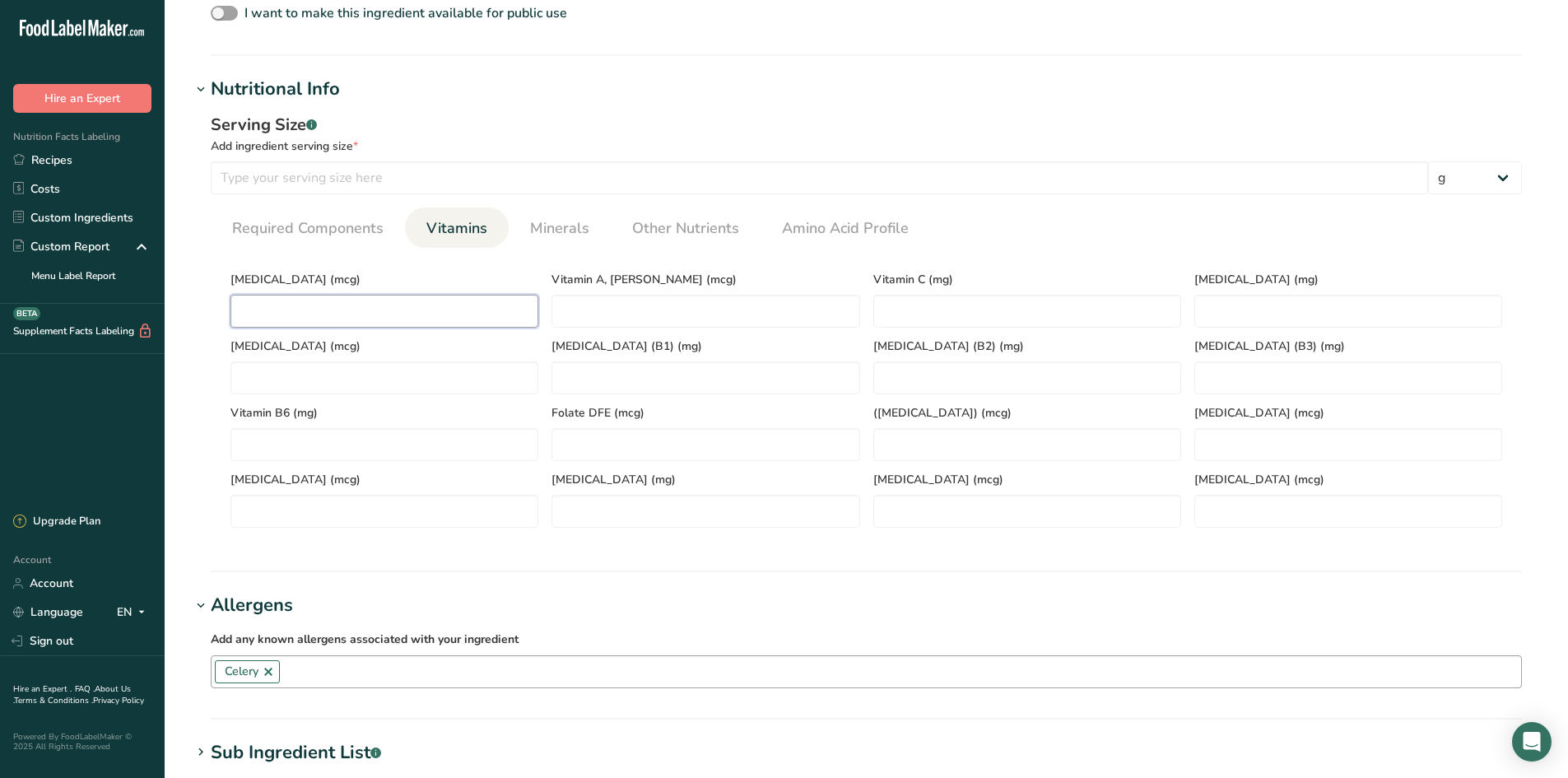
click at [361, 306] on D "number" at bounding box center [384, 311] width 308 height 33
type D "0"
type C "0"
click at [661, 303] on RAE "number" at bounding box center [706, 311] width 308 height 33
type RAE "0.3"
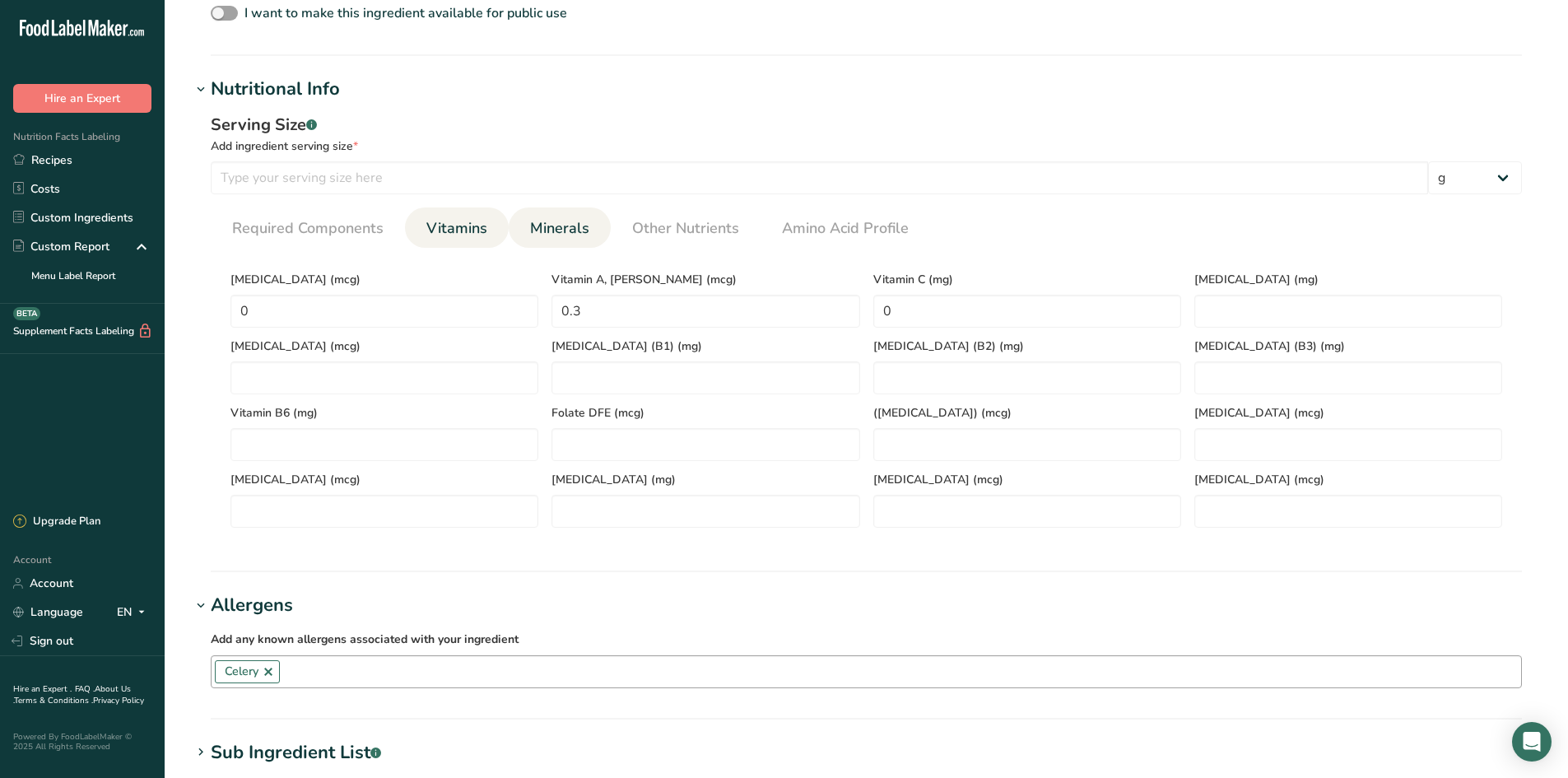
click at [539, 237] on span "Minerals" at bounding box center [559, 228] width 59 height 23
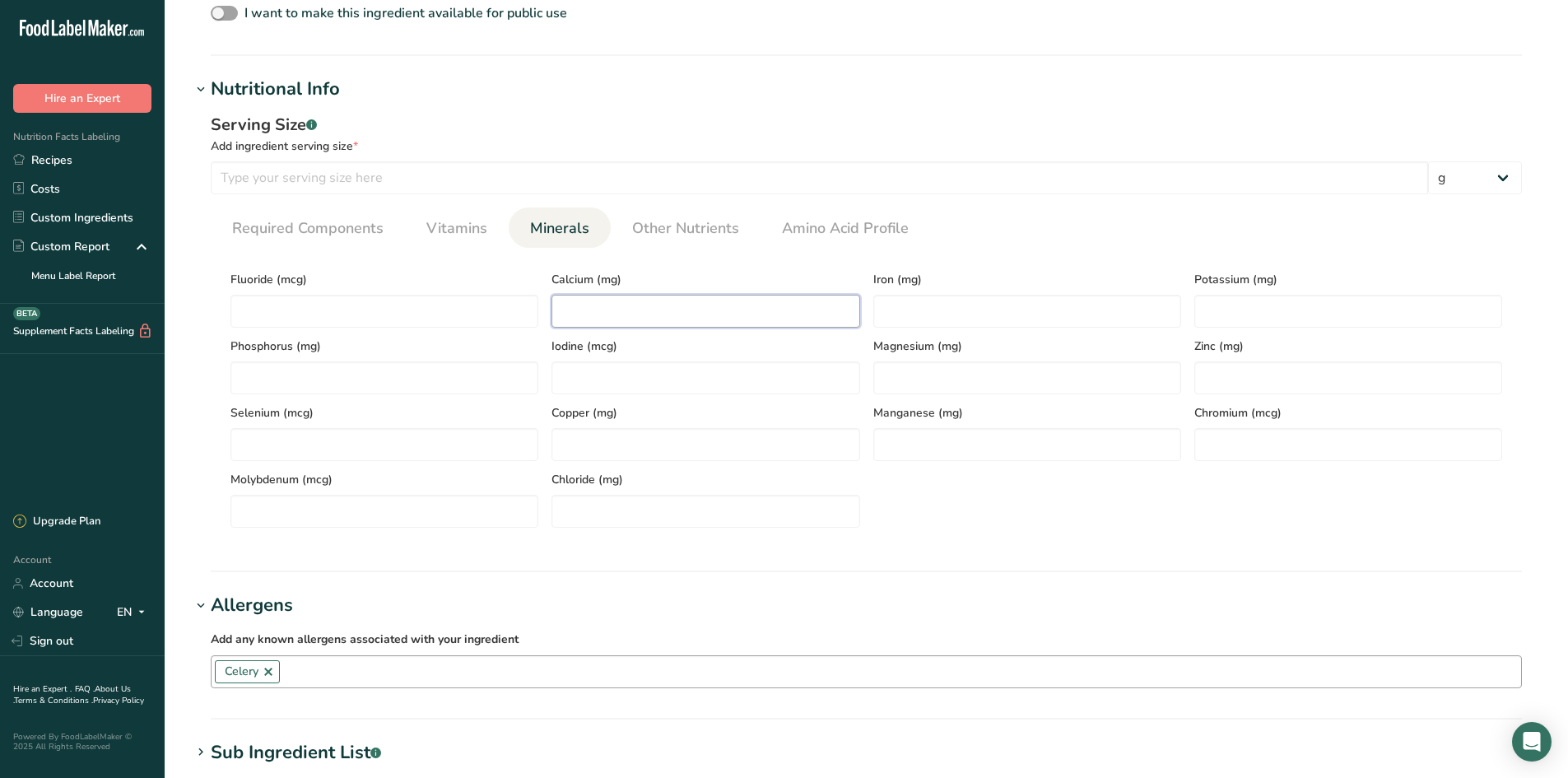
click at [737, 306] on input "number" at bounding box center [706, 311] width 308 height 33
type input "80"
type input "2"
type input "133"
click at [720, 229] on span "Other Nutrients" at bounding box center [685, 228] width 107 height 23
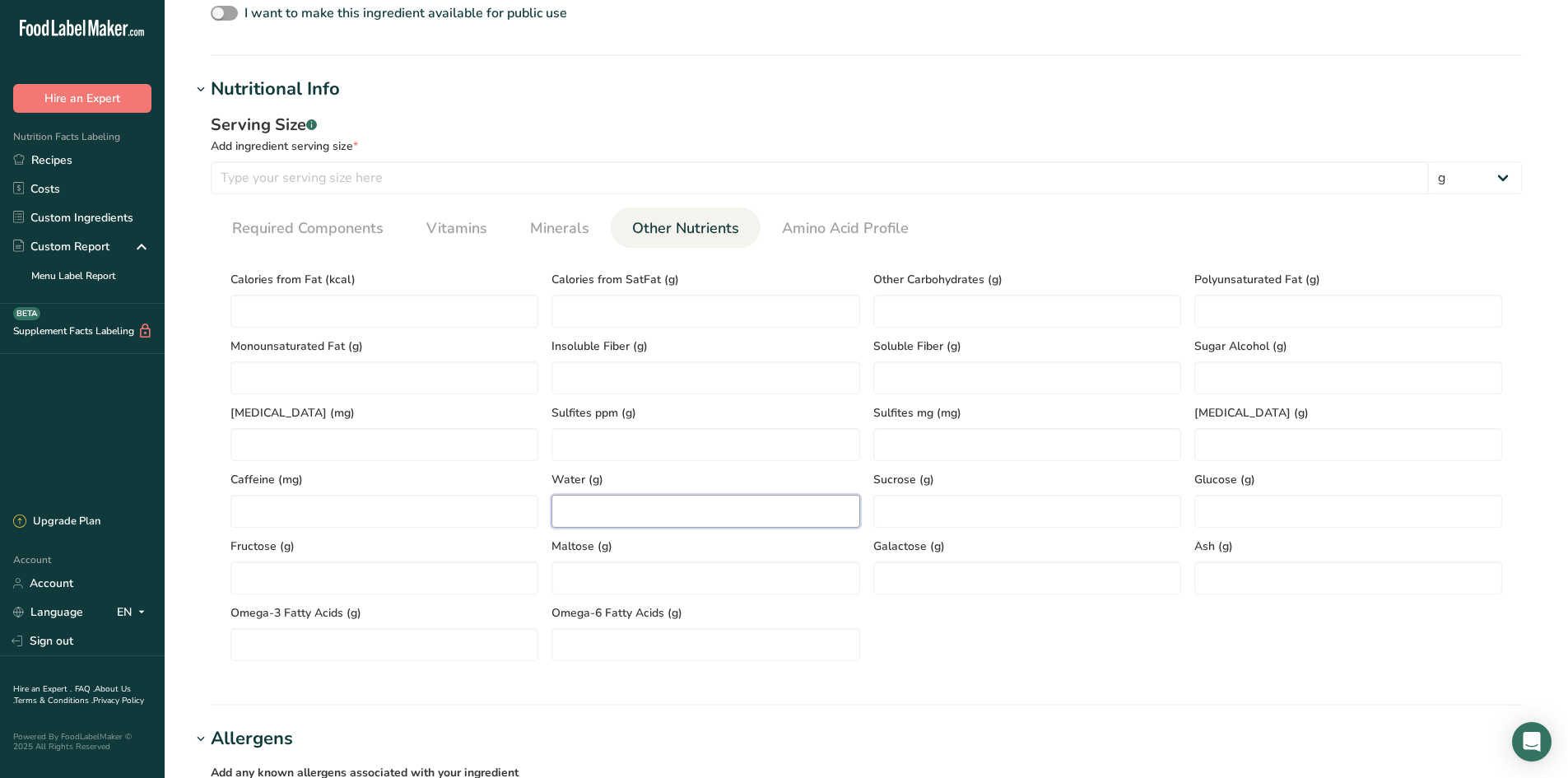
click at [620, 507] on input "number" at bounding box center [706, 511] width 308 height 33
type input "69"
click at [1218, 580] on input "number" at bounding box center [1348, 577] width 308 height 33
type input "8.4"
click at [1065, 600] on div "Calories from Fat (kcal) Calories from SatFat (g) Other Carbohydrates (g) Polyu…" at bounding box center [866, 461] width 1285 height 400
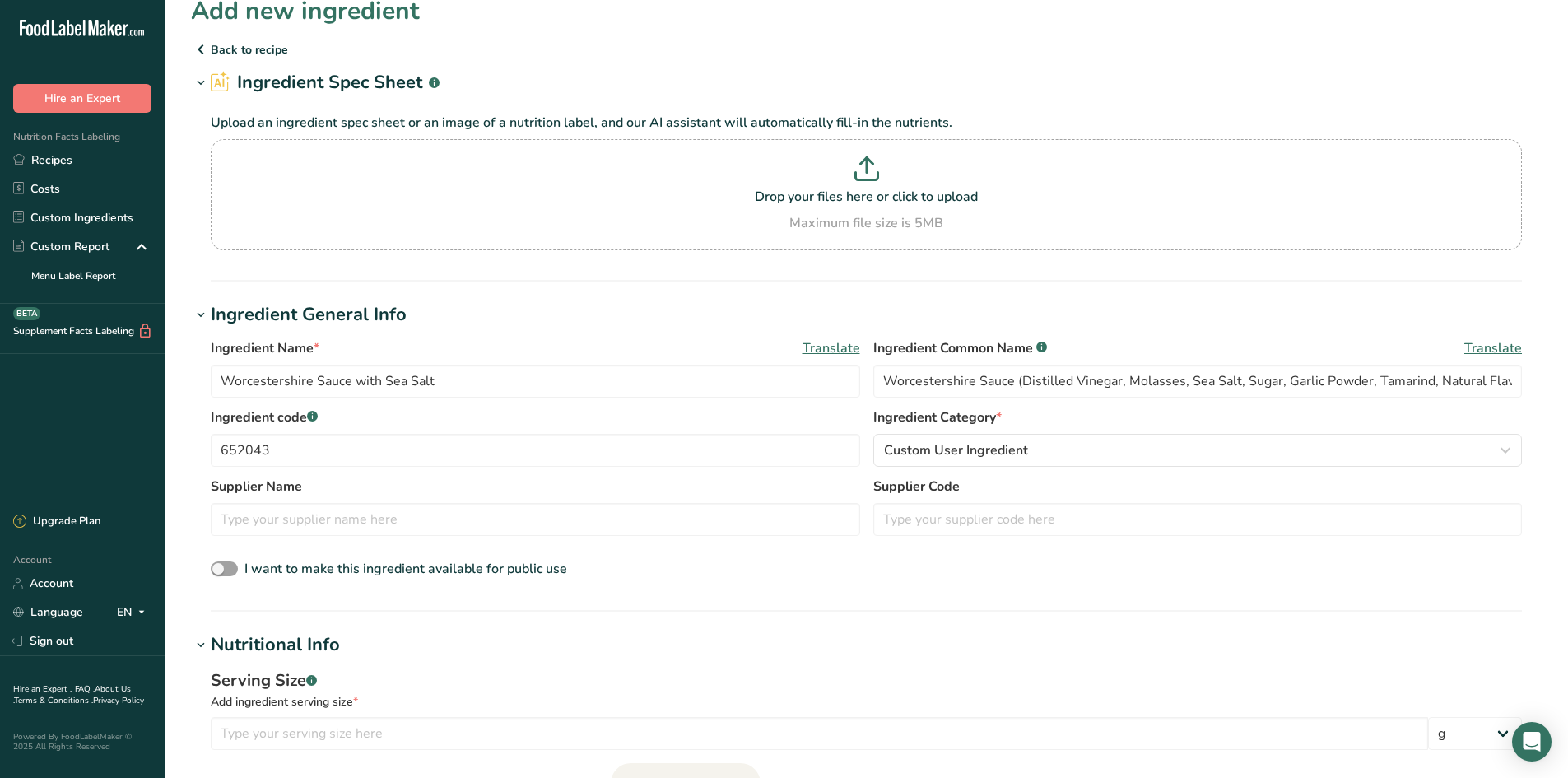
scroll to position [0, 0]
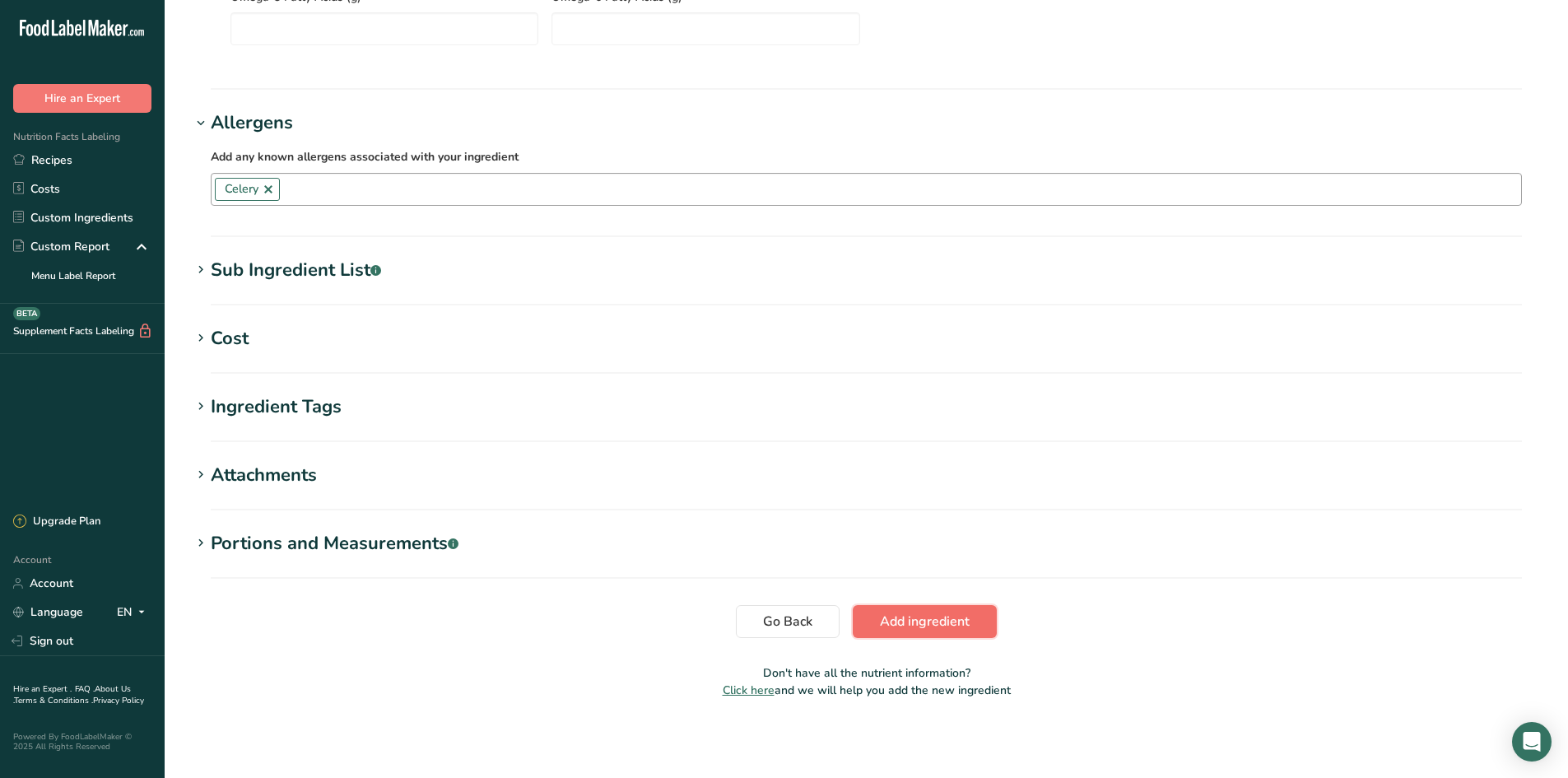
click at [921, 600] on span "Add ingredient" at bounding box center [924, 622] width 89 height 20
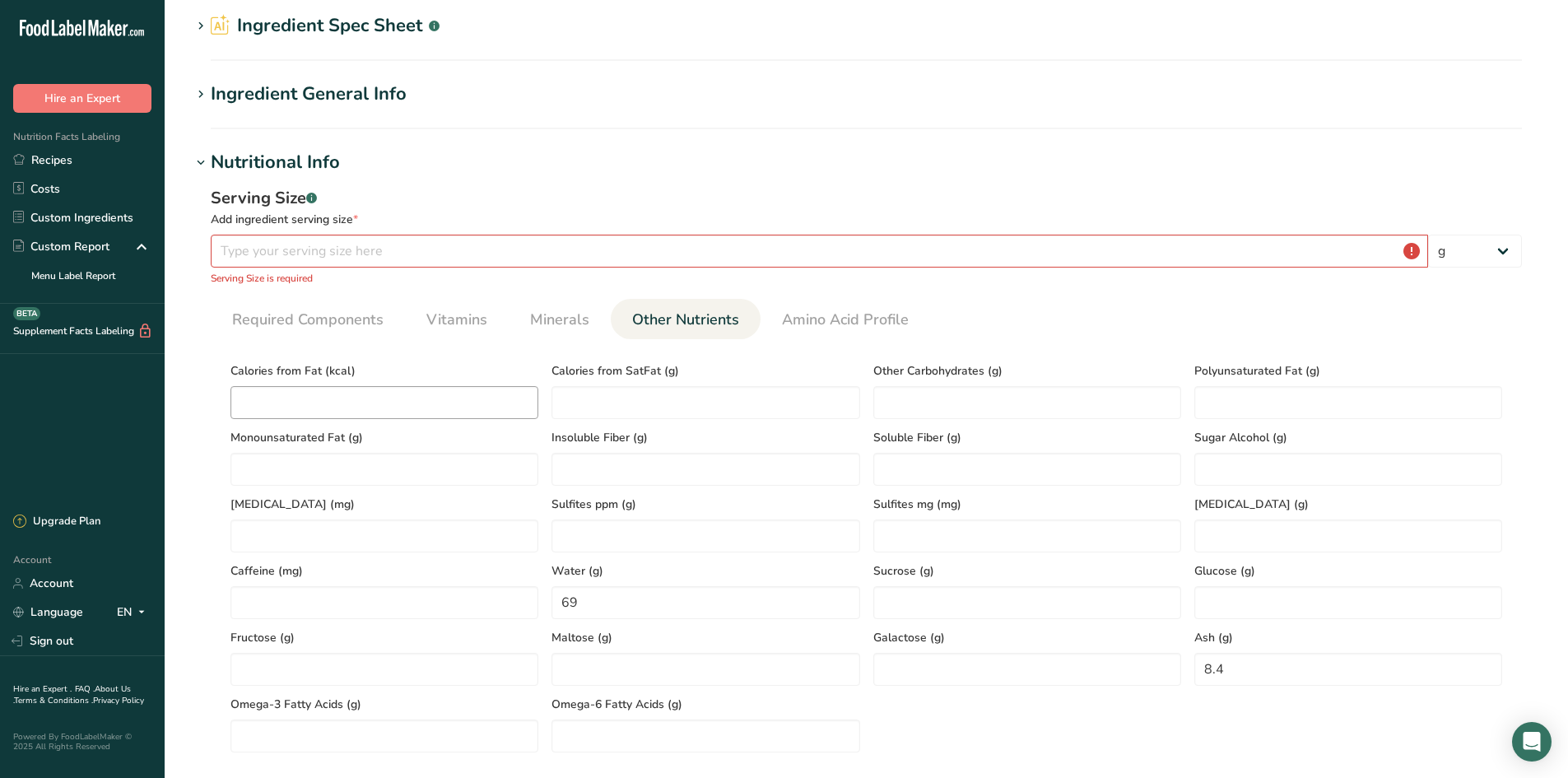
scroll to position [76, 0]
click at [286, 243] on input "number" at bounding box center [819, 252] width 1217 height 33
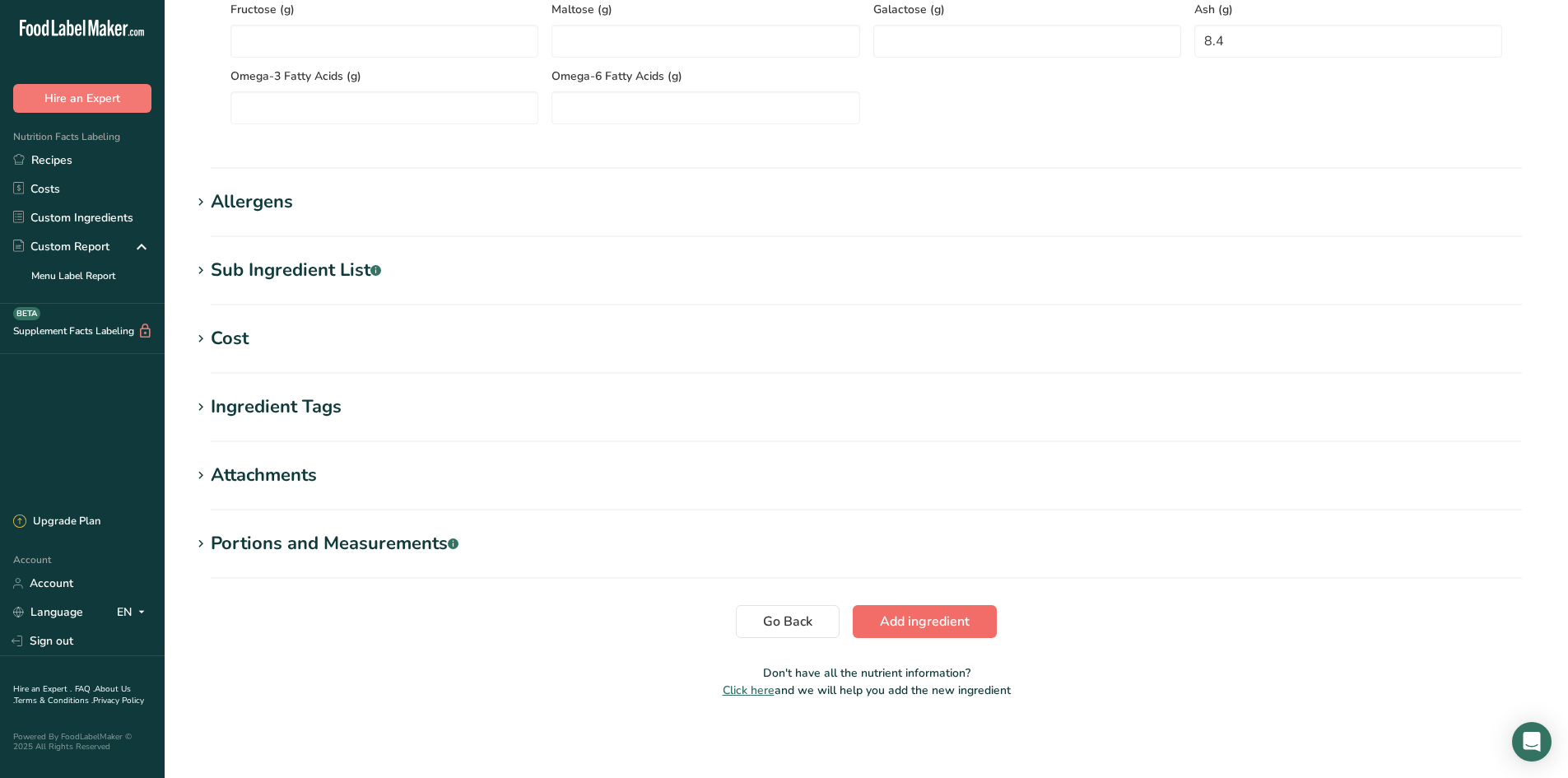
type input "100"
click at [912, 600] on span "Add ingredient" at bounding box center [924, 622] width 89 height 20
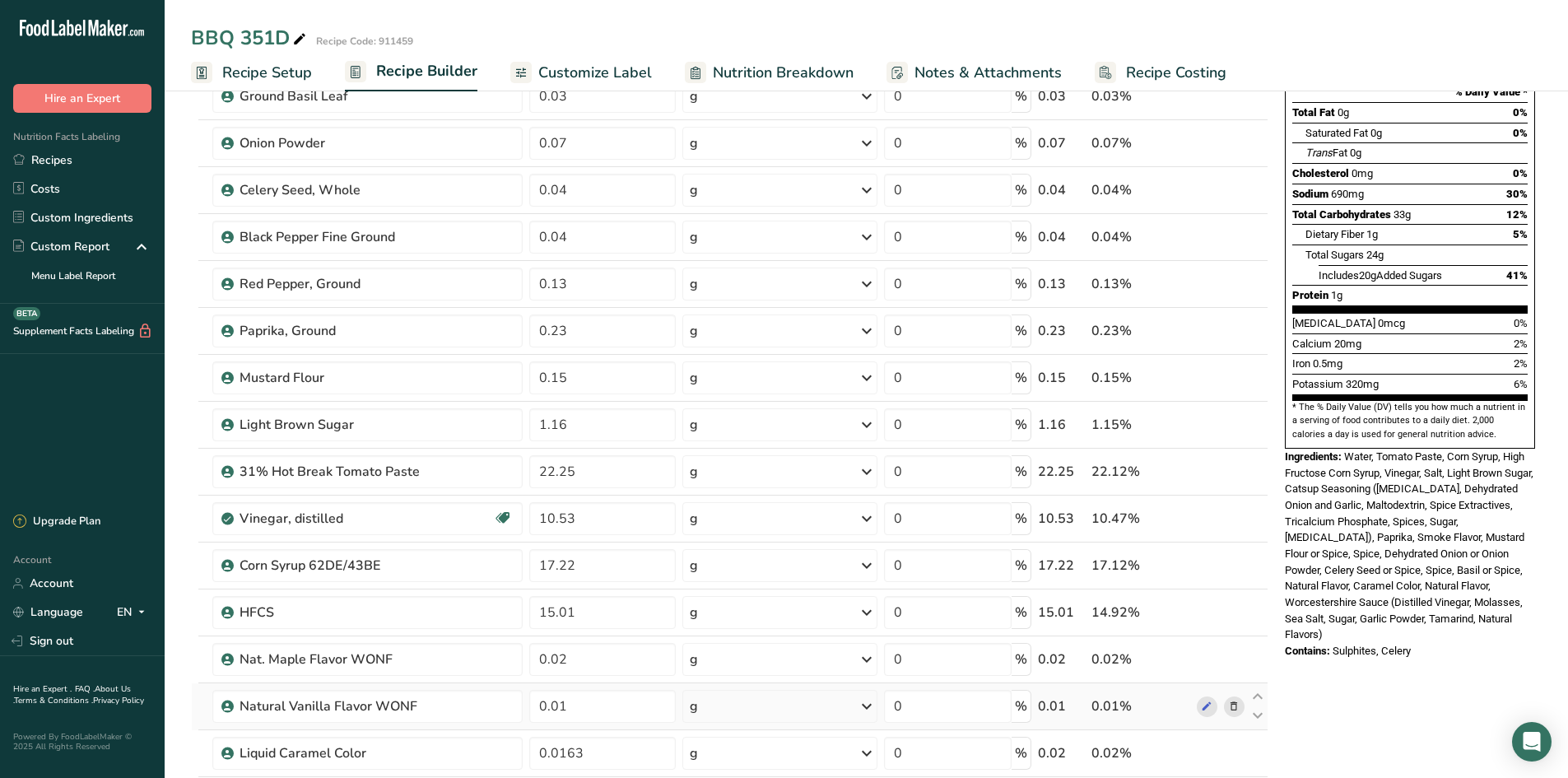
scroll to position [494, 0]
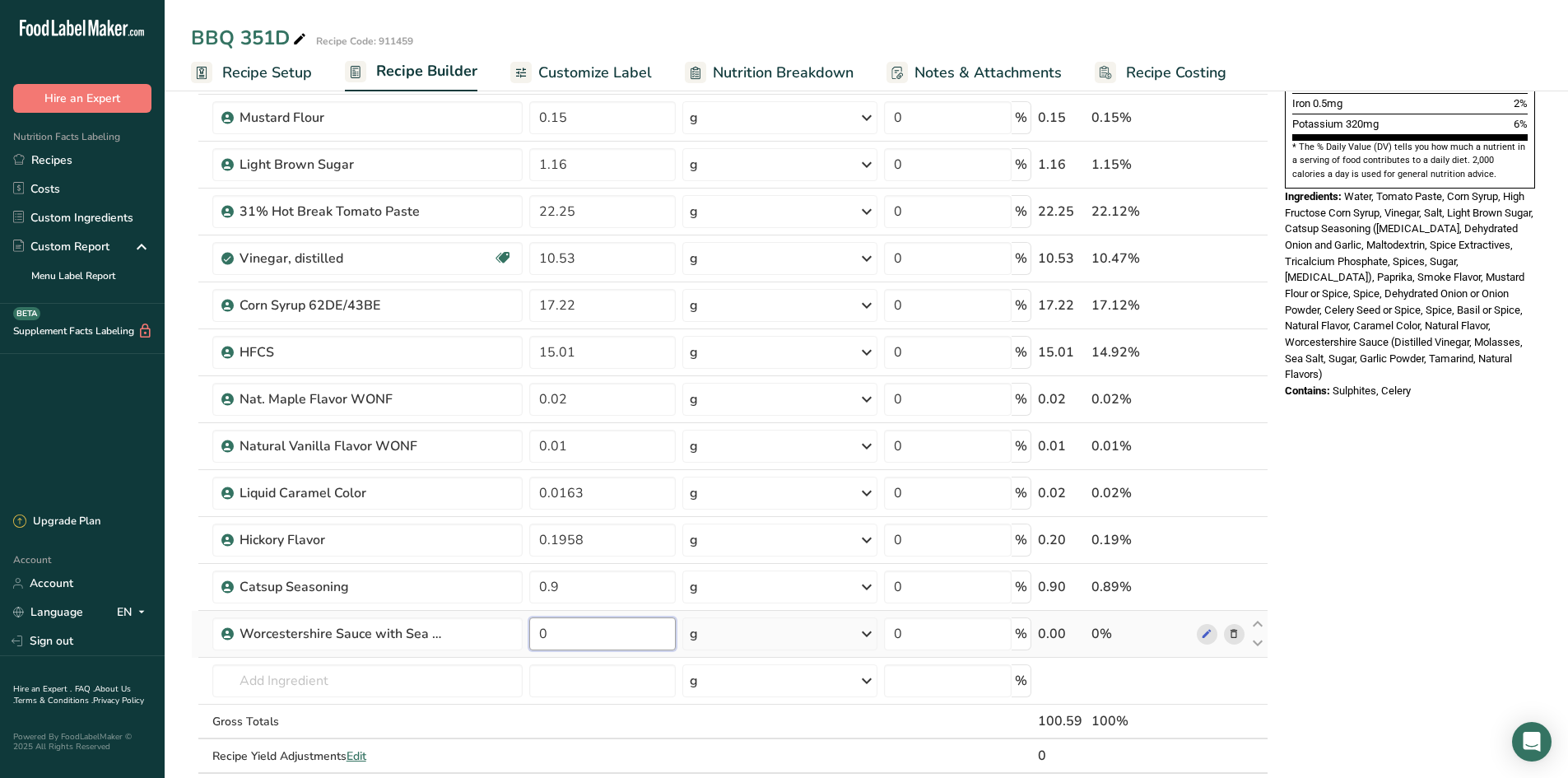
click at [610, 600] on input "0" at bounding box center [602, 633] width 146 height 33
type input "0.22"
click at [1252, 600] on div "Nutrition Facts About 1 Serving Per Container Serving Size 100g Amount Per Serv…" at bounding box center [1409, 497] width 263 height 1757
click at [1252, 548] on icon at bounding box center [1258, 549] width 20 height 13
type input "0.9"
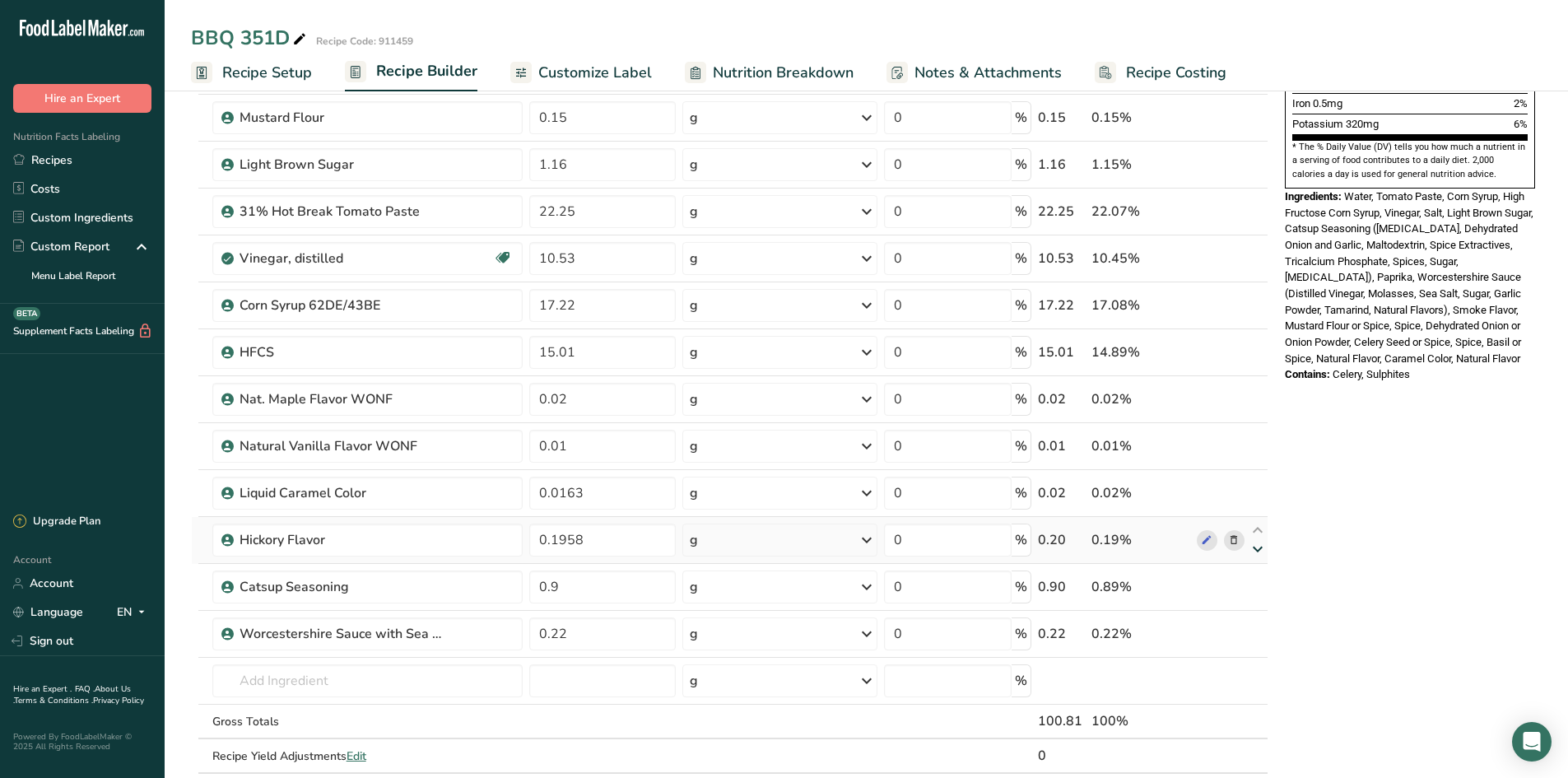
type input "0.1958"
click at [1252, 548] on icon at bounding box center [1258, 549] width 20 height 13
type input "0.1958"
type input "0.9"
click at [1252, 553] on icon at bounding box center [1258, 549] width 20 height 13
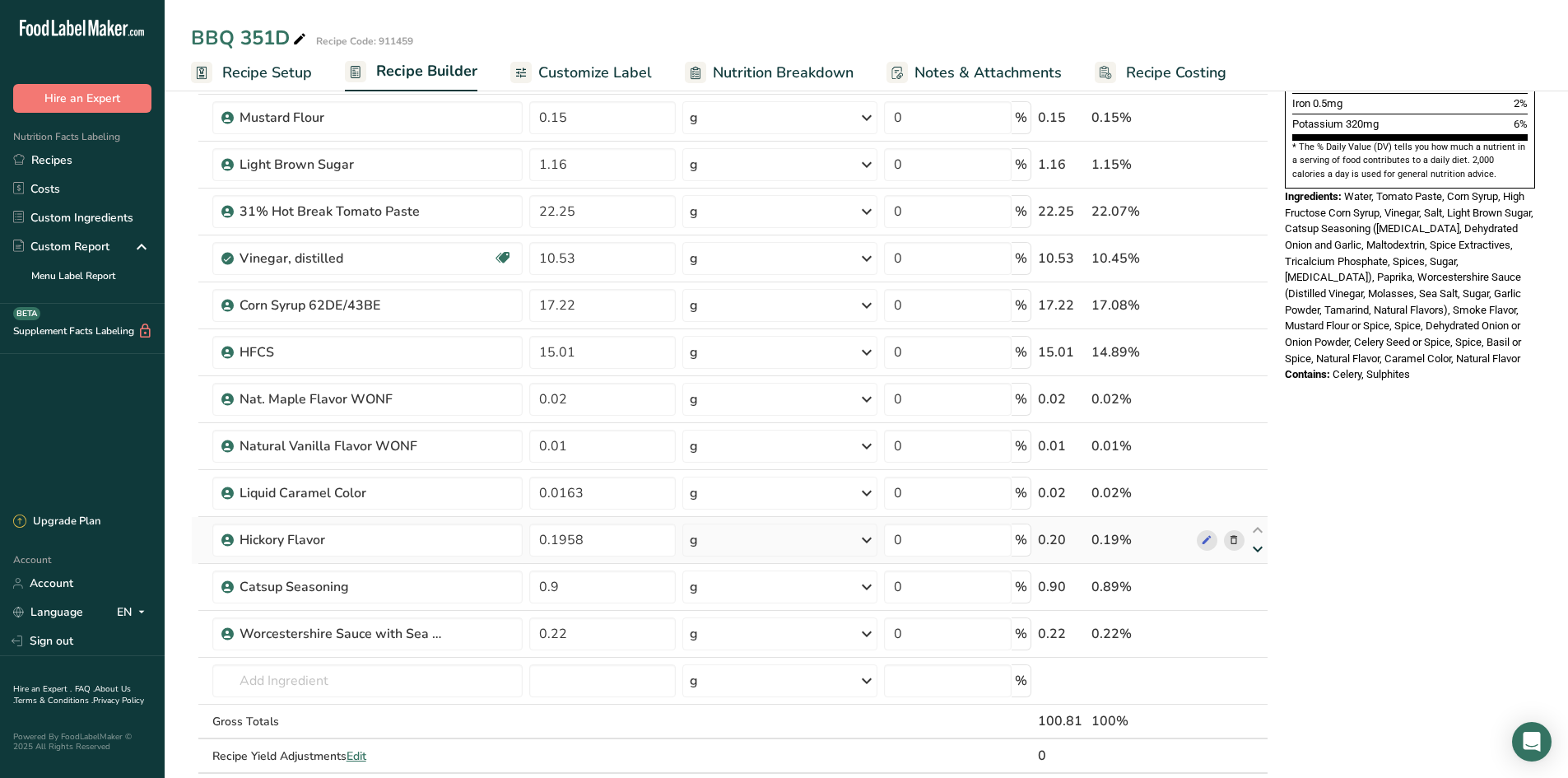
type input "0.9"
click at [1252, 598] on icon at bounding box center [1258, 596] width 20 height 13
type input "0.22"
type input "0.1958"
click at [1252, 503] on icon at bounding box center [1258, 503] width 20 height 13
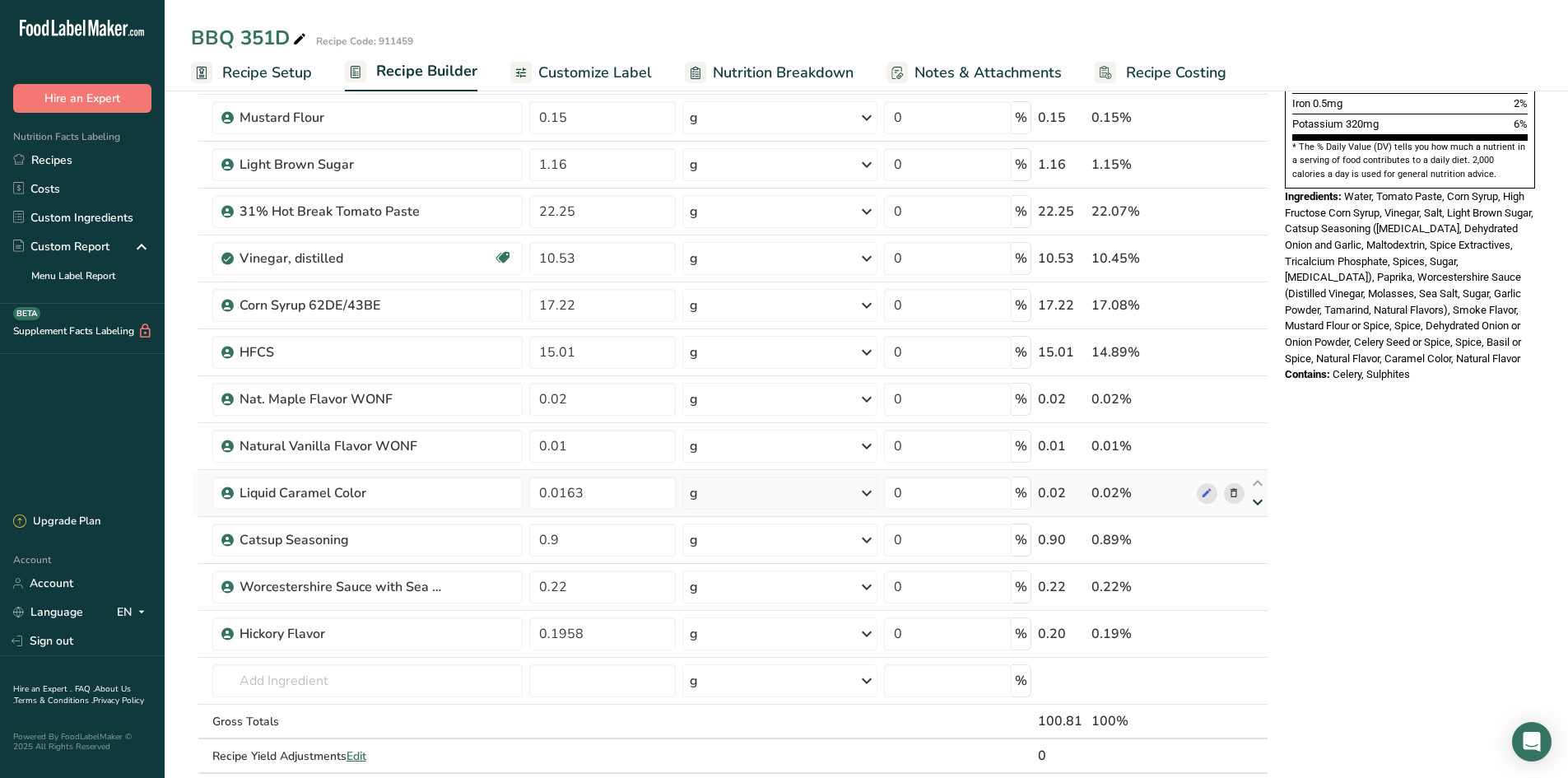
type input "0.9"
type input "0.0163"
click at [1252, 503] on icon at bounding box center [1258, 503] width 20 height 13
type input "0.0163"
type input "0.9"
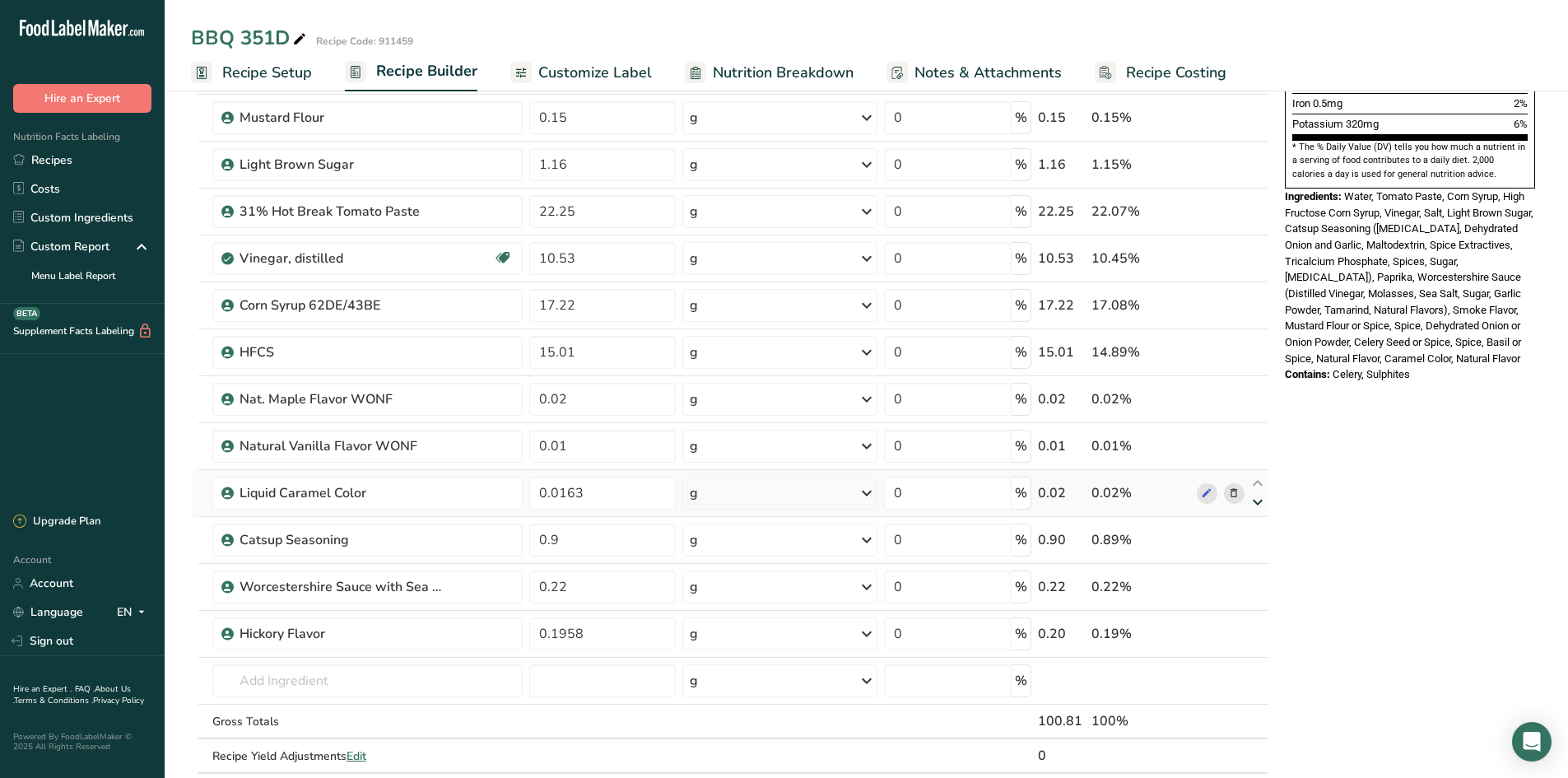
click at [1252, 503] on icon at bounding box center [1258, 503] width 20 height 13
type input "0.9"
click at [1252, 552] on icon at bounding box center [1258, 549] width 20 height 13
type input "0.22"
type input "0.0163"
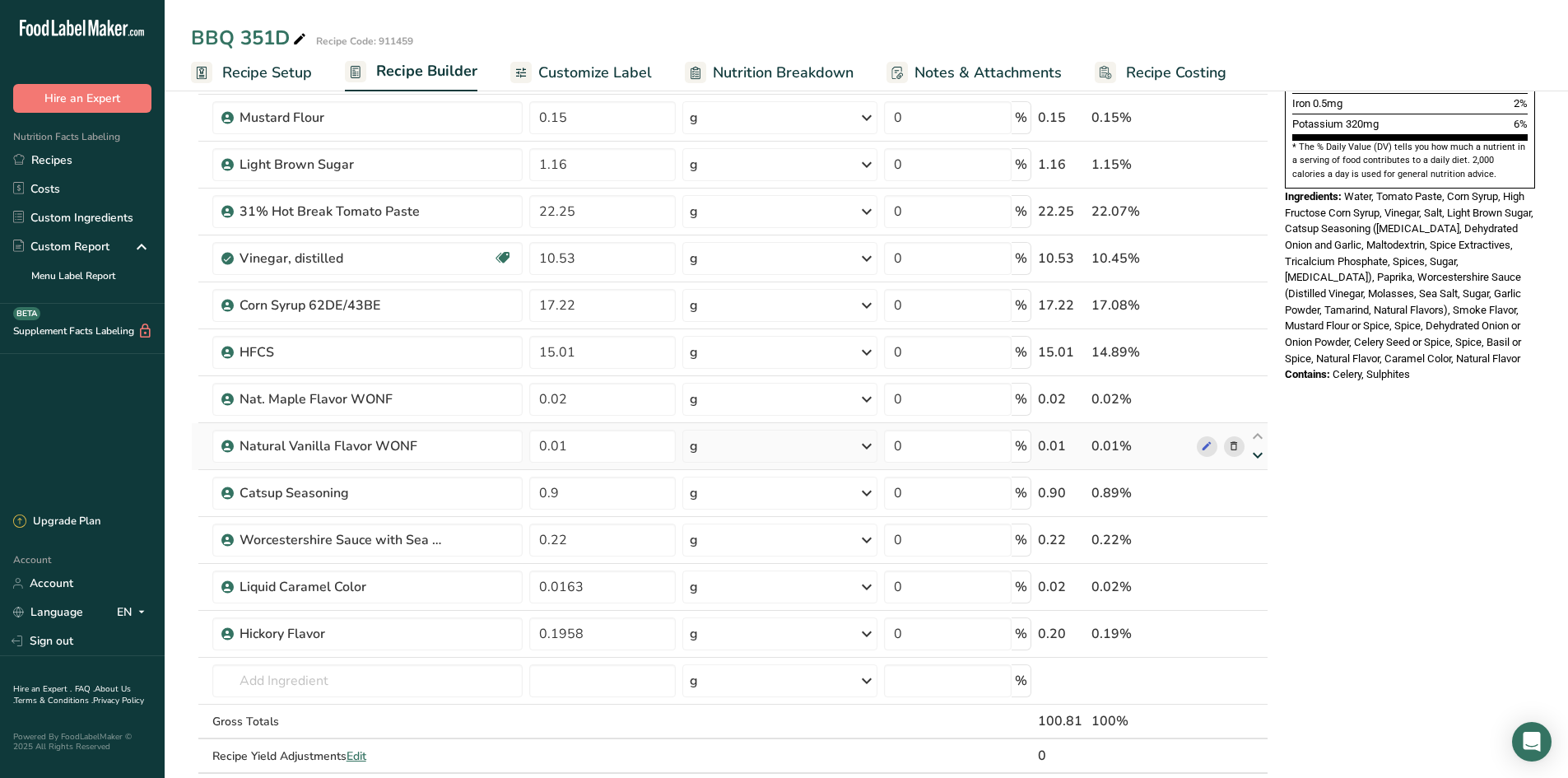
click at [1252, 459] on icon at bounding box center [1258, 455] width 20 height 13
type input "0.9"
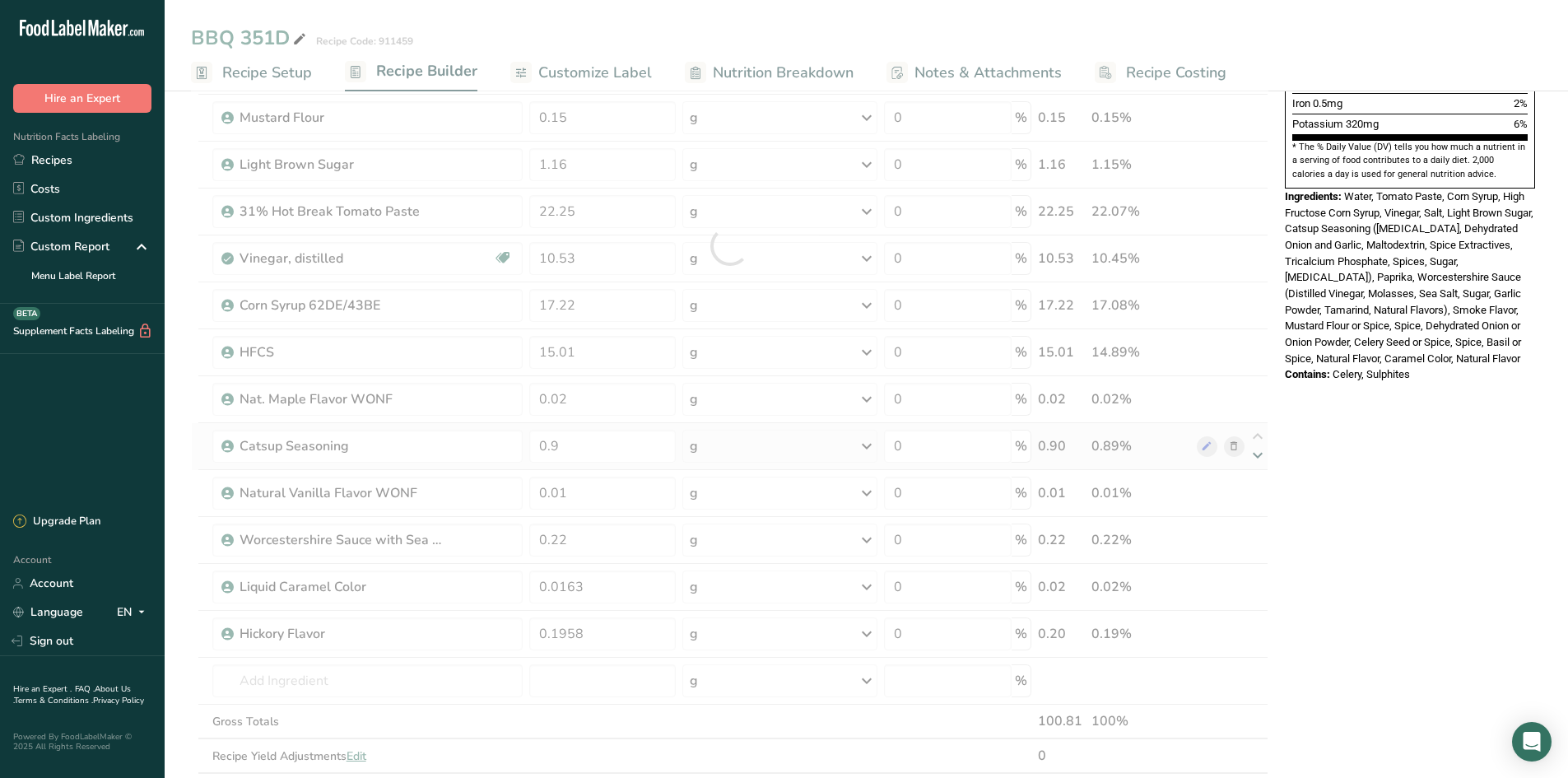
click at [1252, 459] on div at bounding box center [730, 245] width 1078 height 1124
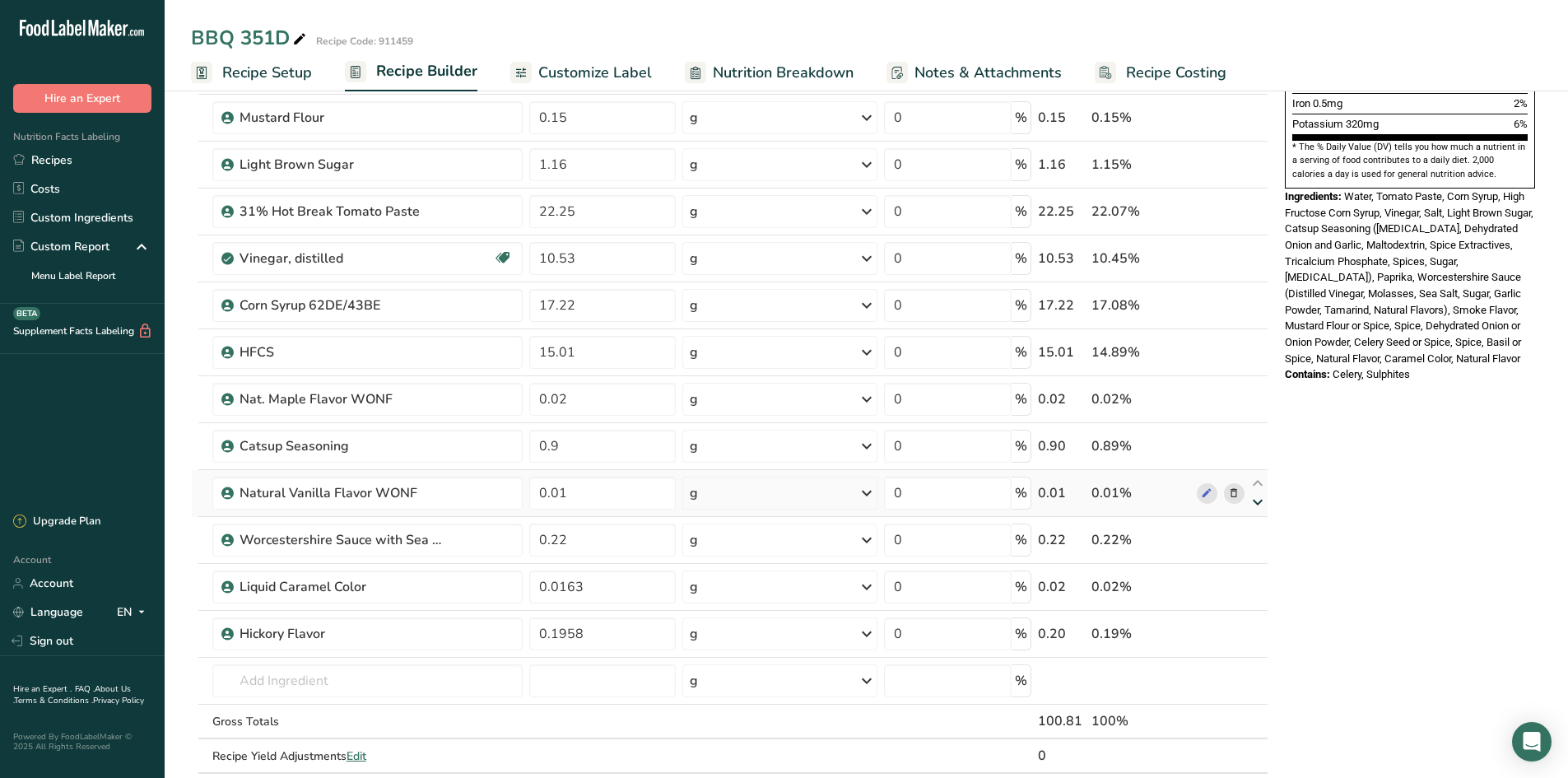
click at [1252, 505] on icon at bounding box center [1258, 503] width 20 height 13
type input "0.22"
type input "0.01"
click at [1252, 408] on icon at bounding box center [1258, 408] width 20 height 13
type input "0.9"
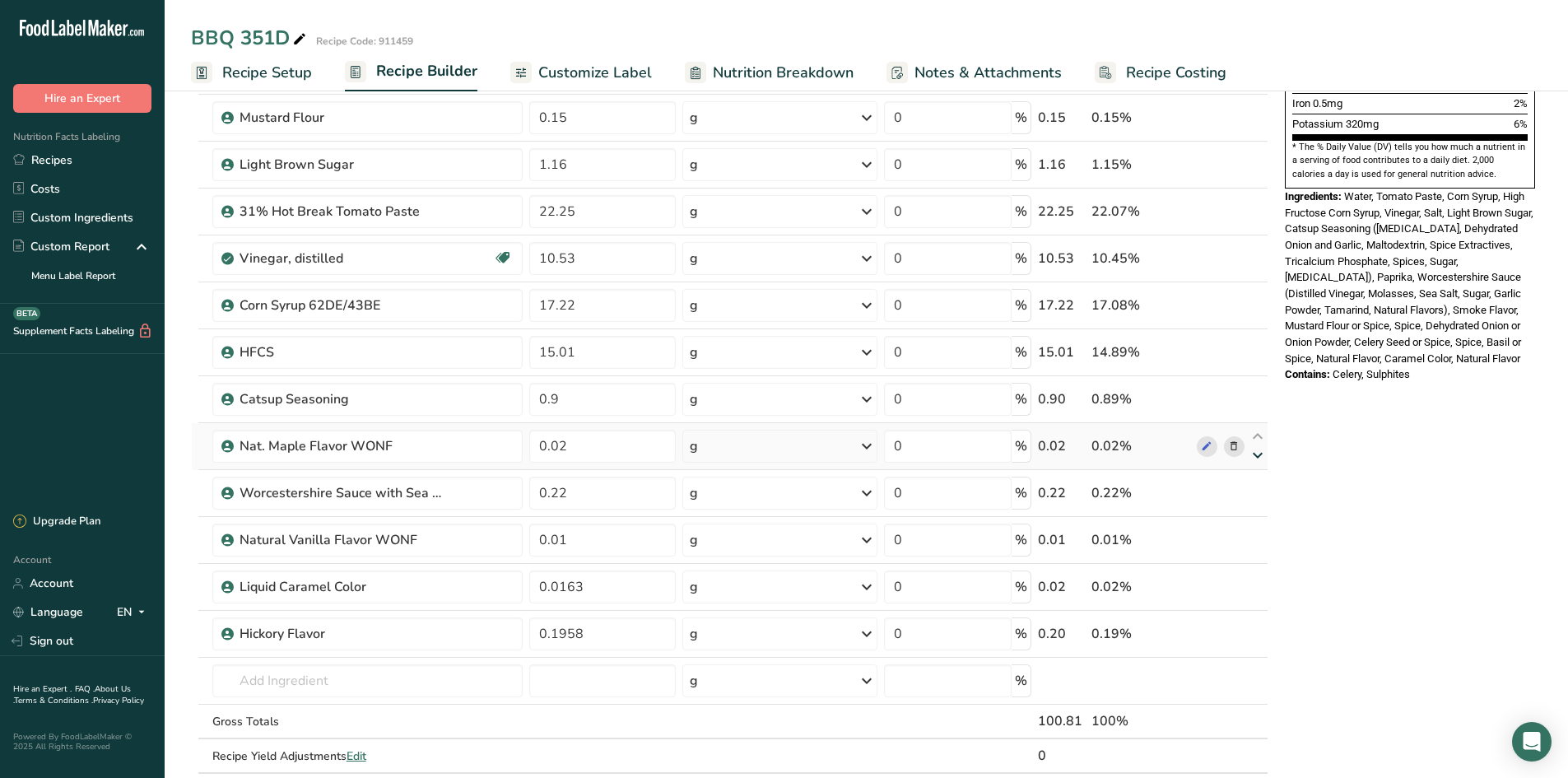
click at [1252, 456] on icon at bounding box center [1258, 455] width 20 height 13
type input "0.22"
type input "0.02"
click at [1252, 363] on icon at bounding box center [1258, 361] width 20 height 13
type input "0.9"
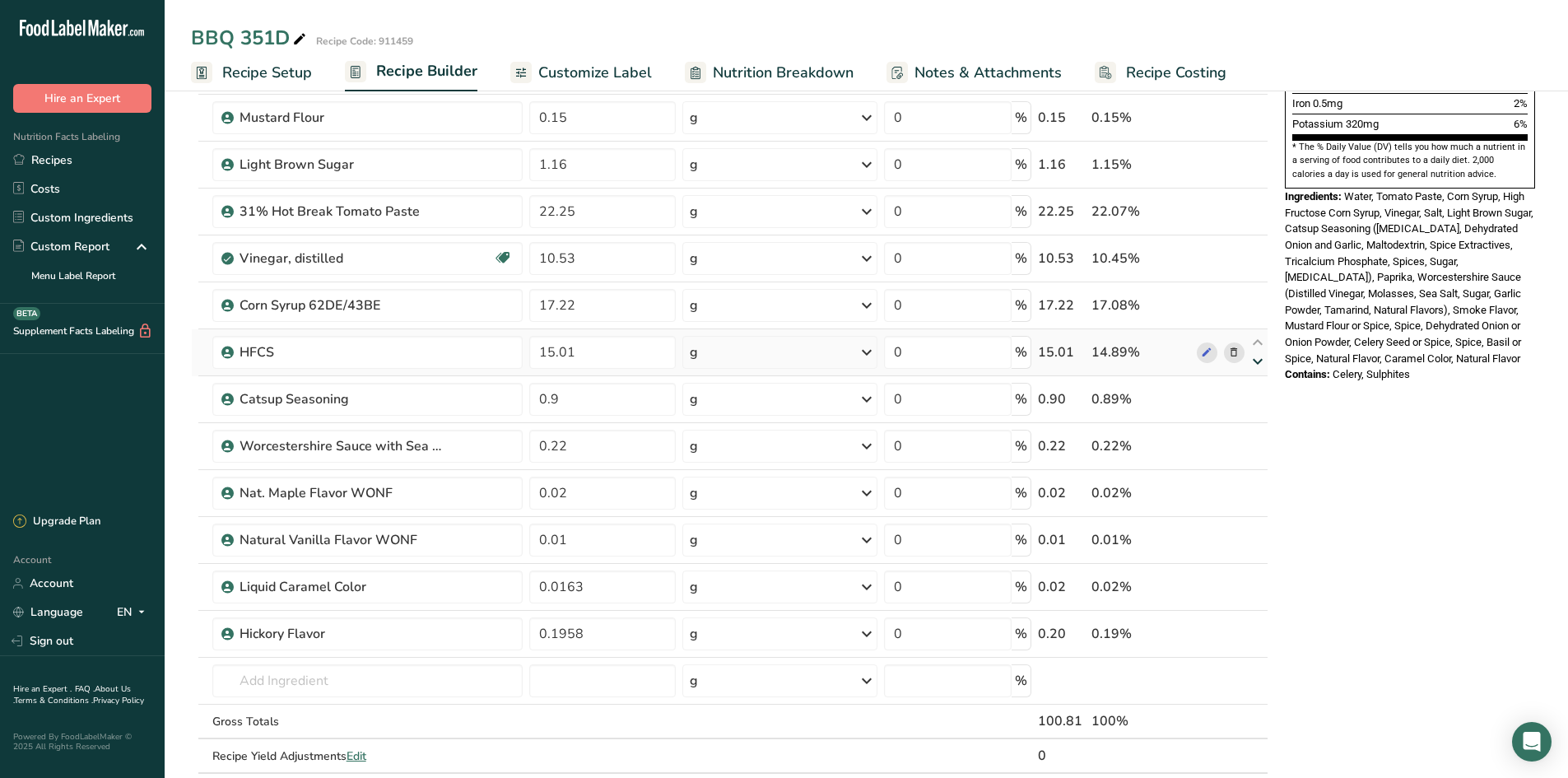
type input "15.01"
click at [1252, 320] on icon at bounding box center [1258, 315] width 20 height 13
type input "0.9"
type input "17.22"
click at [1252, 265] on icon at bounding box center [1258, 268] width 20 height 13
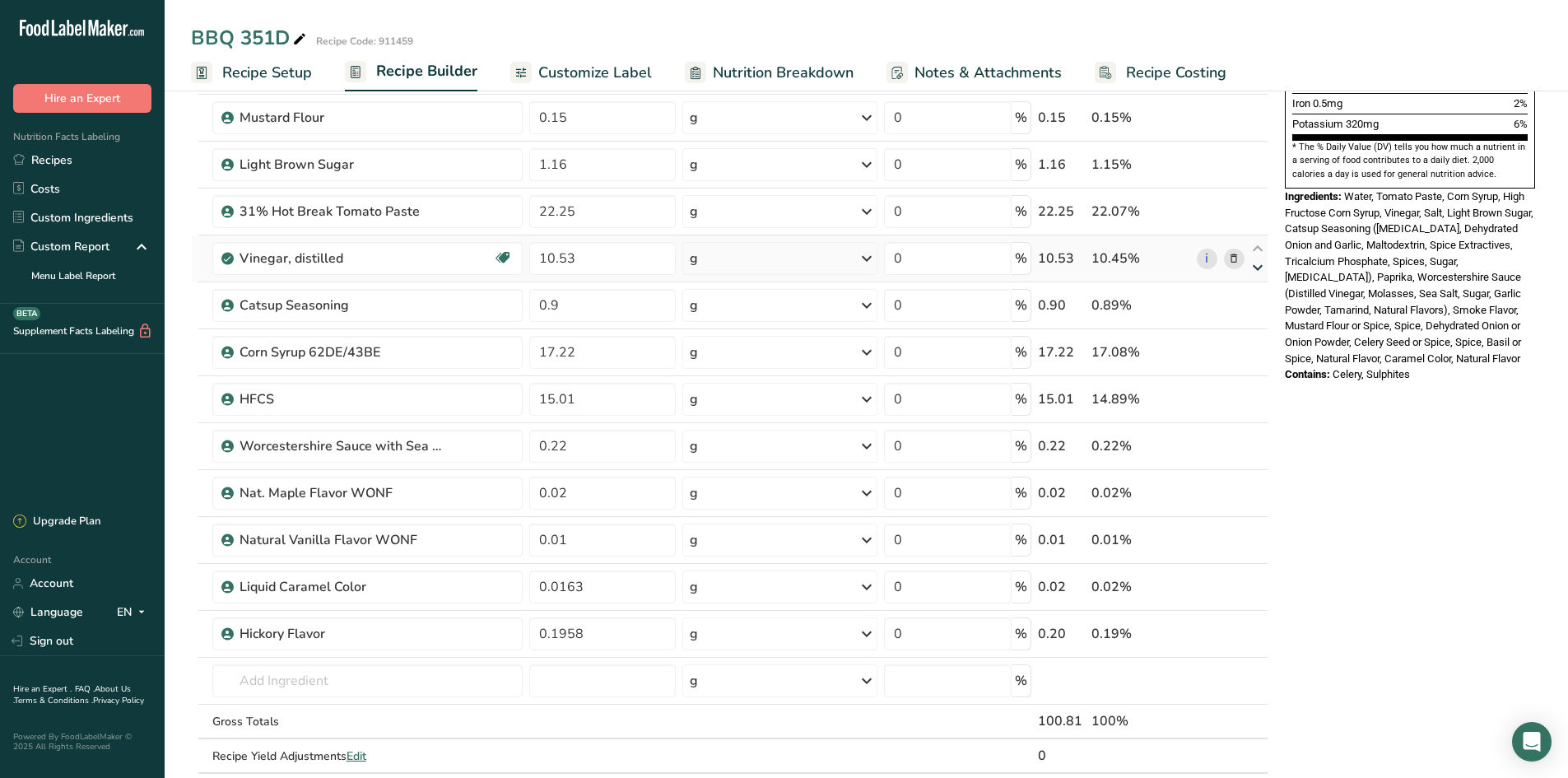
type input "0.9"
type input "10.53"
click at [1252, 219] on icon at bounding box center [1258, 220] width 20 height 13
type input "0.9"
type input "22.25"
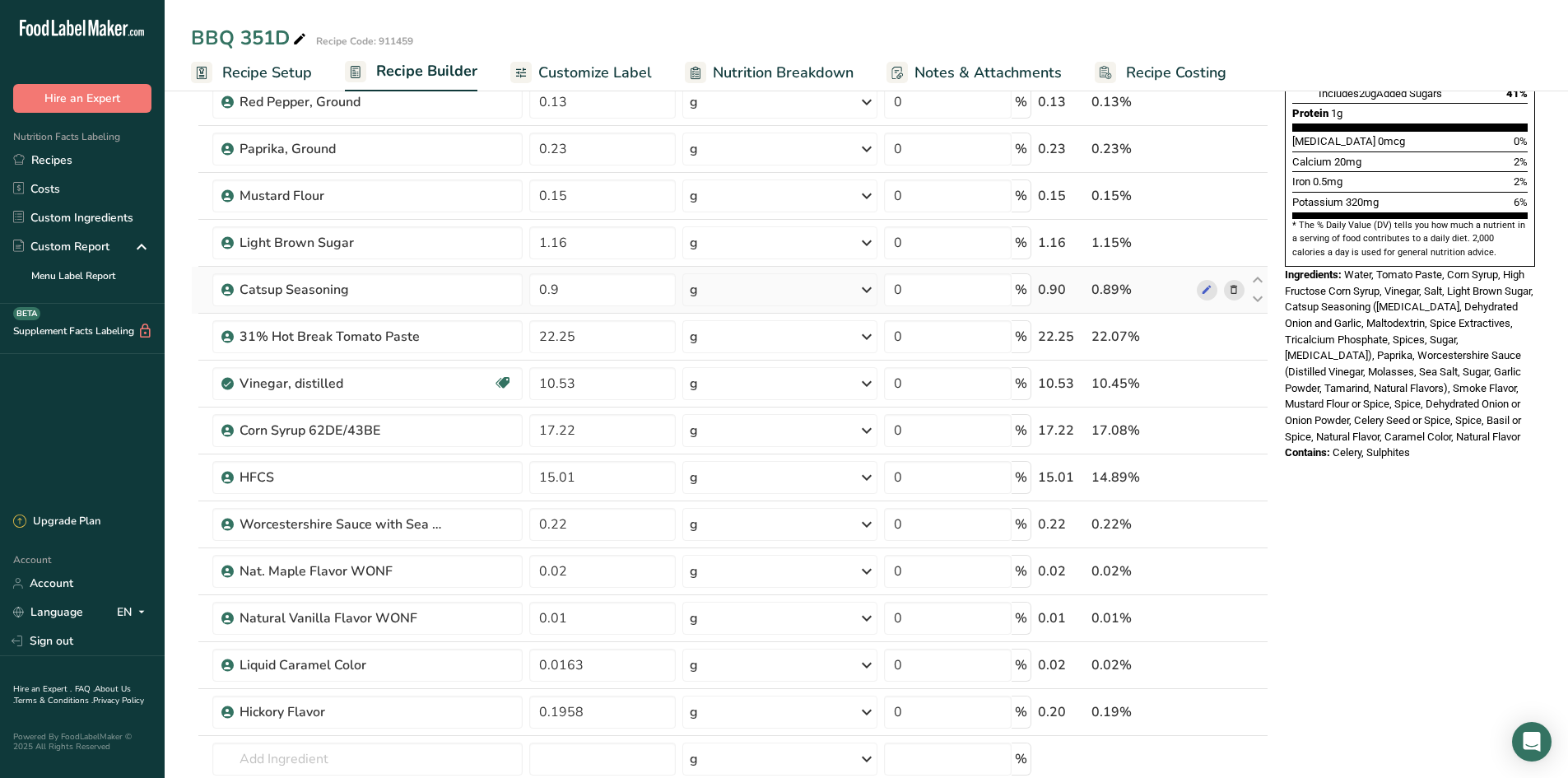
scroll to position [412, 0]
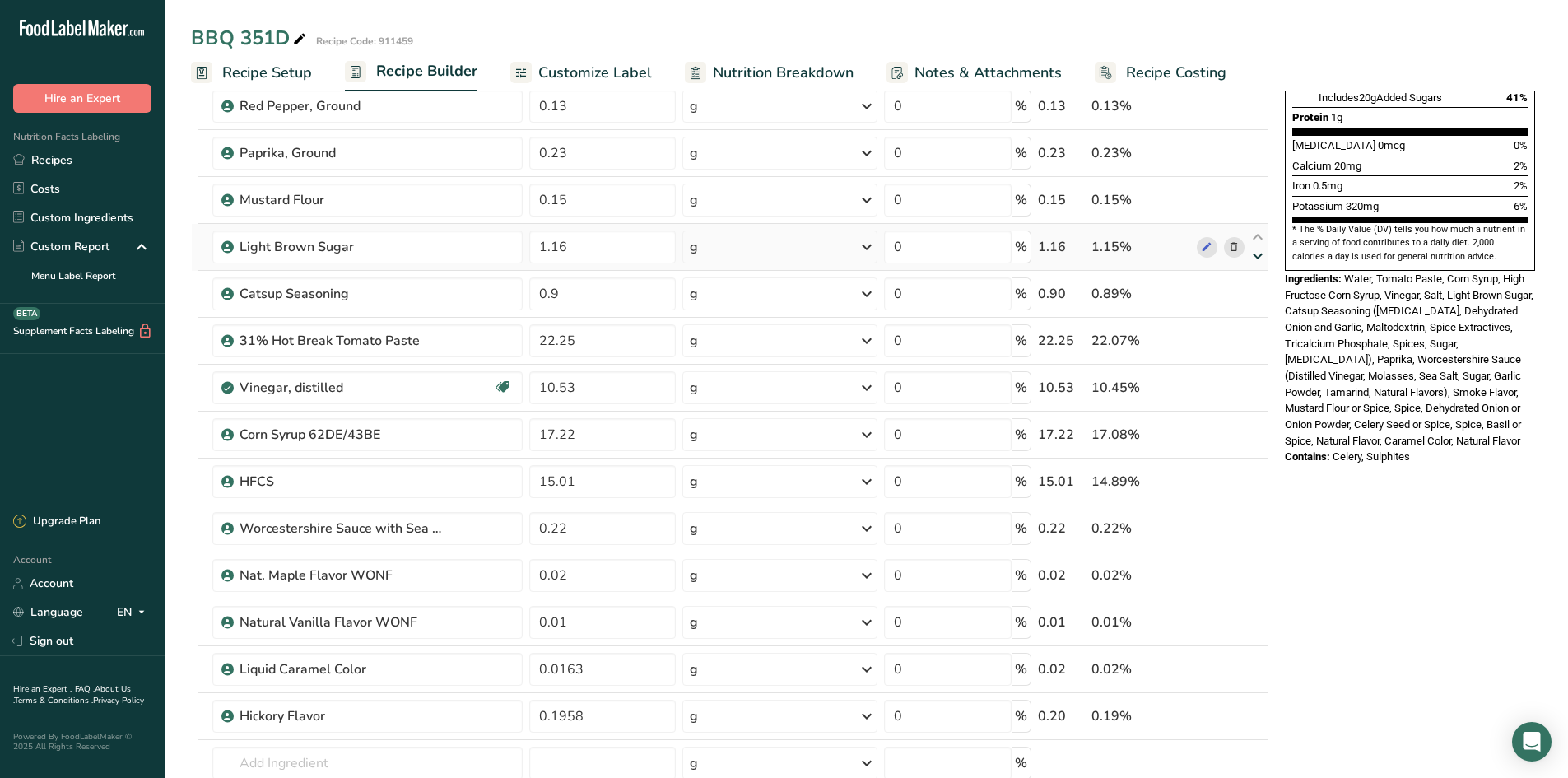
click at [1252, 262] on icon at bounding box center [1258, 256] width 20 height 13
type input "0.9"
type input "1.16"
click at [1252, 214] on icon at bounding box center [1258, 210] width 20 height 13
type input "0.9"
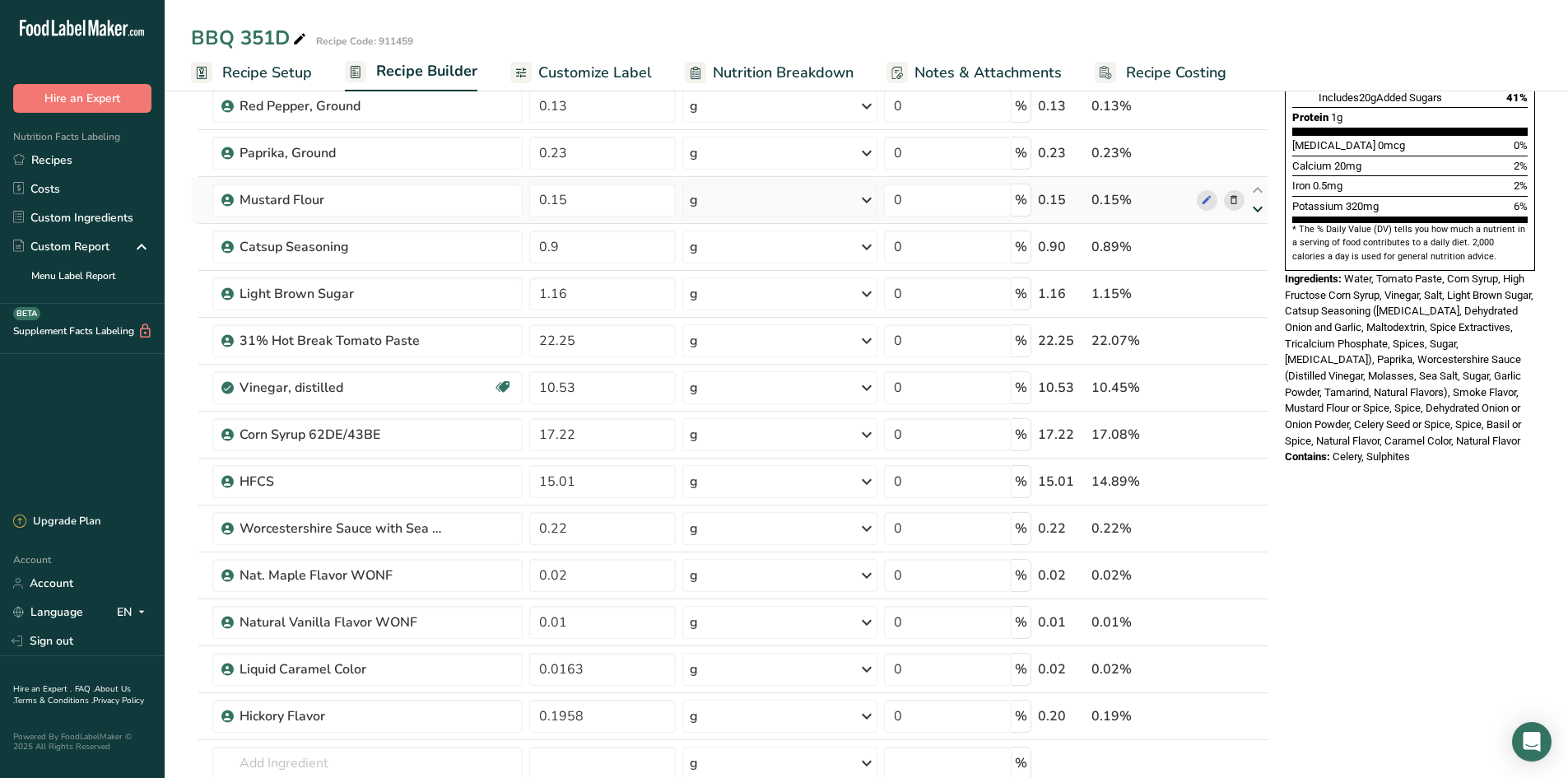
type input "0.15"
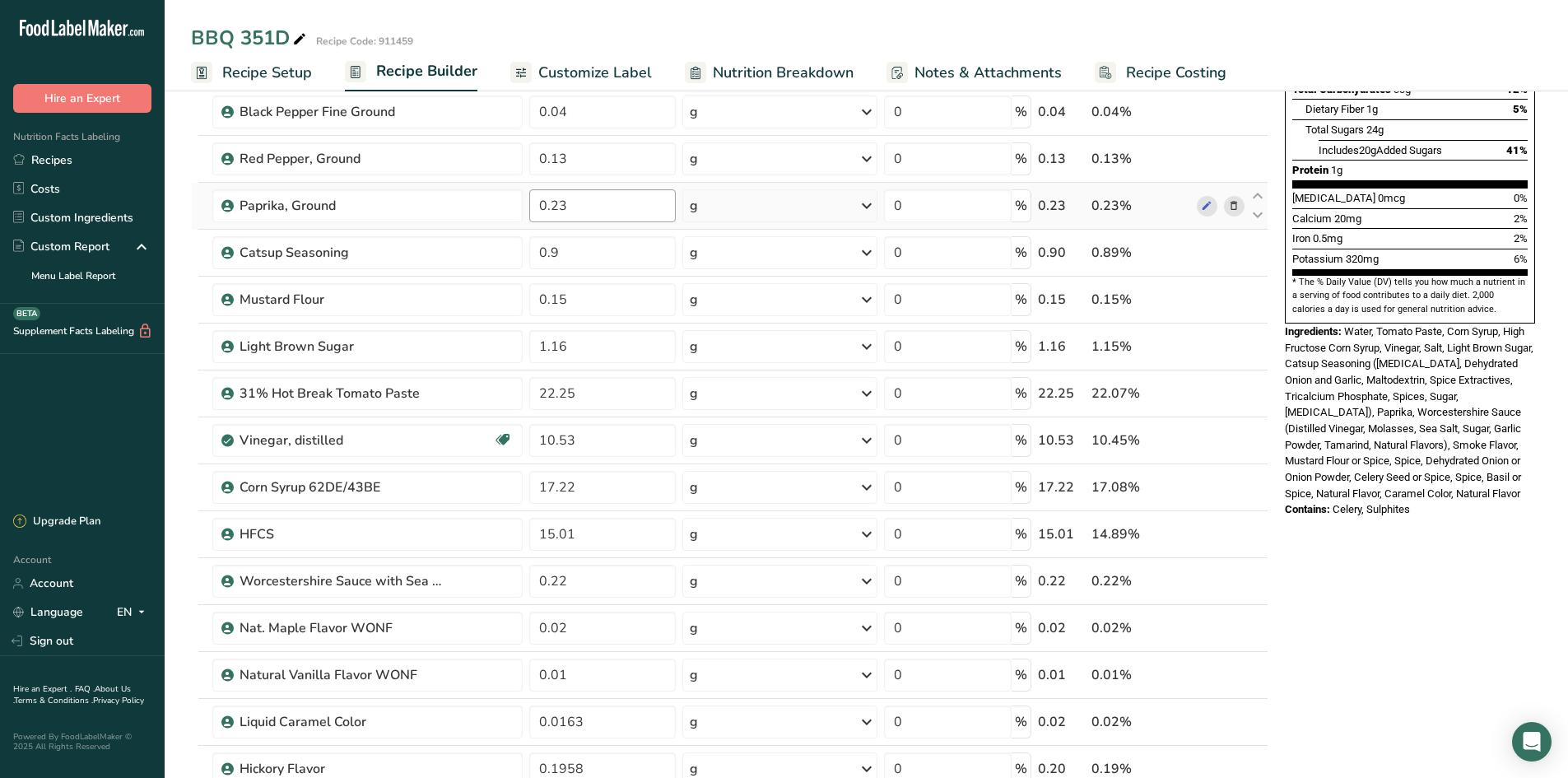
scroll to position [329, 0]
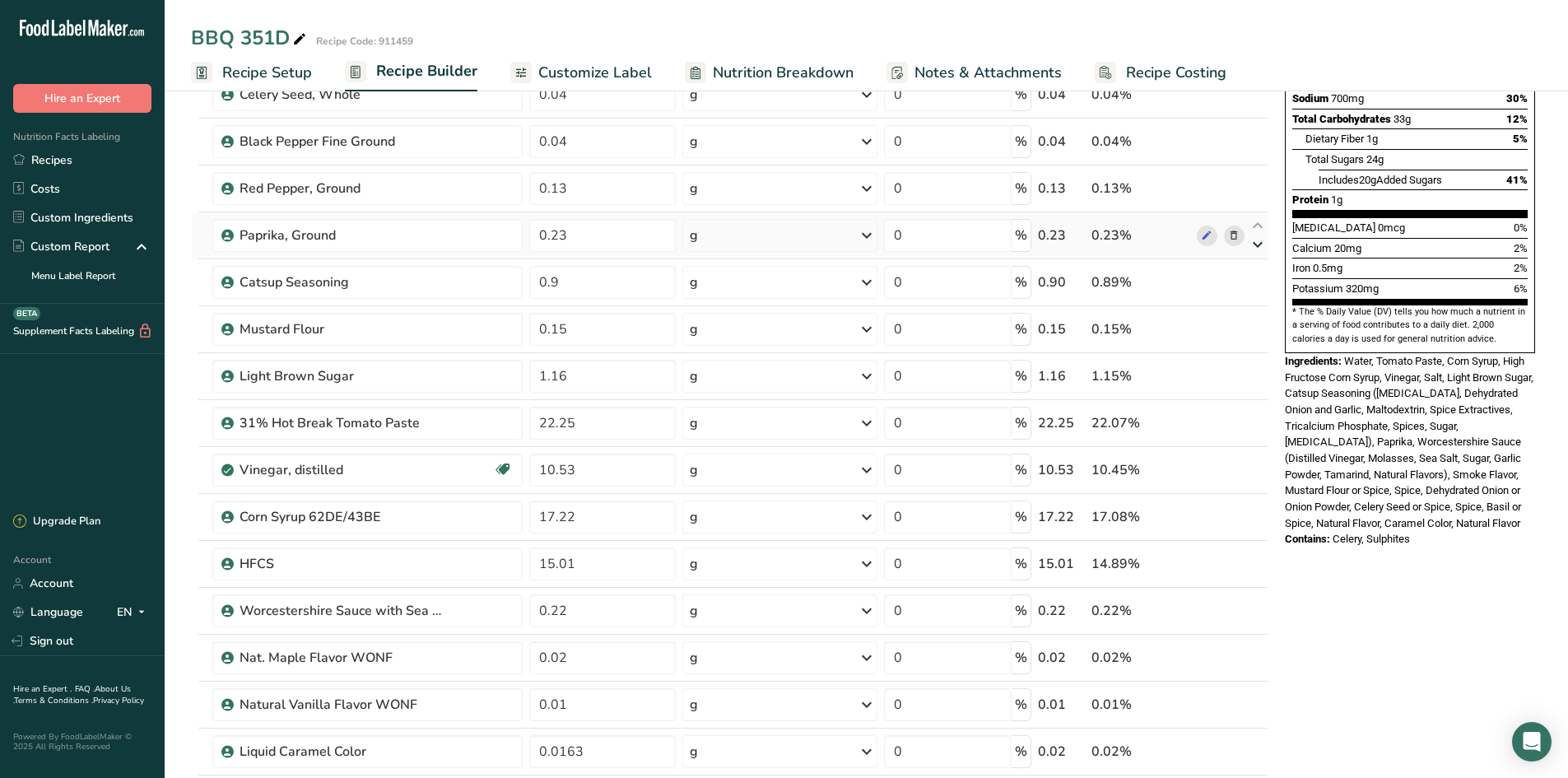
click at [1252, 245] on icon at bounding box center [1258, 245] width 20 height 13
type input "0.9"
type input "0.23"
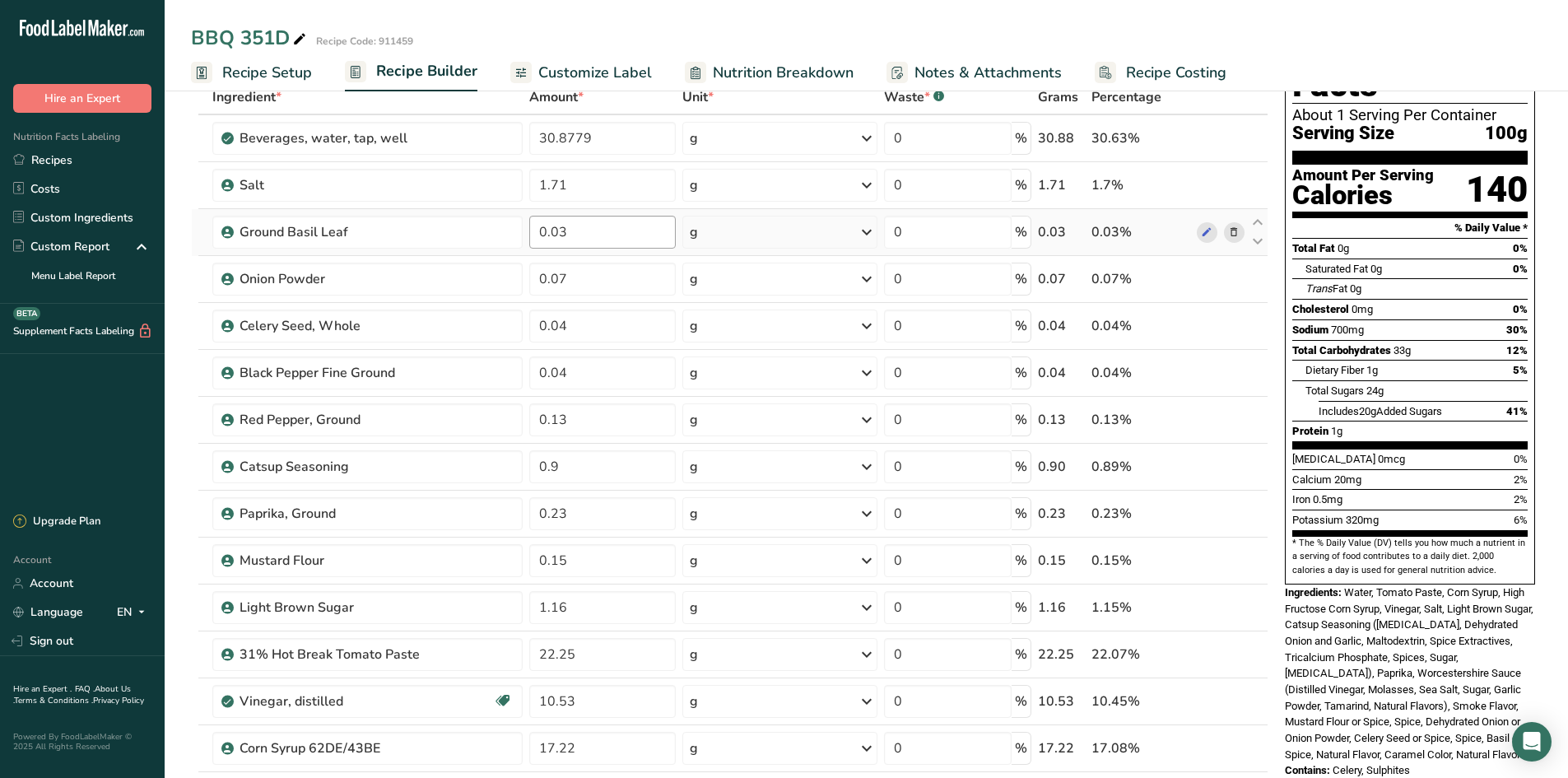
scroll to position [0, 0]
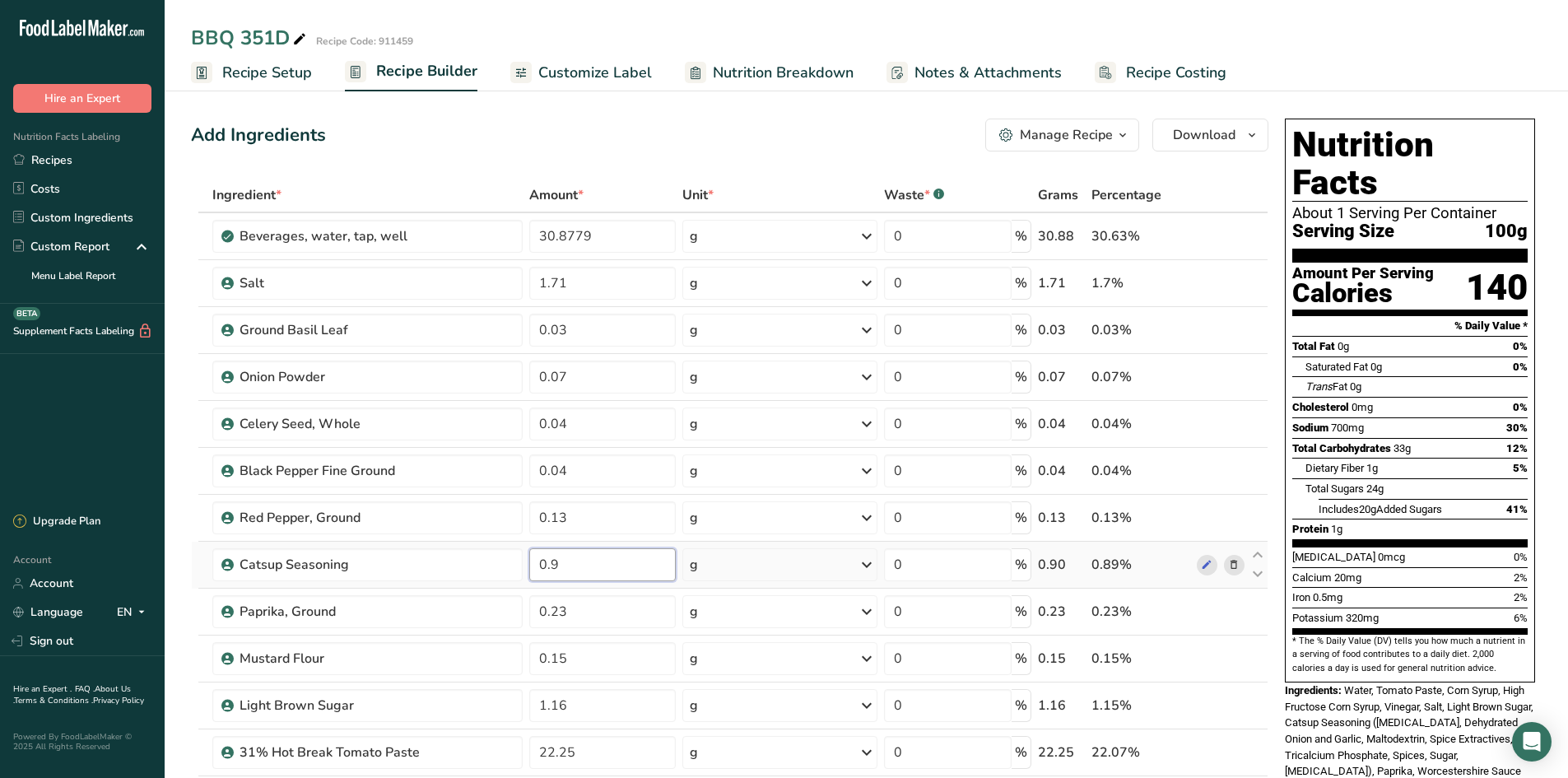
click at [556, 565] on input "0.9" at bounding box center [602, 564] width 146 height 33
type input "0.09"
click at [382, 568] on div "Ingredient * Amount * Unit * Waste * .a-a{fill:#347362;}.b-a{fill:#fff;} Grams …" at bounding box center [730, 740] width 1078 height 1124
click at [1252, 553] on icon at bounding box center [1258, 555] width 20 height 13
type input "0.09"
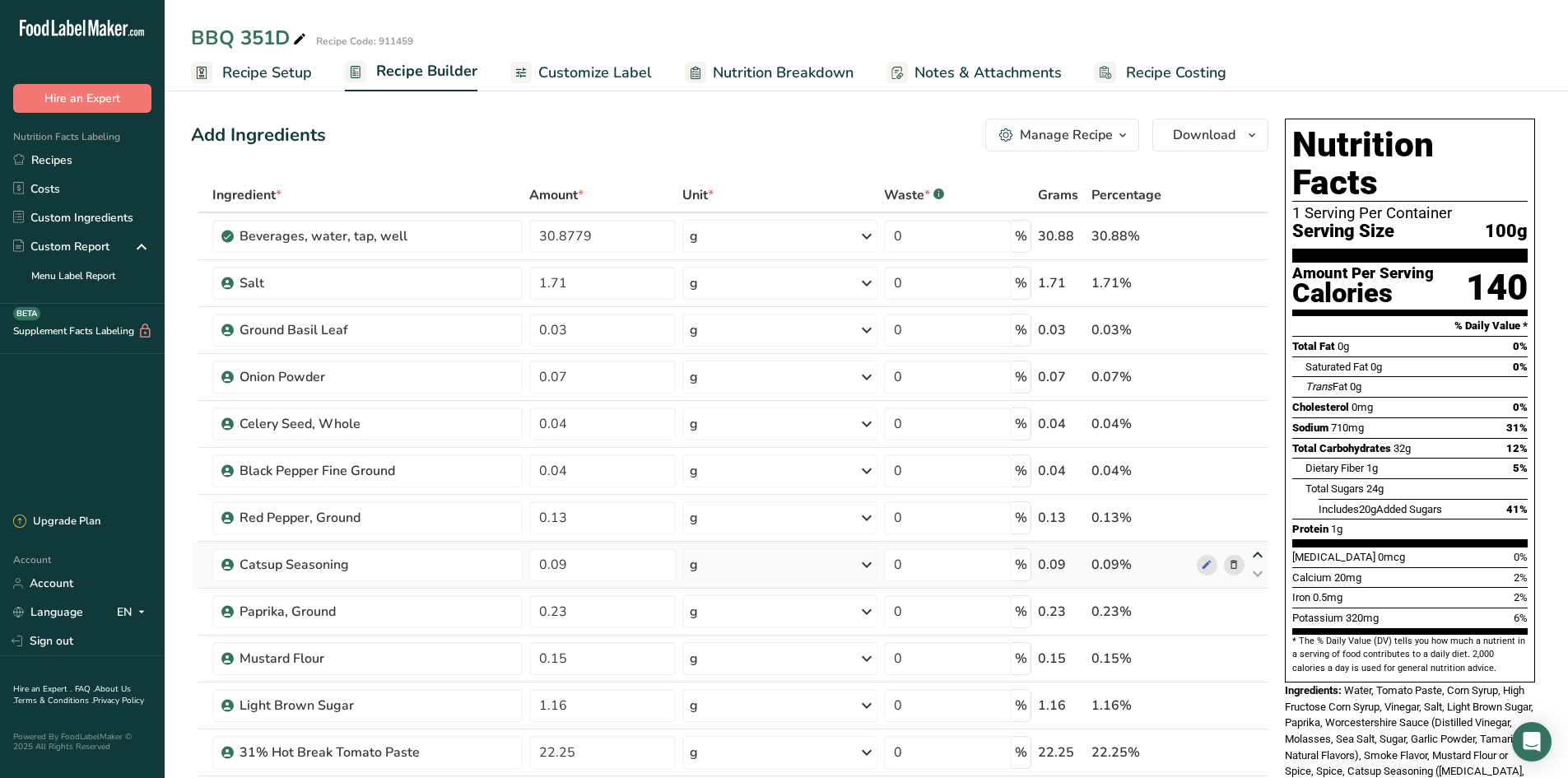
type input "0.13"
click at [1252, 503] on icon at bounding box center [1258, 508] width 20 height 13
type input "0.09"
type input "0.04"
click at [1252, 457] on icon at bounding box center [1258, 461] width 20 height 13
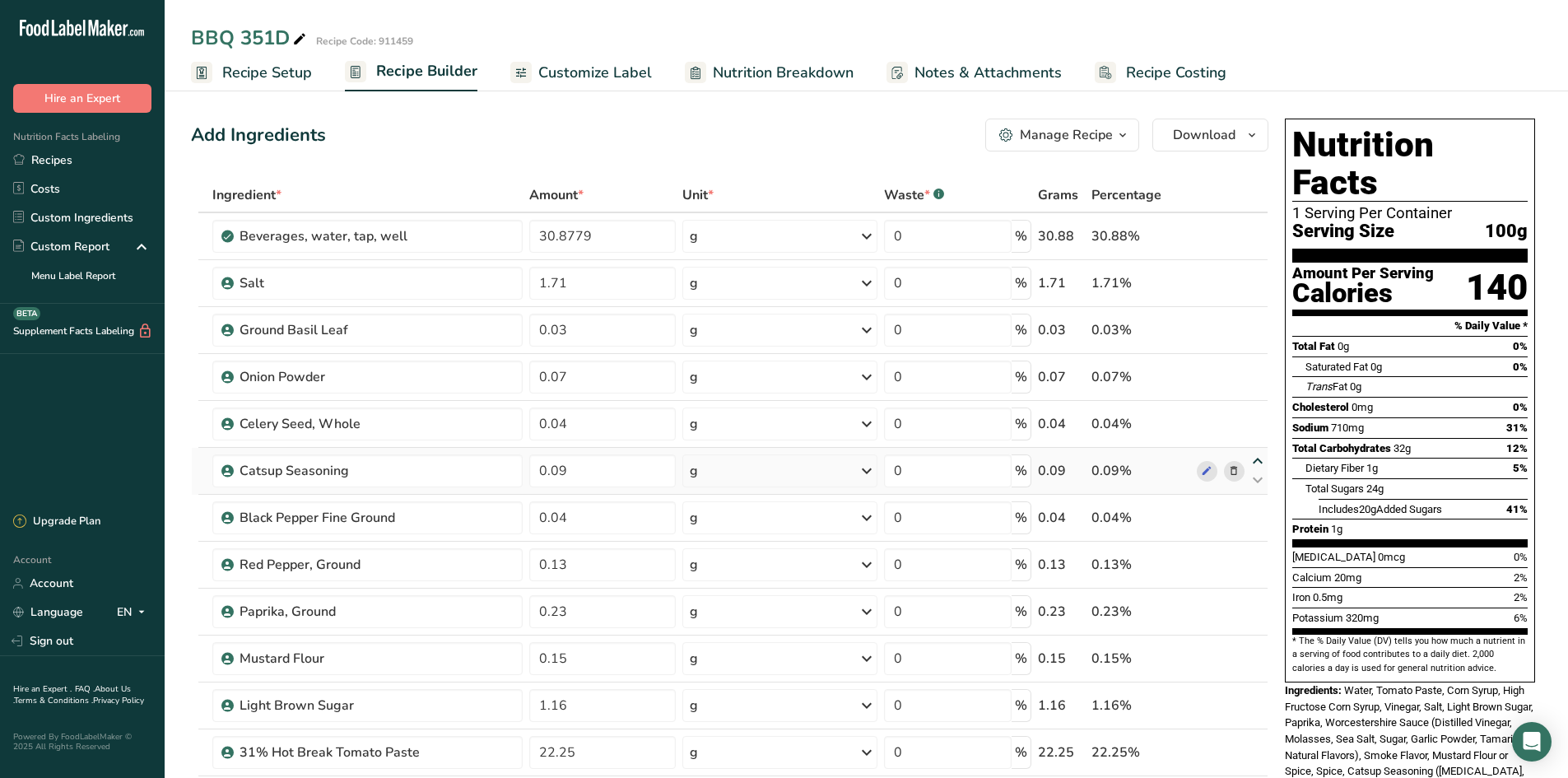
type input "0.09"
type input "0.04"
click at [1252, 414] on icon at bounding box center [1258, 414] width 20 height 13
type input "0.09"
type input "0.07"
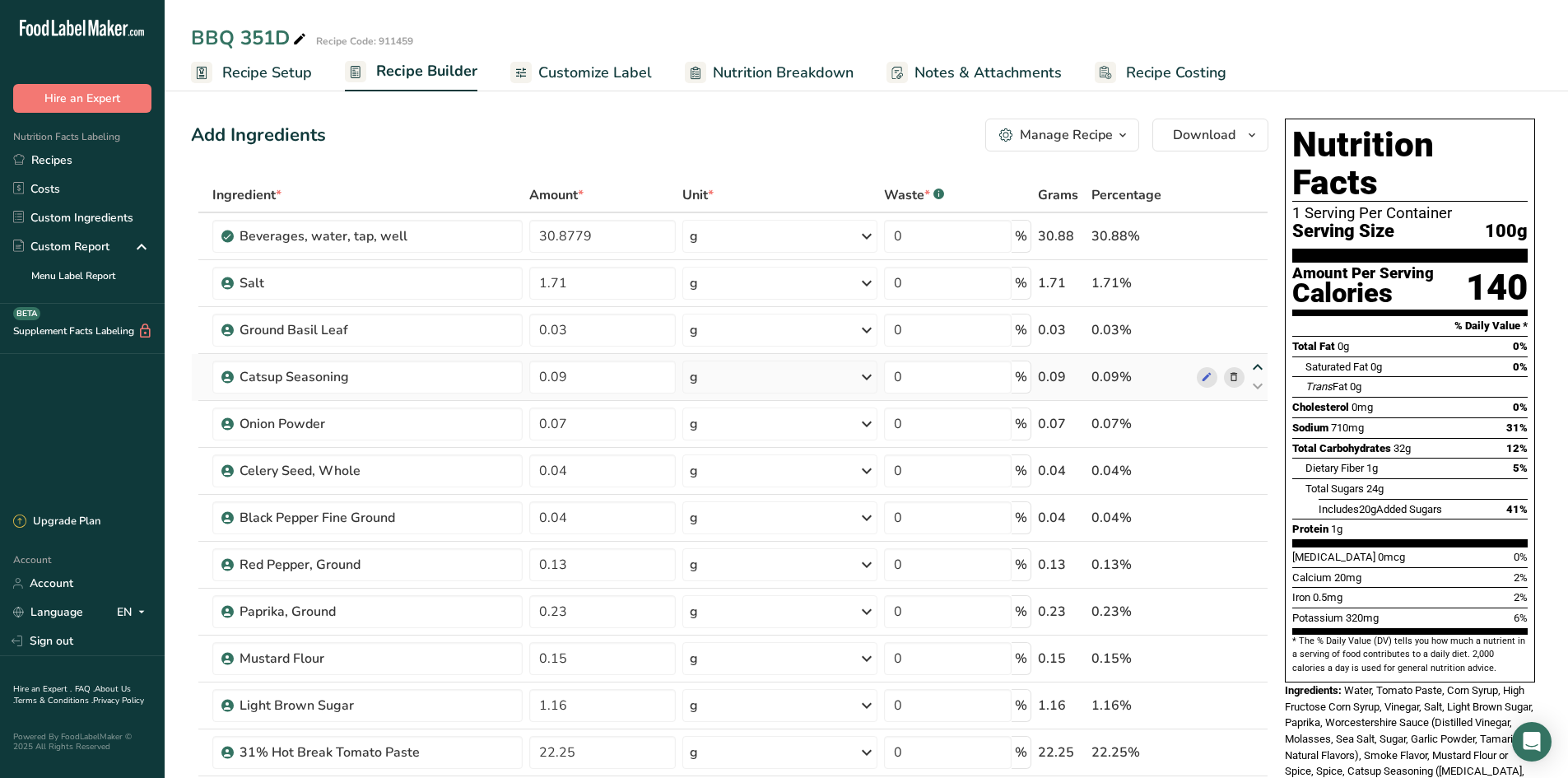
click at [1252, 366] on icon at bounding box center [1258, 367] width 20 height 13
type input "0.09"
type input "0.03"
click at [767, 74] on span "Nutrition Breakdown" at bounding box center [783, 73] width 141 height 23
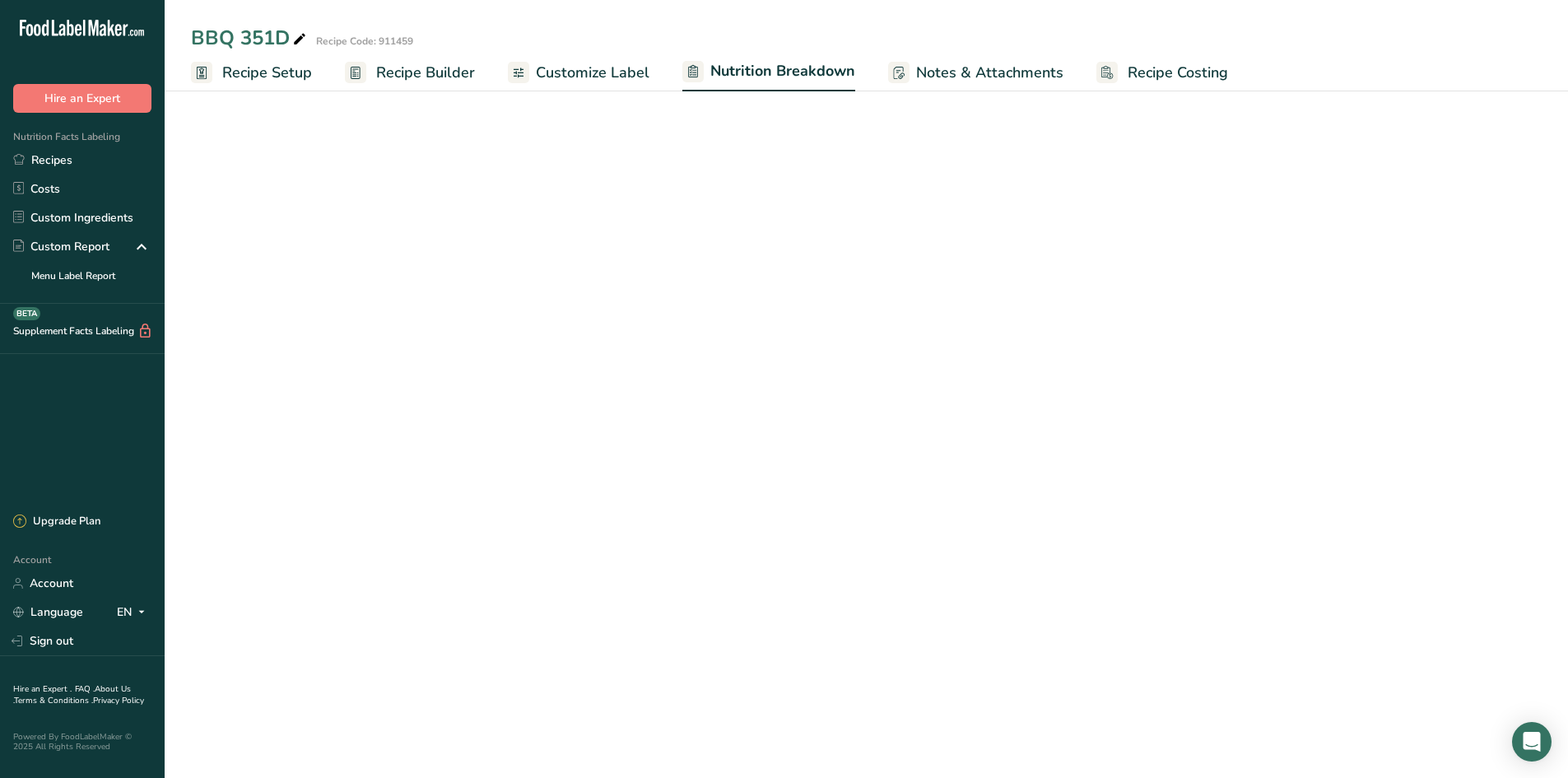
select select "Calories"
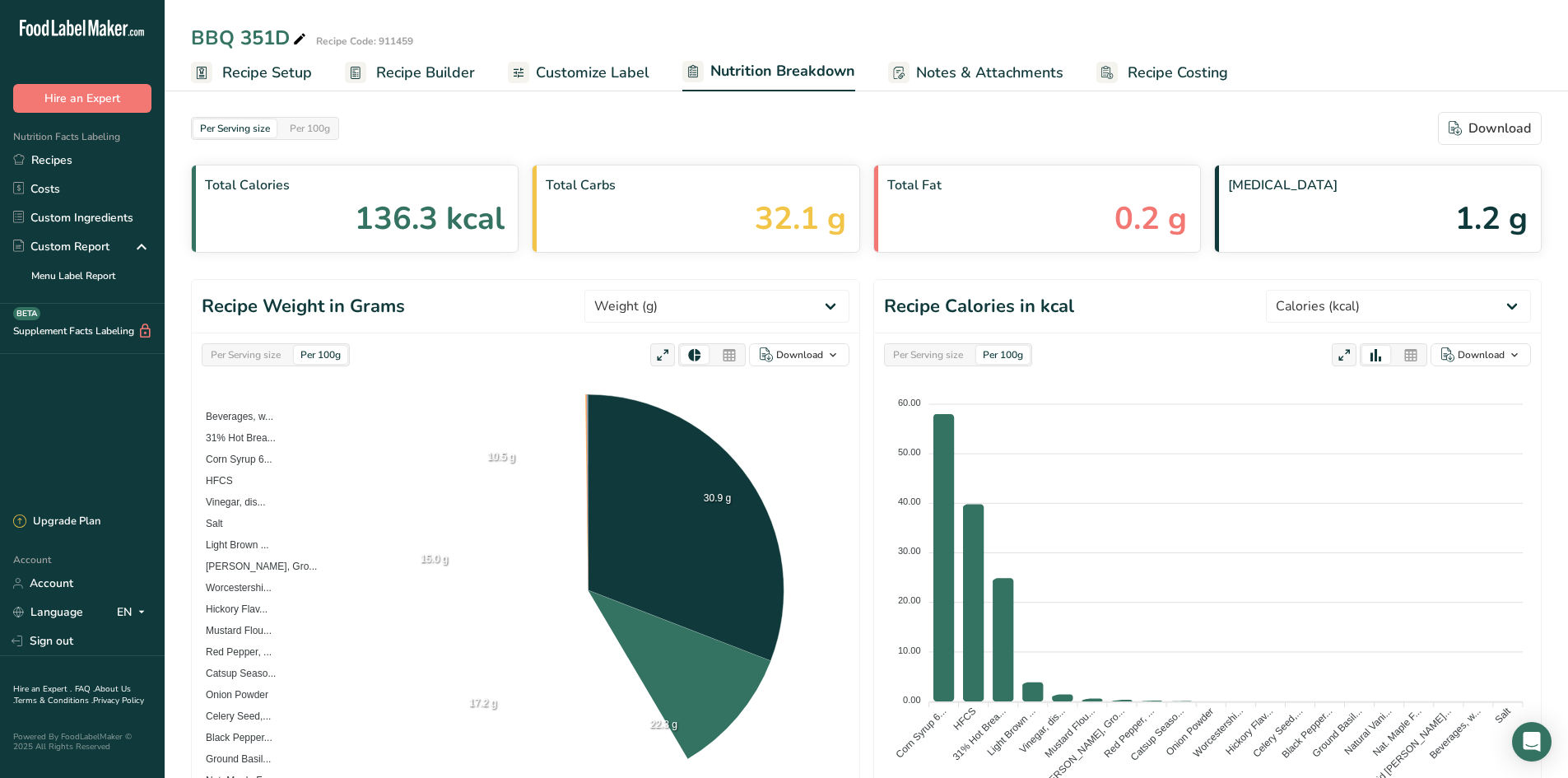
click at [563, 64] on span "Customize Label" at bounding box center [593, 73] width 114 height 23
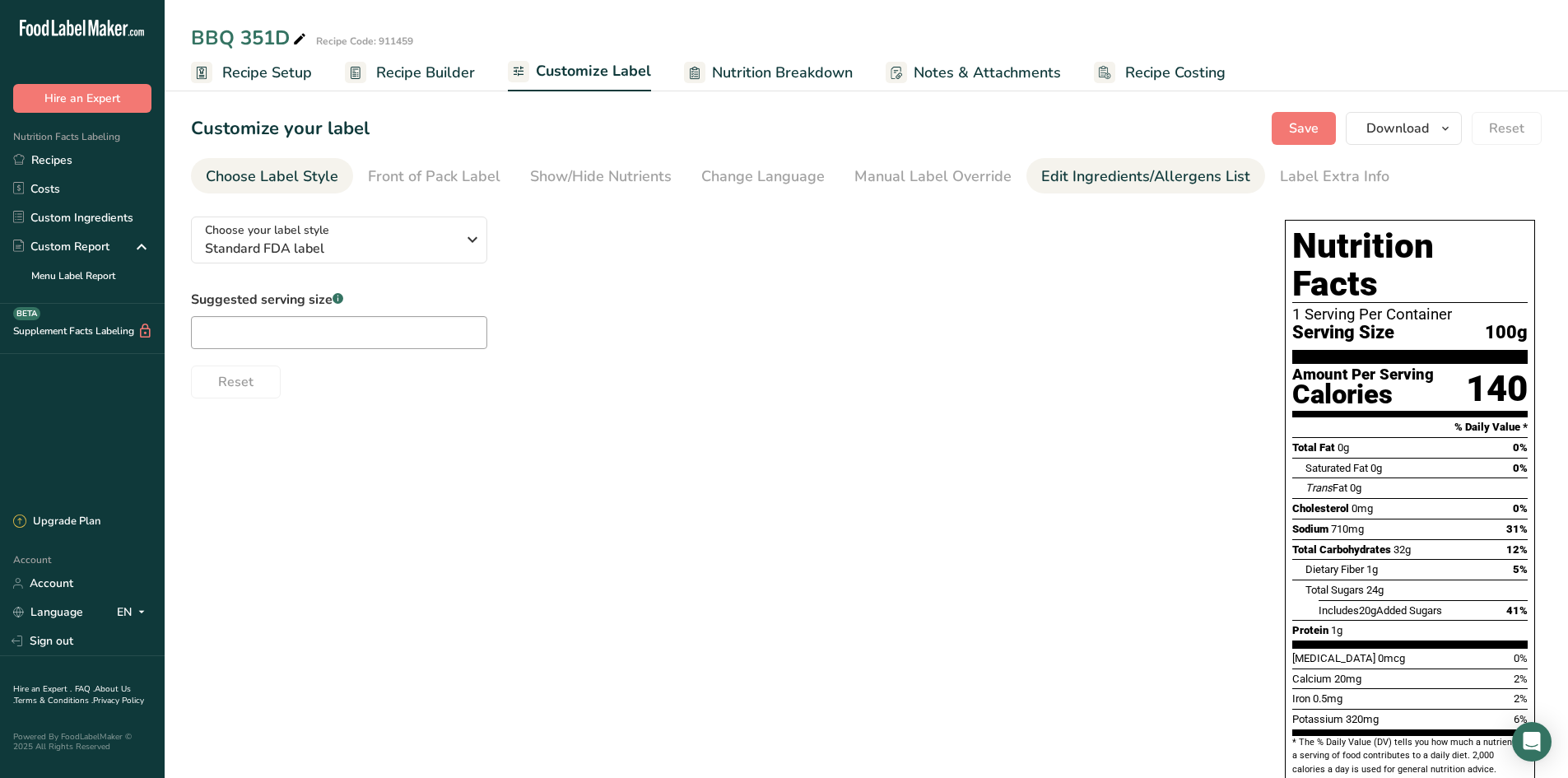
click at [1075, 183] on div "Edit Ingredients/Allergens List" at bounding box center [1146, 176] width 209 height 23
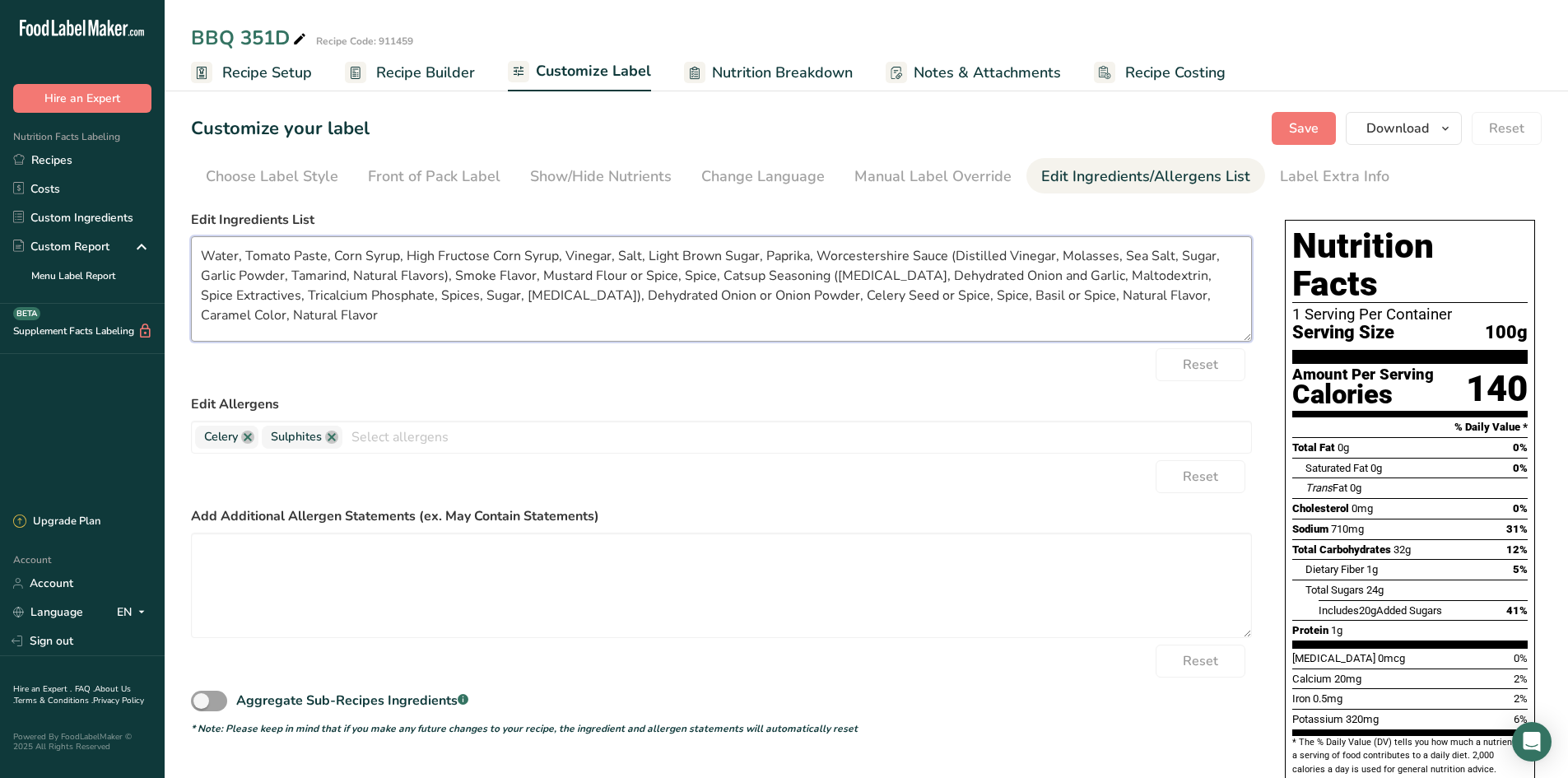
click at [368, 317] on textarea "Water, Tomato Paste, Corn Syrup, High Fructose Corn Syrup, Vinegar, Salt, Light…" at bounding box center [721, 289] width 1061 height 105
drag, startPoint x: 200, startPoint y: 256, endPoint x: 245, endPoint y: 259, distance: 45.1
click at [200, 257] on textarea "Water, Tomato Paste, Corn Syrup, High Fructose Corn Syrup, Vinegar, Salt, Light…" at bounding box center [721, 289] width 1061 height 105
click at [414, 251] on textarea "Tomato Puree (Water, Tomato Paste, Corn Syrup, High Fructose Corn Syrup, Vinega…" at bounding box center [721, 289] width 1061 height 105
drag, startPoint x: 771, startPoint y: 255, endPoint x: 737, endPoint y: 255, distance: 34.0
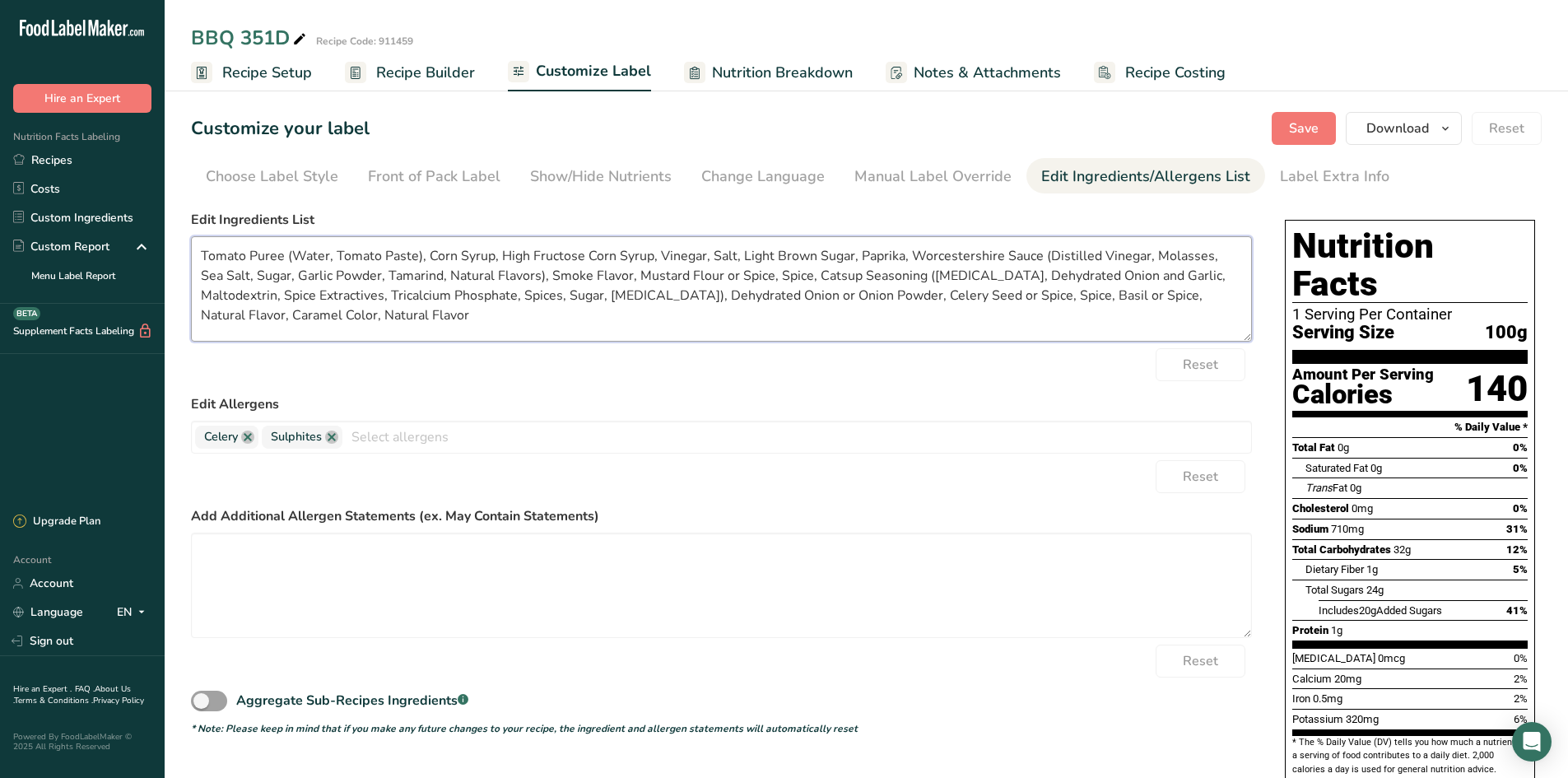
click at [737, 255] on textarea "Tomato Puree (Water, Tomato Paste), Corn Syrup, High Fructose Corn Syrup, Vineg…" at bounding box center [721, 289] width 1061 height 105
drag, startPoint x: 687, startPoint y: 298, endPoint x: 564, endPoint y: 303, distance: 123.1
click at [564, 303] on textarea "Tomato Puree (Water, Tomato Paste), Corn Syrup, High Fructose Corn Syrup, Vineg…" at bounding box center [721, 289] width 1061 height 105
click at [1187, 298] on textarea "Tomato Puree (Water, Tomato Paste), Corn Syrup, High Fructose Corn Syrup, Vineg…" at bounding box center [721, 289] width 1061 height 105
click at [1252, 124] on span "Save" at bounding box center [1303, 129] width 29 height 20
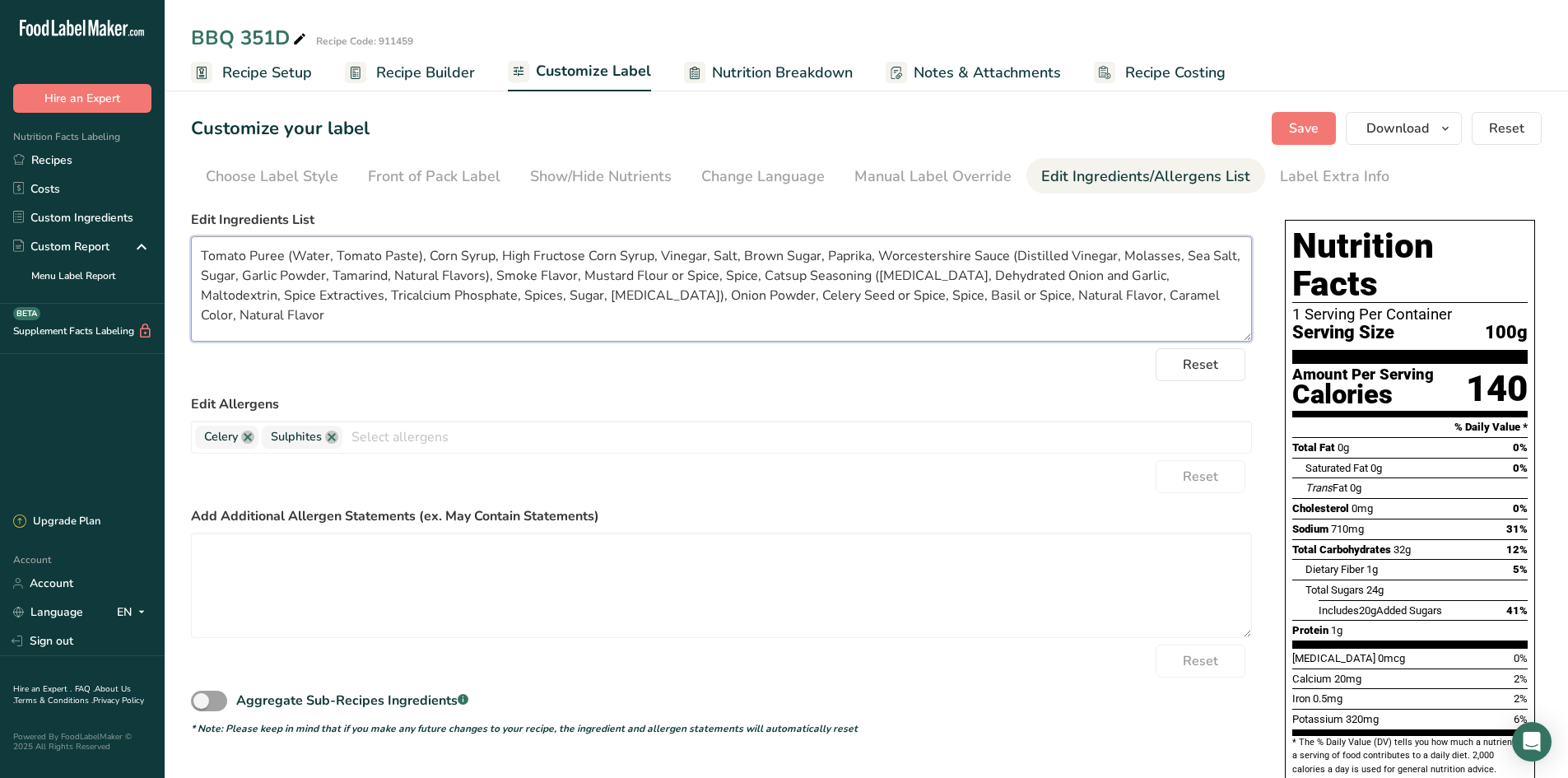
click at [701, 255] on textarea "Tomato Puree (Water, Tomato Paste), Corn Syrup, High Fructose Corn Syrup, Vineg…" at bounding box center [721, 289] width 1061 height 105
click at [1024, 259] on textarea "Tomato Puree (Water, Tomato Paste), Corn Syrup, High Fructose Corn Syrup, Vineg…" at bounding box center [721, 289] width 1061 height 105
drag, startPoint x: 983, startPoint y: 275, endPoint x: 809, endPoint y: 271, distance: 174.0
click at [809, 271] on textarea "Tomato Puree (Water, Tomato Paste), Corn Syrup, High Fructose Corn Syrup, Vineg…" at bounding box center [721, 289] width 1061 height 105
click at [852, 295] on textarea "Tomato Puree (Water, Tomato Paste), Corn Syrup, High Fructose Corn Syrup, Vineg…" at bounding box center [721, 289] width 1061 height 105
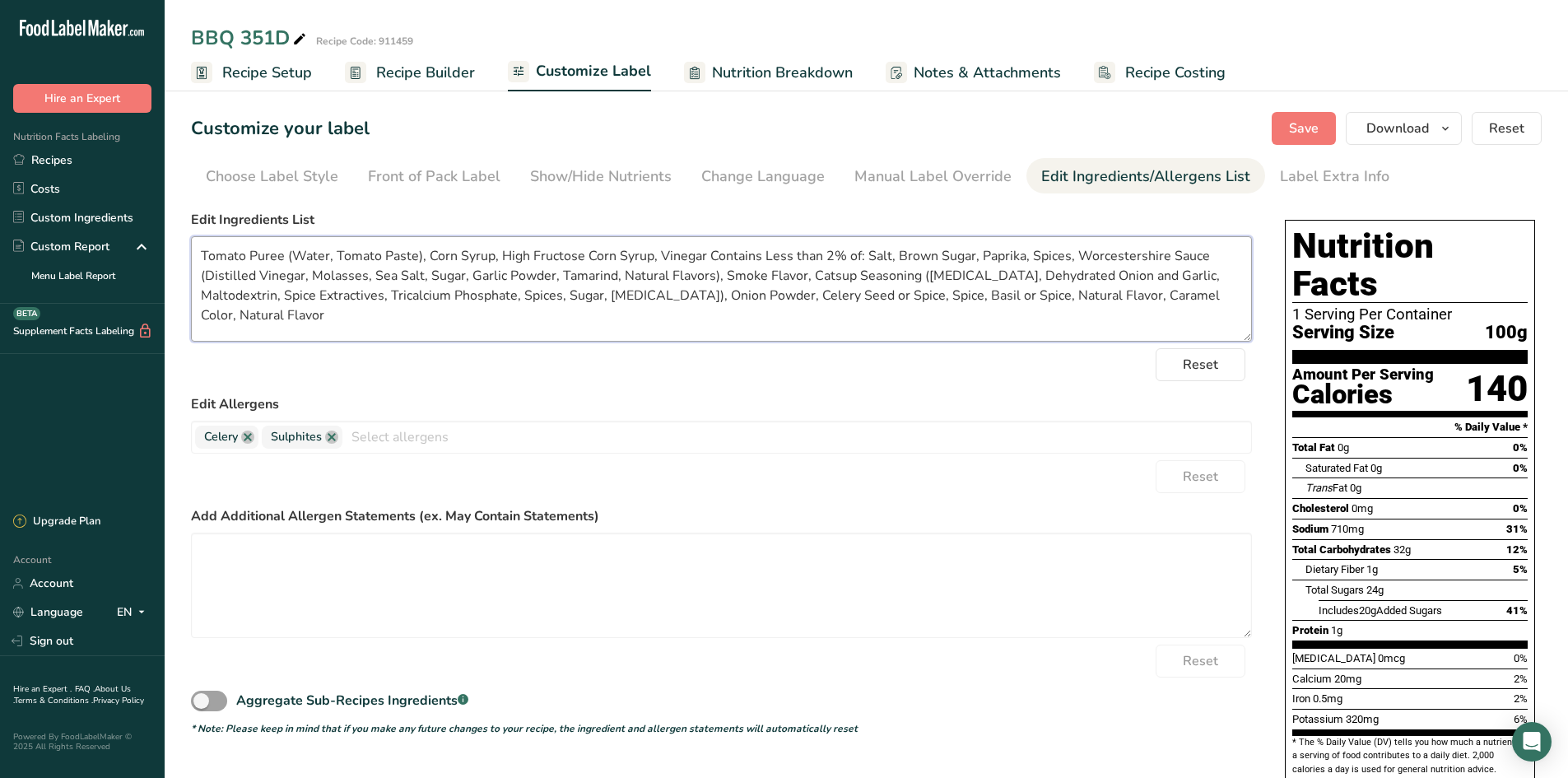
drag, startPoint x: 931, startPoint y: 297, endPoint x: 686, endPoint y: 295, distance: 245.0
click at [686, 295] on textarea "Tomato Puree (Water, Tomato Paste), Corn Syrup, High Fructose Corn Syrup, Vineg…" at bounding box center [721, 289] width 1061 height 105
drag, startPoint x: 771, startPoint y: 292, endPoint x: 860, endPoint y: 312, distance: 91.2
click at [772, 294] on textarea "Tomato Puree (Water, Tomato Paste), Corn Syrup, High Fructose Corn Syrup, Vineg…" at bounding box center [721, 289] width 1061 height 105
drag, startPoint x: 959, startPoint y: 295, endPoint x: 868, endPoint y: 296, distance: 91.0
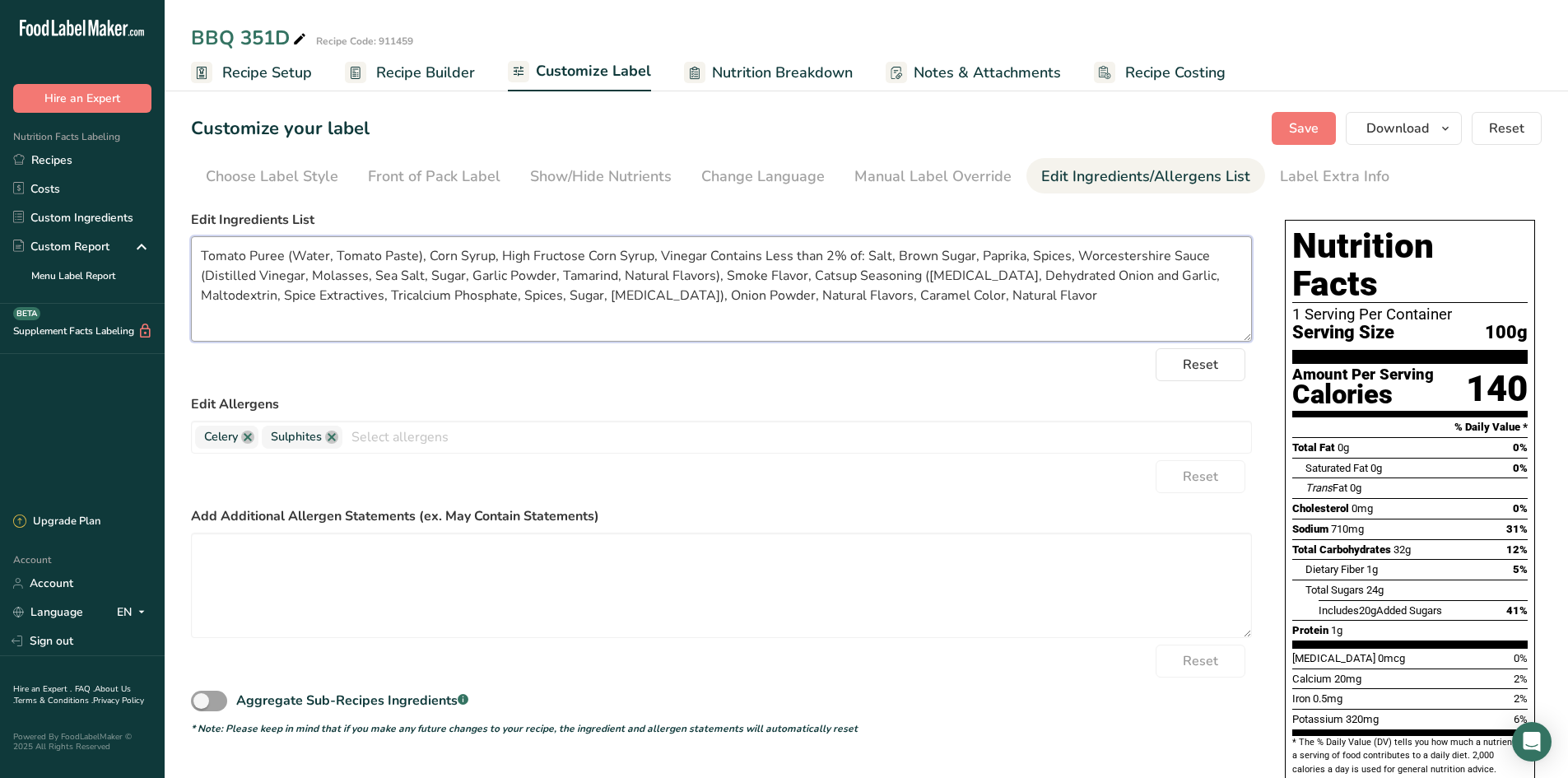
click at [868, 296] on textarea "Tomato Puree (Water, Tomato Paste), Corn Syrup, High Fructose Corn Syrup, Vineg…" at bounding box center [721, 289] width 1061 height 105
click at [250, 437] on link at bounding box center [248, 437] width 13 height 13
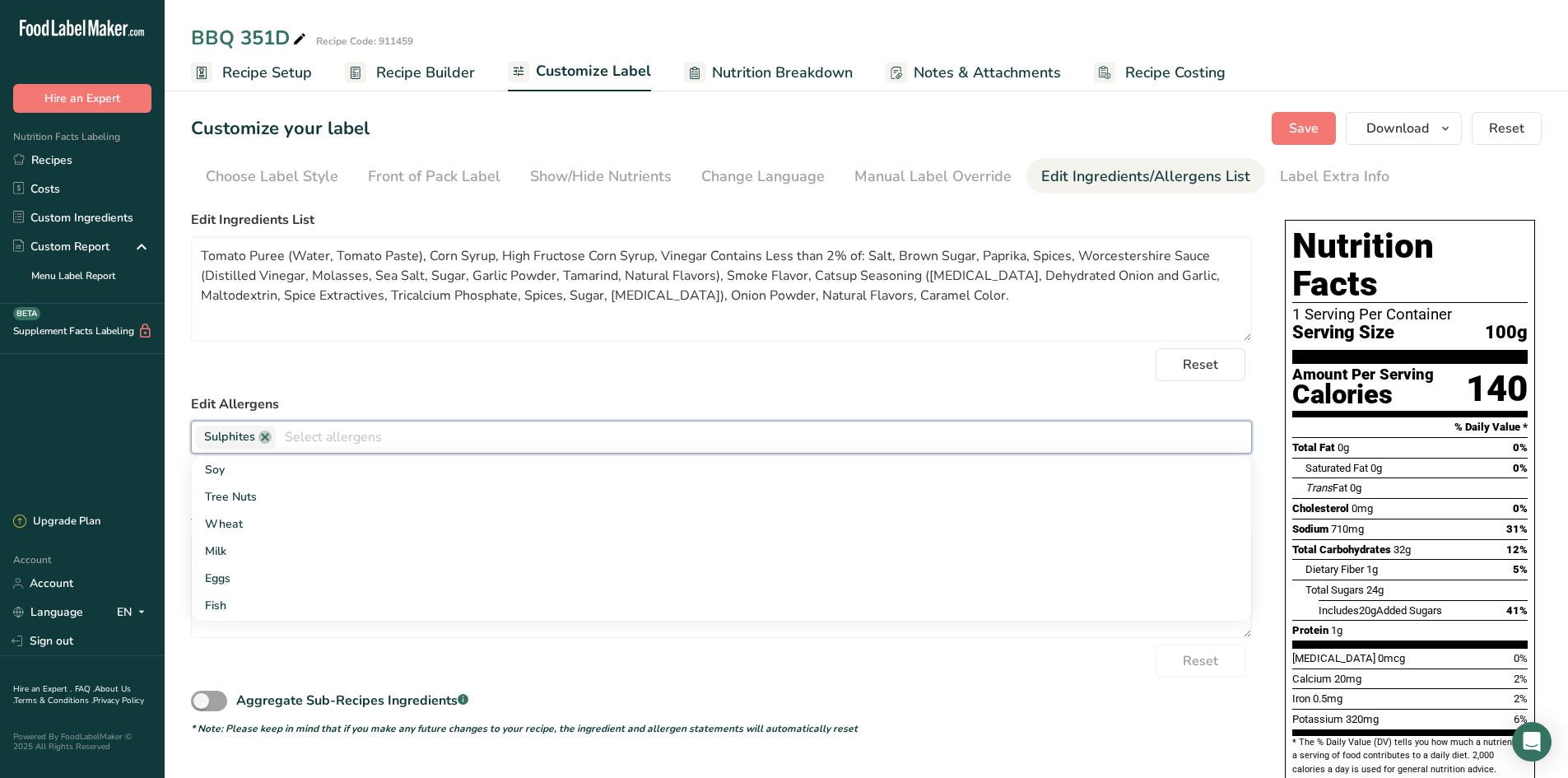
click at [266, 437] on link at bounding box center [266, 437] width 13 height 13
click at [454, 390] on form "Edit Ingredients List Tomato Puree (Water, Tomato Paste), Corn Syrup, High Fruc…" at bounding box center [721, 472] width 1061 height 526
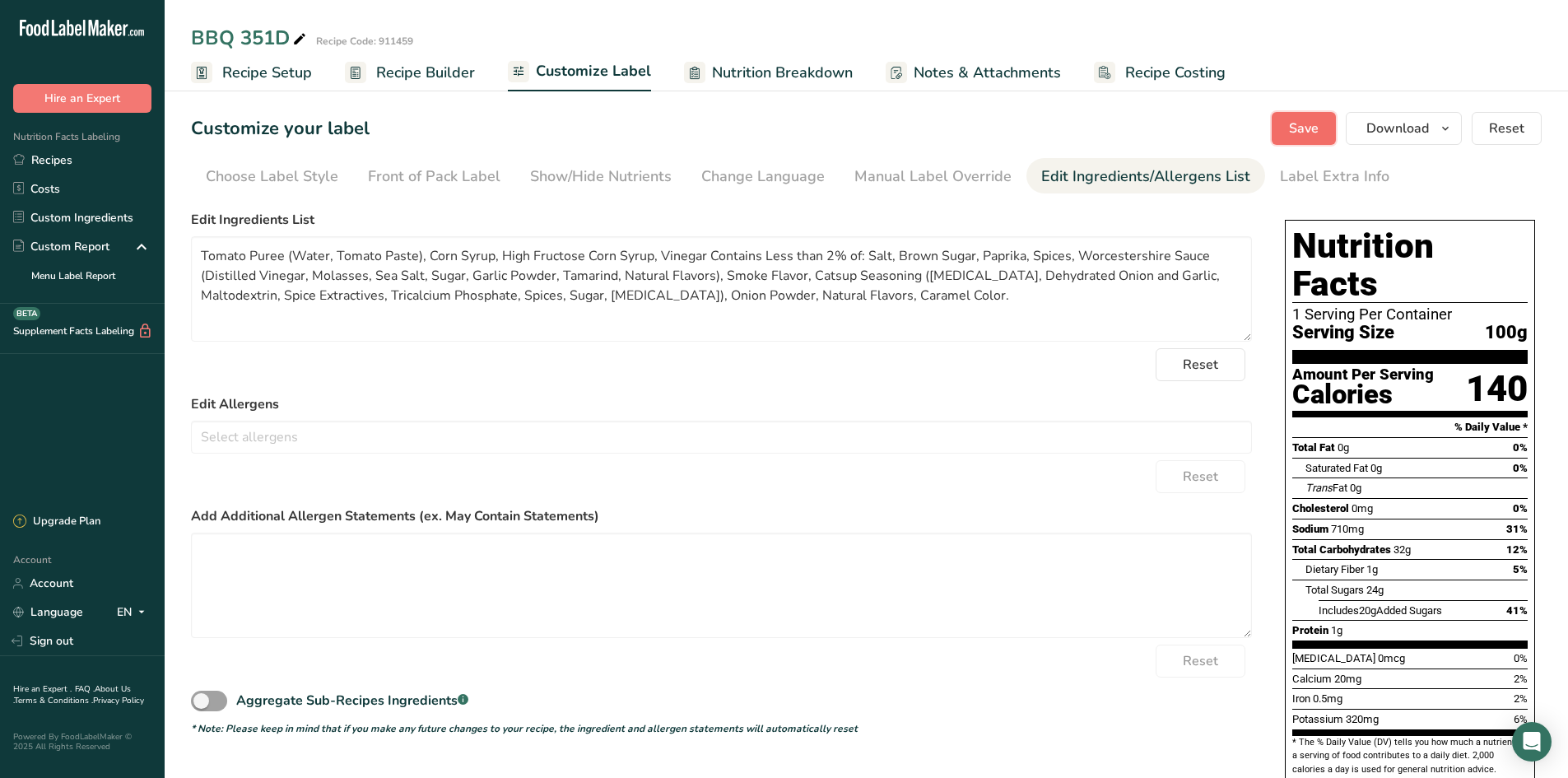
click at [1252, 122] on span "Save" at bounding box center [1303, 129] width 29 height 20
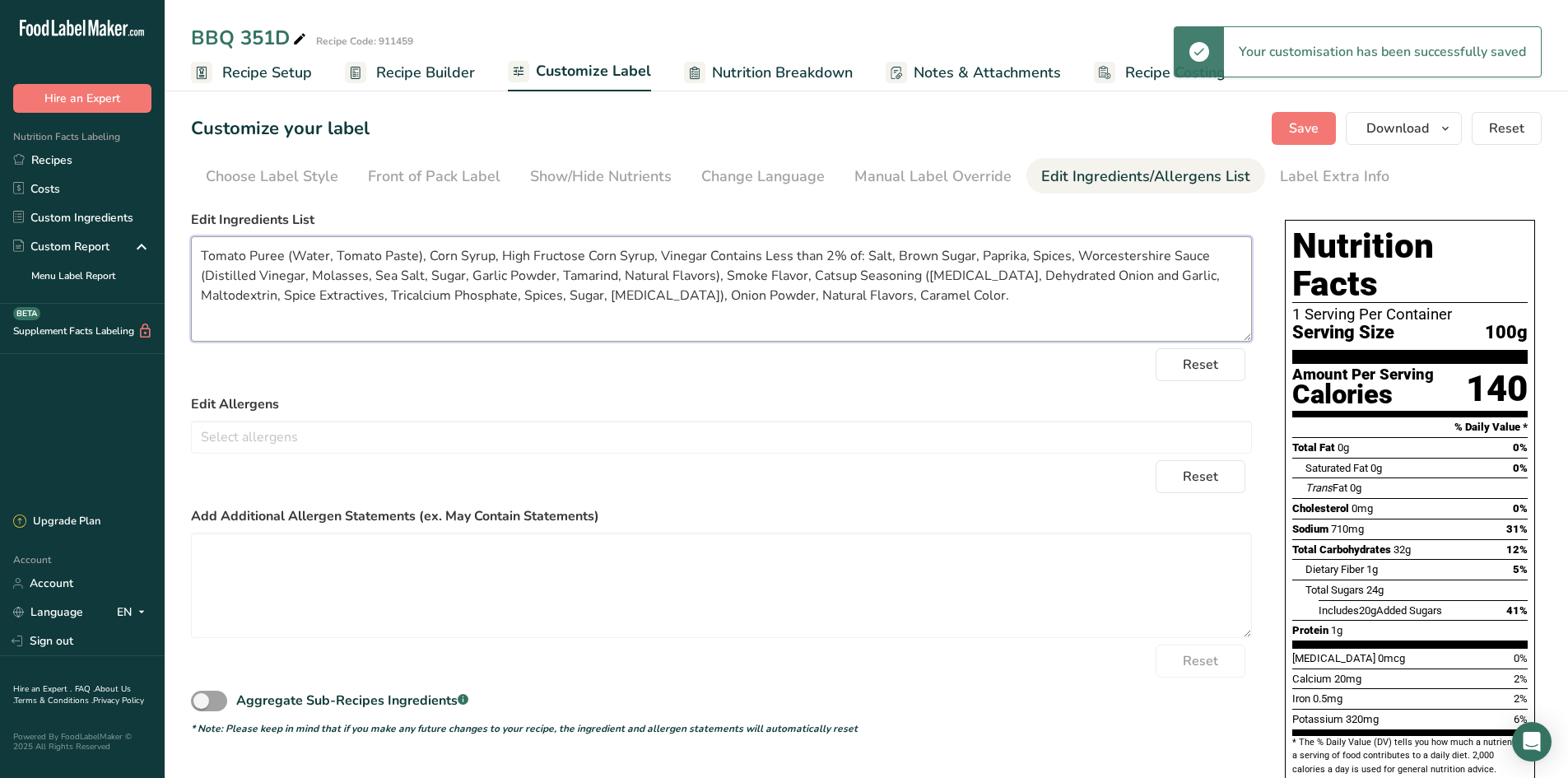
click at [700, 261] on textarea "Tomato Puree (Water, Tomato Paste), Corn Syrup, High Fructose Corn Syrup, Vineg…" at bounding box center [721, 289] width 1061 height 105
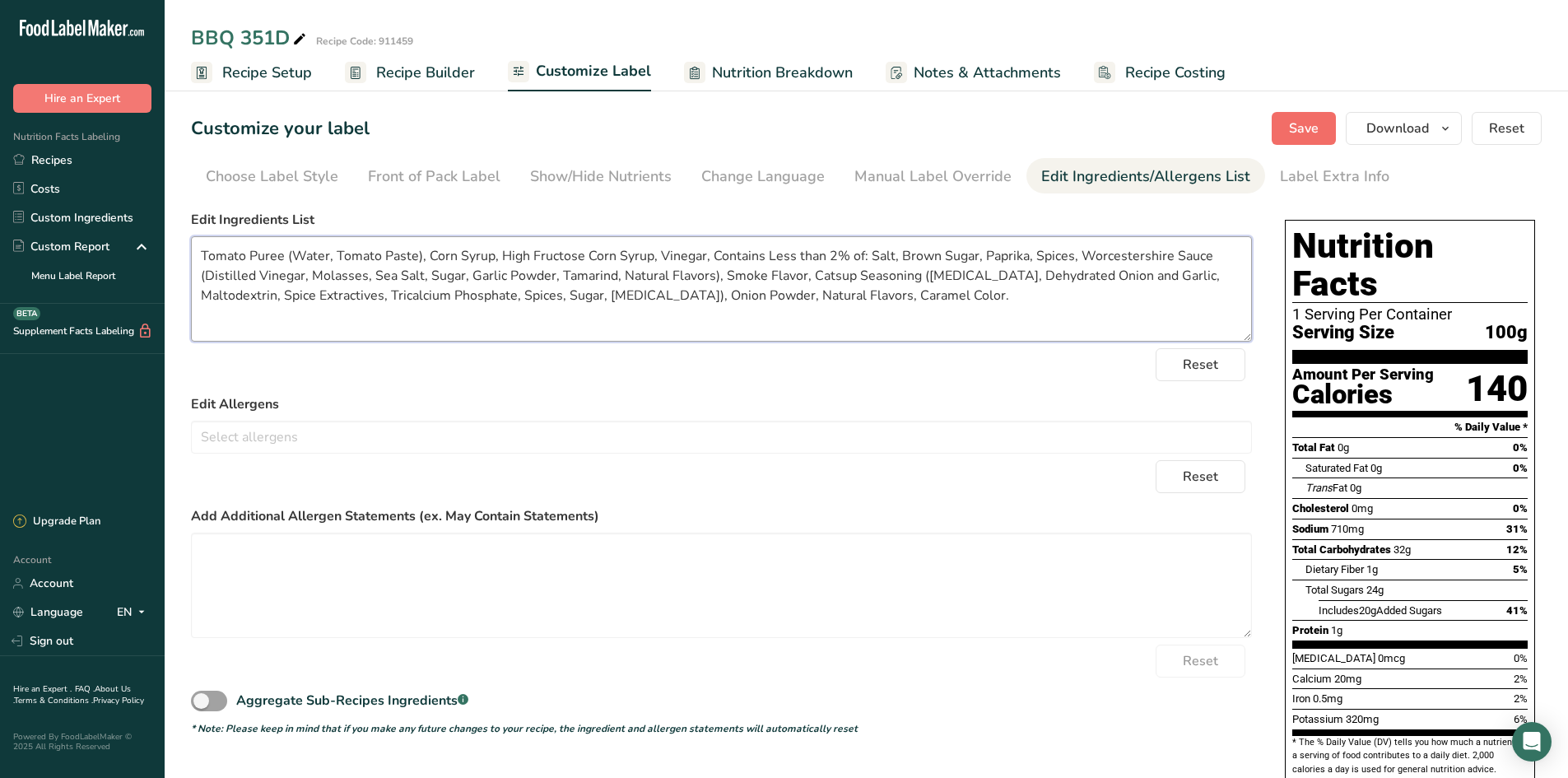
type textarea "Tomato Puree (Water, Tomato Paste), Corn Syrup, High Fructose Corn Syrup, Vineg…"
click at [1252, 131] on span "Save" at bounding box center [1303, 129] width 29 height 20
click at [1252, 112] on button "Save" at bounding box center [1303, 128] width 64 height 33
click at [1252, 125] on icon "button" at bounding box center [1445, 129] width 13 height 21
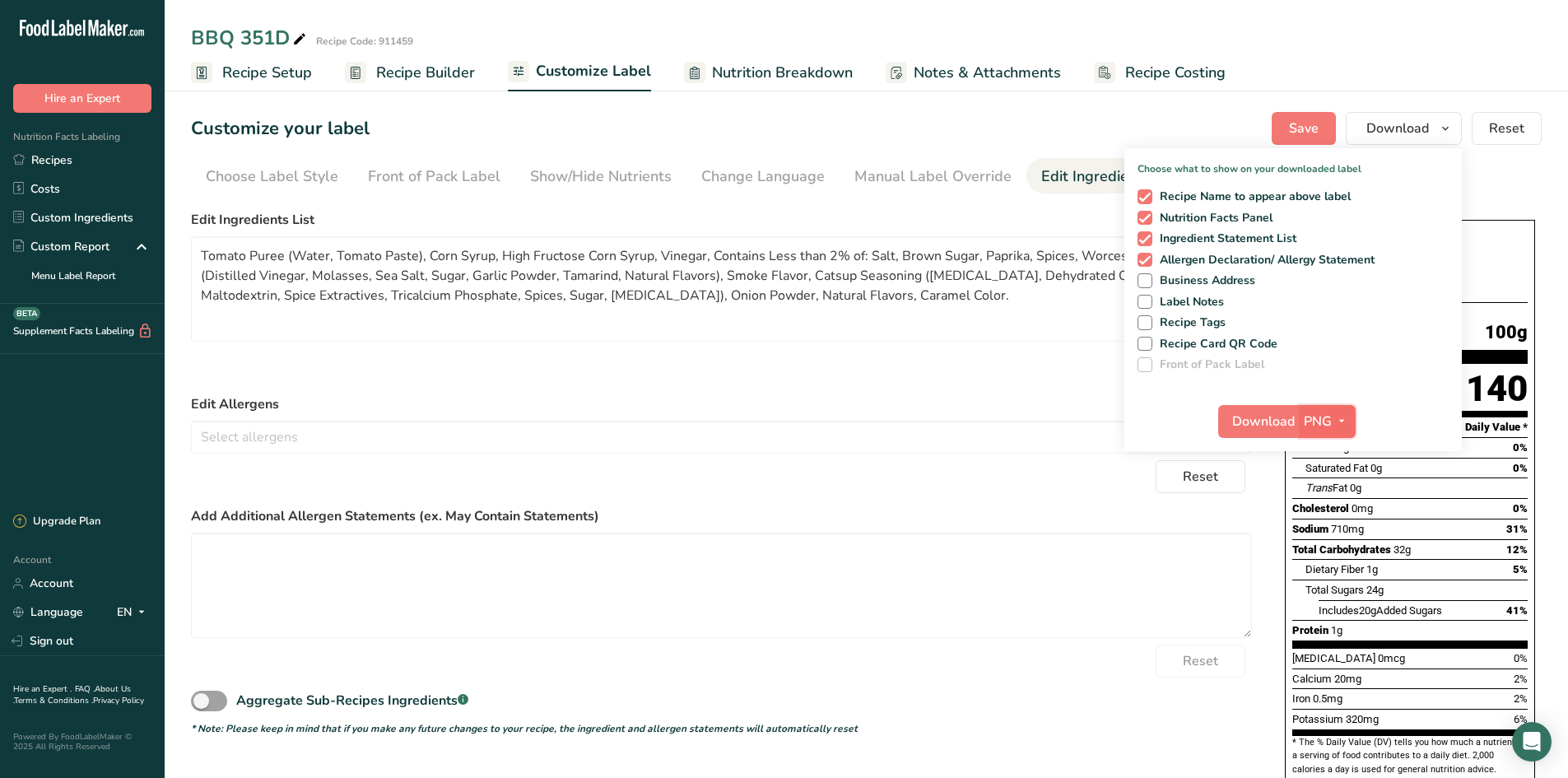
click at [1252, 425] on icon "button" at bounding box center [1342, 421] width 13 height 21
drag, startPoint x: 1333, startPoint y: 535, endPoint x: 1290, endPoint y: 481, distance: 69.0
click at [1252, 534] on link "PDF" at bounding box center [1329, 536] width 53 height 28
click at [1252, 402] on div "Download PDF PNG BMP SVG PDF TXT" at bounding box center [1293, 424] width 337 height 53
click at [1252, 411] on button "Download" at bounding box center [1259, 421] width 81 height 33
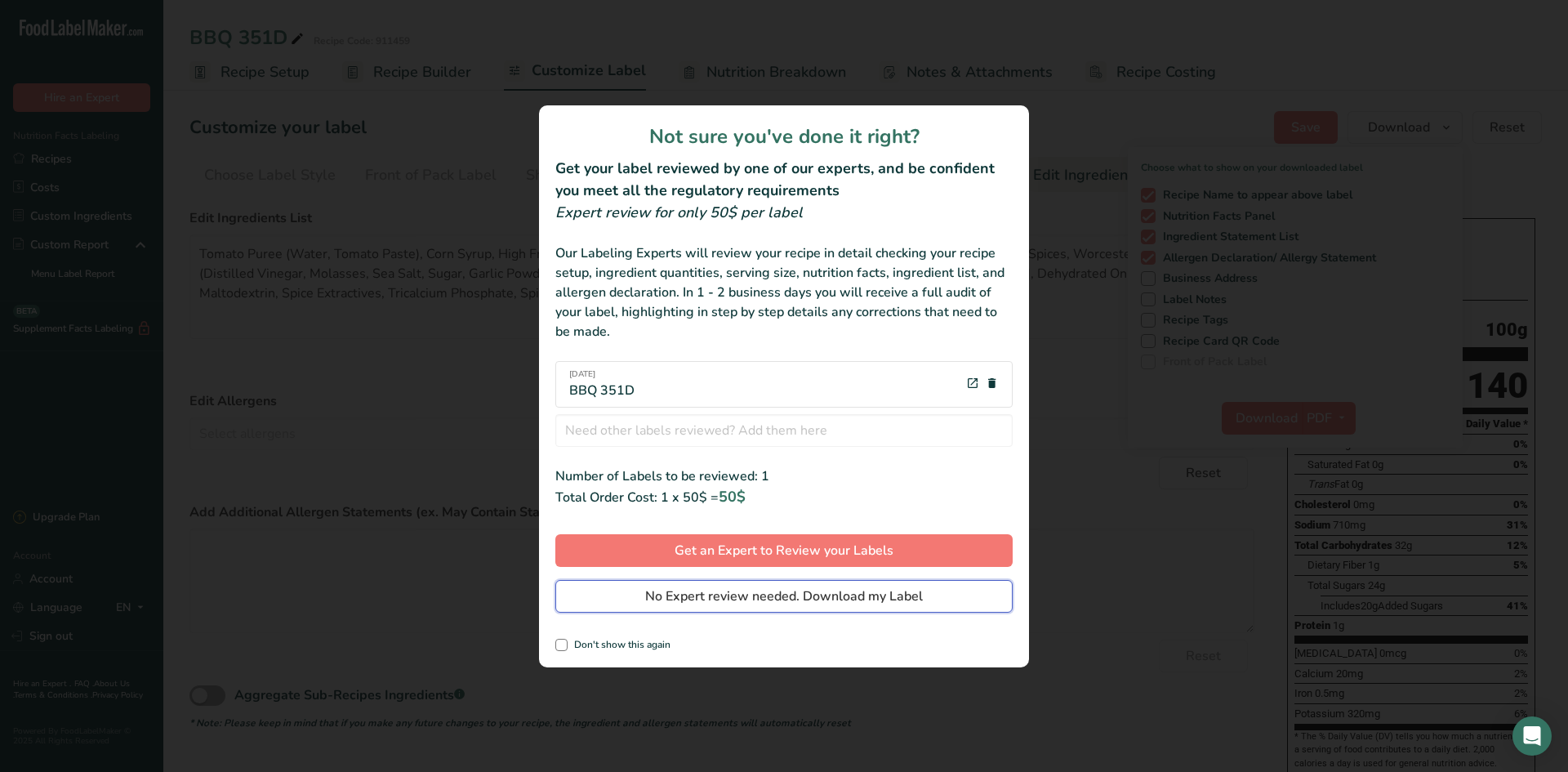
click at [779, 588] on span "No Expert review needed. Download my Label" at bounding box center [784, 596] width 277 height 20
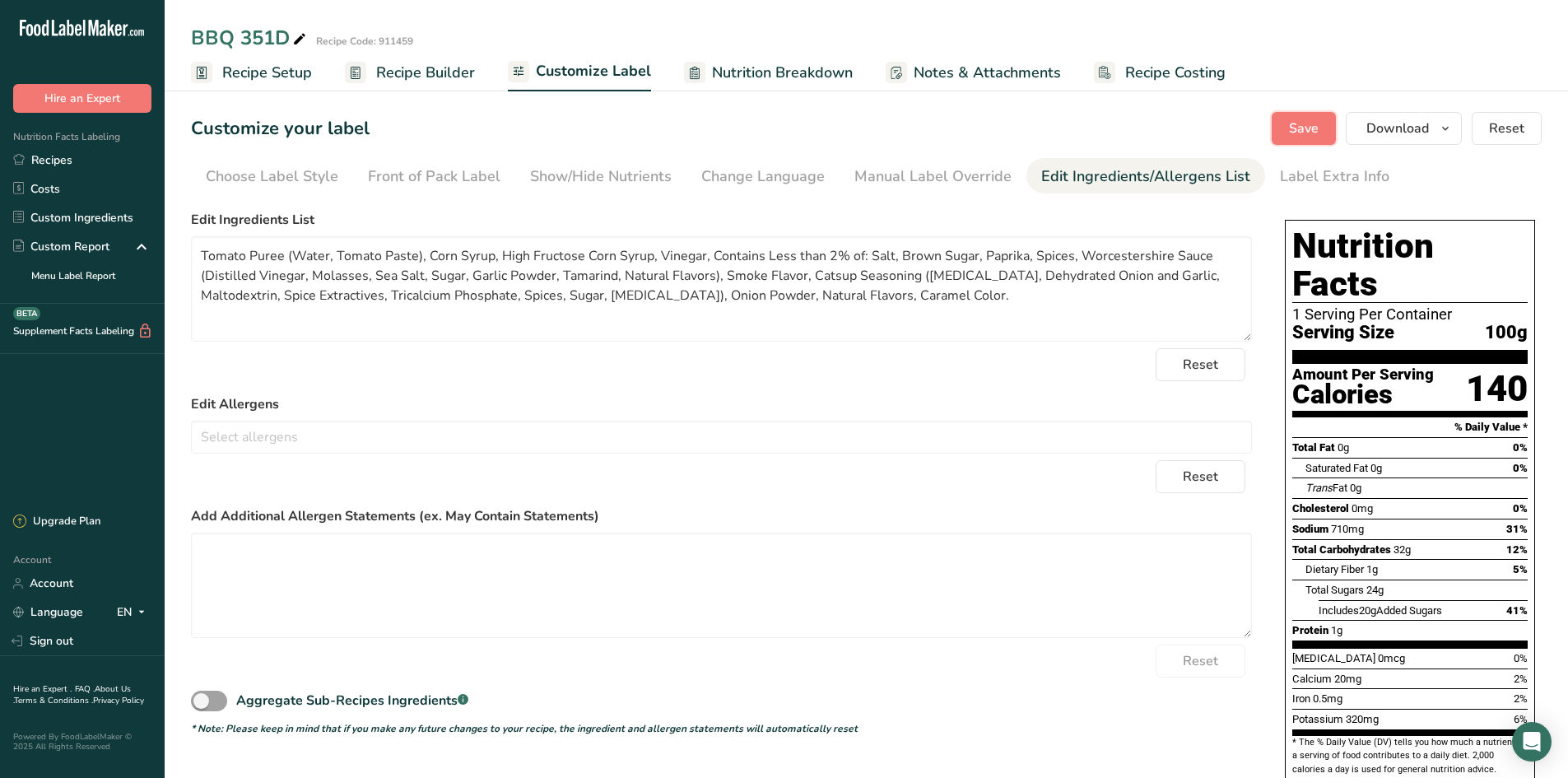
click at [1252, 119] on span "Save" at bounding box center [1303, 129] width 29 height 20
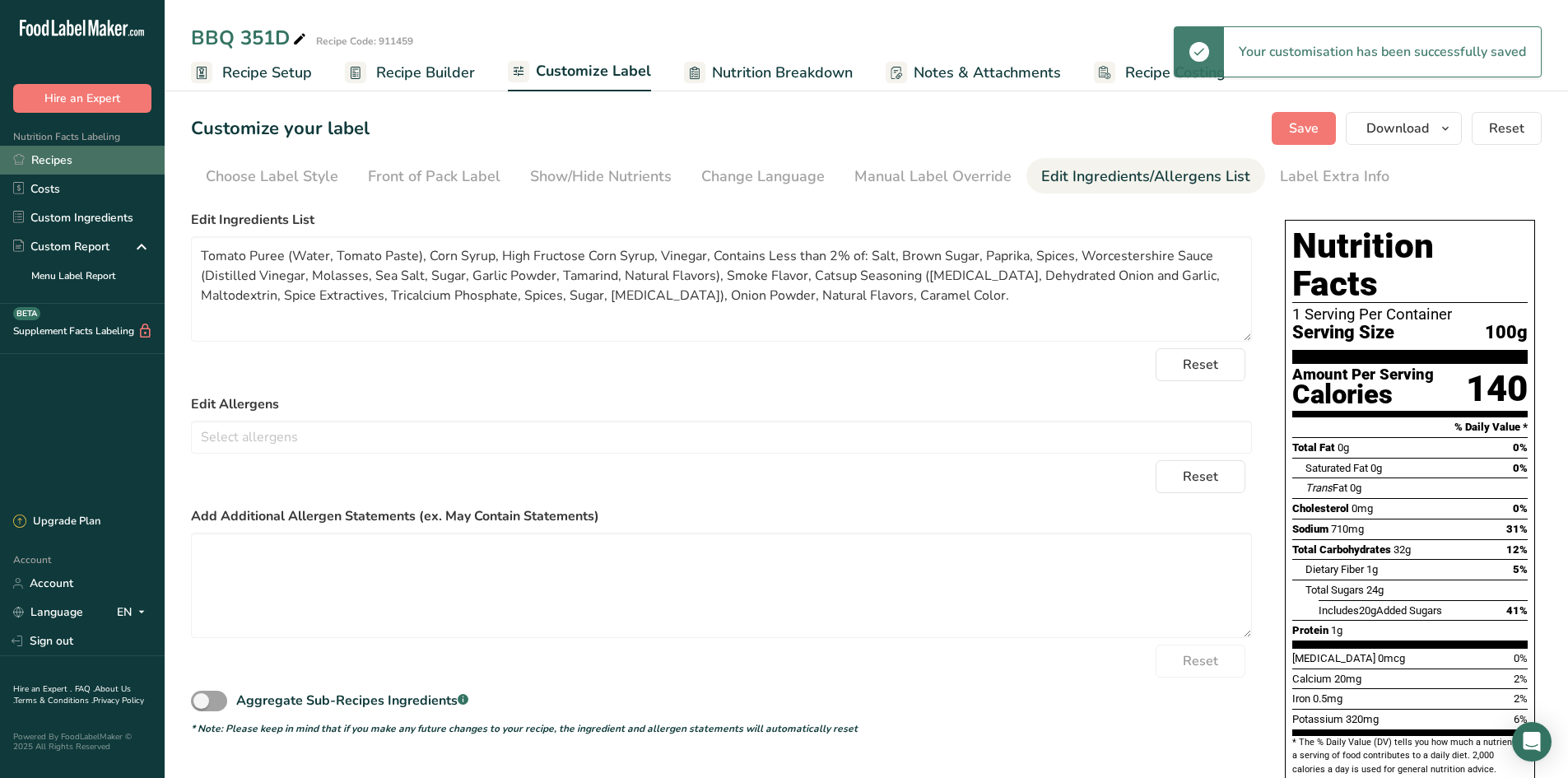
click at [29, 164] on link "Recipes" at bounding box center [82, 160] width 164 height 29
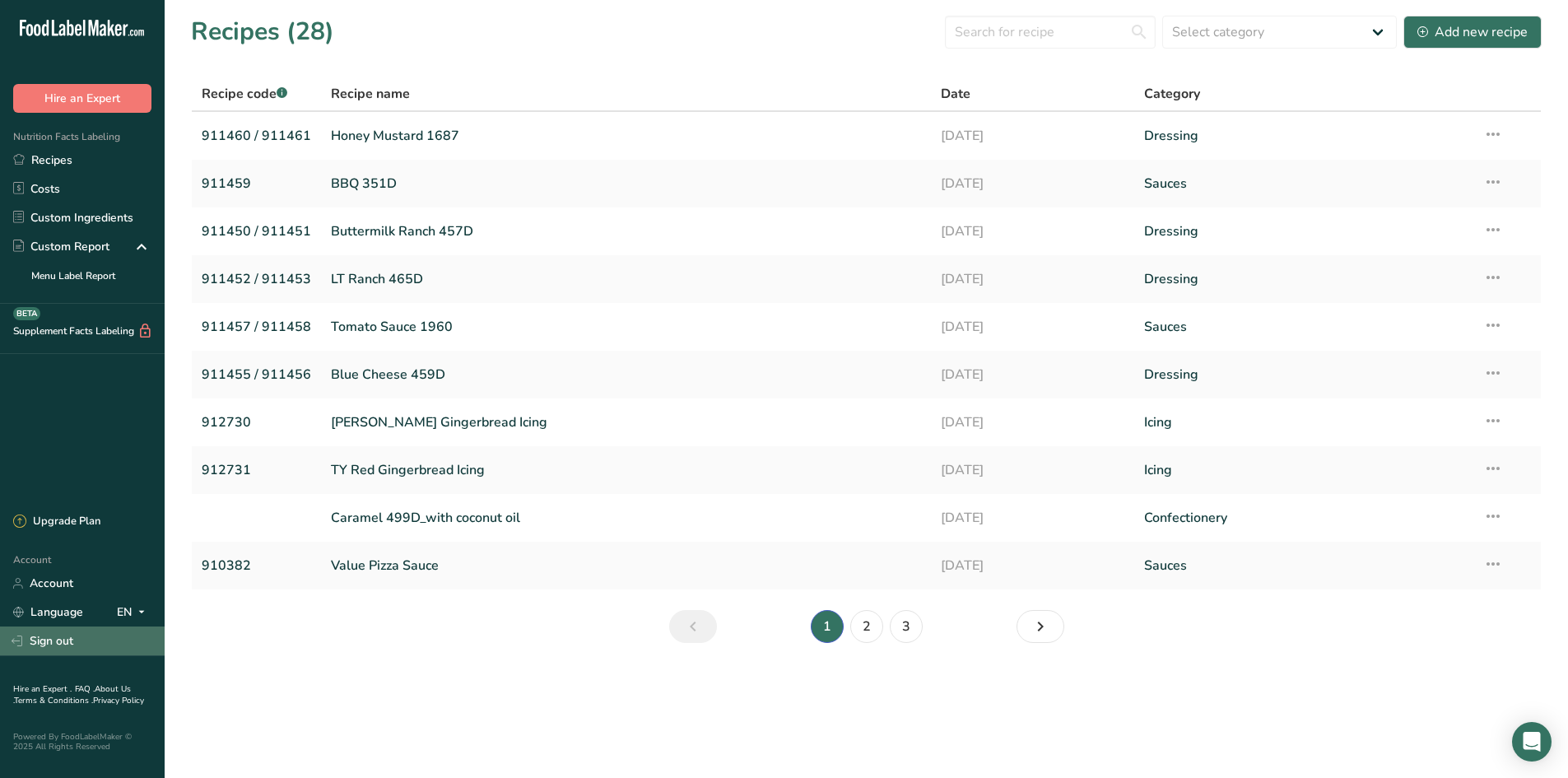
click at [84, 600] on link "Sign out" at bounding box center [82, 640] width 164 height 29
